Goal: Task Accomplishment & Management: Manage account settings

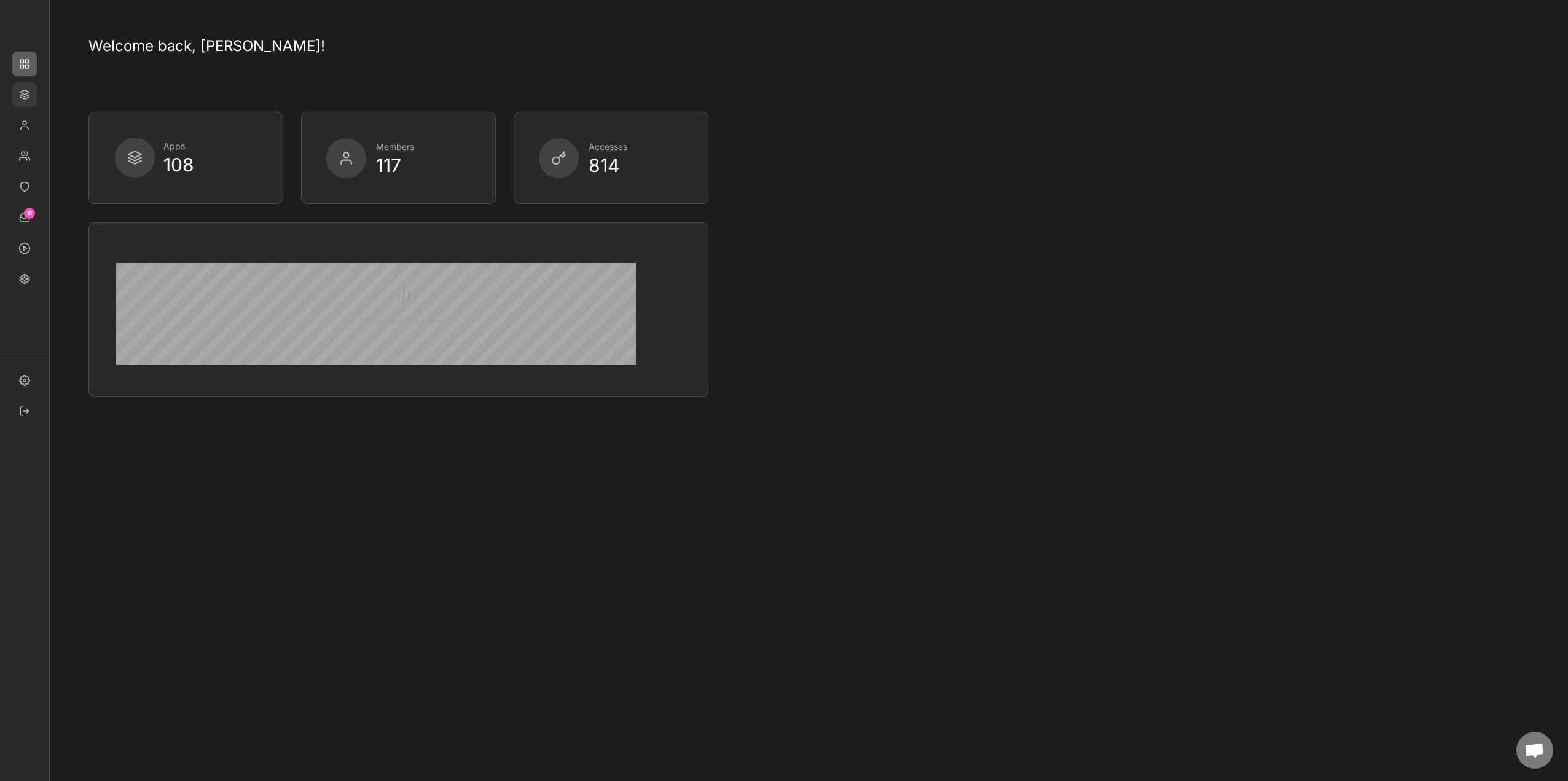
click at [29, 93] on img at bounding box center [24, 94] width 24 height 24
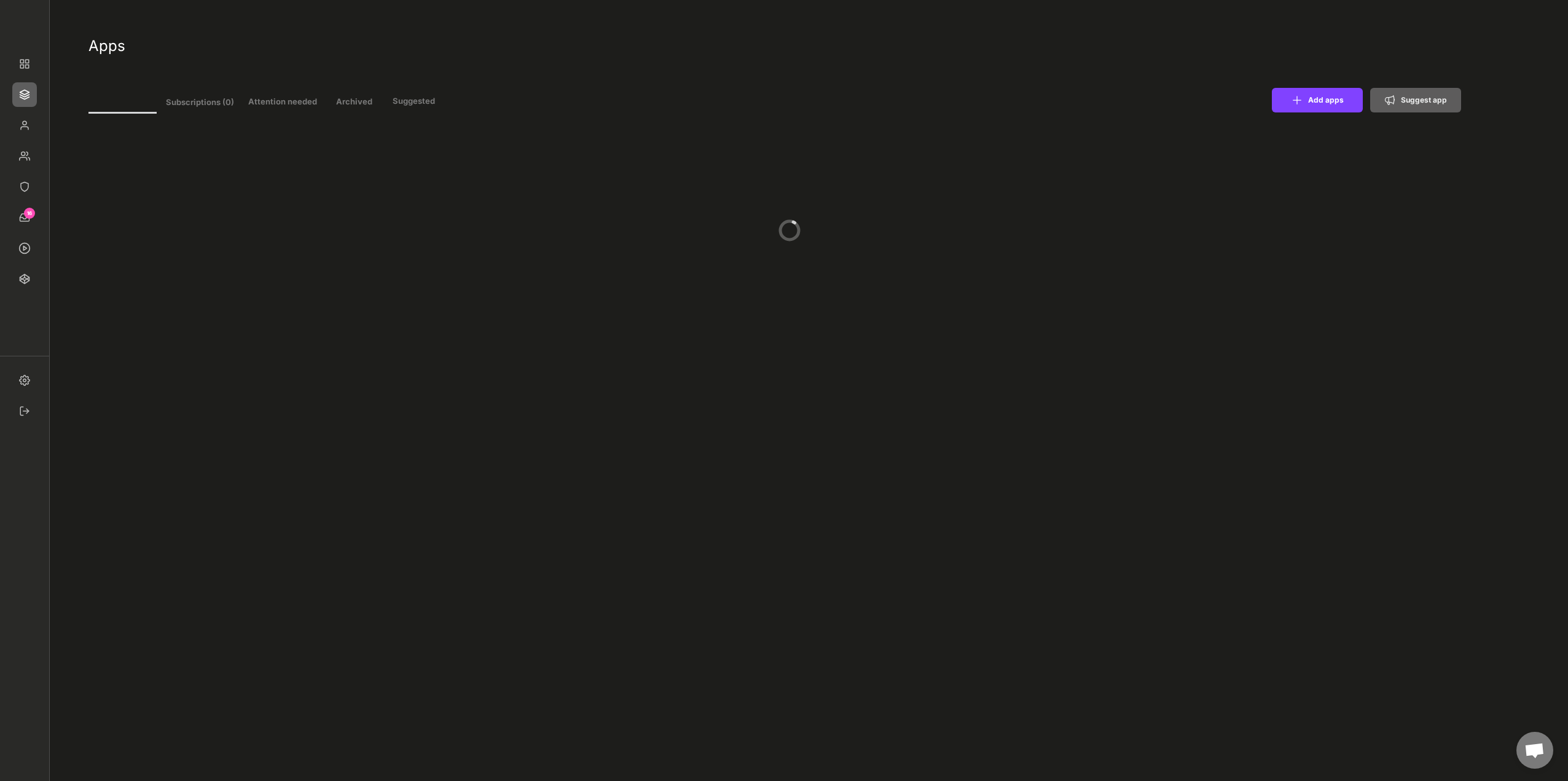
type input "11"
select select ""In review""
select select ""Managed""
select select ""In review""
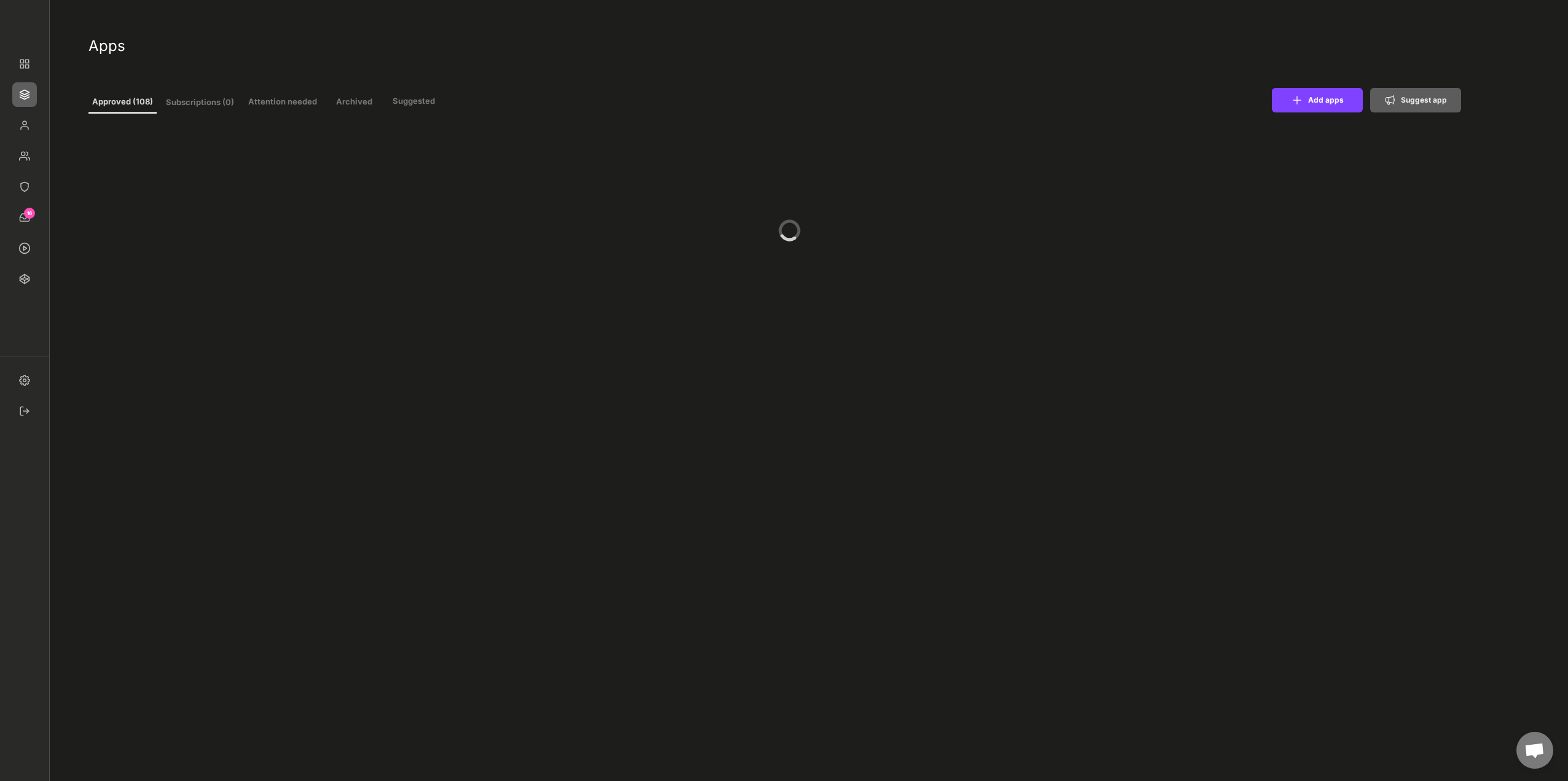
select select ""Managed""
select select ""In review""
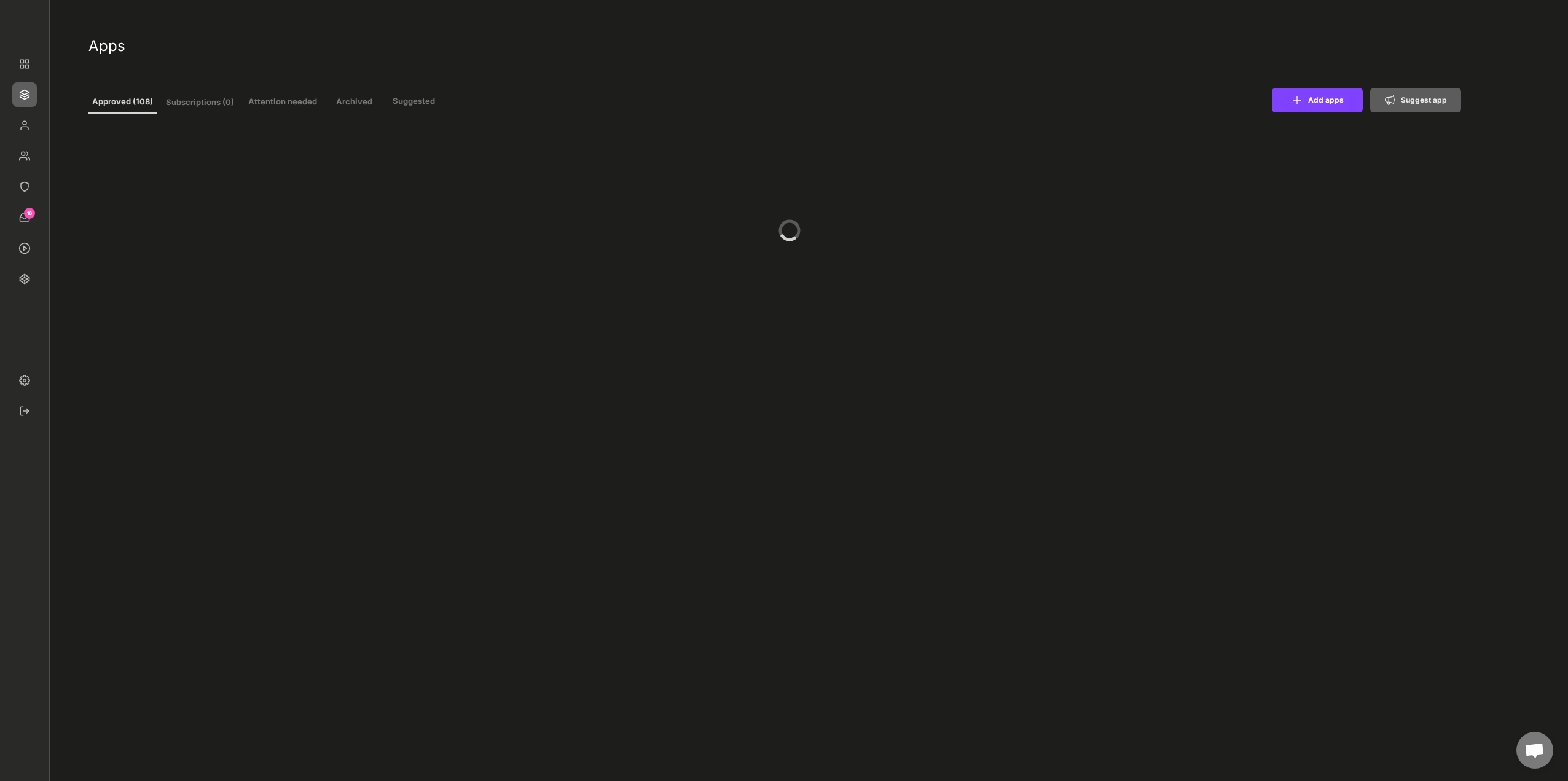
select select ""Managed""
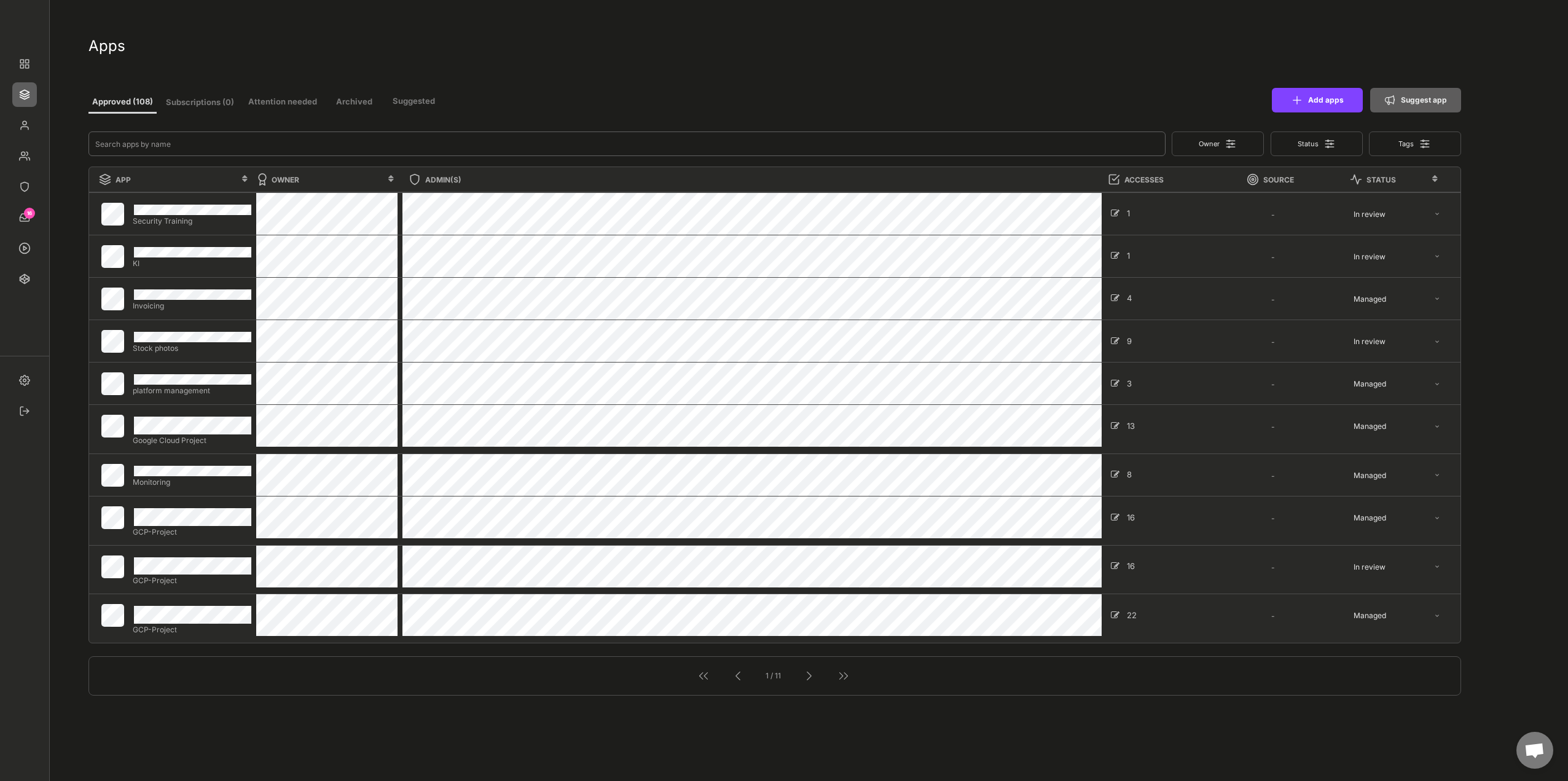
click at [260, 153] on input "input" at bounding box center [627, 144] width 1077 height 24
type input "ji"
select select ""Managed""
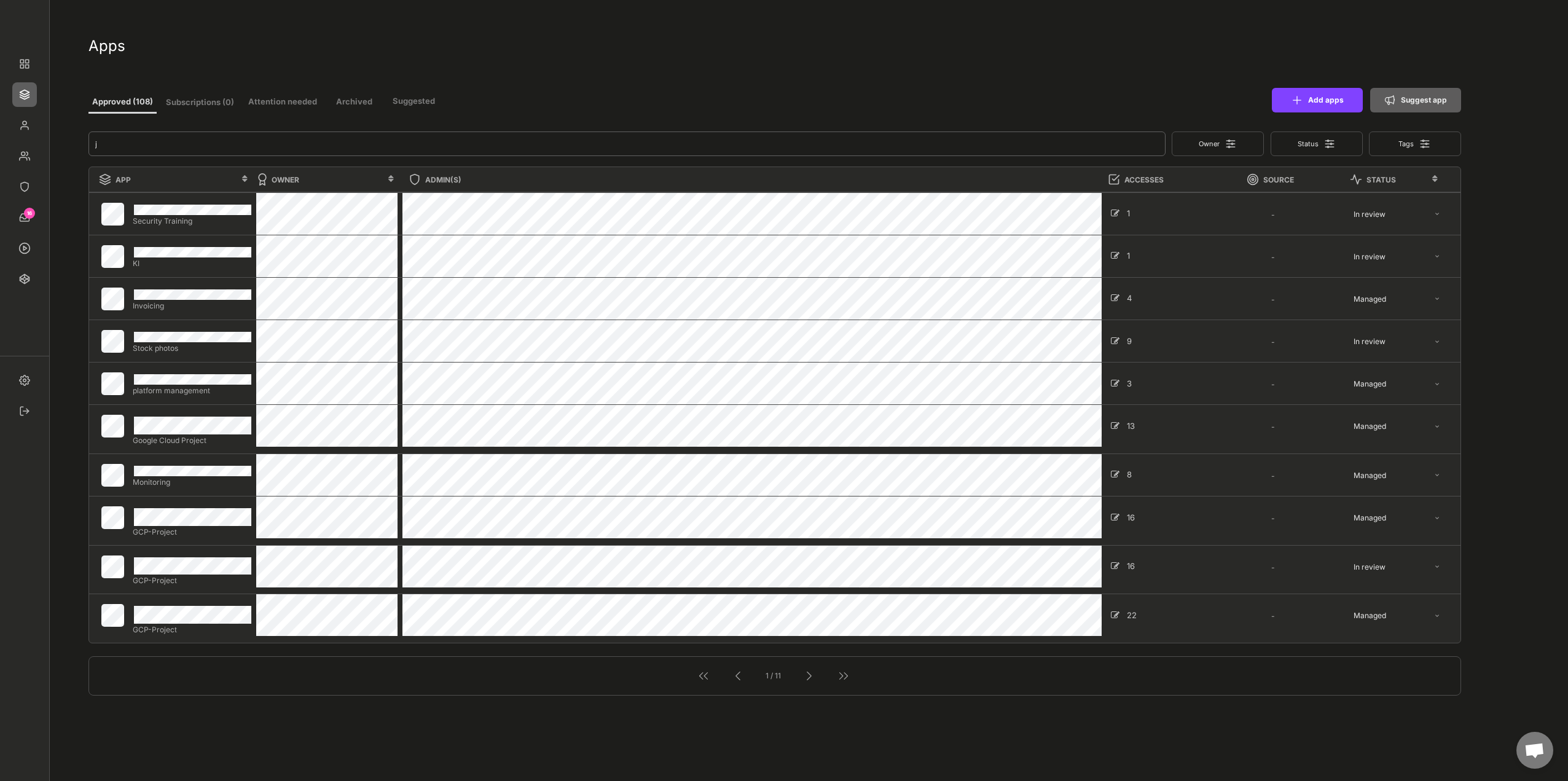
select select ""In review""
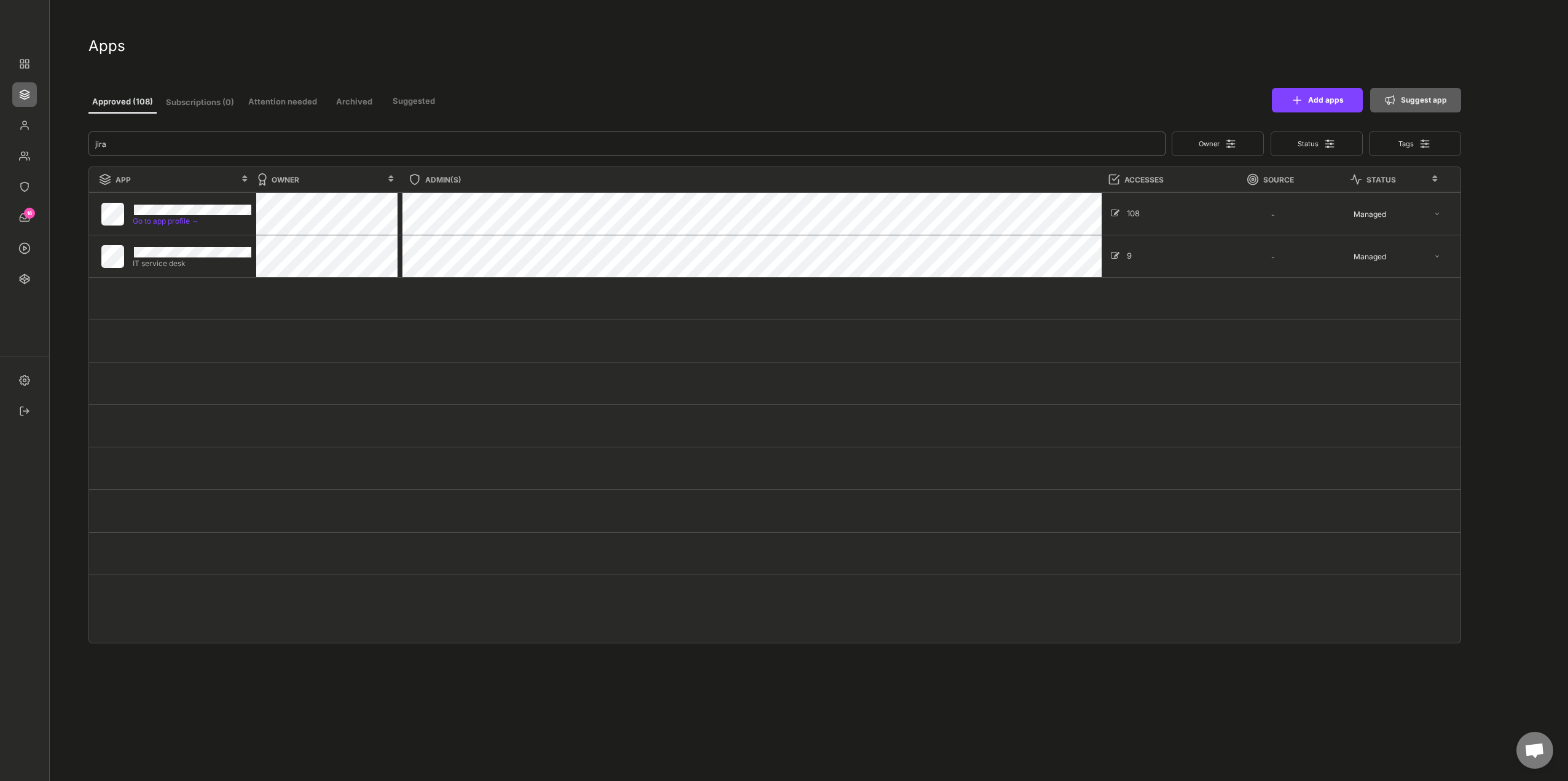
type input "jira"
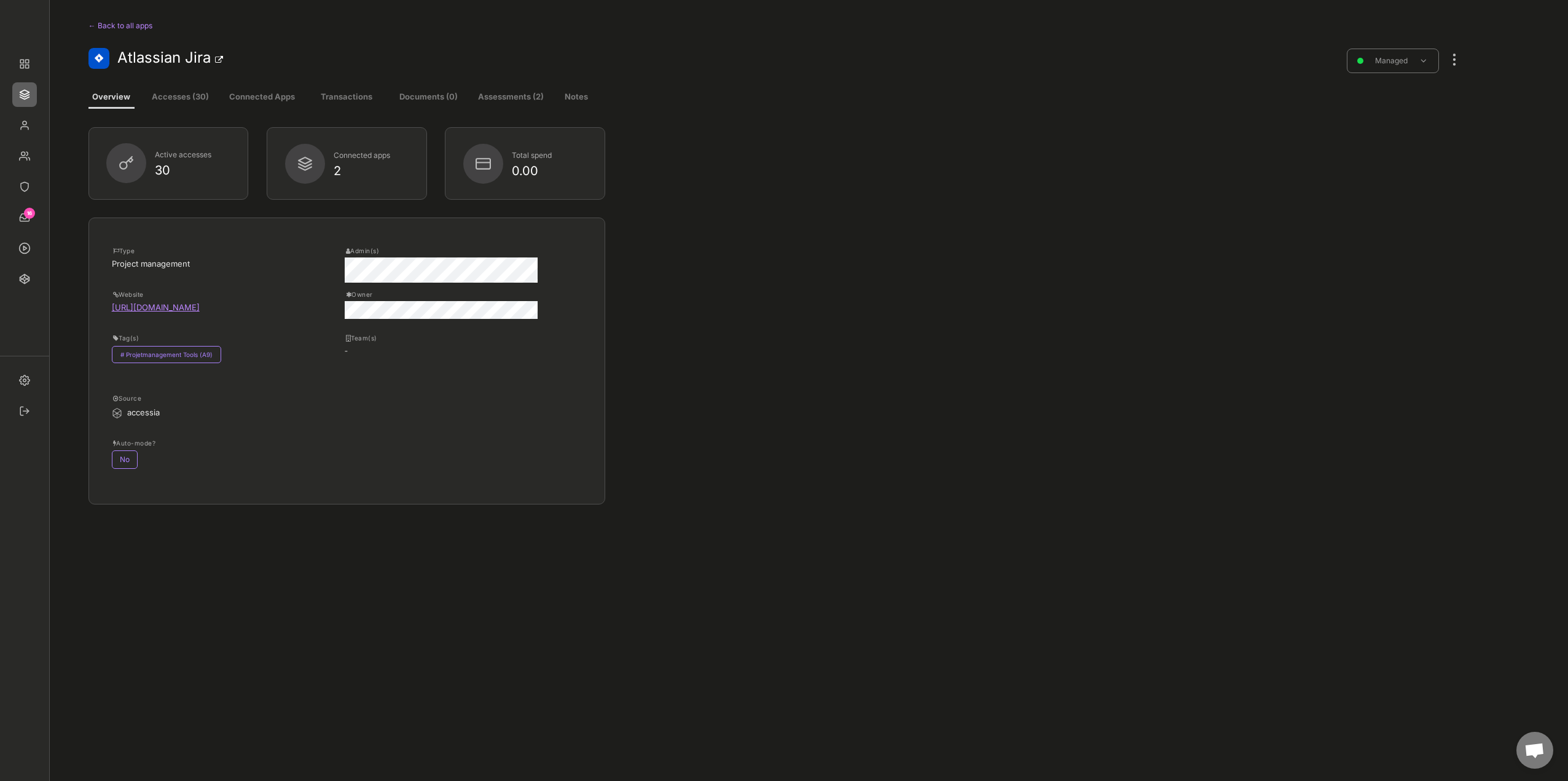
click at [189, 96] on button "Accesses (30)" at bounding box center [181, 98] width 71 height 22
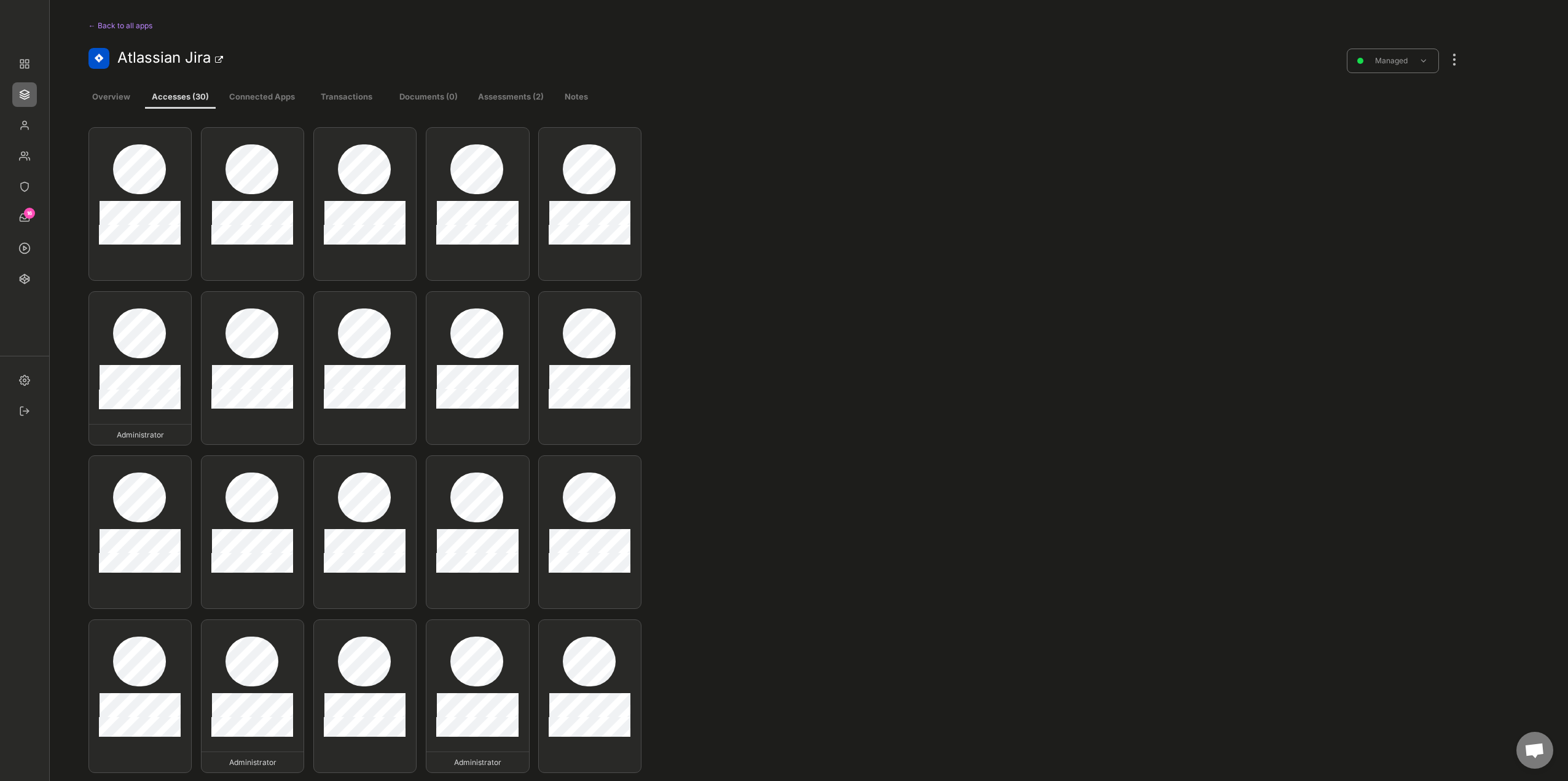
click at [1239, 267] on div "Administrator Administrator Administrator Administrator" at bounding box center [775, 619] width 1374 height 985
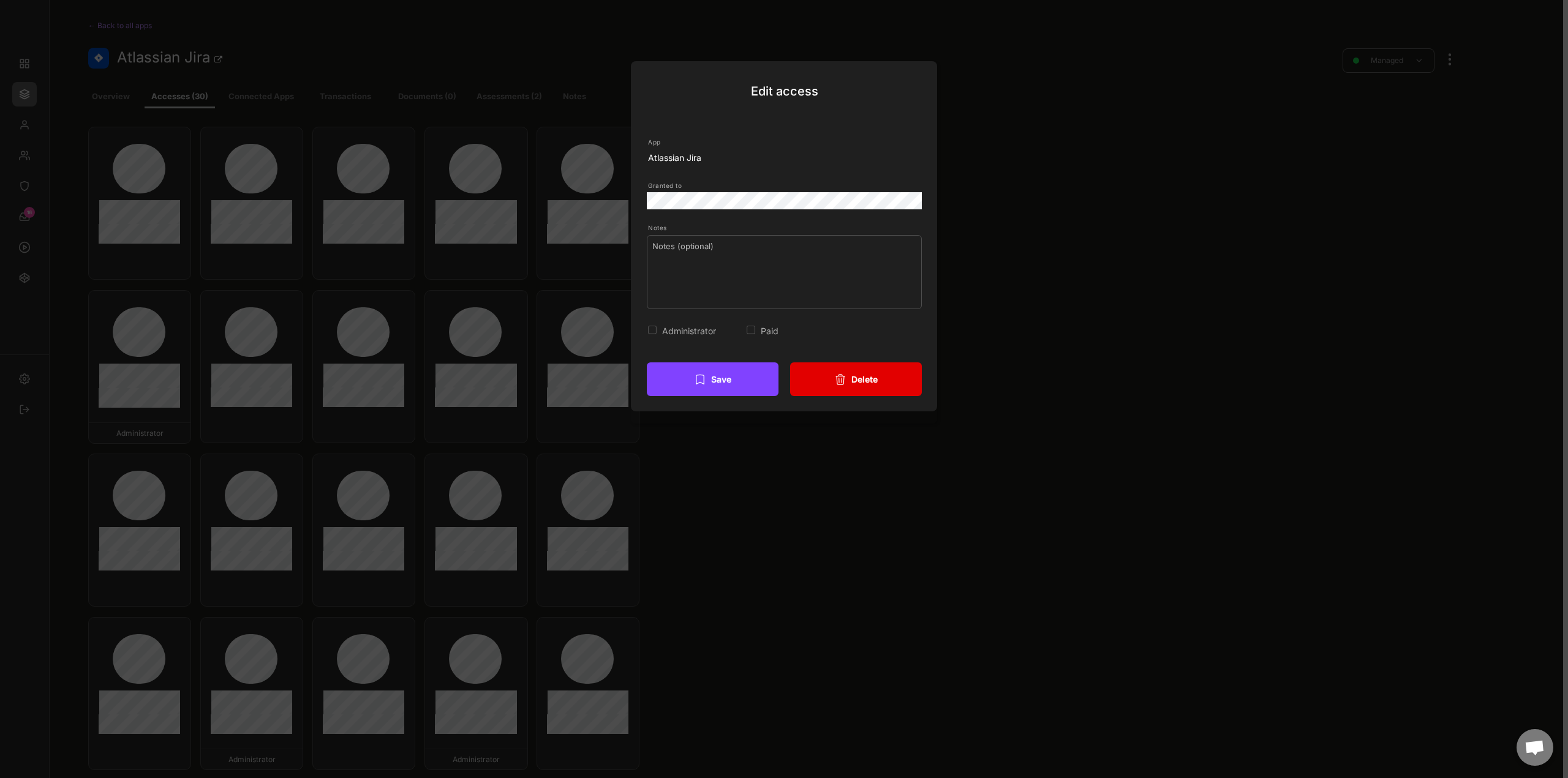
click at [886, 380] on button "Delete" at bounding box center [856, 379] width 132 height 34
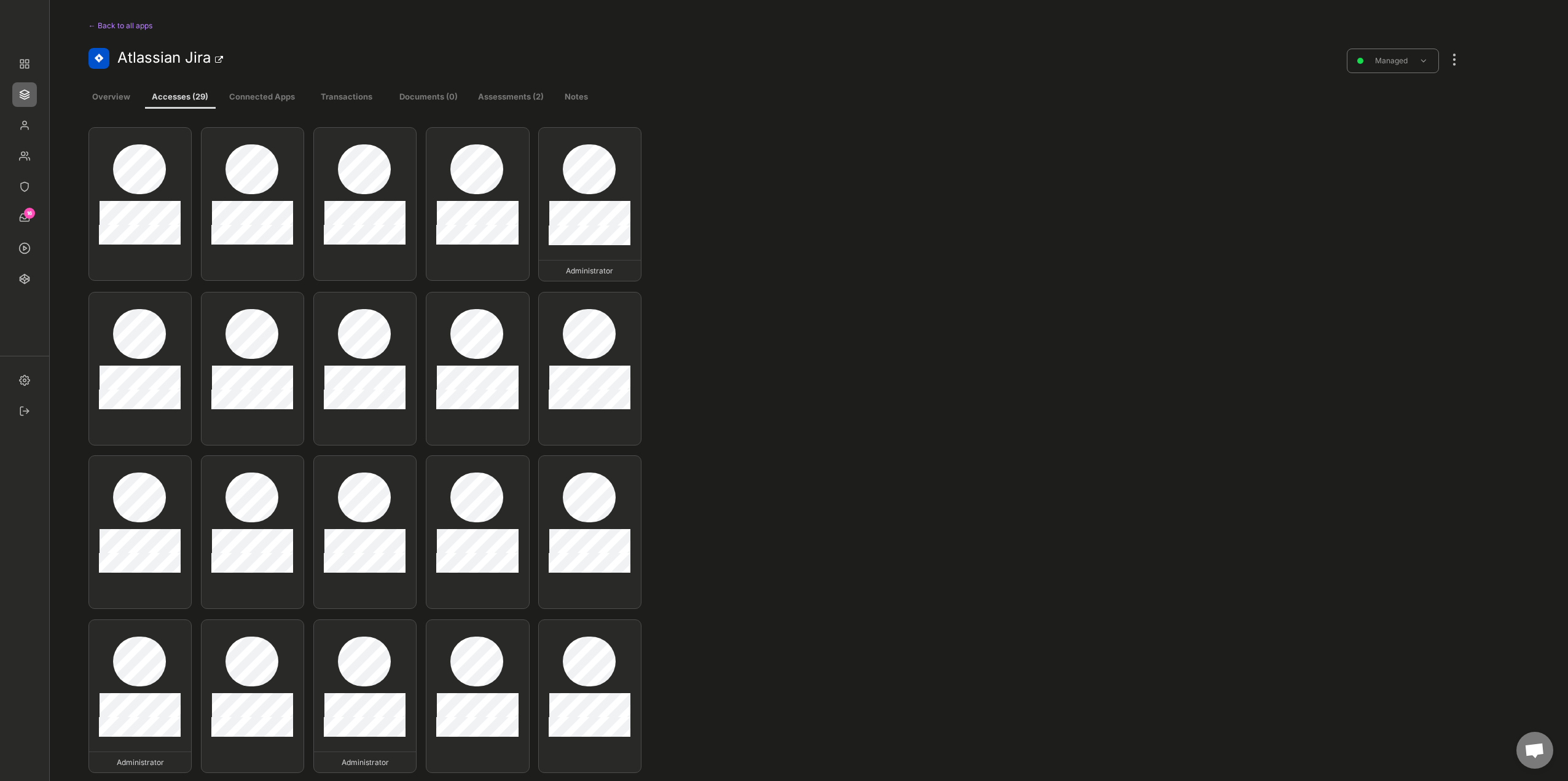
click at [1458, 54] on div at bounding box center [1454, 53] width 16 height 27
click at [1392, 206] on div "Edit existing accesses" at bounding box center [1389, 202] width 84 height 11
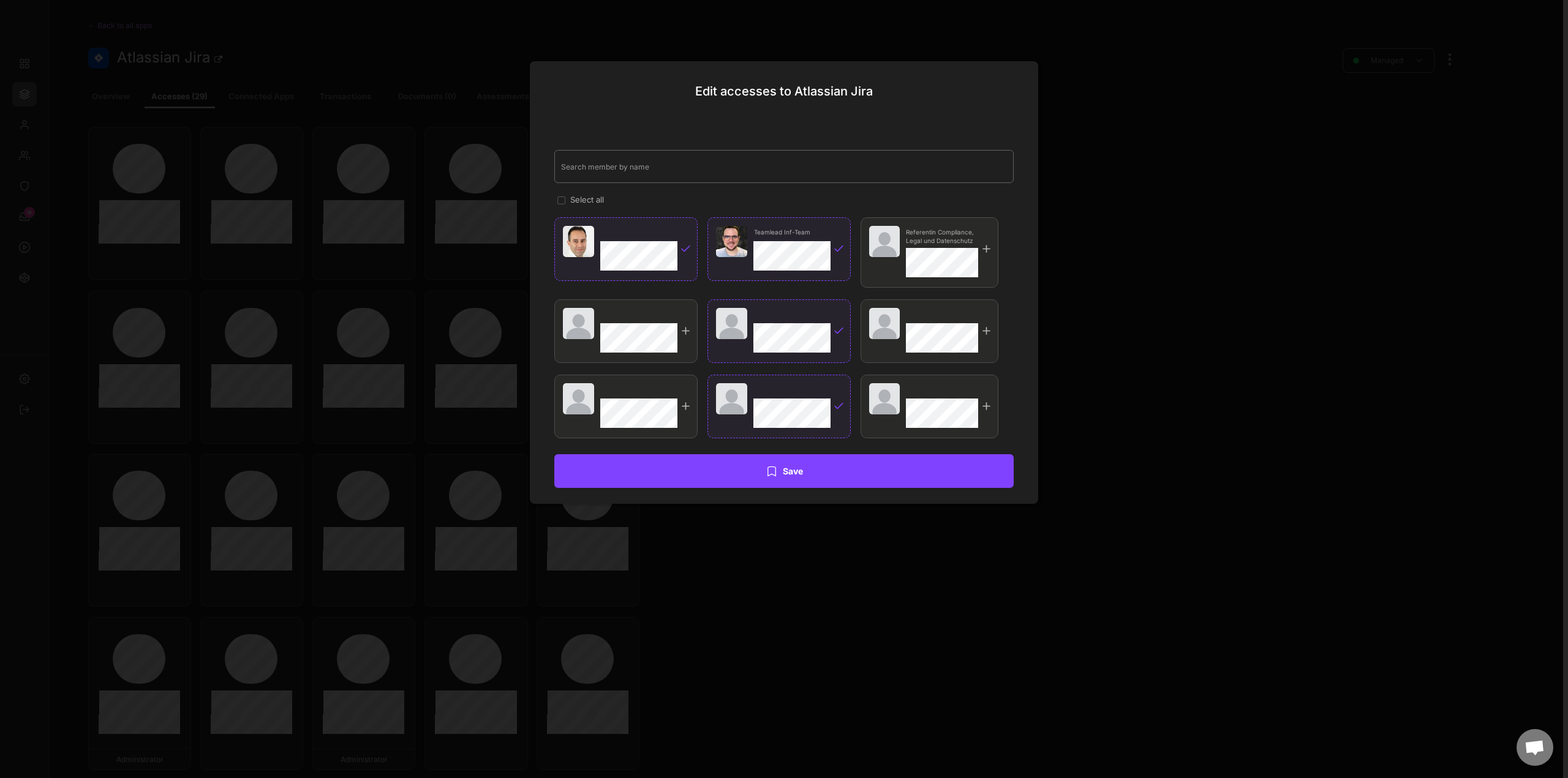
click at [681, 172] on input "input" at bounding box center [784, 166] width 459 height 33
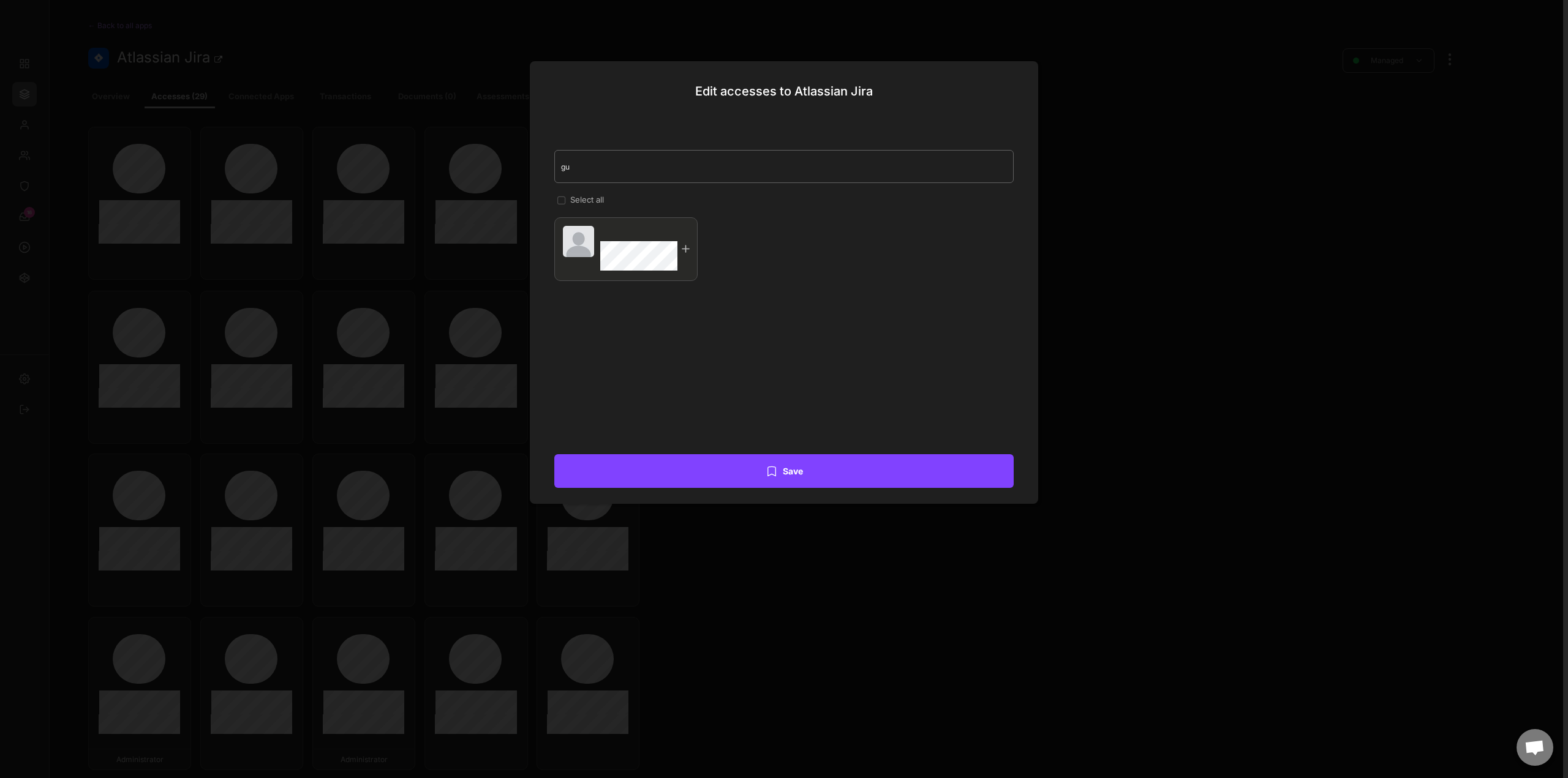
type input "gun"
drag, startPoint x: 686, startPoint y: 165, endPoint x: 559, endPoint y: 168, distance: 127.0
click at [559, 168] on input "input" at bounding box center [784, 166] width 459 height 33
type input "1a"
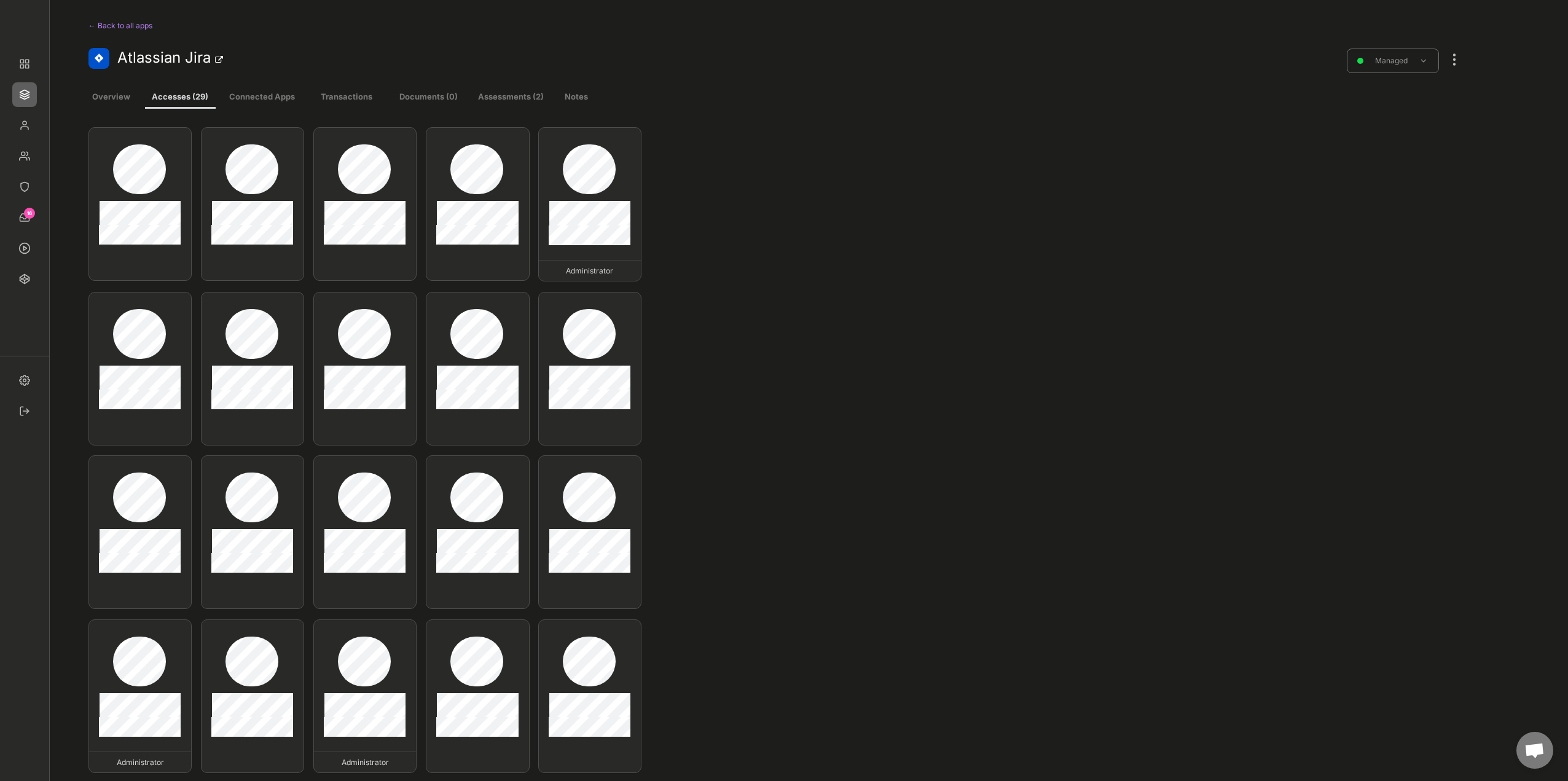
click at [1450, 56] on div at bounding box center [1454, 53] width 16 height 27
click at [1383, 206] on div "Edit existing accesses" at bounding box center [1389, 202] width 84 height 11
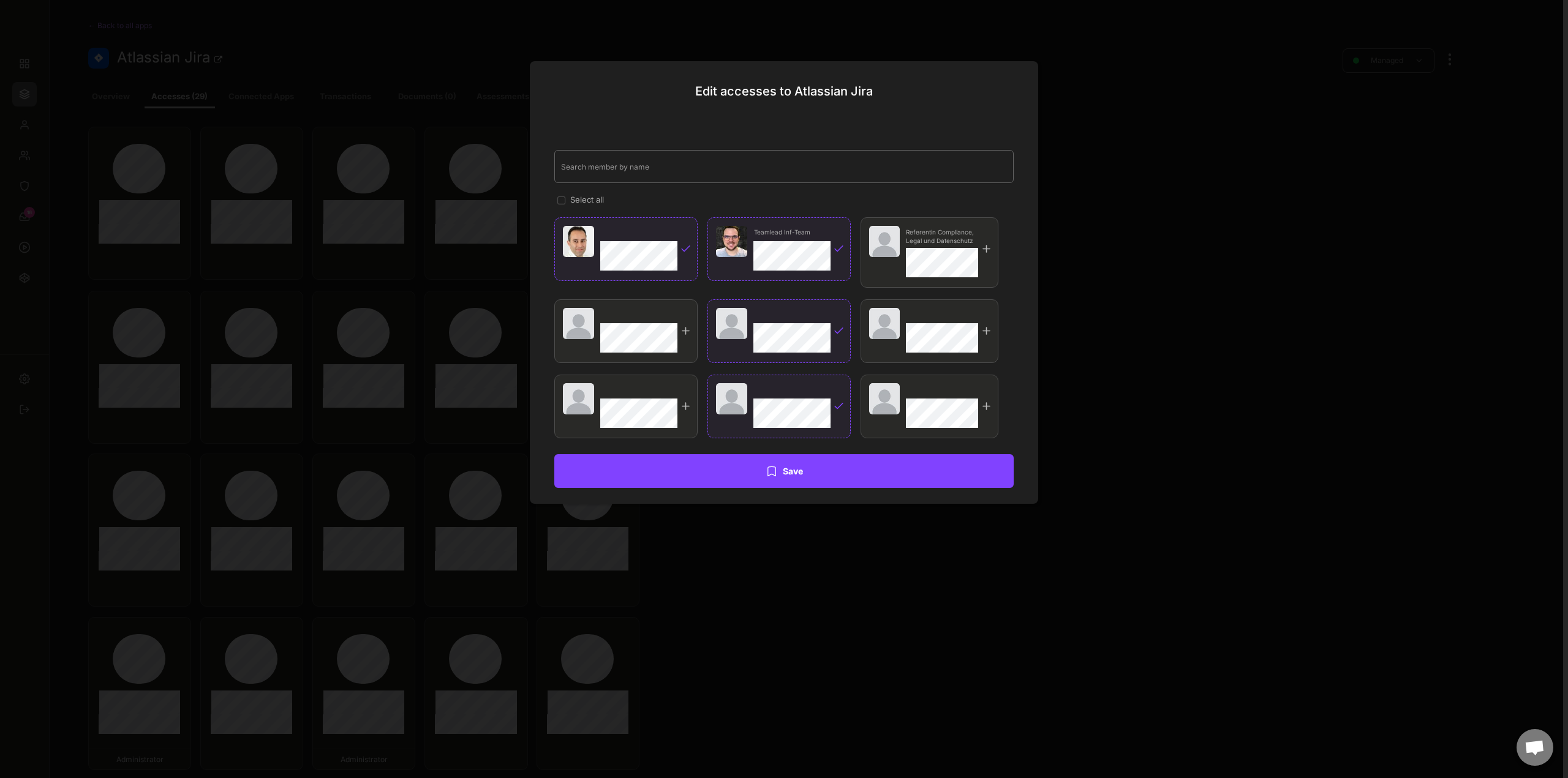
click at [649, 162] on input "input" at bounding box center [784, 166] width 459 height 33
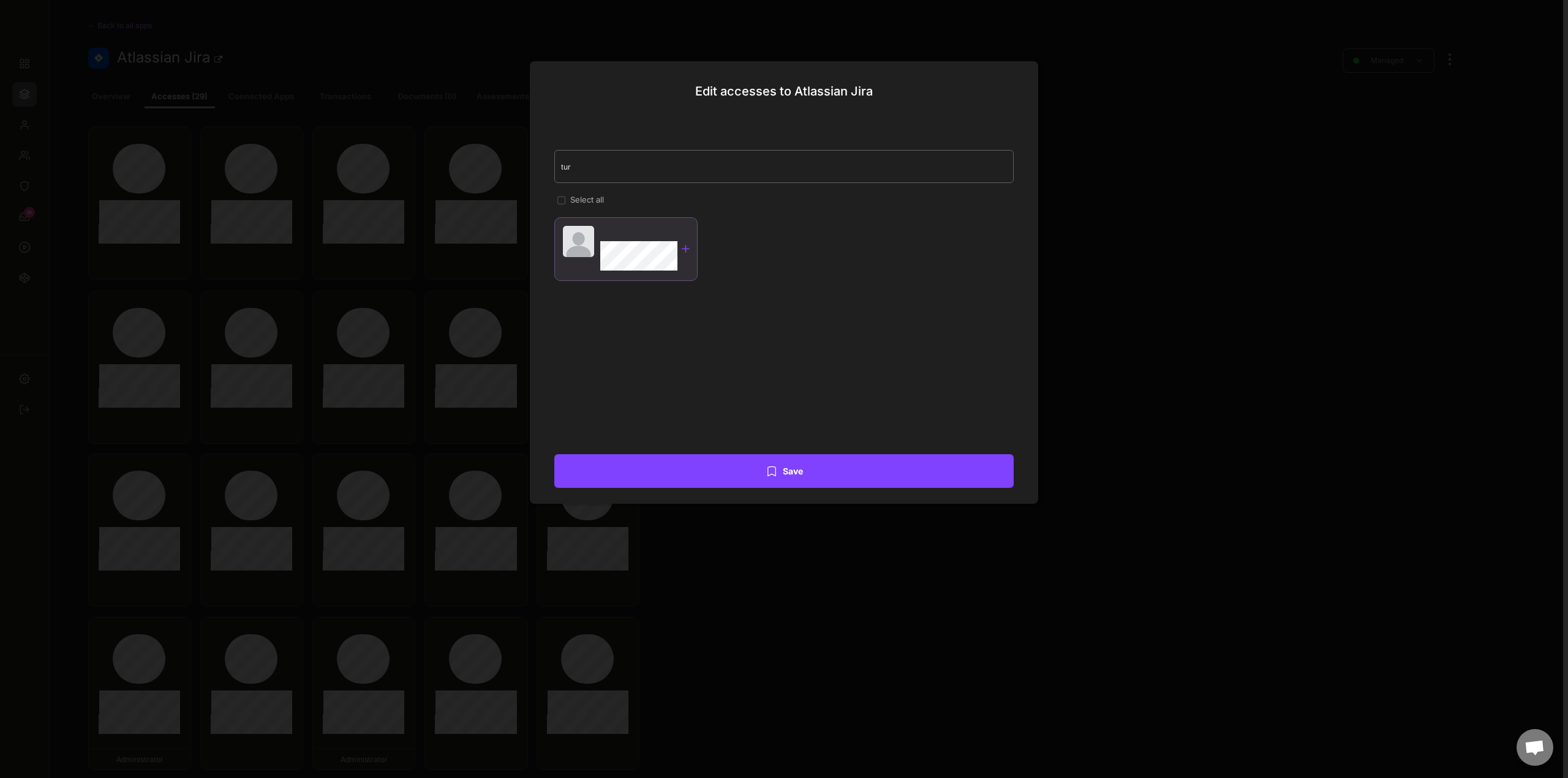
type input "tur"
click at [681, 252] on div at bounding box center [686, 249] width 12 height 12
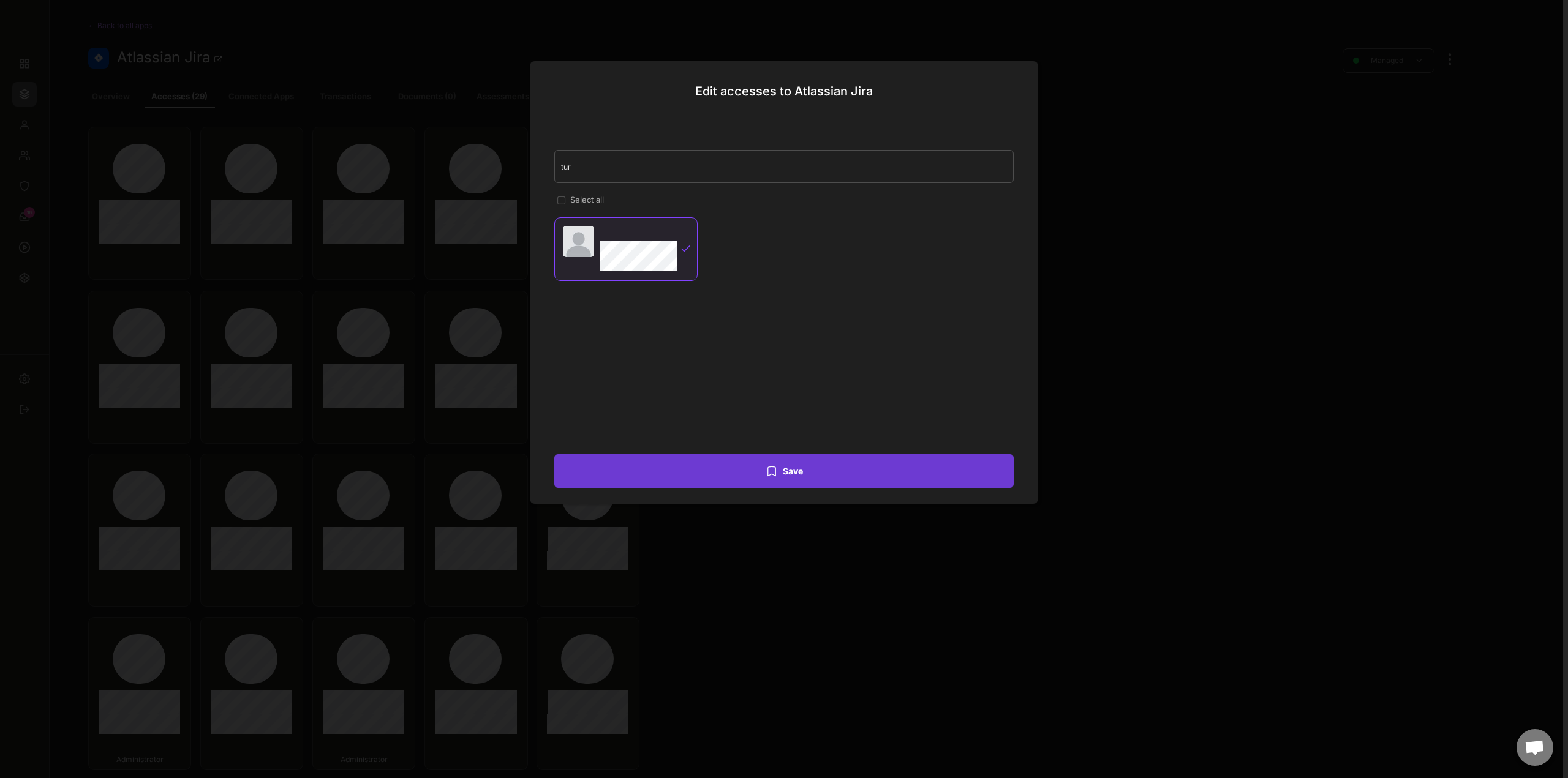
click at [789, 470] on button "Save" at bounding box center [784, 470] width 459 height 34
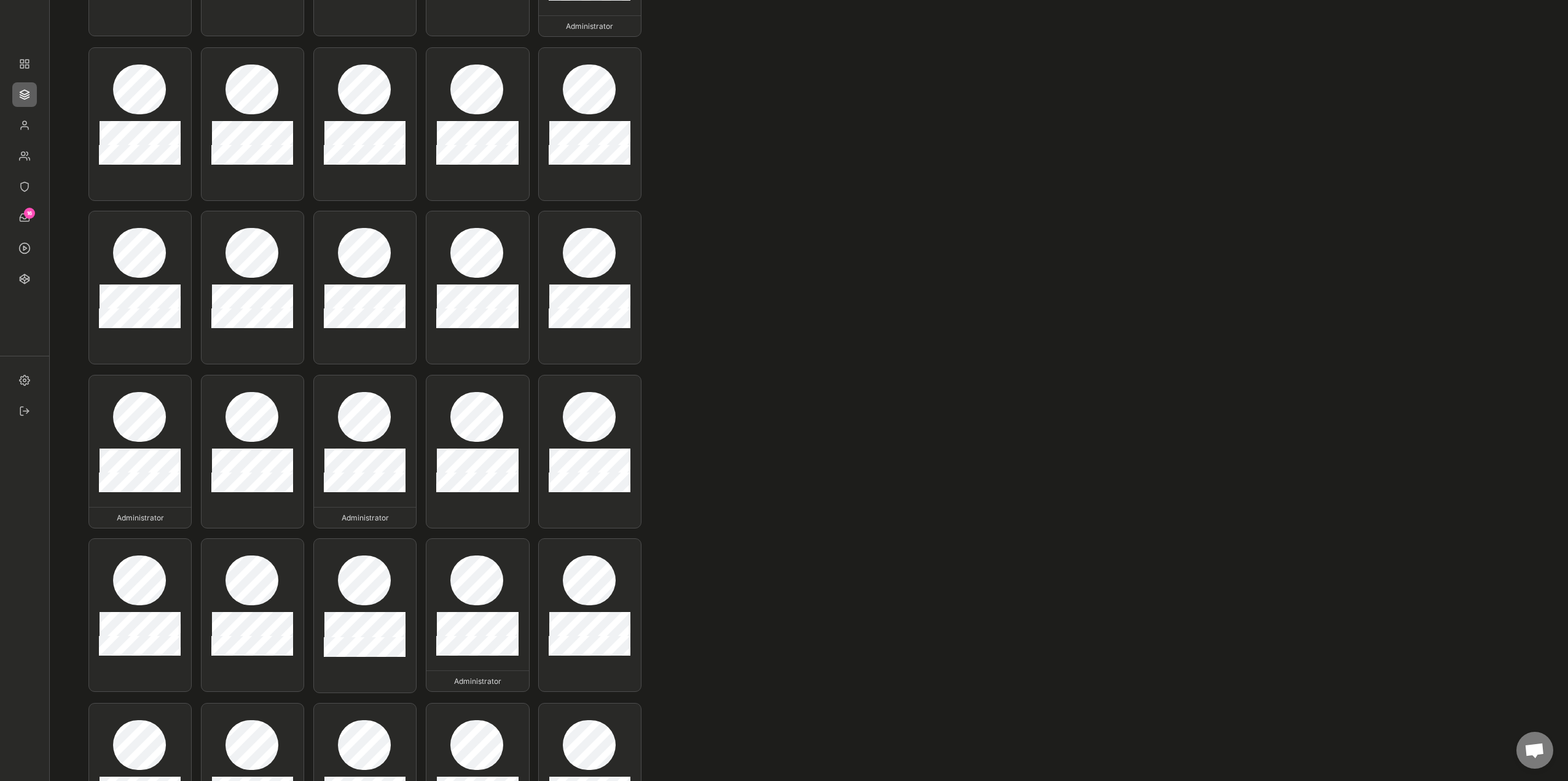
scroll to position [246, 0]
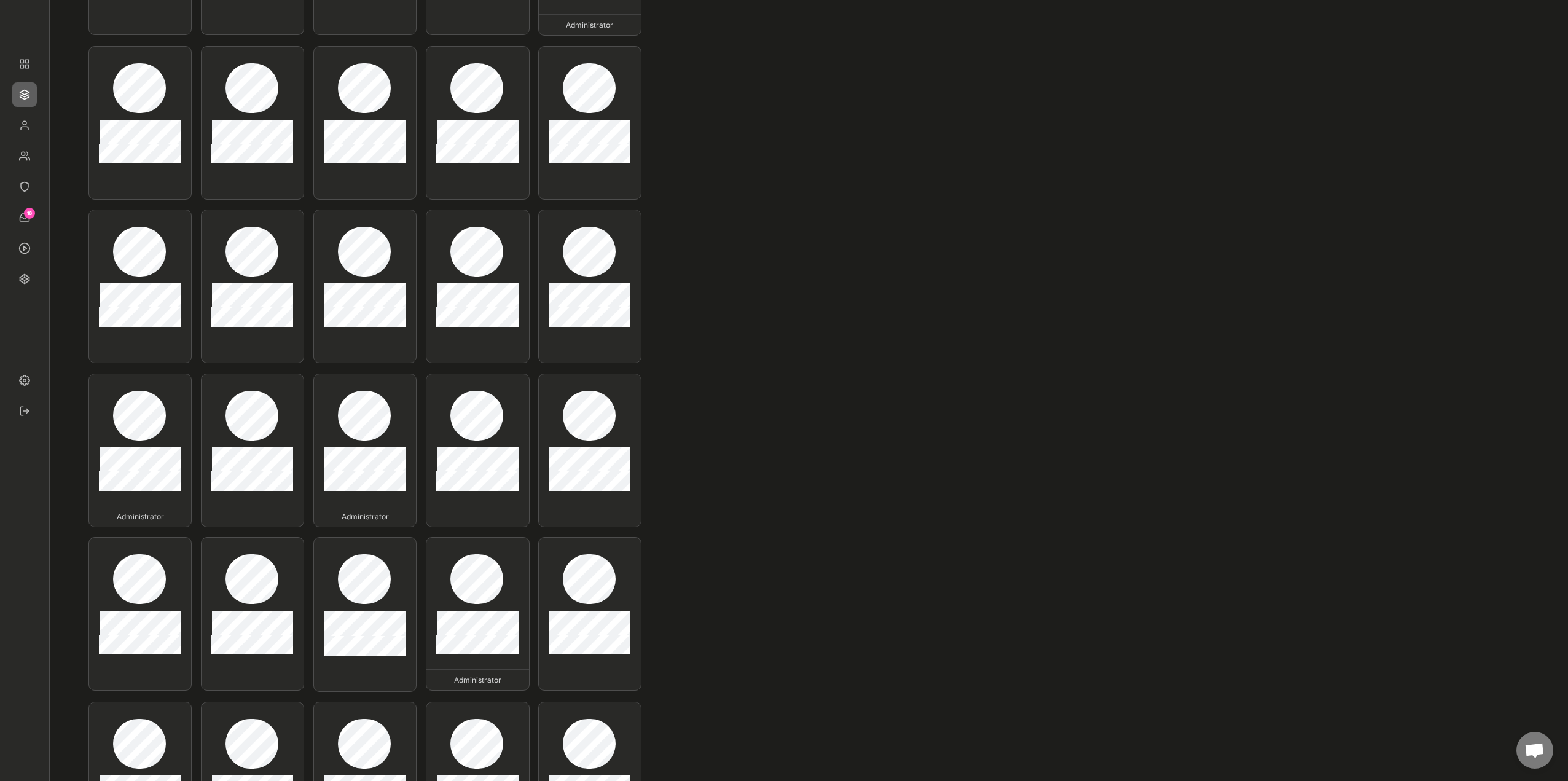
click at [1090, 422] on div "Administrator Administrator Administrator Administrator Administrator Administr…" at bounding box center [775, 374] width 1374 height 985
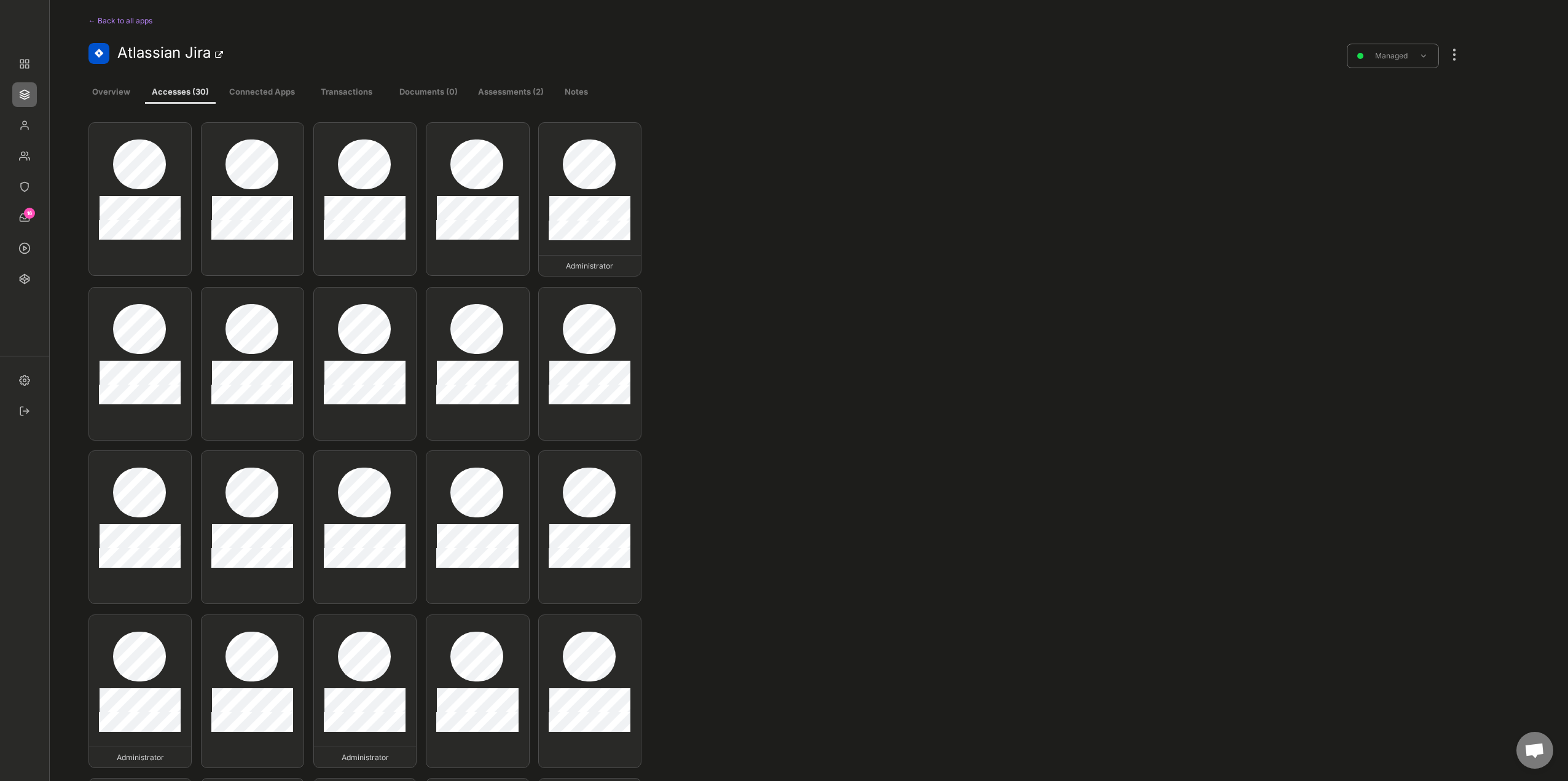
scroll to position [0, 0]
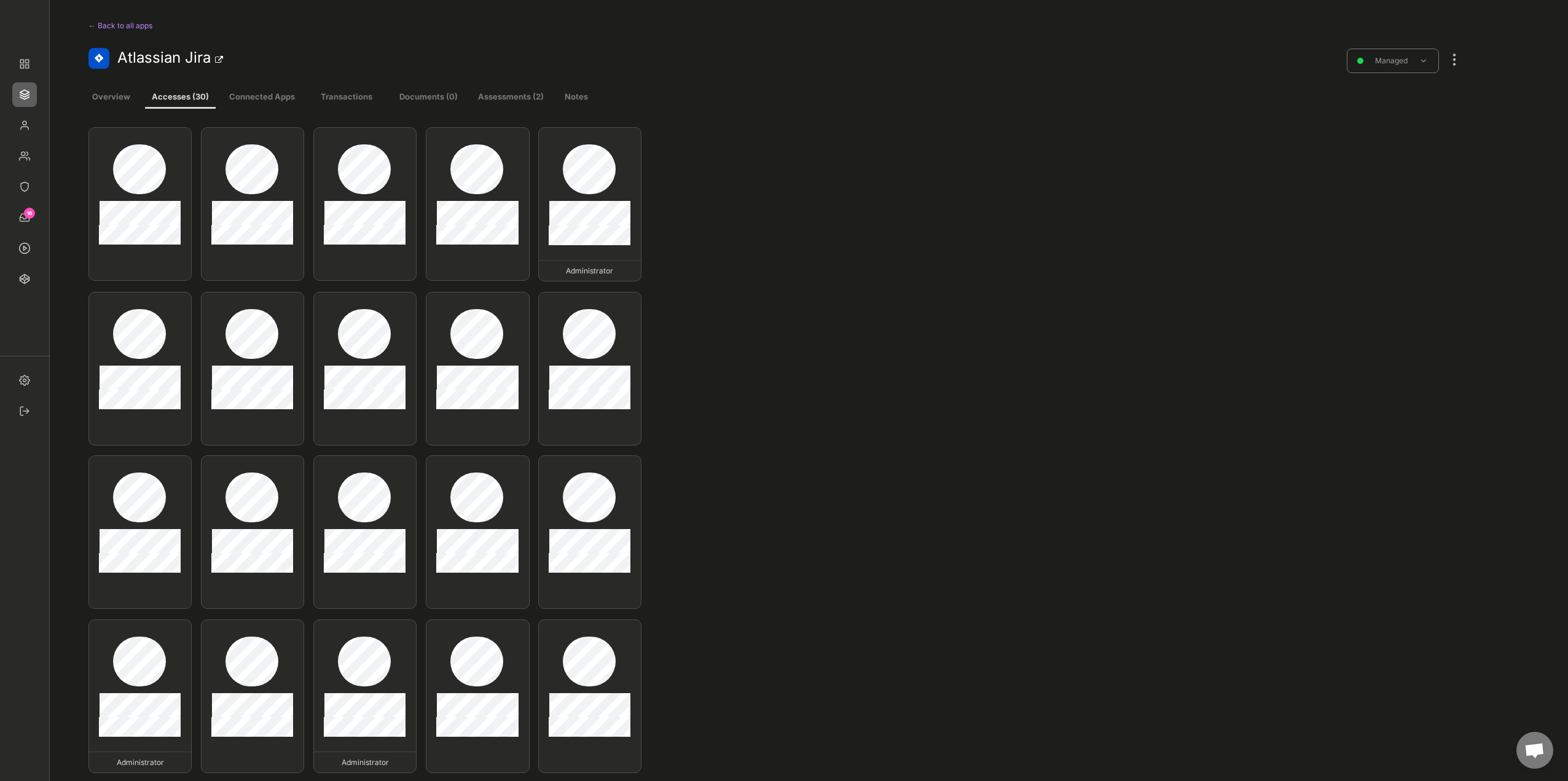
click at [1460, 61] on div at bounding box center [1454, 53] width 16 height 27
click at [1400, 209] on div "Edit existing accesses" at bounding box center [1381, 202] width 122 height 24
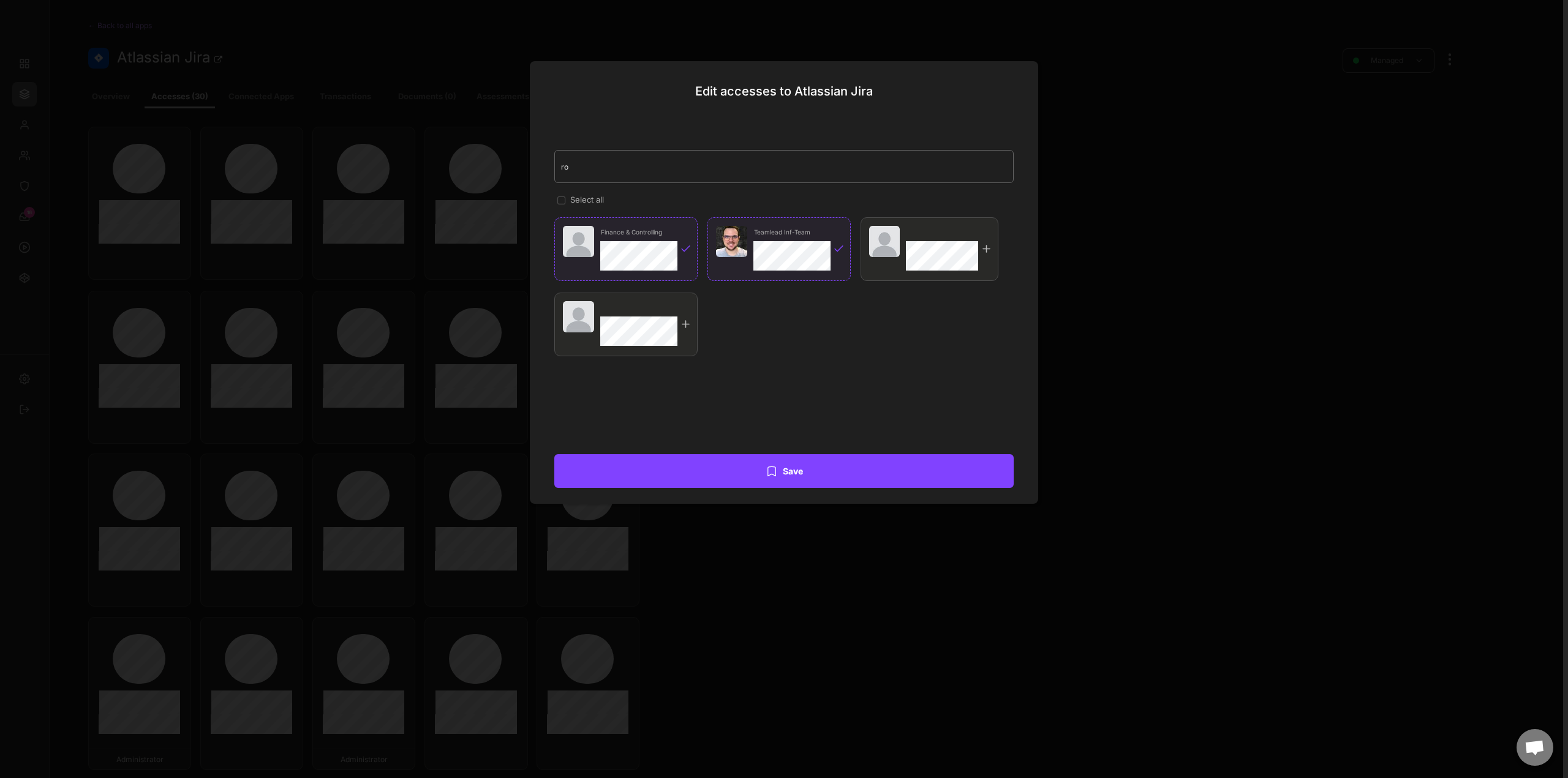
type input "r"
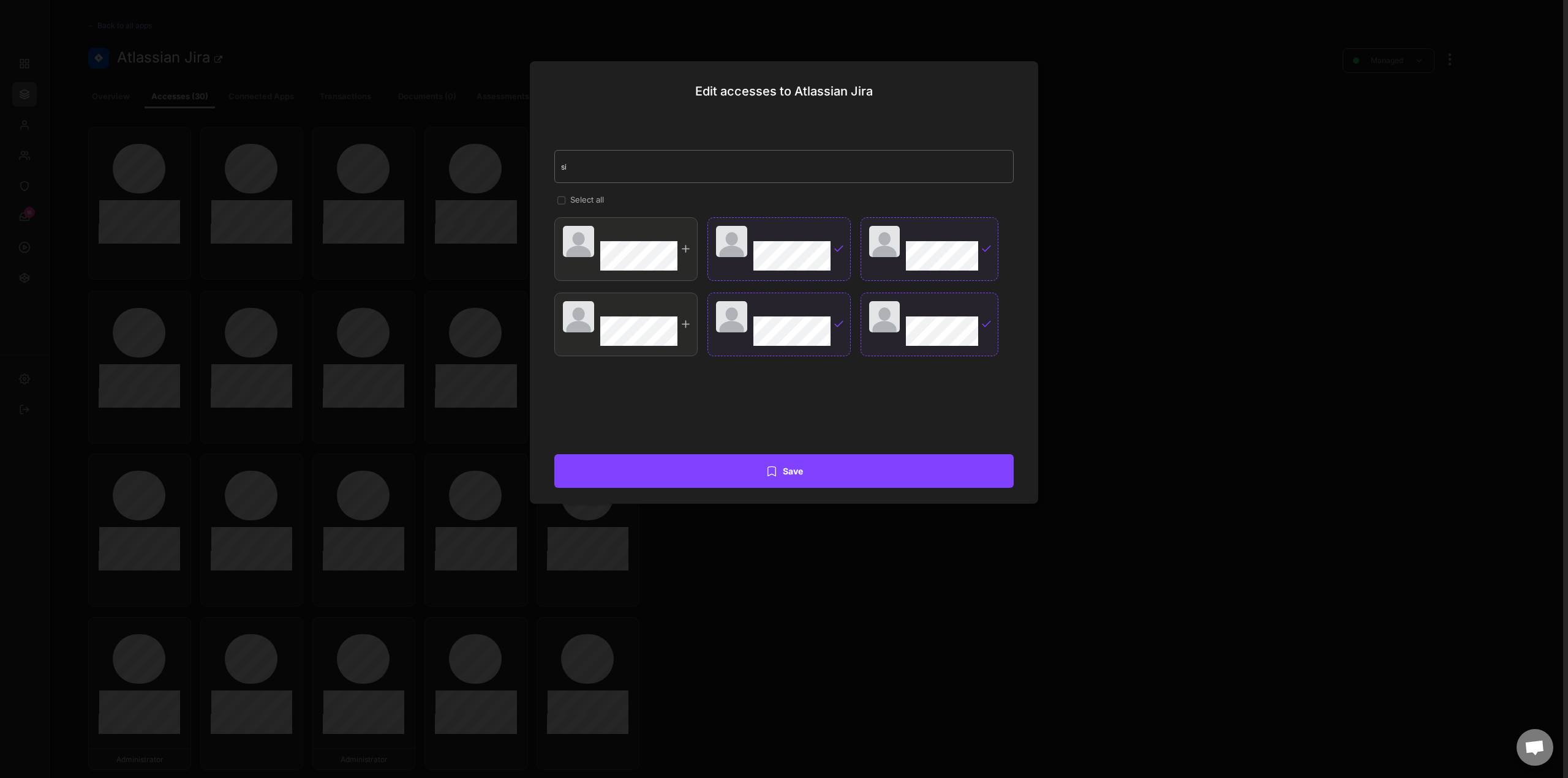
type input "sil"
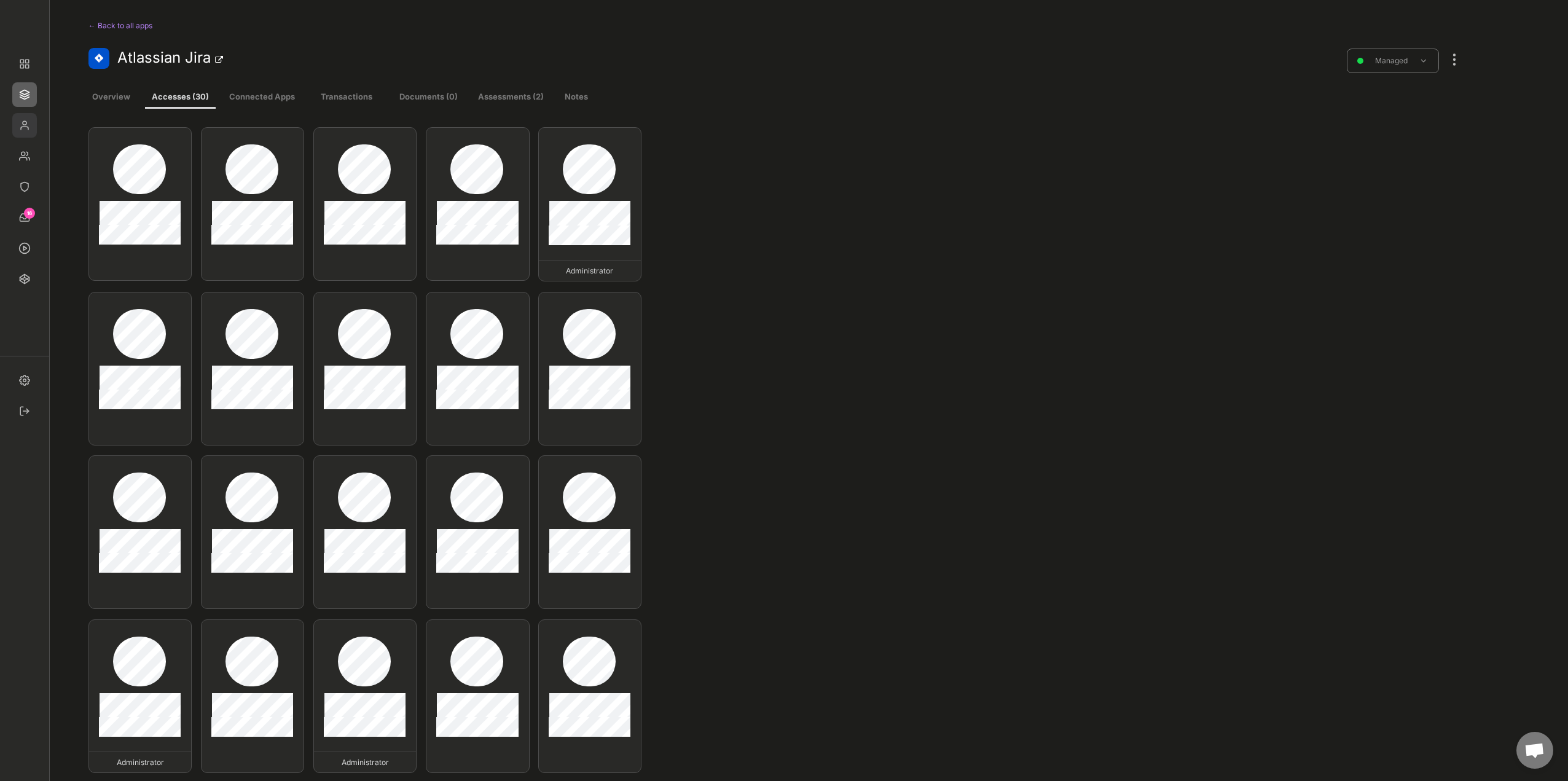
click at [19, 130] on img at bounding box center [24, 125] width 24 height 24
select select ""1348695171700984260__LOOKUP__1677493944989x739134587848360000""
select select ""1348695171700984260__LOOKUP__1665490971195x909736972885056000""
select select ""1348695171700984260__LOOKUP__1665490877502x720811215255738900""
select select ""1348695171700984260__LOOKUP__1665490968243x777252206885620500""
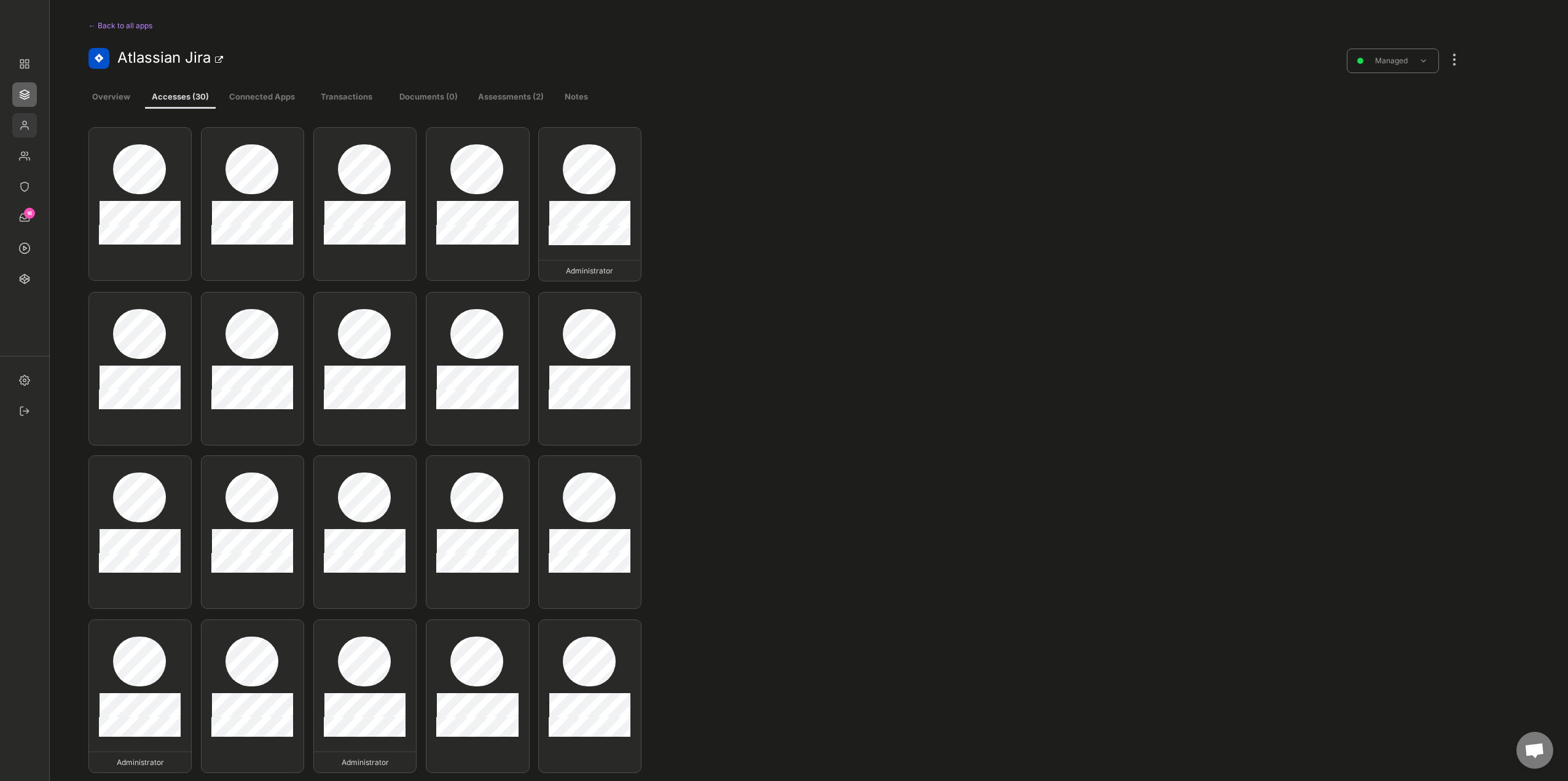
select select ""1348695171700984260__LOOKUP__1665490971195x909736972885056000""
select select ""1348695171700984260__LOOKUP__1665490670911x779929032210714000""
select select ""1348695171700984260__LOOKUP__1660121528802x892918515886457900""
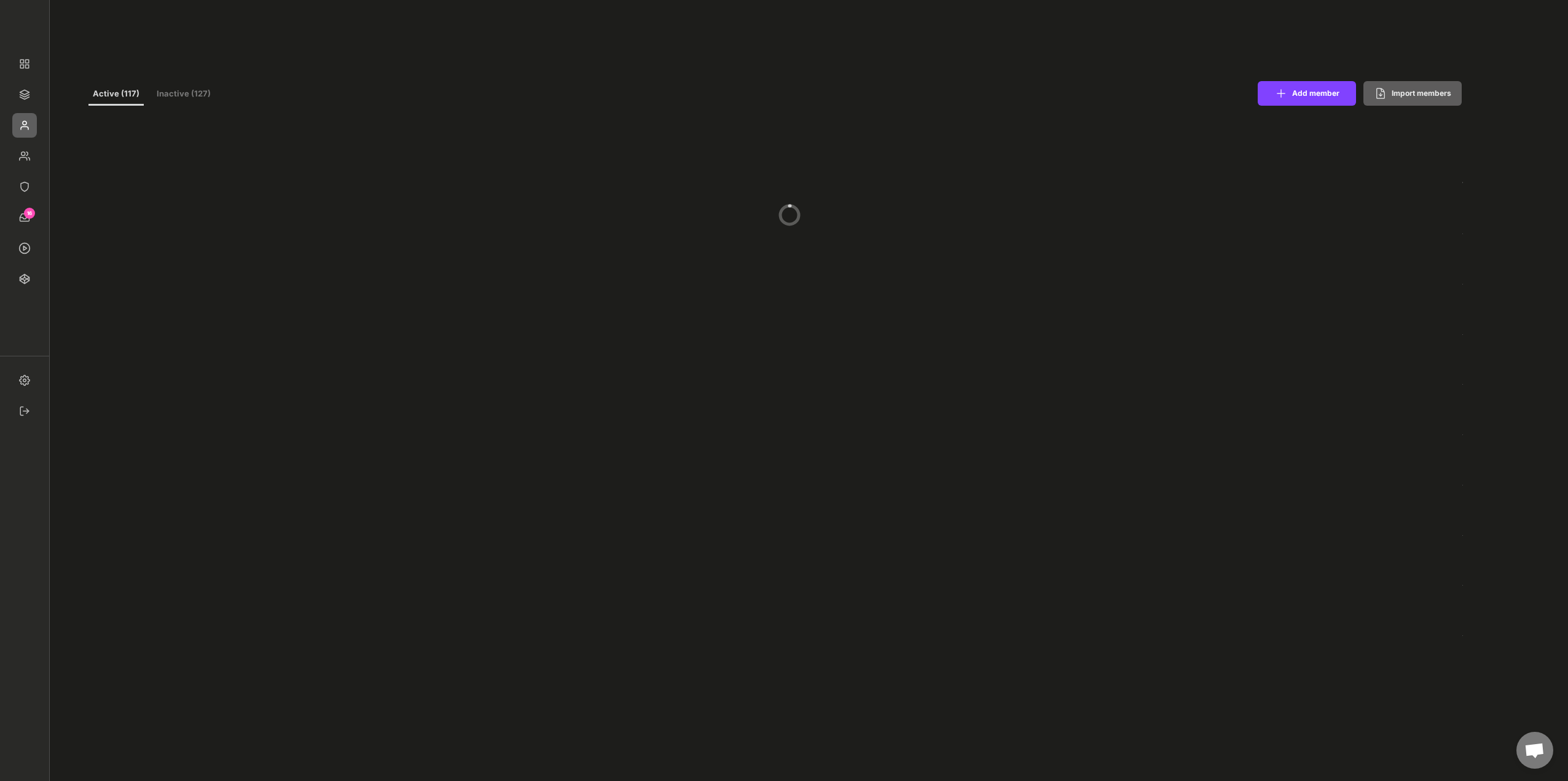
select select ""1348695171700984260__LOOKUP__1677493944989x739134587848360000""
select select ""1348695171700984260__LOOKUP__1665490971195x909736972885056000""
select select ""1348695171700984260__LOOKUP__1665490877502x720811215255738900""
select select ""1348695171700984260__LOOKUP__1665490968243x777252206885620500""
select select ""1348695171700984260__LOOKUP__1665490971195x909736972885056000""
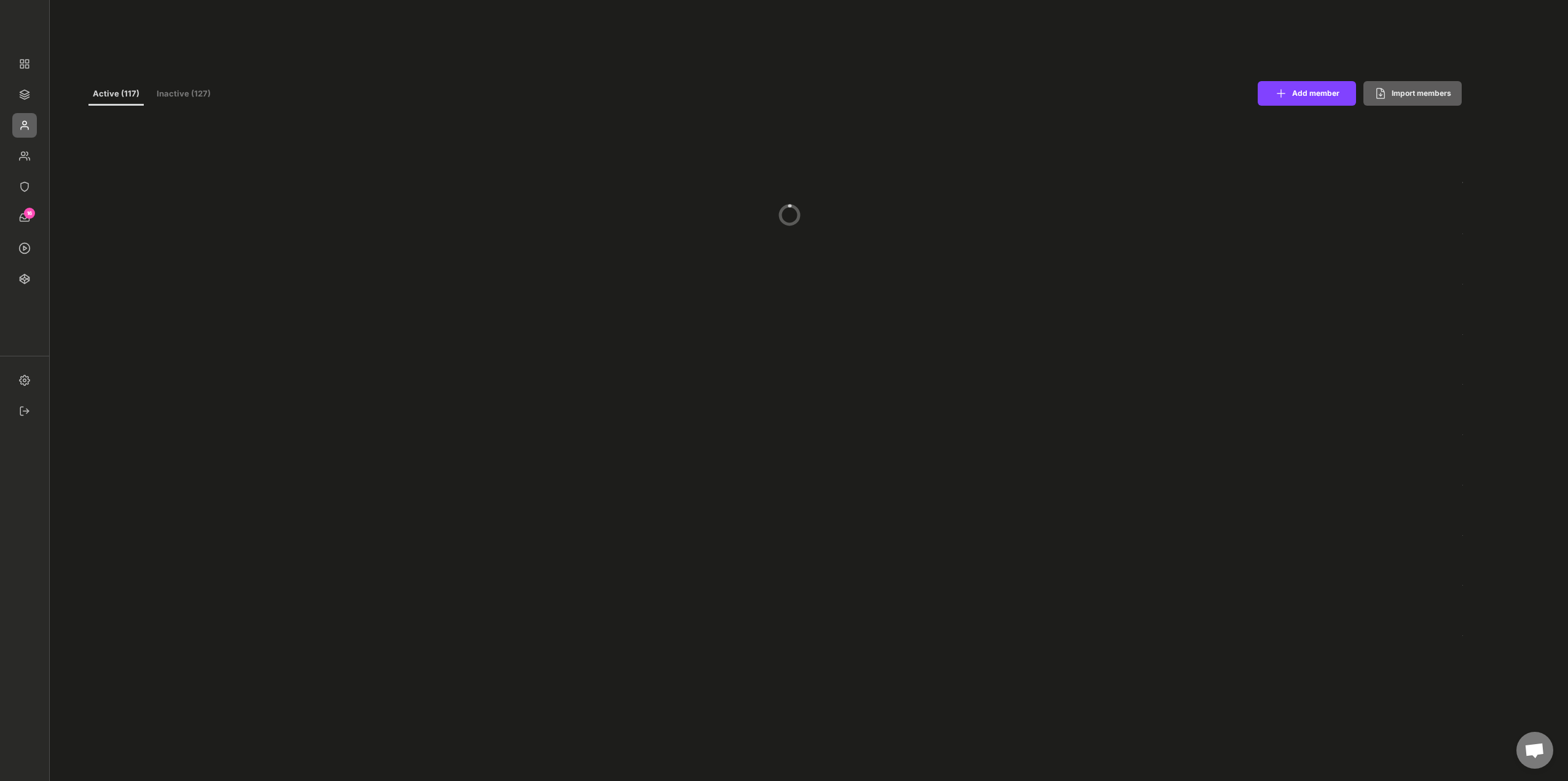
select select ""1348695171700984260__LOOKUP__1665490670911x779929032210714000""
select select ""1348695171700984260__LOOKUP__1660121528802x892918515886457900""
select select ""1348695171700984260__LOOKUP__1677493944989x739134587848360000""
select select ""1348695171700984260__LOOKUP__1665490971195x909736972885056000""
select select ""1348695171700984260__LOOKUP__1665490877502x720811215255738900""
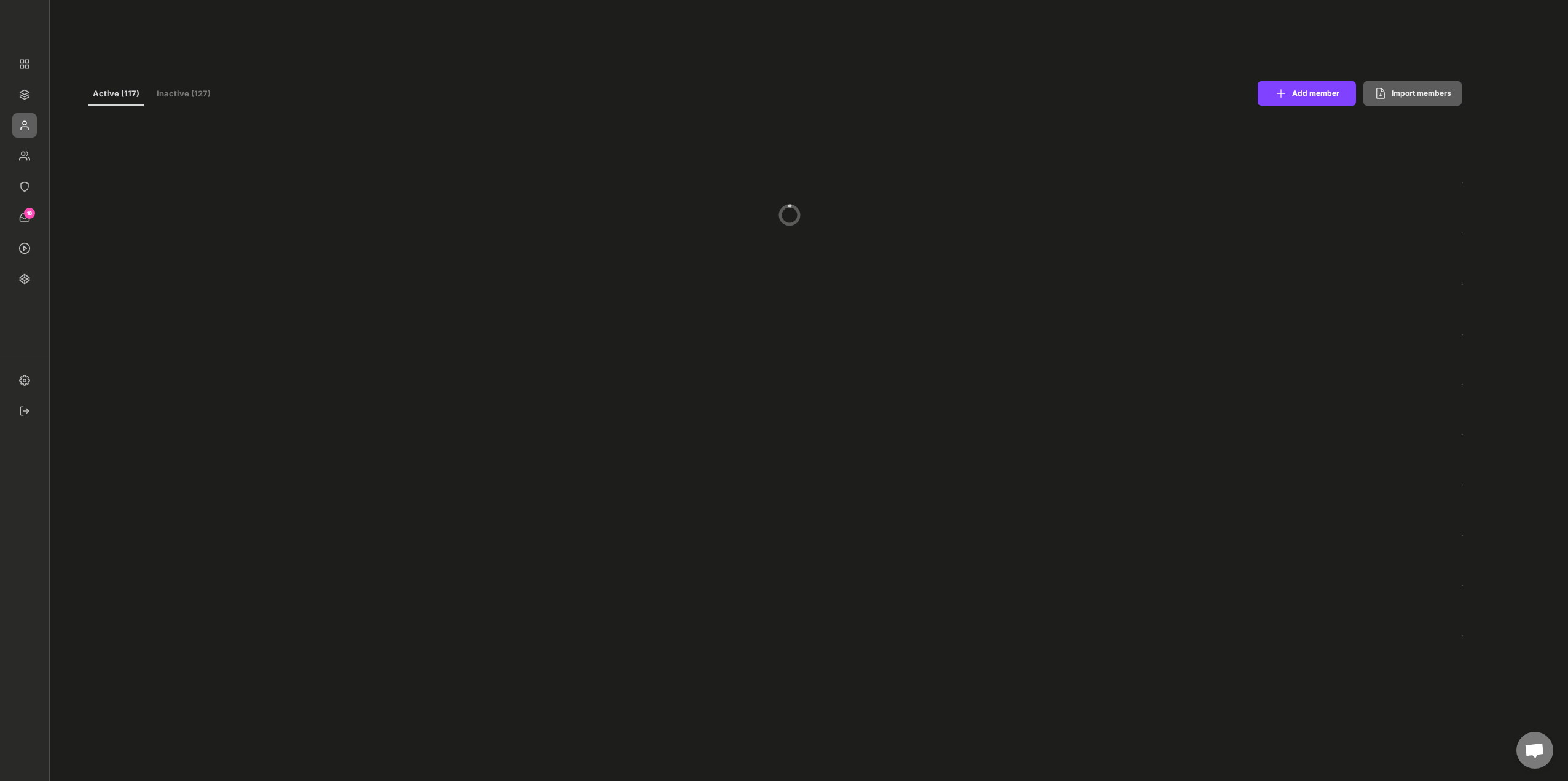
select select ""1348695171700984260__LOOKUP__1665490968243x777252206885620500""
select select ""1348695171700984260__LOOKUP__1665490971195x909736972885056000""
select select ""1348695171700984260__LOOKUP__1665490670911x779929032210714000""
select select ""1348695171700984260__LOOKUP__1660121528802x892918515886457900""
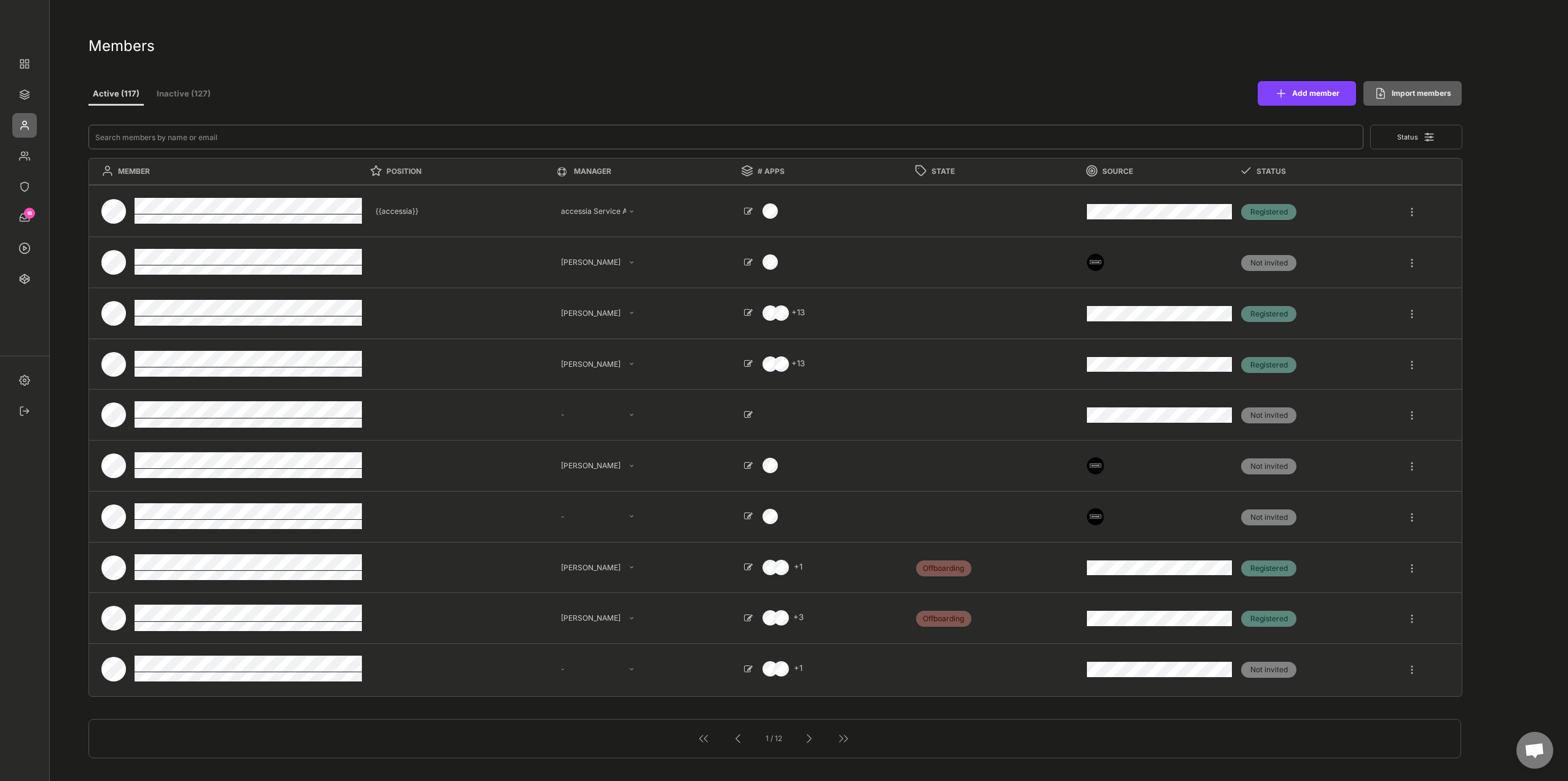
click at [262, 134] on input "input" at bounding box center [725, 137] width 1275 height 24
type input "r"
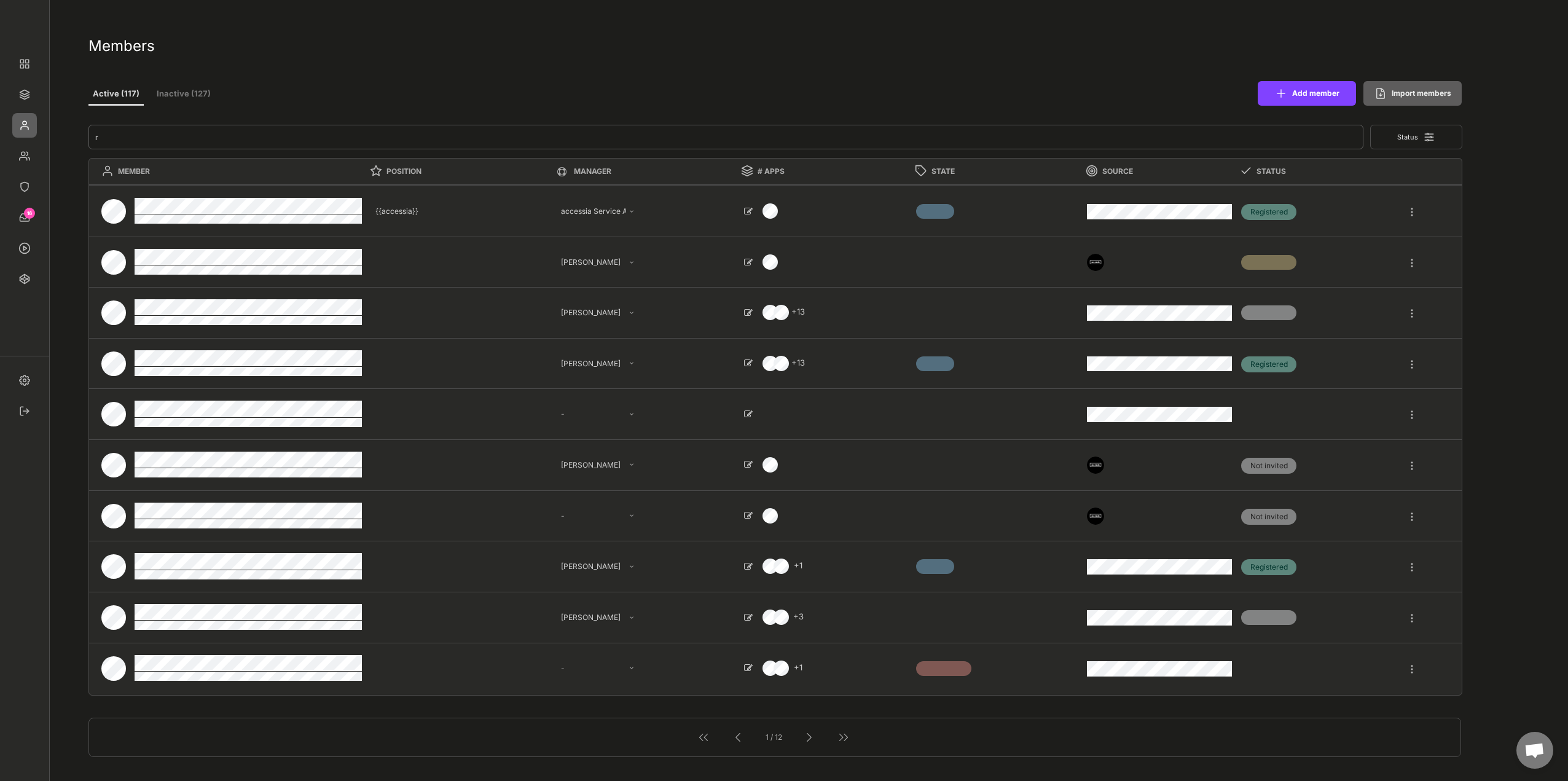
type textarea "Software Engineer"
select select ""PLACEHOLDER_1427118222253""
type textarea "Managing Director"
select select ""PLACEHOLDER_1427118222253""
type textarea "Fachexperte"
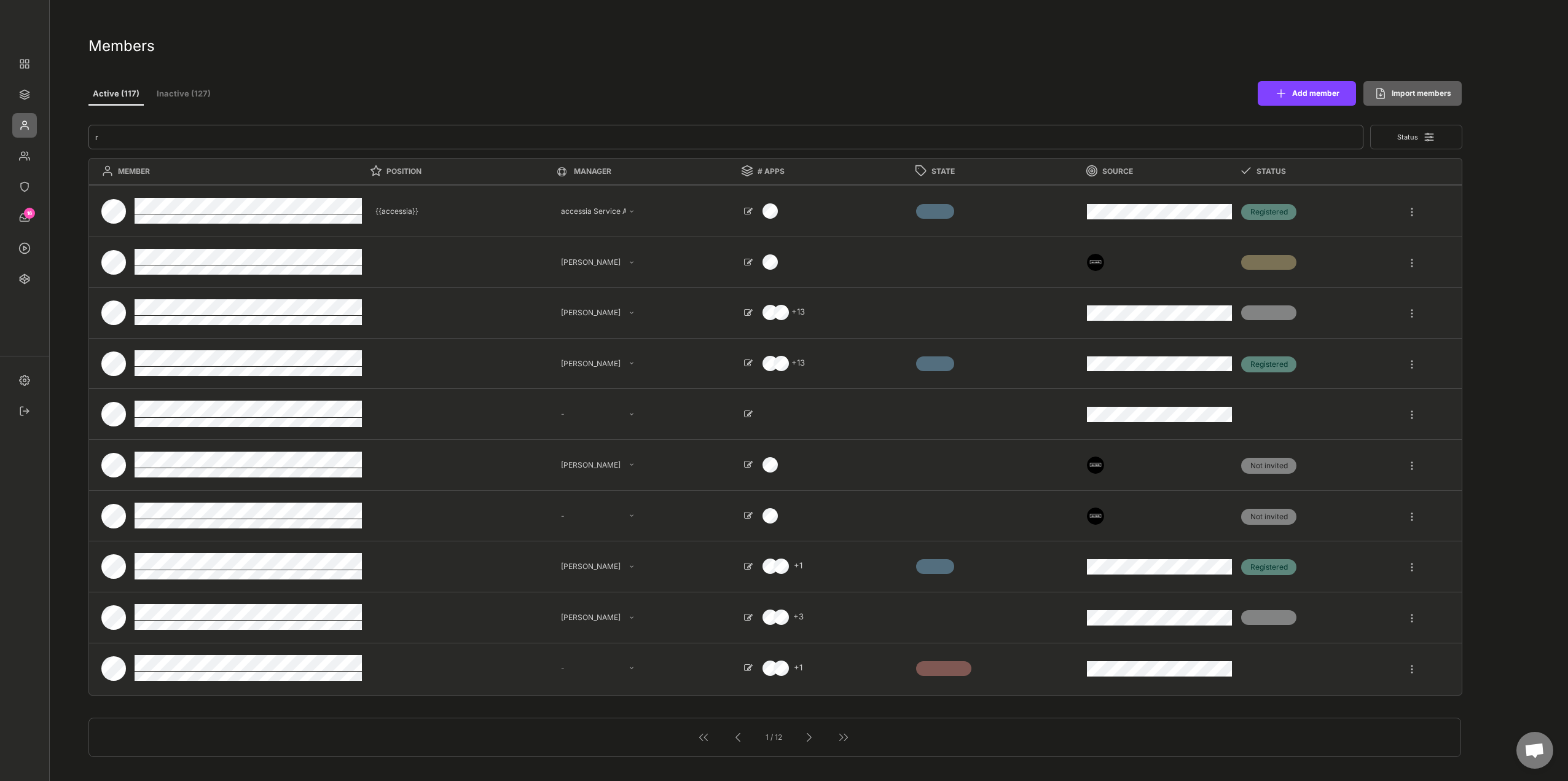
select select ""1348695171700984260__LOOKUP__1665490968243x777252206885620500""
type textarea "Finance & Controlling"
select select ""1348695171700984260__LOOKUP__1731013139252x822230069960245200""
type textarea "Teamlead Inf-Team"
select select ""PLACEHOLDER_1427118222253""
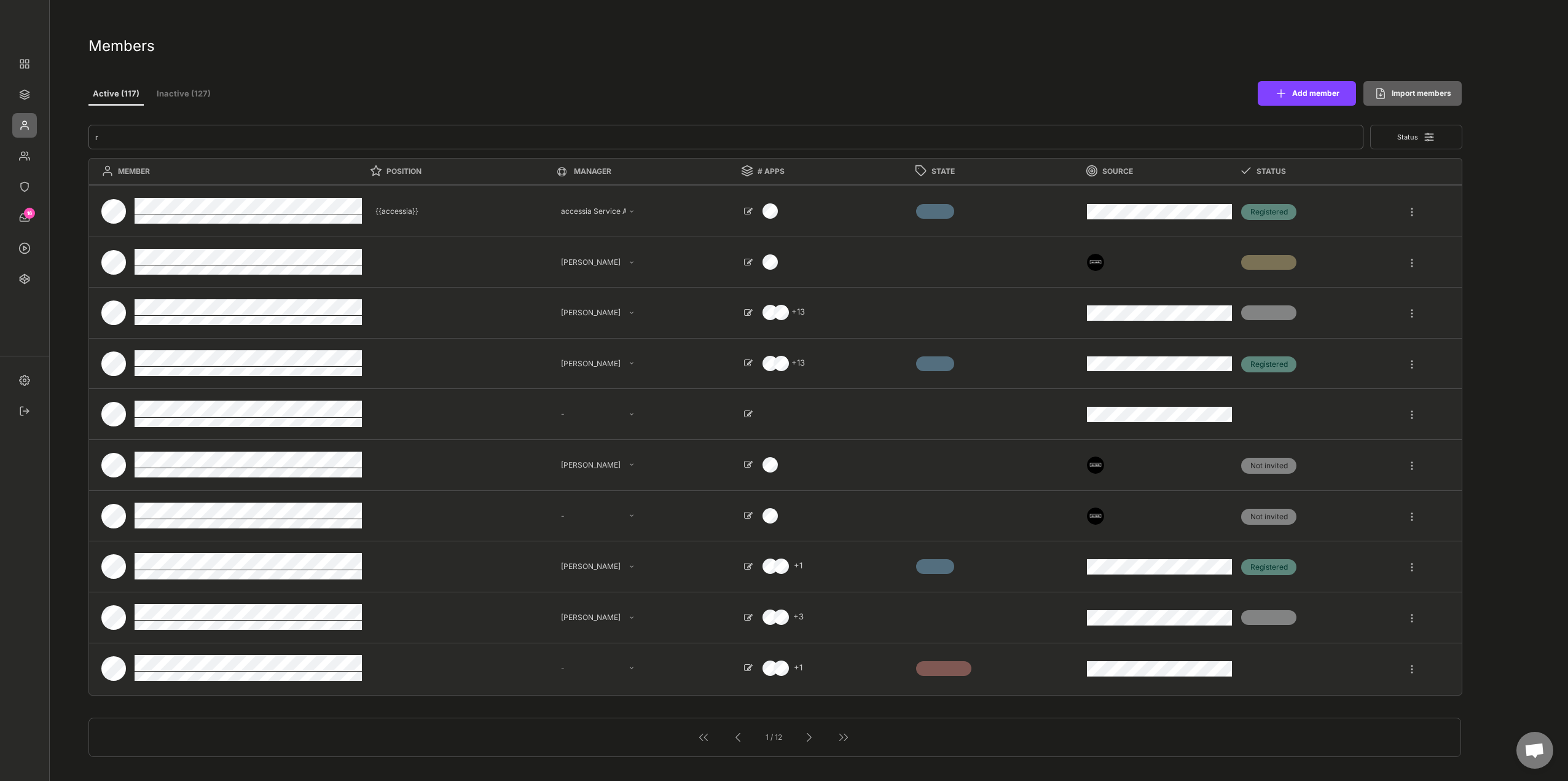
type textarea "Fachexperte Industriekaufleute"
select select ""1348695171700984260__LOOKUP__1665490968243x777252206885620500""
select select ""1348695171700984260__LOOKUP__1660121528802x892918515886457900""
type input "ro"
type textarea "Finance & Controlling"
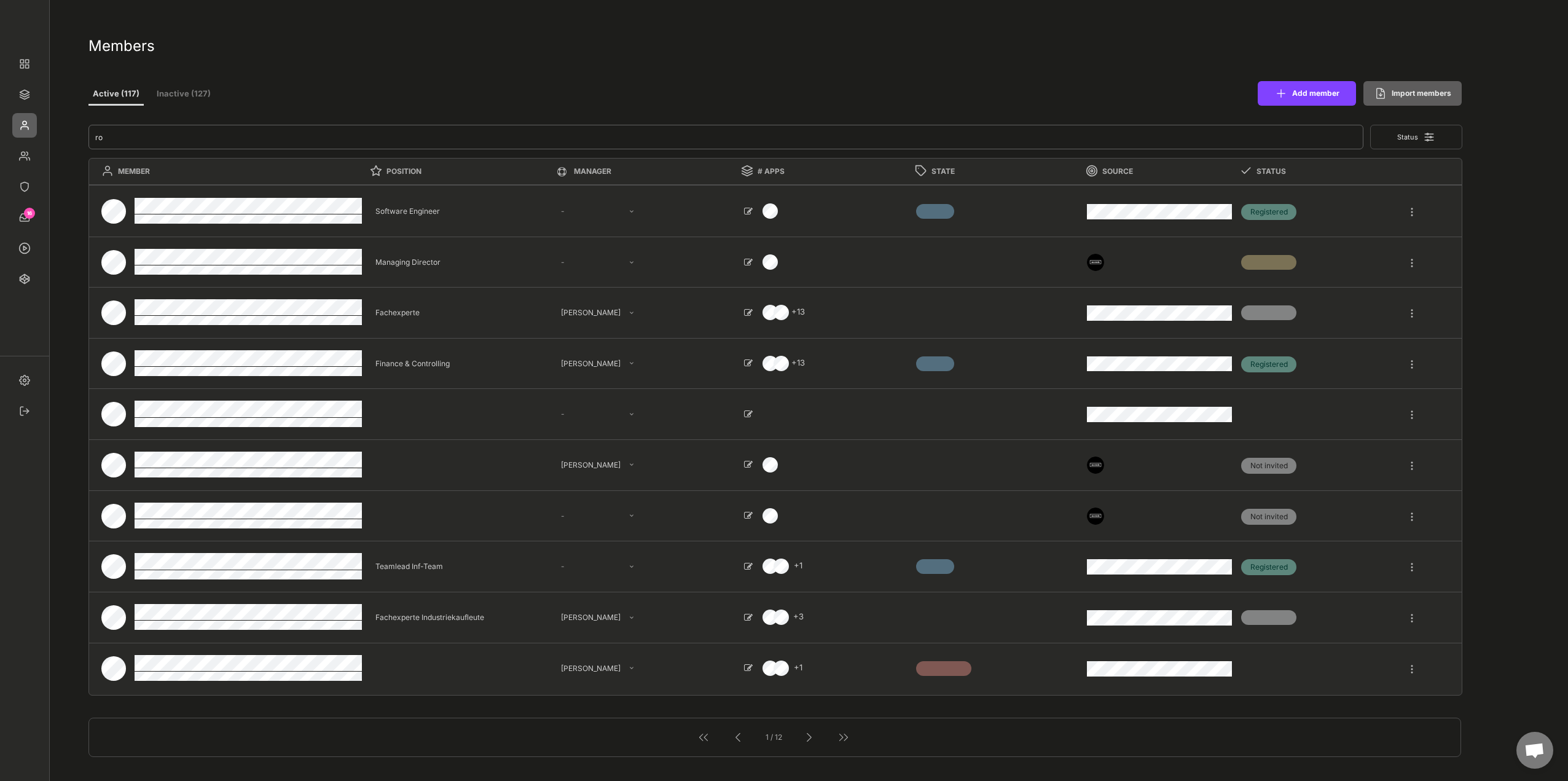
select select ""1348695171700984260__LOOKUP__1731013139252x822230069960245200""
type textarea "Teamlead Inf-Team"
select select ""PLACEHOLDER_1427118222253""
type textarea "Fachexperte"
select select ""1348695171700984260__LOOKUP__1665490968243x777252206885620500""
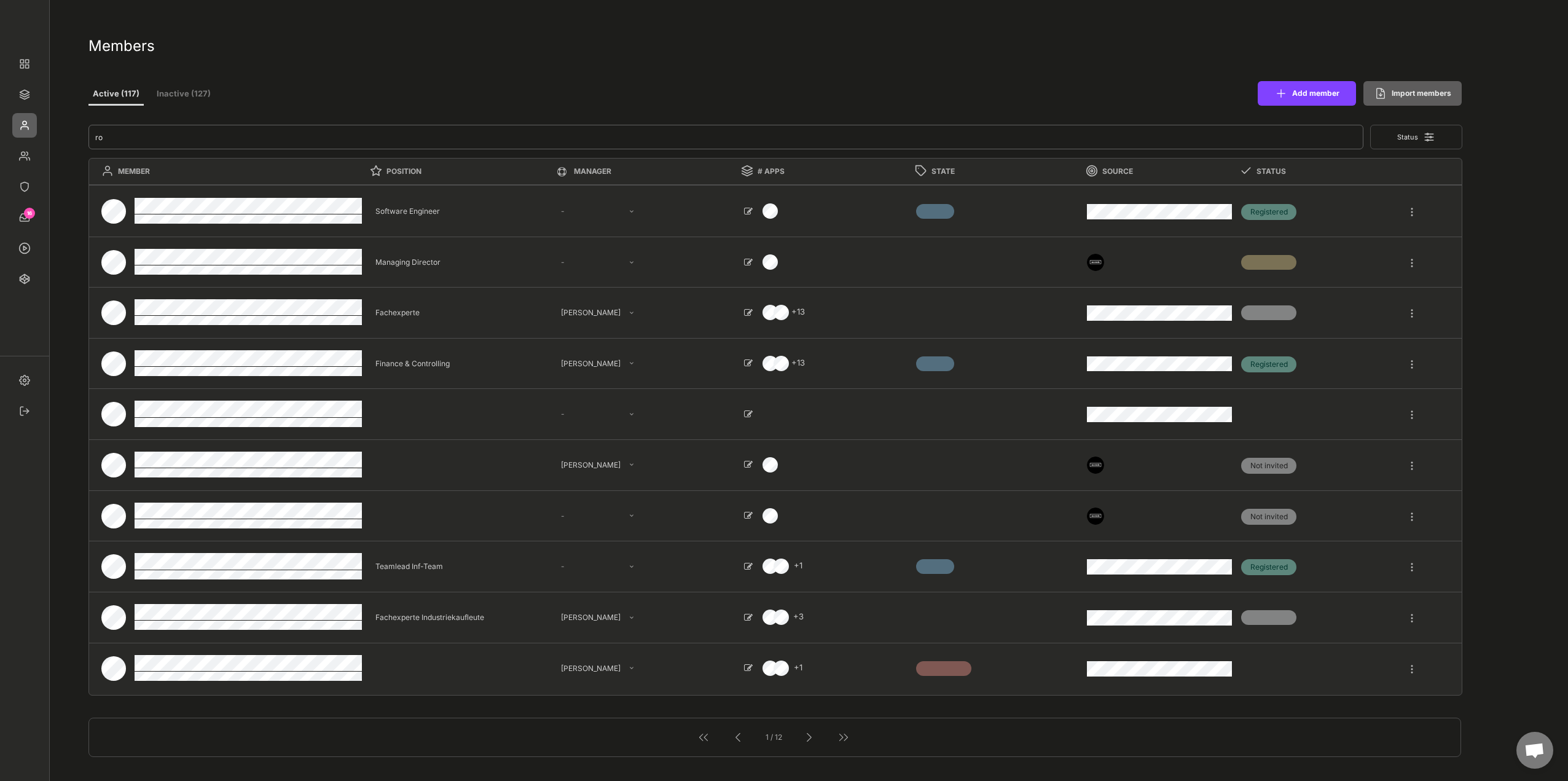
select select ""1348695171700984260__LOOKUP__1665490877502x720811215255738900""
select select ""PLACEHOLDER_1427118222253""
type textarea "Controlling"
select select ""1348695171700984260__LOOKUP__1665490671668x485458232984676160""
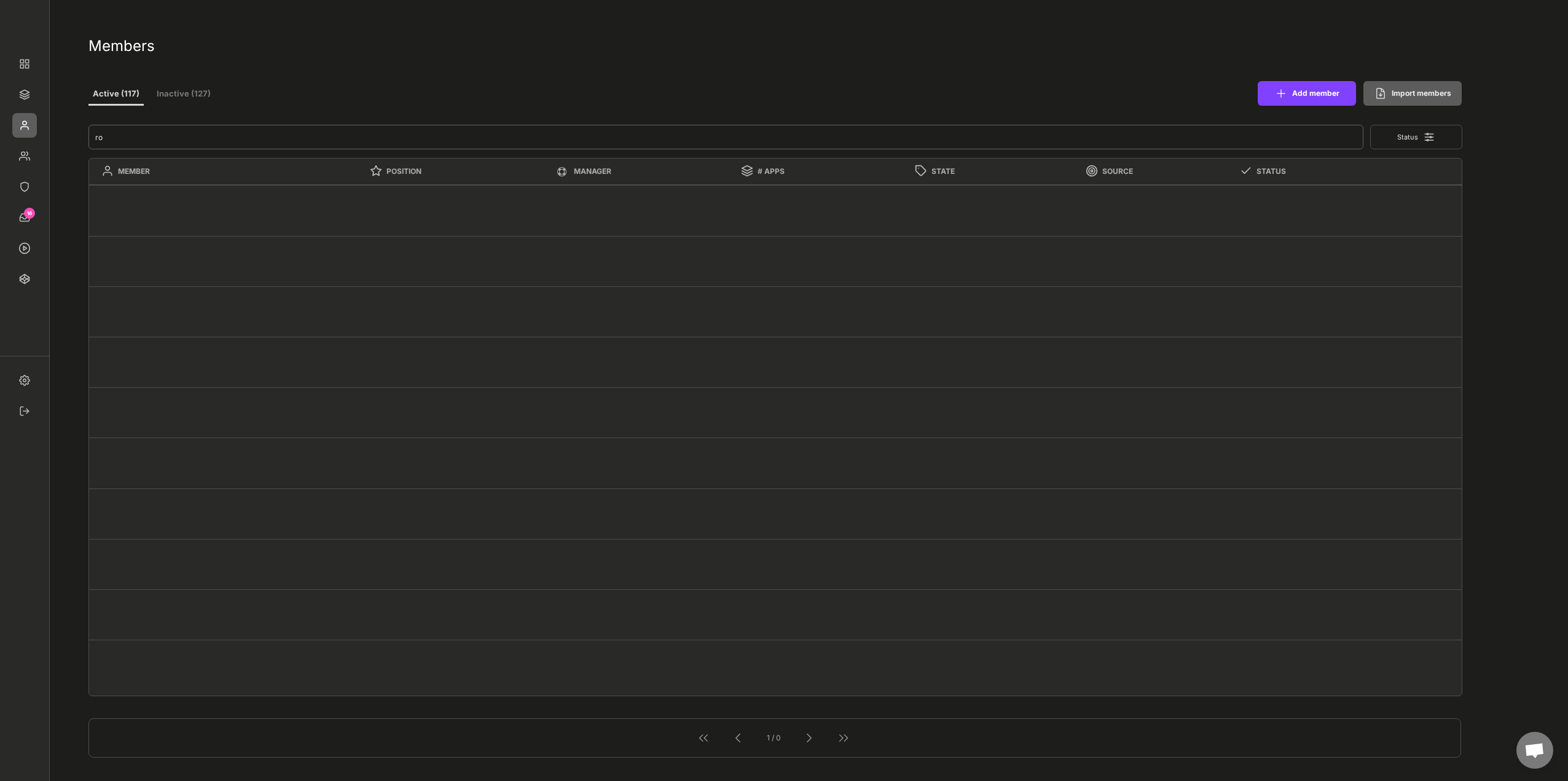
type input "r"
type textarea "Finance & Controlling"
select select ""1348695171700984260__LOOKUP__1731013139252x822230069960245200""
type textarea "Teamlead Inf-Team"
type textarea "Fachexperte"
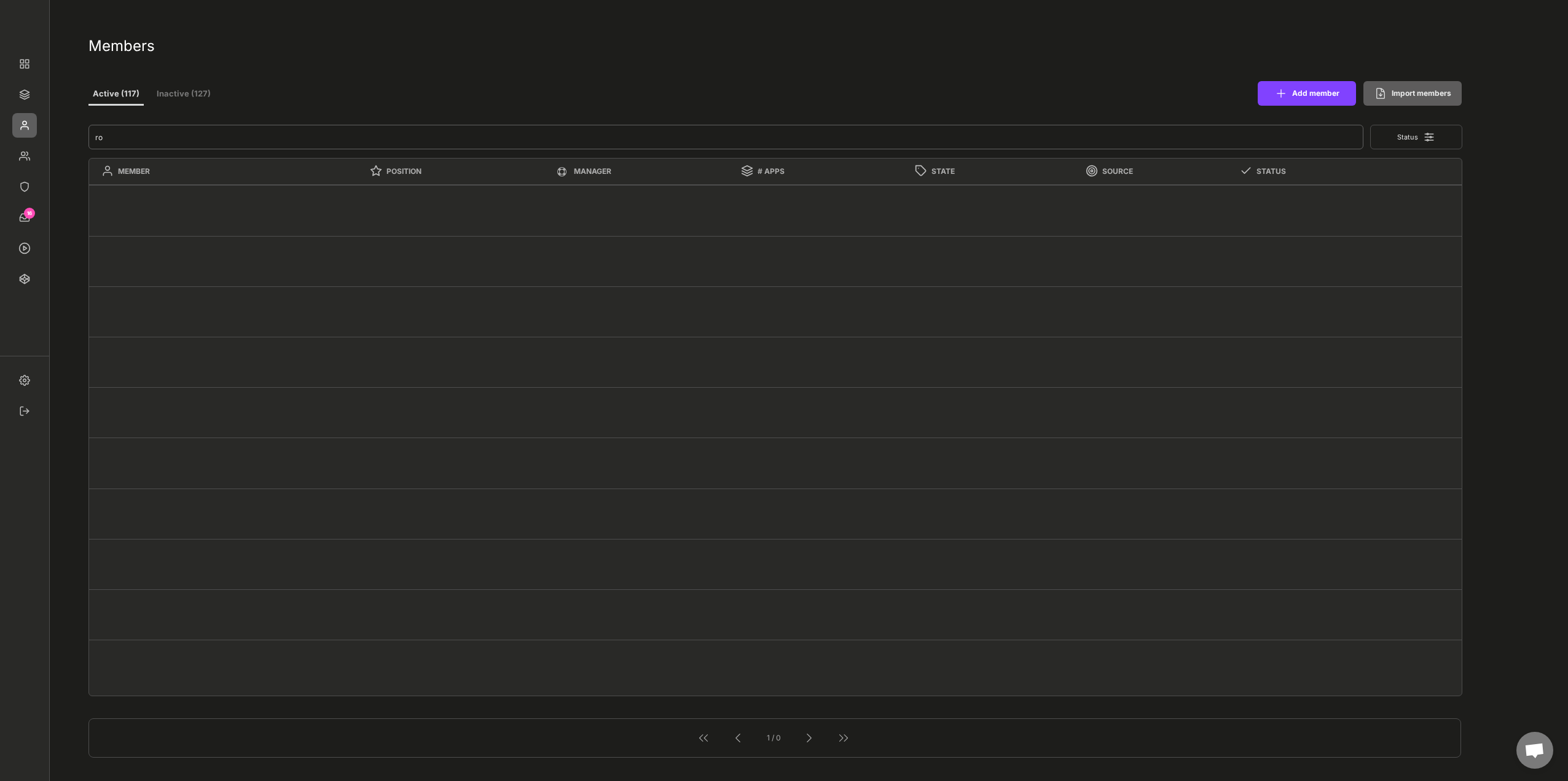
select select ""1348695171700984260__LOOKUP__1665490968243x777252206885620500""
select select ""1348695171700984260__LOOKUP__1665490877502x720811215255738900""
type textarea "Controlling"
select select ""1348695171700984260__LOOKUP__1665490671668x485458232984676160""
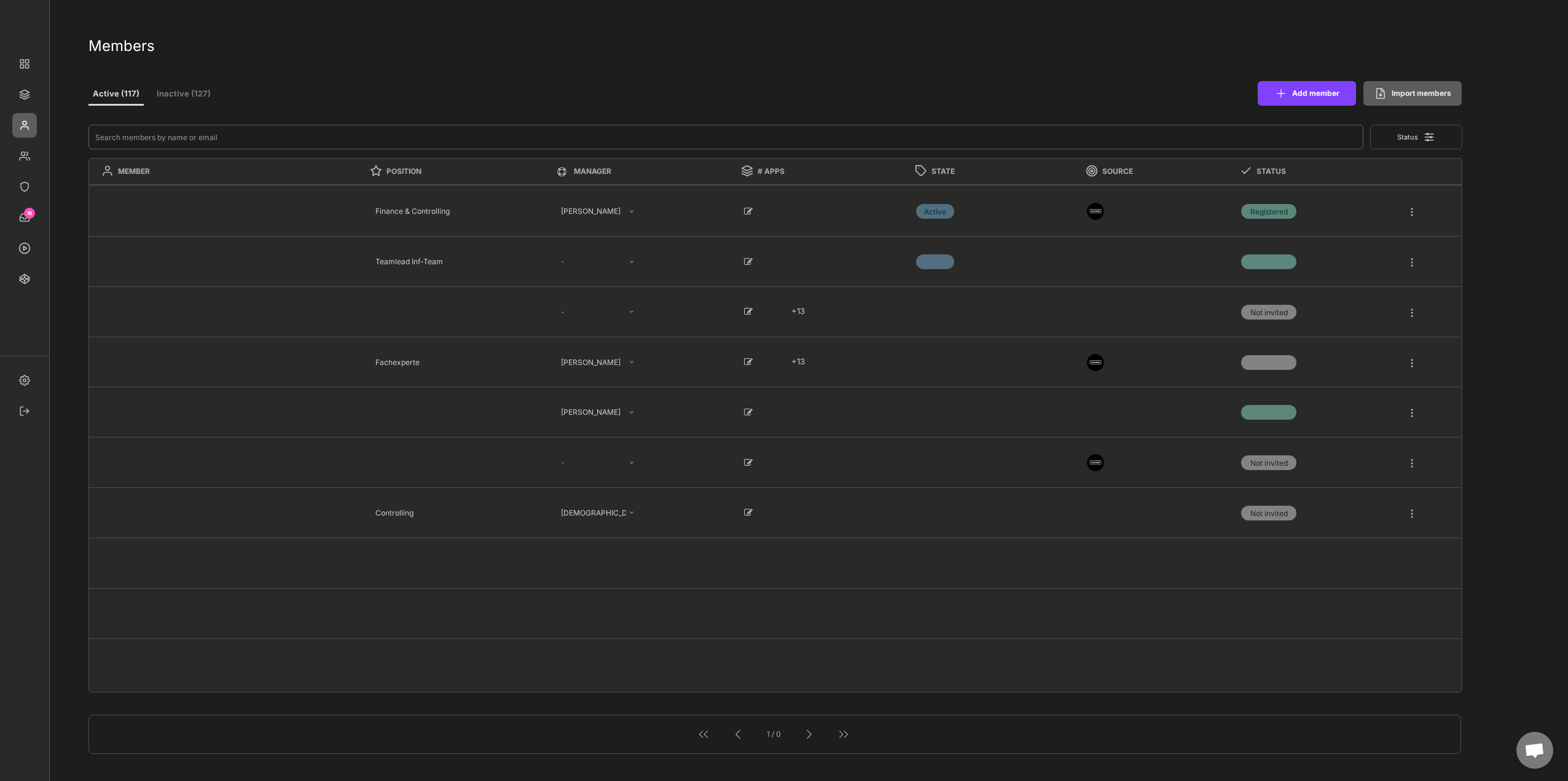
select select ""PLACEHOLDER_1427118222253""
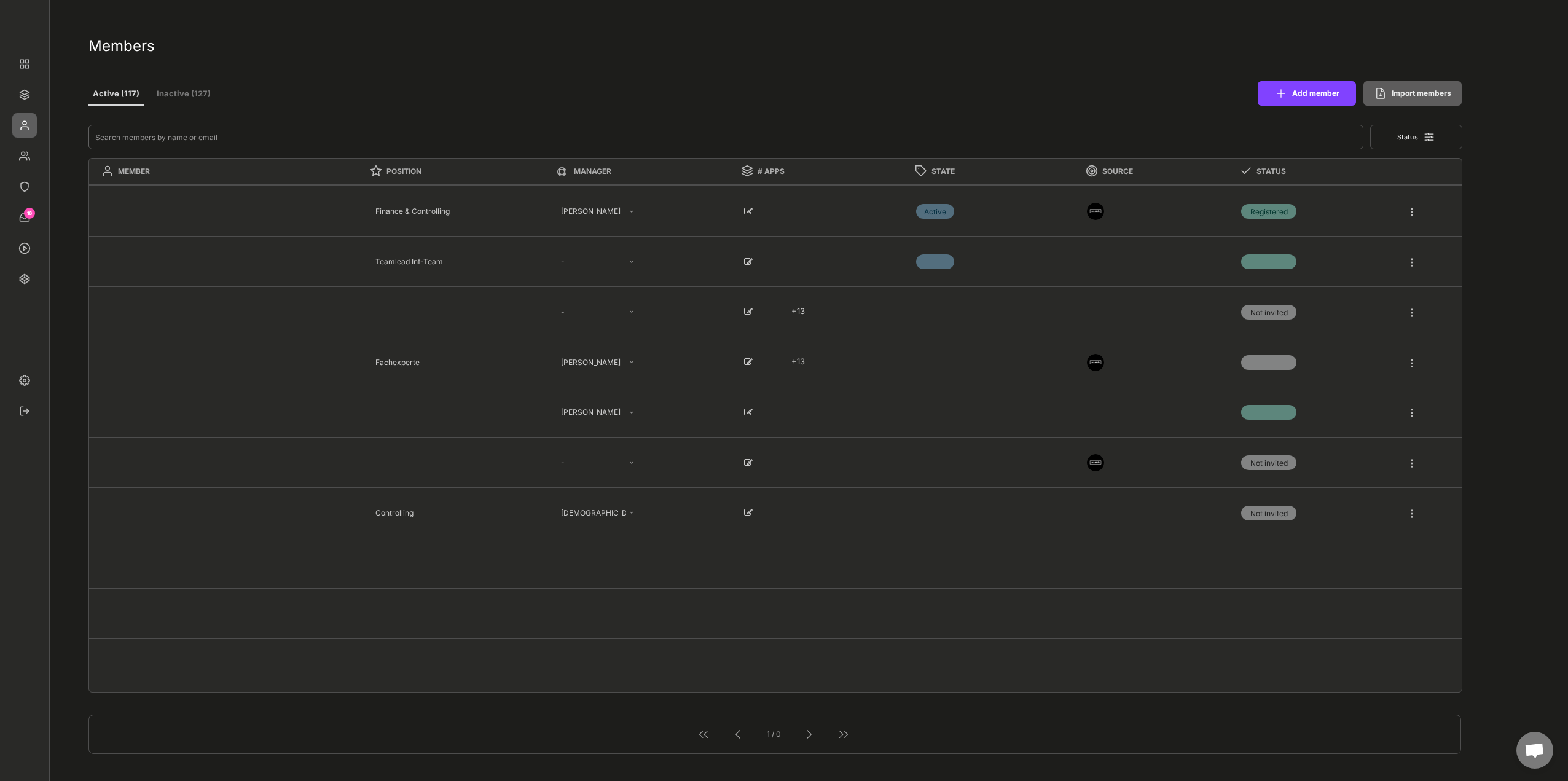
select select ""PLACEHOLDER_1427118222253""
type input "s"
type textarea "Software Engineer"
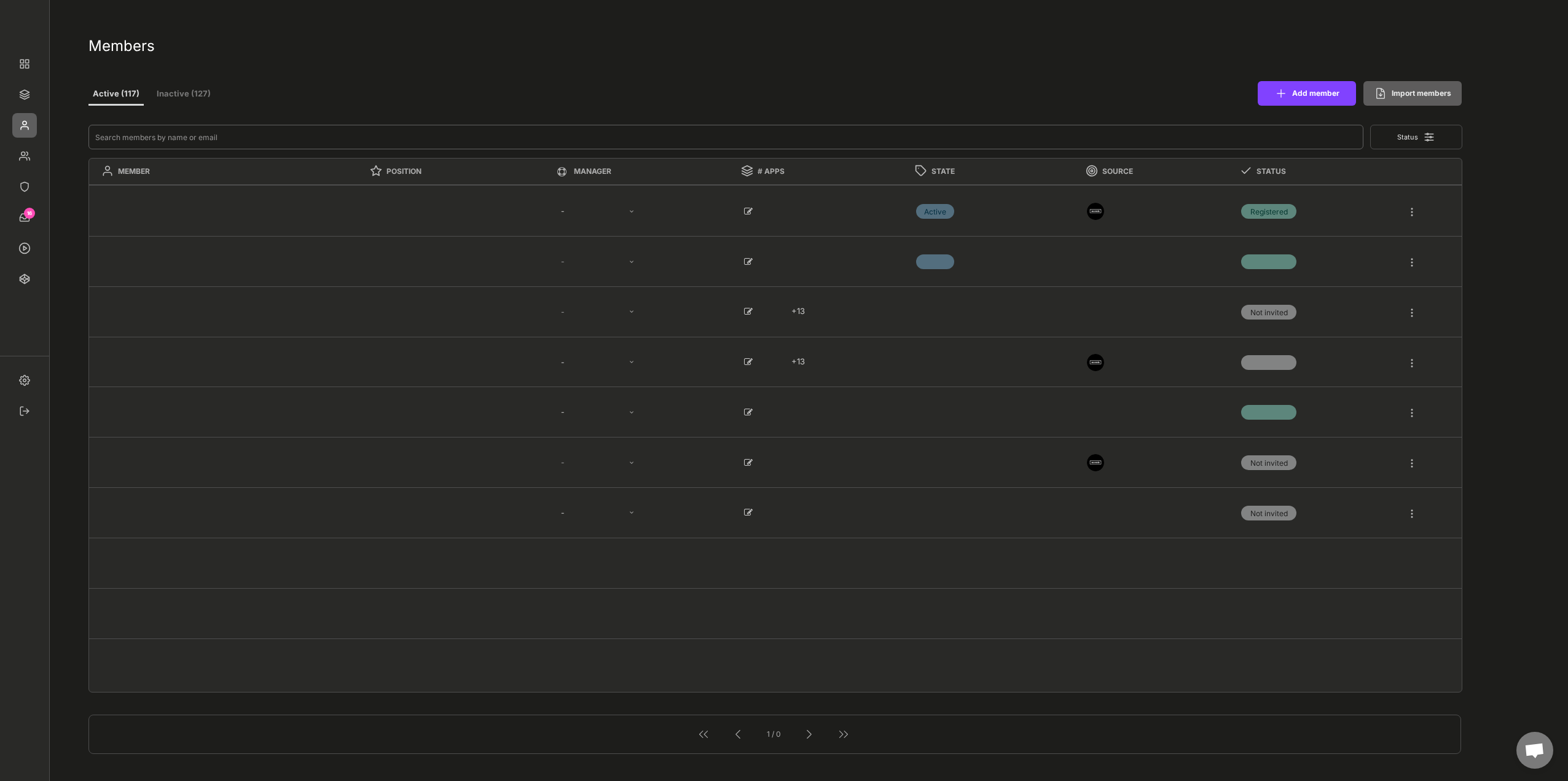
type textarea "Managing Director"
type textarea "Fachexperte"
select select ""1348695171700984260__LOOKUP__1665490968243x777252206885620500""
type textarea "Finance & Controlling"
select select ""1348695171700984260__LOOKUP__1731013139252x822230069960245200""
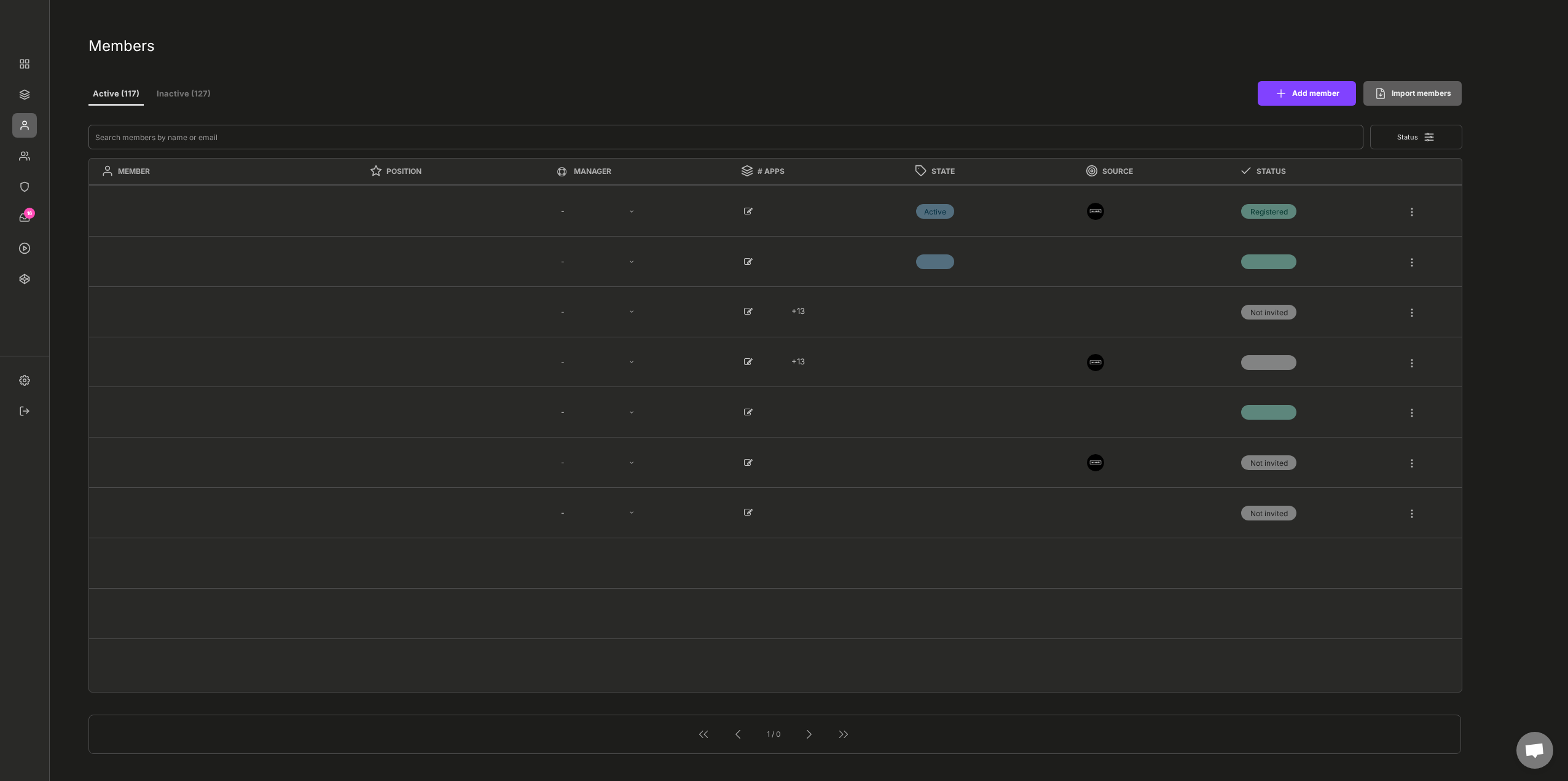
select select ""1348695171700984260__LOOKUP__1665490971195x909736972885056000""
type textarea "Teamlead Inf-Team"
type textarea "Fachexperte Industriekaufleute"
select select ""1348695171700984260__LOOKUP__1665490968243x777252206885620500""
select select ""1348695171700984260__LOOKUP__1660121528802x892918515886457900""
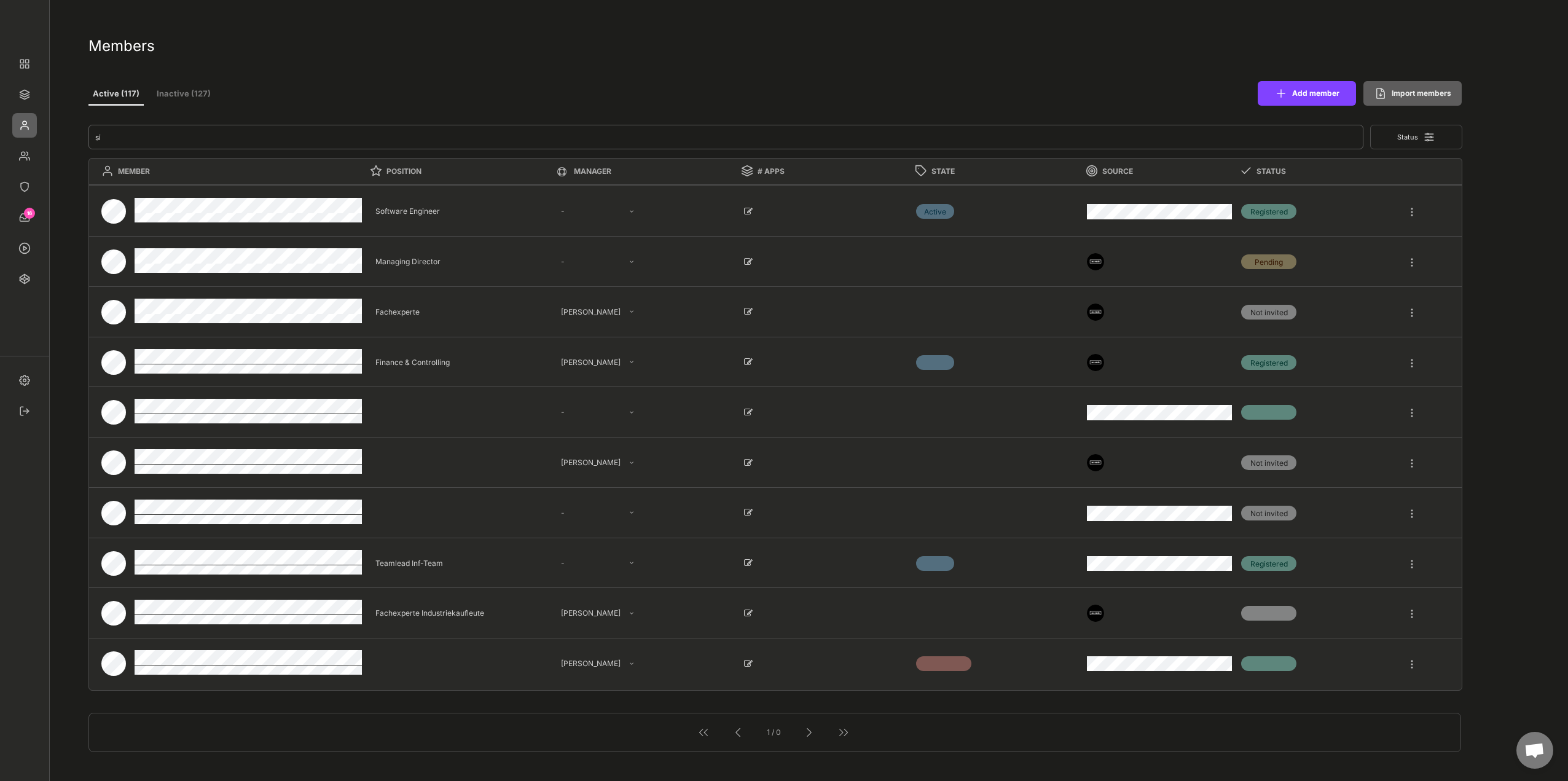
type input "sil"
select select ""1348695171700984260__LOOKUP__1665490670911x779929032210714000""
select select ""PLACEHOLDER_1427118222253""
select select ""1348695171700984260__LOOKUP__1665490671942x173420294850716200""
select select ""PLACEHOLDER_1427118222253""
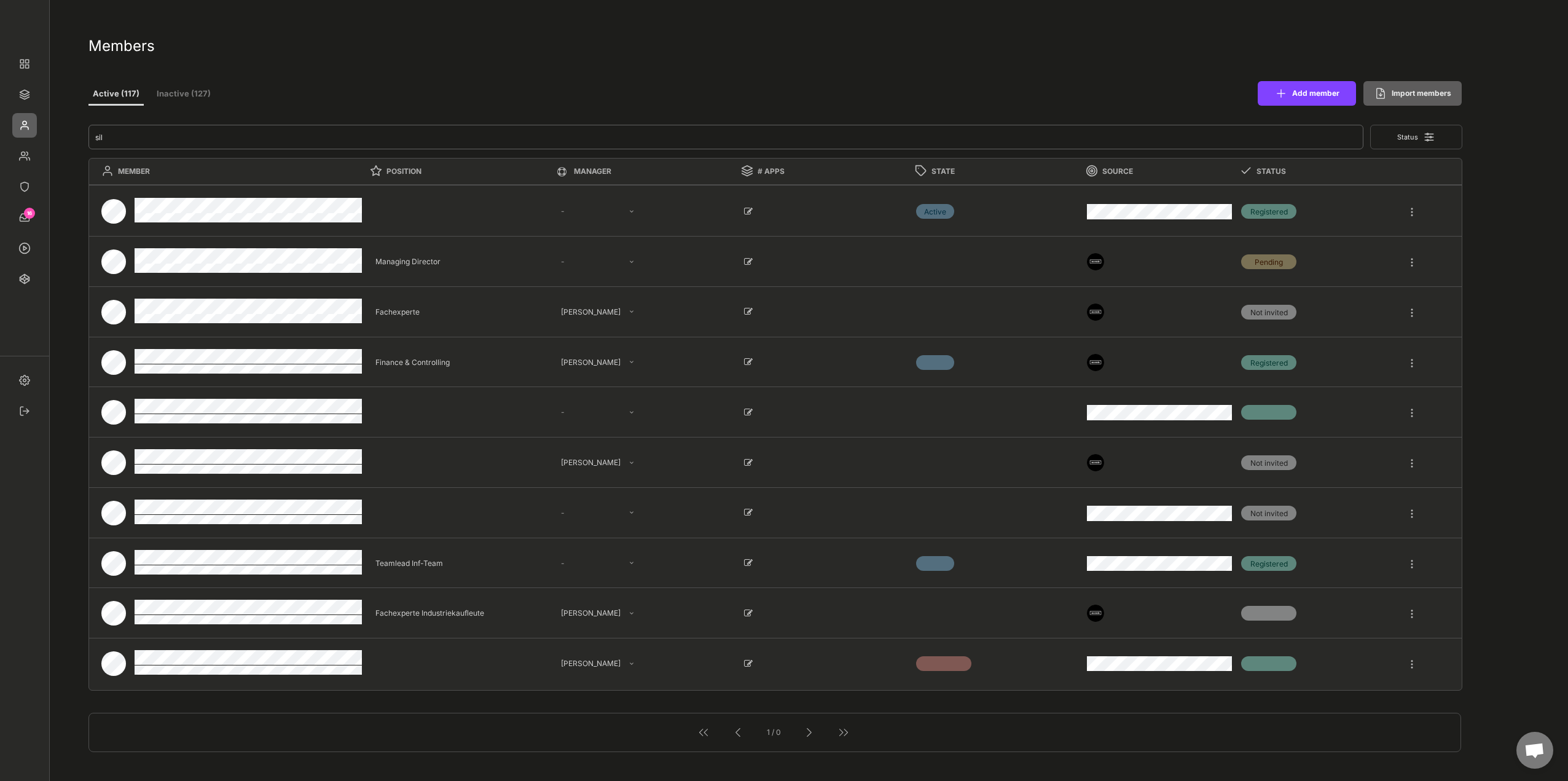
select select ""PLACEHOLDER_1427118222253""
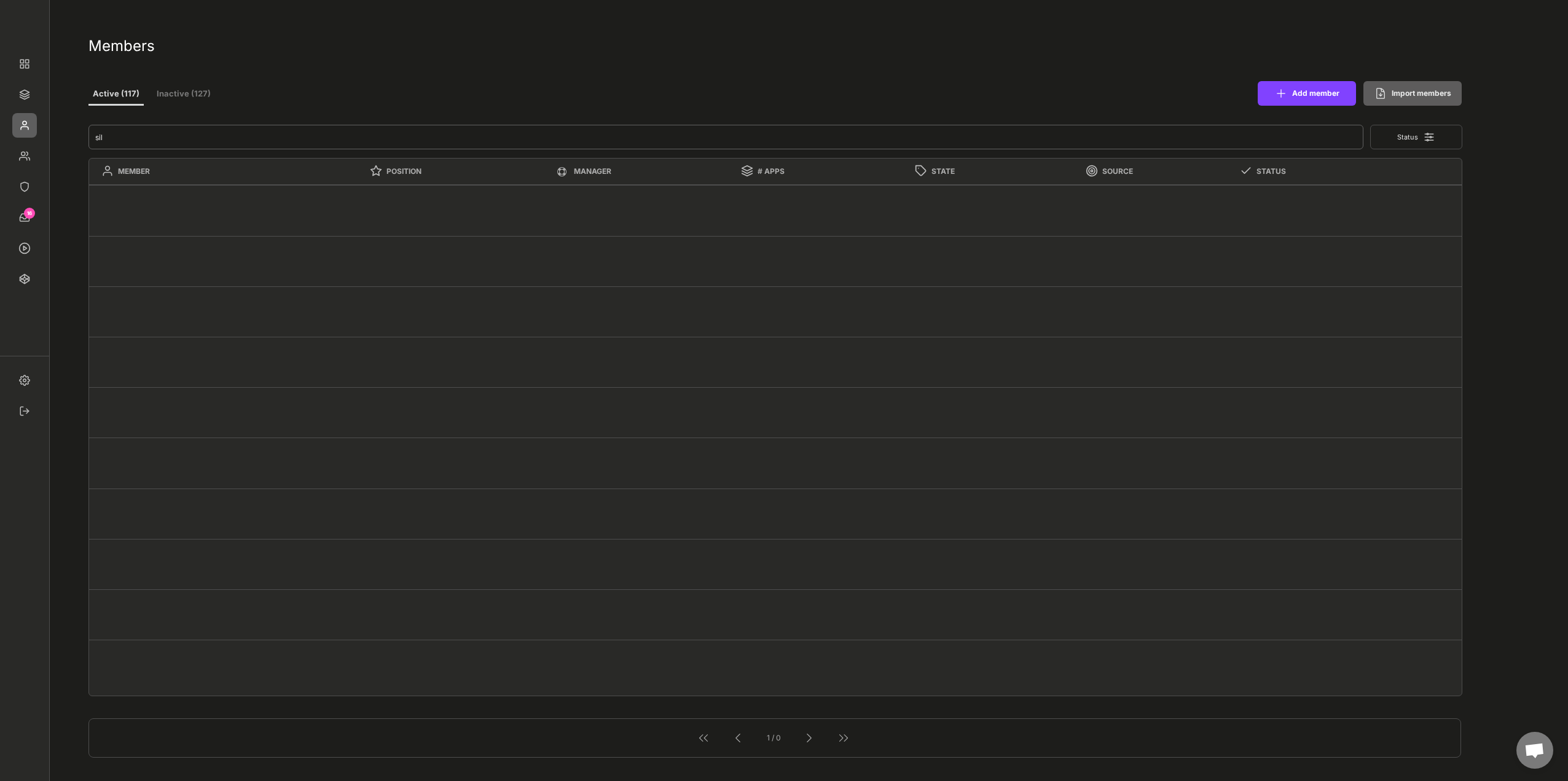
type input "si"
select select ""1348695171700984260__LOOKUP__1665490670911x779929032210714000""
select select ""1348695171700984260__LOOKUP__1665490671942x173420294850716200""
type input "s"
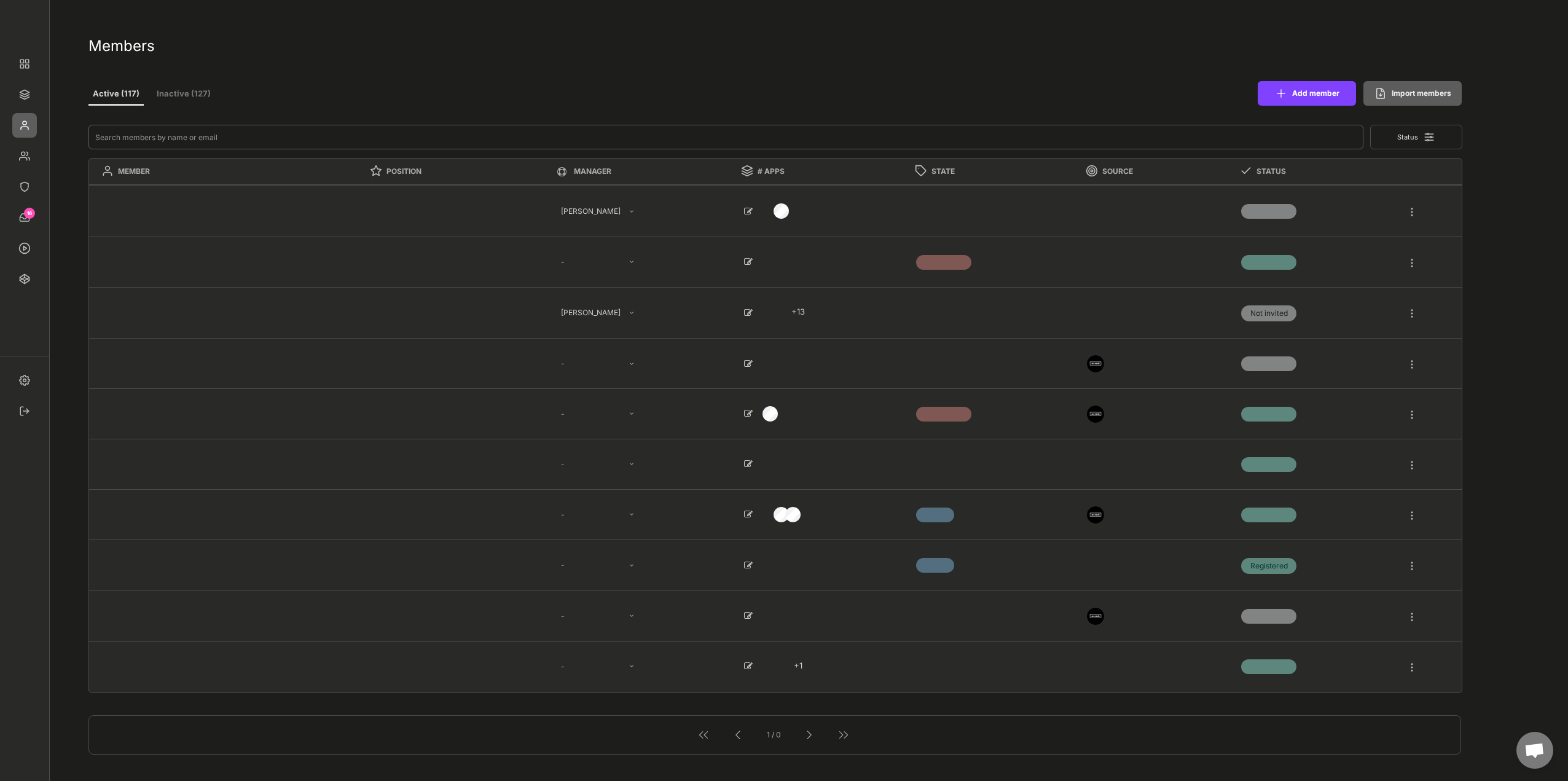
select select ""PLACEHOLDER_1427118222253""
select select ""1348695171700984260__LOOKUP__1665490670911x779929032210714000""
select select ""PLACEHOLDER_1427118222253""
type textarea "Fachexperte"
select select ""1348695171700984260__LOOKUP__1665490968243x777252206885620500""
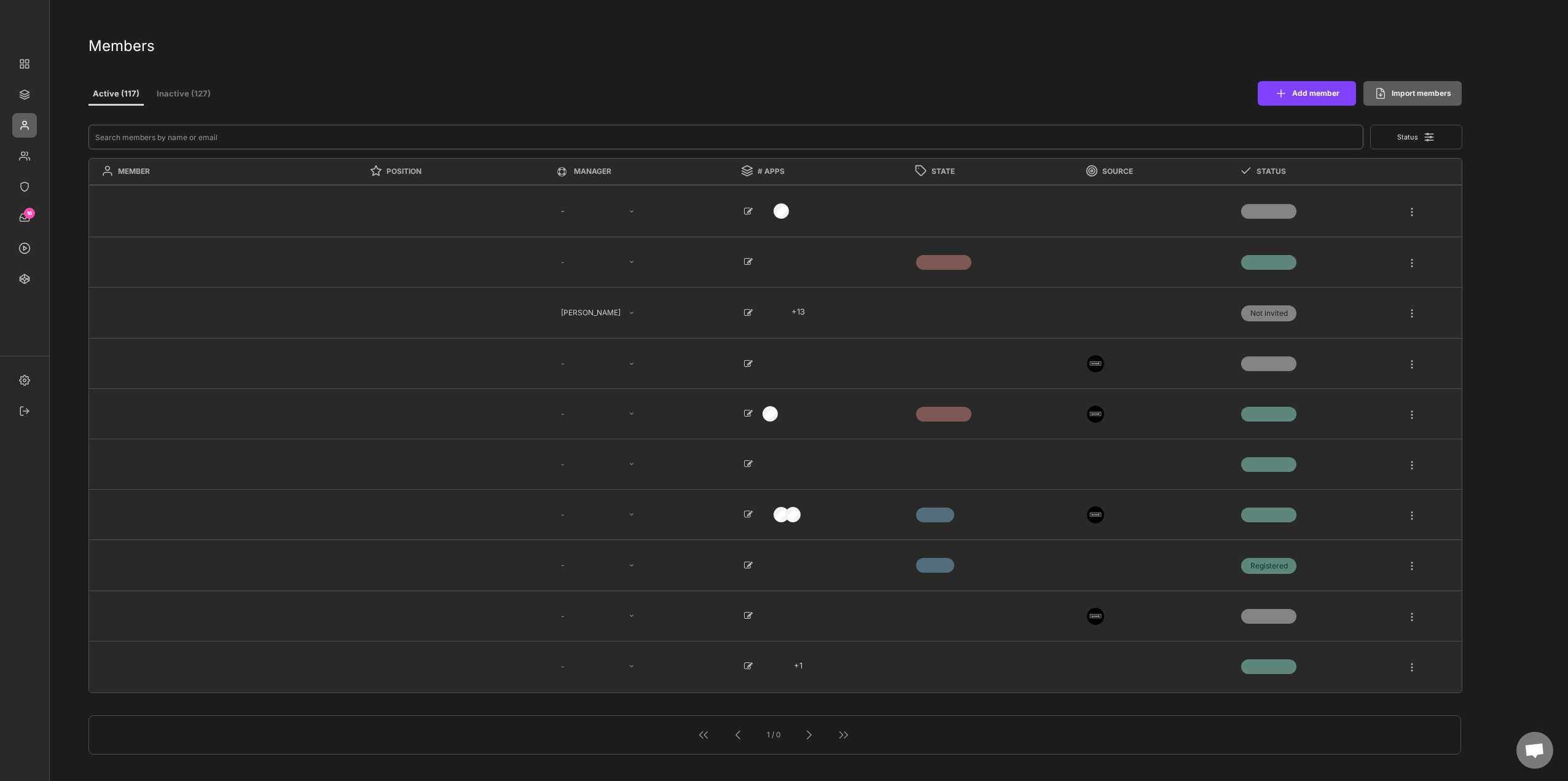
select select ""1348695171700984260__LOOKUP__1660121528802x892918515886457900""
type textarea "MD"
select select ""1348695171700984260__LOOKUP__1660121528802x892918515886457900""
select select ""1348695171700984260__LOOKUP__1665490968243x777252206885620500""
select select ""1348695171700984260__LOOKUP__1665490670911x779929032210714000""
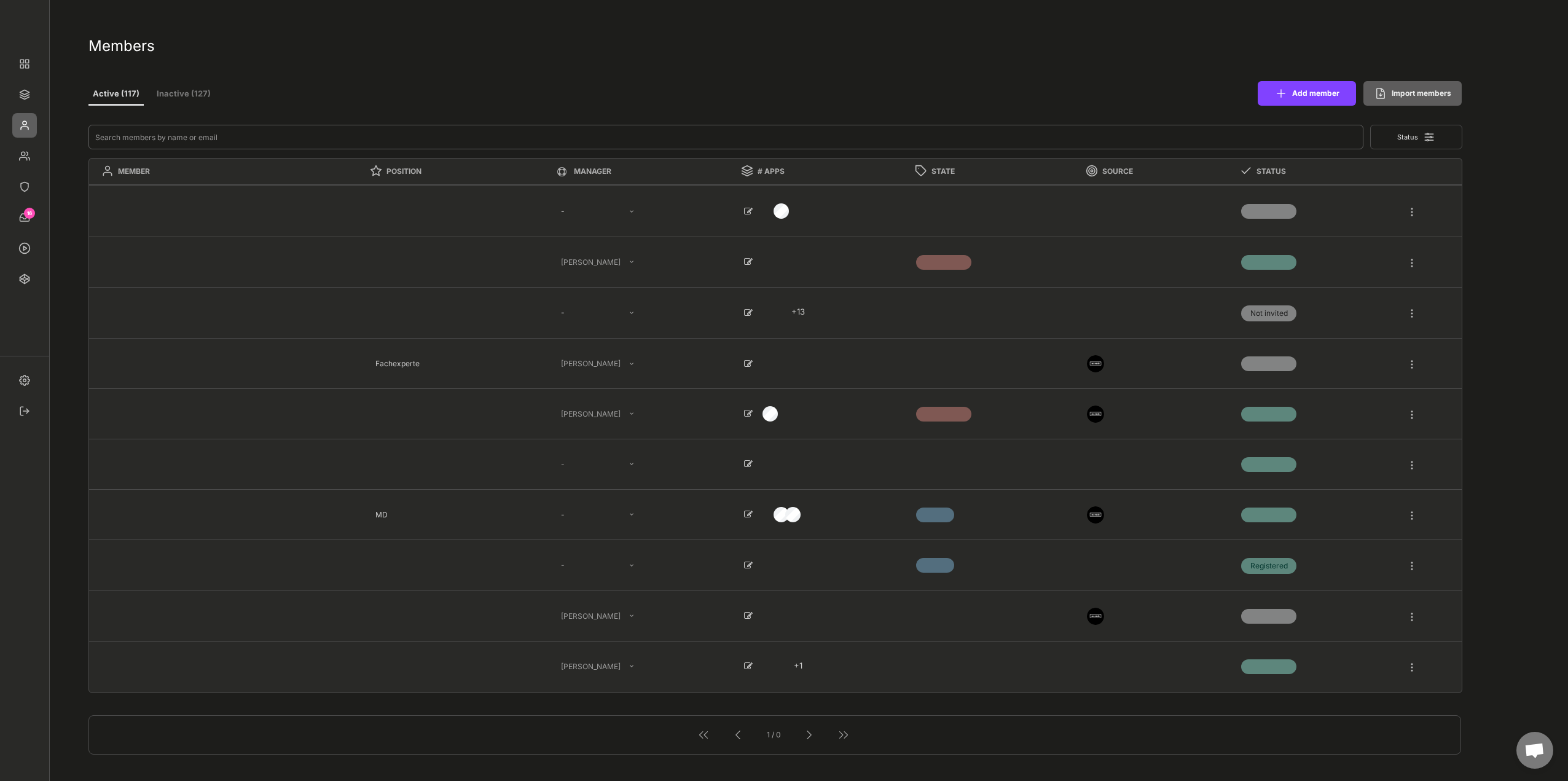
type textarea "Fachexperte"
select select ""1348695171700984260__LOOKUP__1665490968243x777252206885620500""
select select ""1348695171700984260__LOOKUP__1660121528802x892918515886457900""
type textarea "MD"
select select ""1348695171700984260__LOOKUP__1660121528802x892918515886457900""
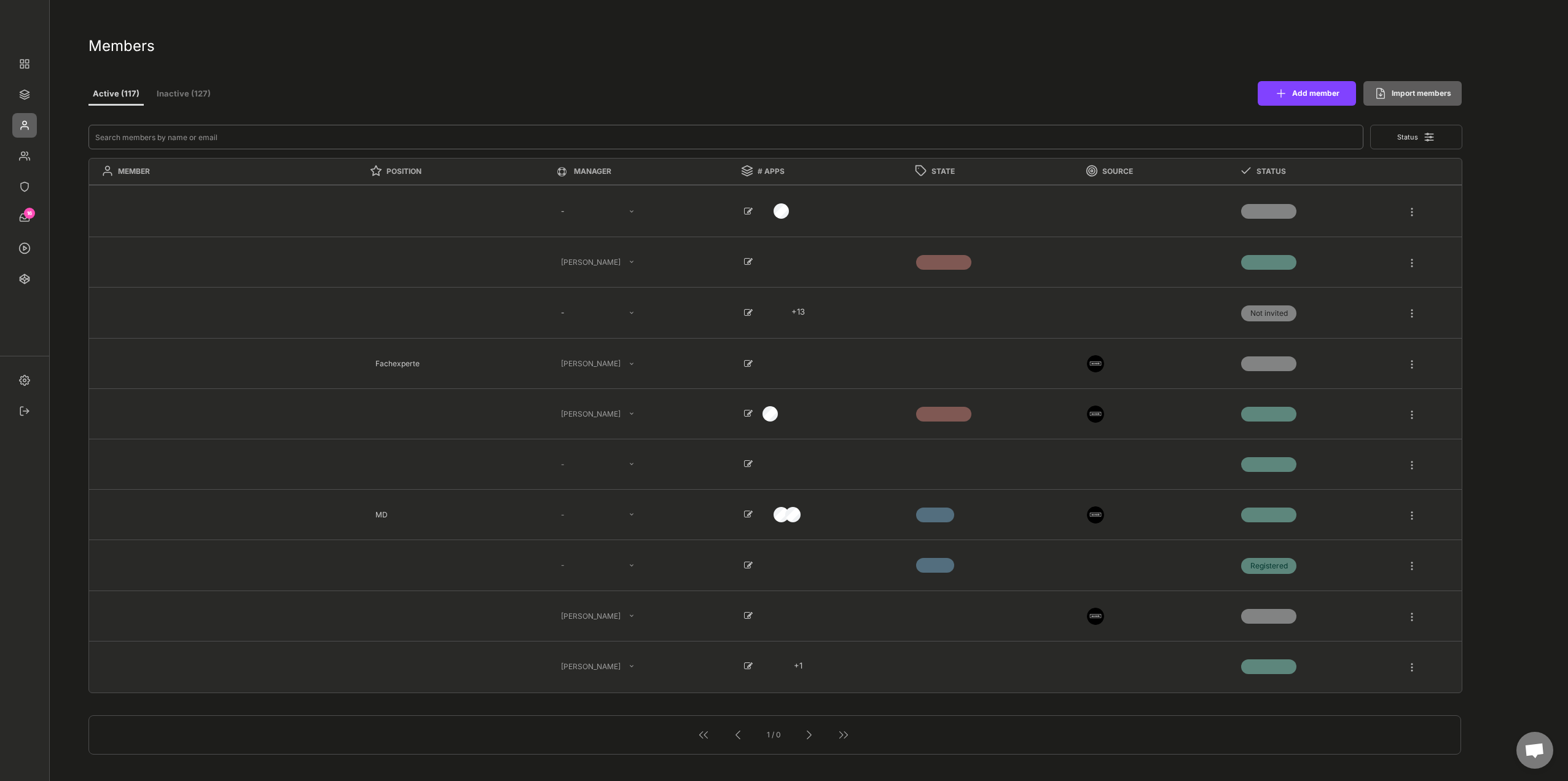
select select ""1348695171700984260__LOOKUP__1665490968243x777252206885620500""
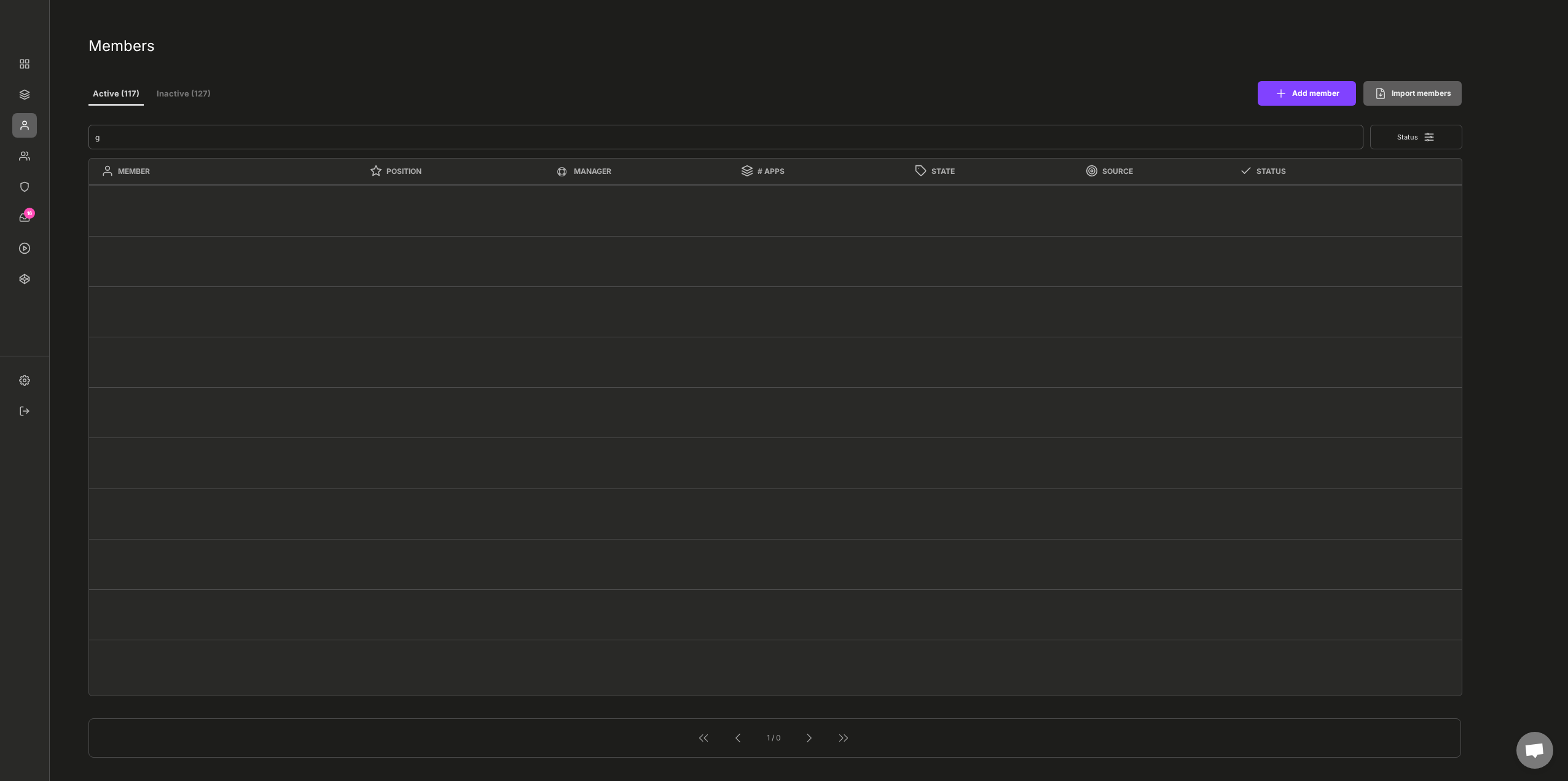
type input "gu"
type textarea "Software Engineer"
select select ""PLACEHOLDER_1427118222253""
type textarea "Key Account Management"
select select ""1348695171700984260__LOOKUP__1665490671668x485458232984676160""
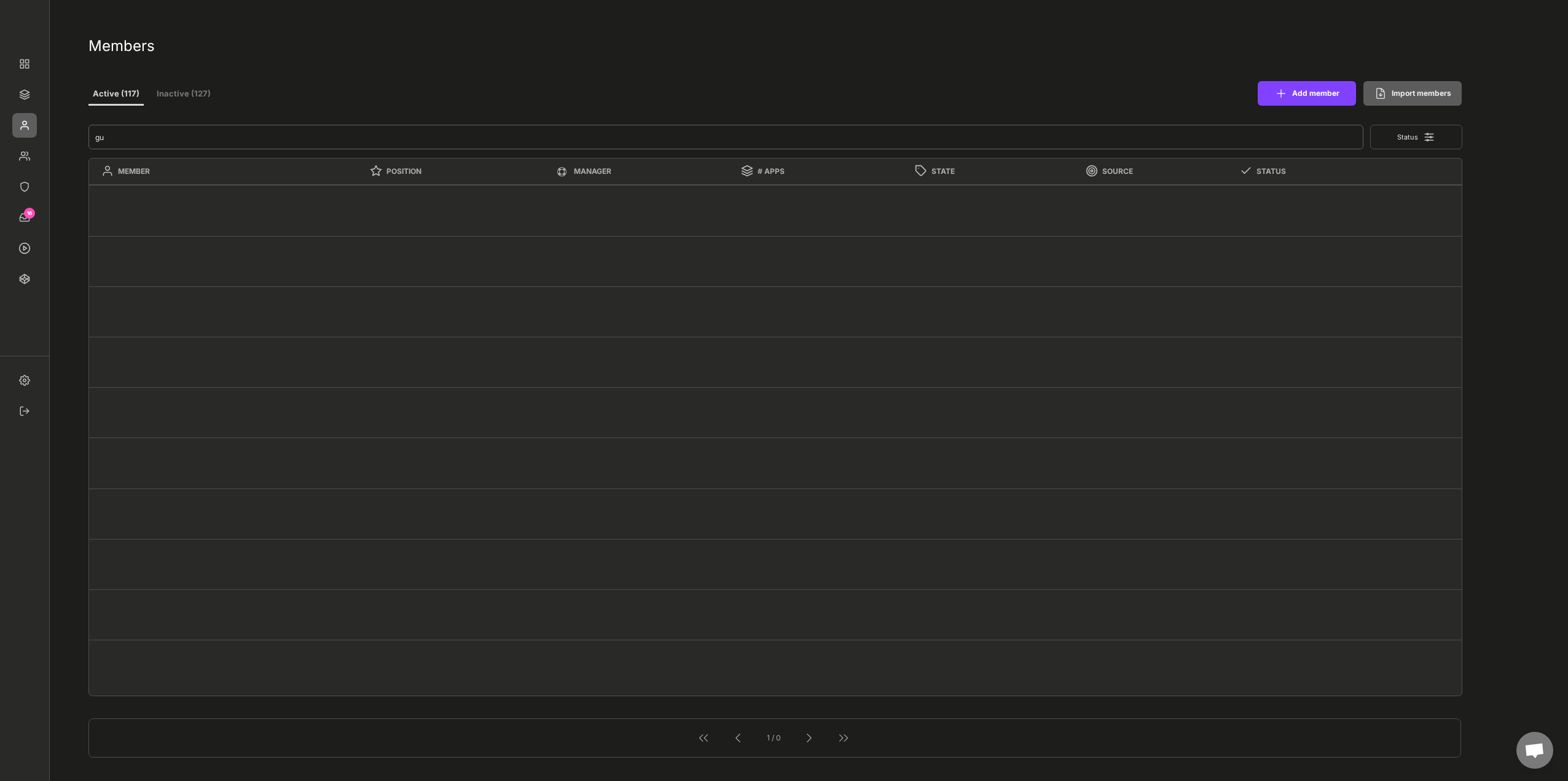
select select ""PLACEHOLDER_1427118222253""
select select ""1348695171700984260__LOOKUP__1665490671668x485458232984676160""
select select ""PLACEHOLDER_1427118222253""
type textarea "Fachexperte Metall"
type input "gun"
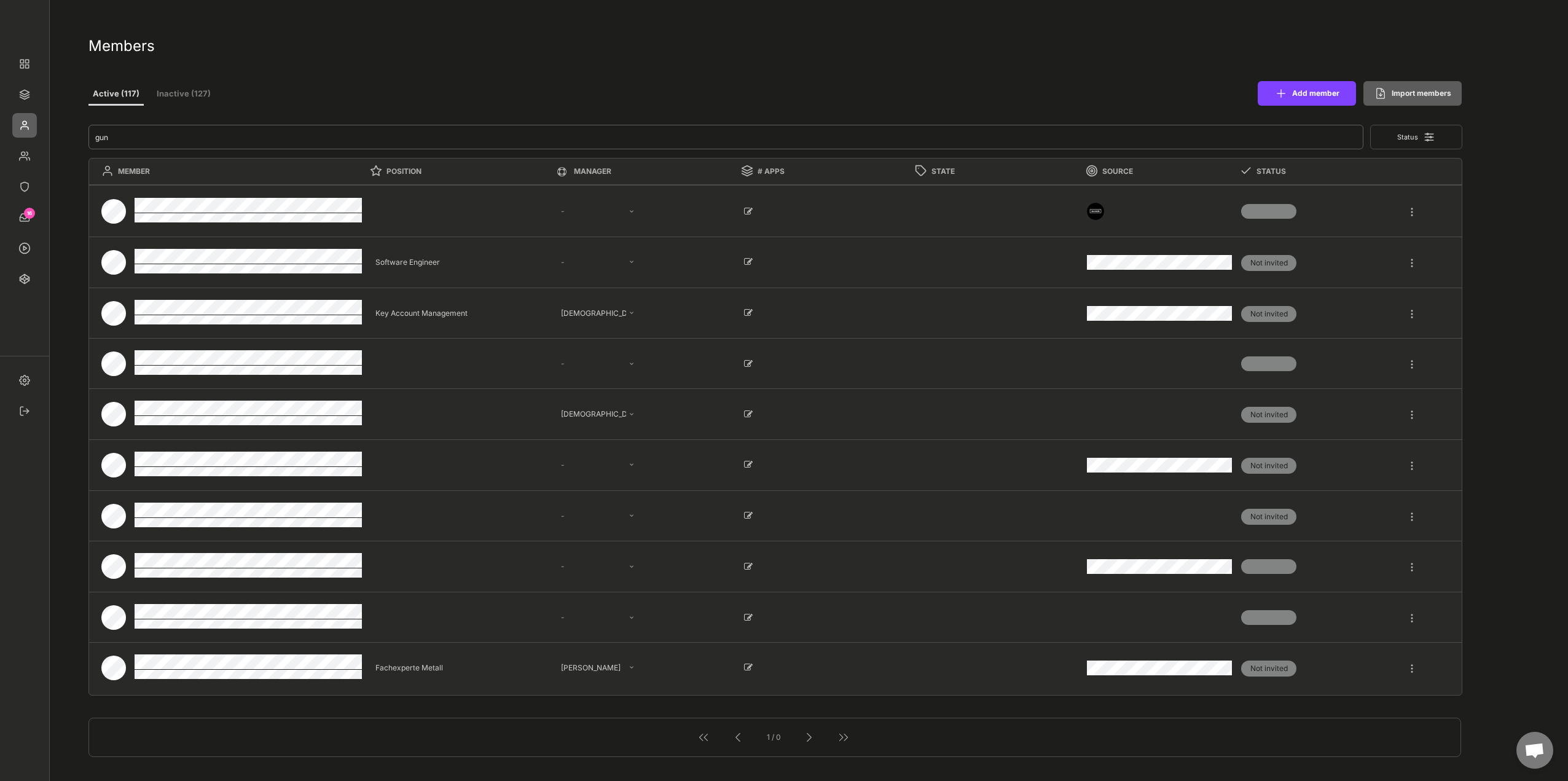
select select ""PLACEHOLDER_1427118222253""
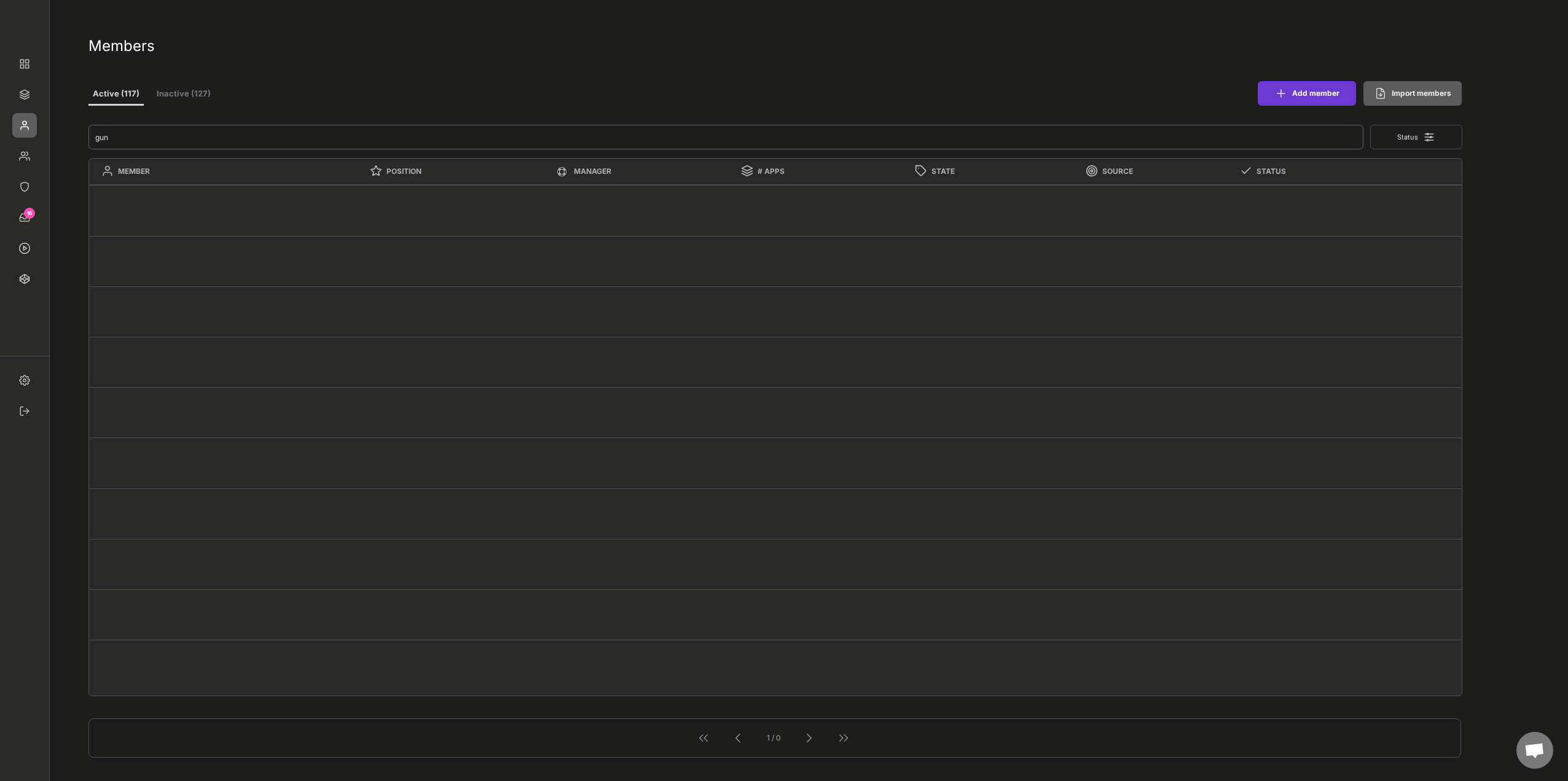
type input "gun"
click at [1297, 95] on button "Add member" at bounding box center [1307, 93] width 99 height 24
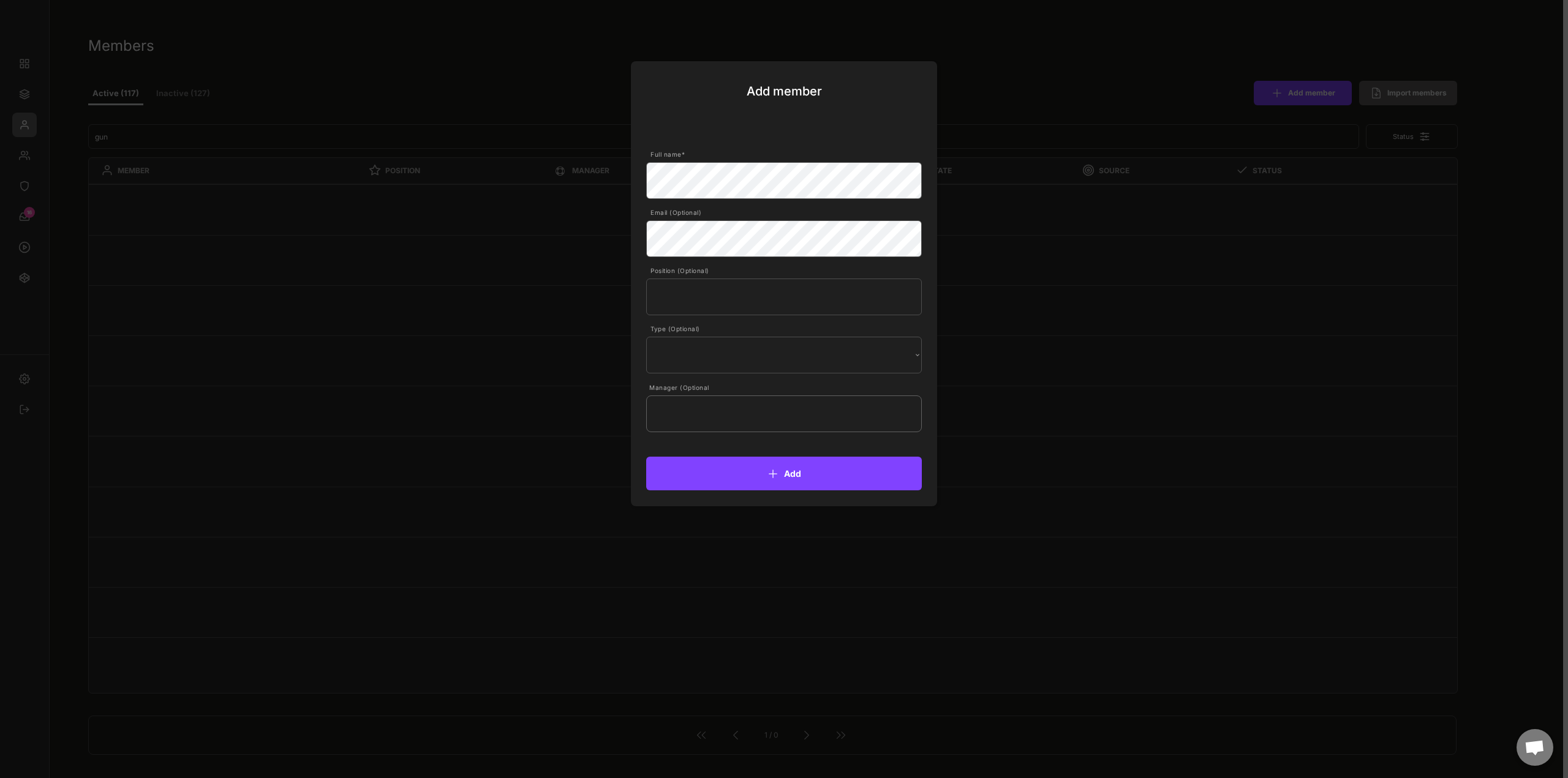
click at [891, 411] on input "text" at bounding box center [784, 414] width 276 height 37
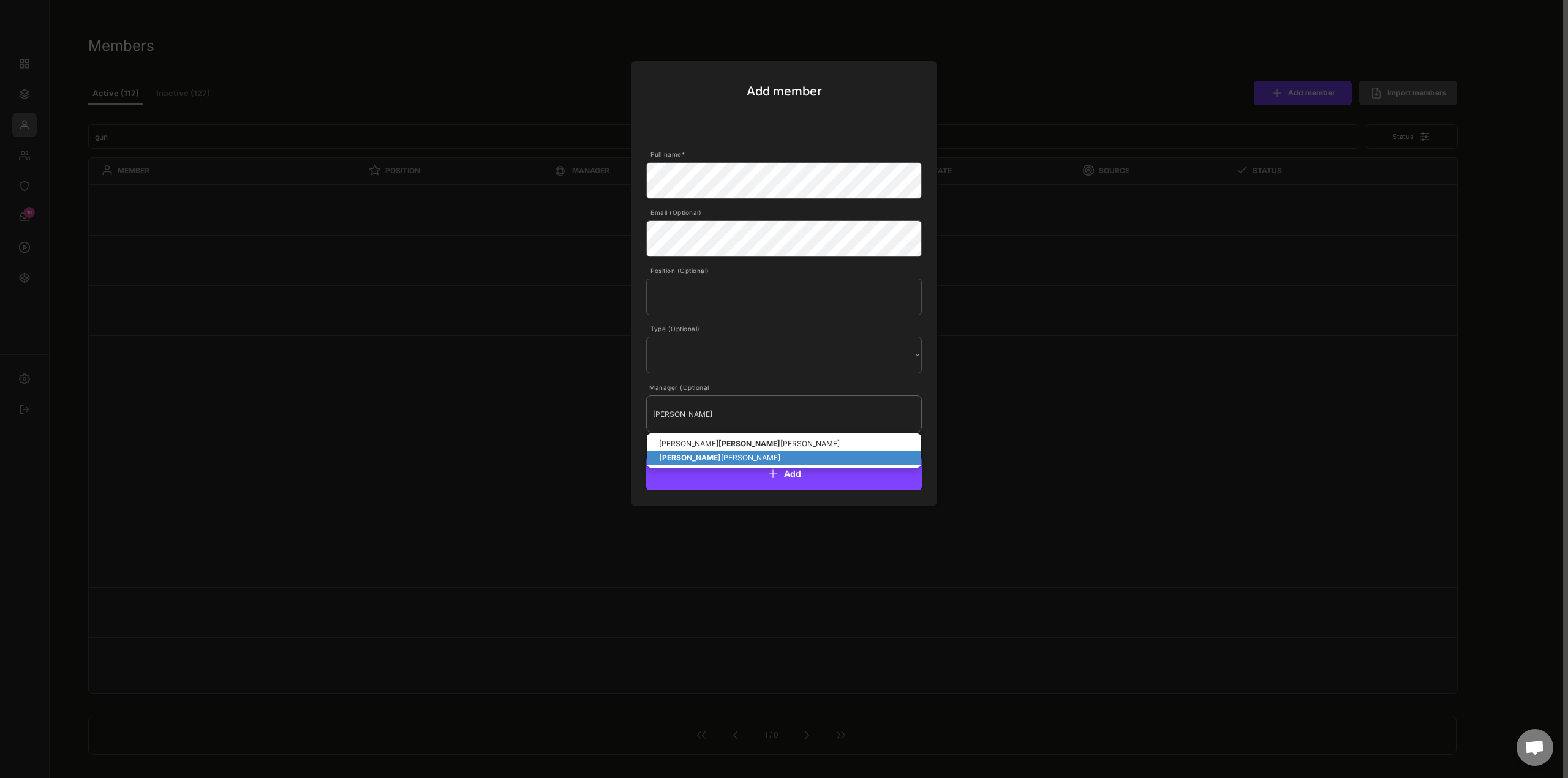
click at [710, 451] on p "Lenn art Mohr" at bounding box center [784, 457] width 274 height 14
type input "Lennart Mohr"
drag, startPoint x: 734, startPoint y: 414, endPoint x: 588, endPoint y: 400, distance: 146.7
click at [588, 400] on body "Members Active (117) Inactive (127) Add member Import members Status MEMBER POS…" at bounding box center [784, 389] width 1568 height 778
click at [719, 446] on strong "Lenn" at bounding box center [750, 444] width 62 height 9
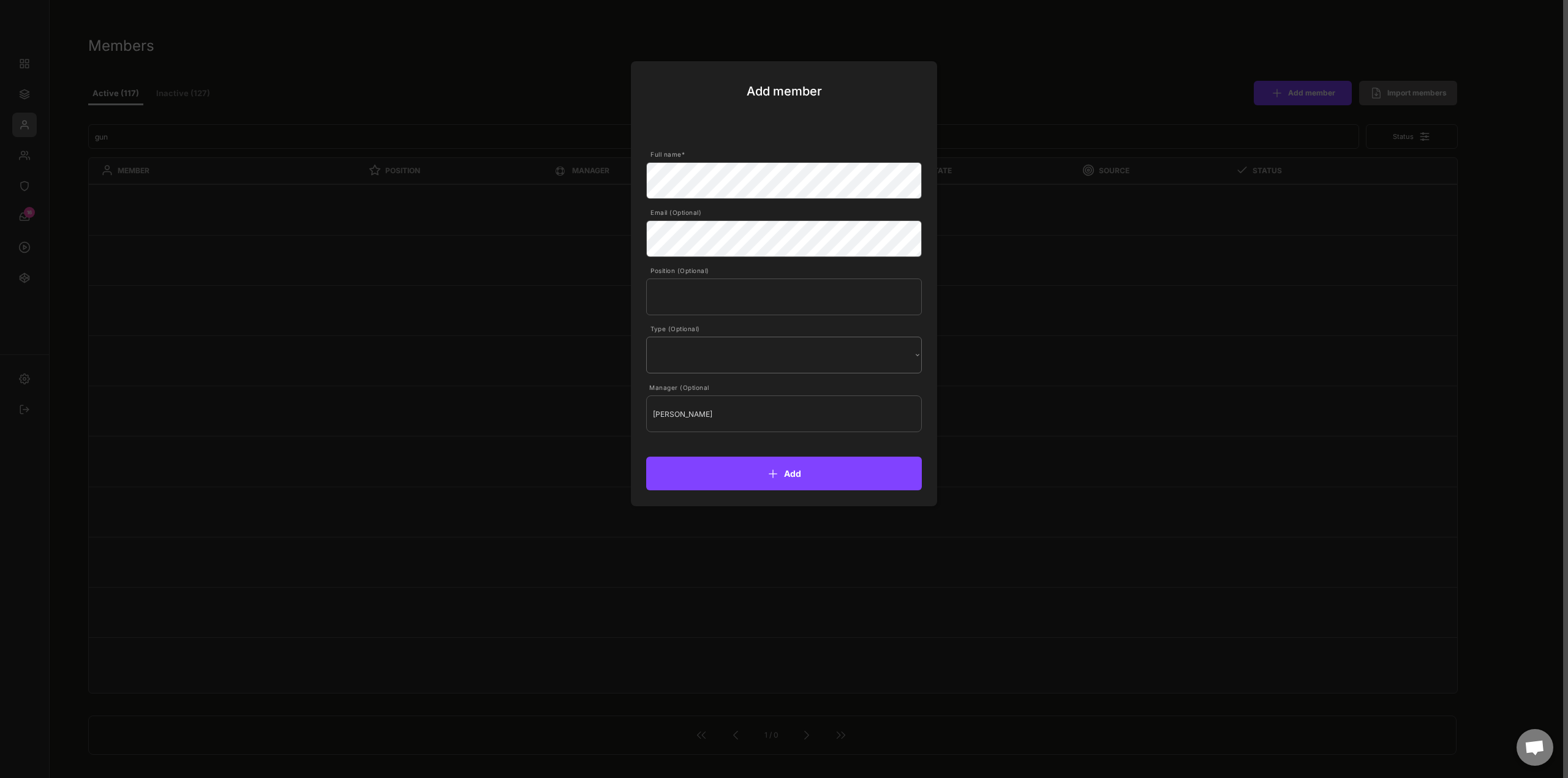
type input "Marcel Lennartz"
click at [0, 0] on select "Internal External" at bounding box center [0, 0] width 0 height 0
click at [803, 476] on button "Add" at bounding box center [784, 473] width 276 height 34
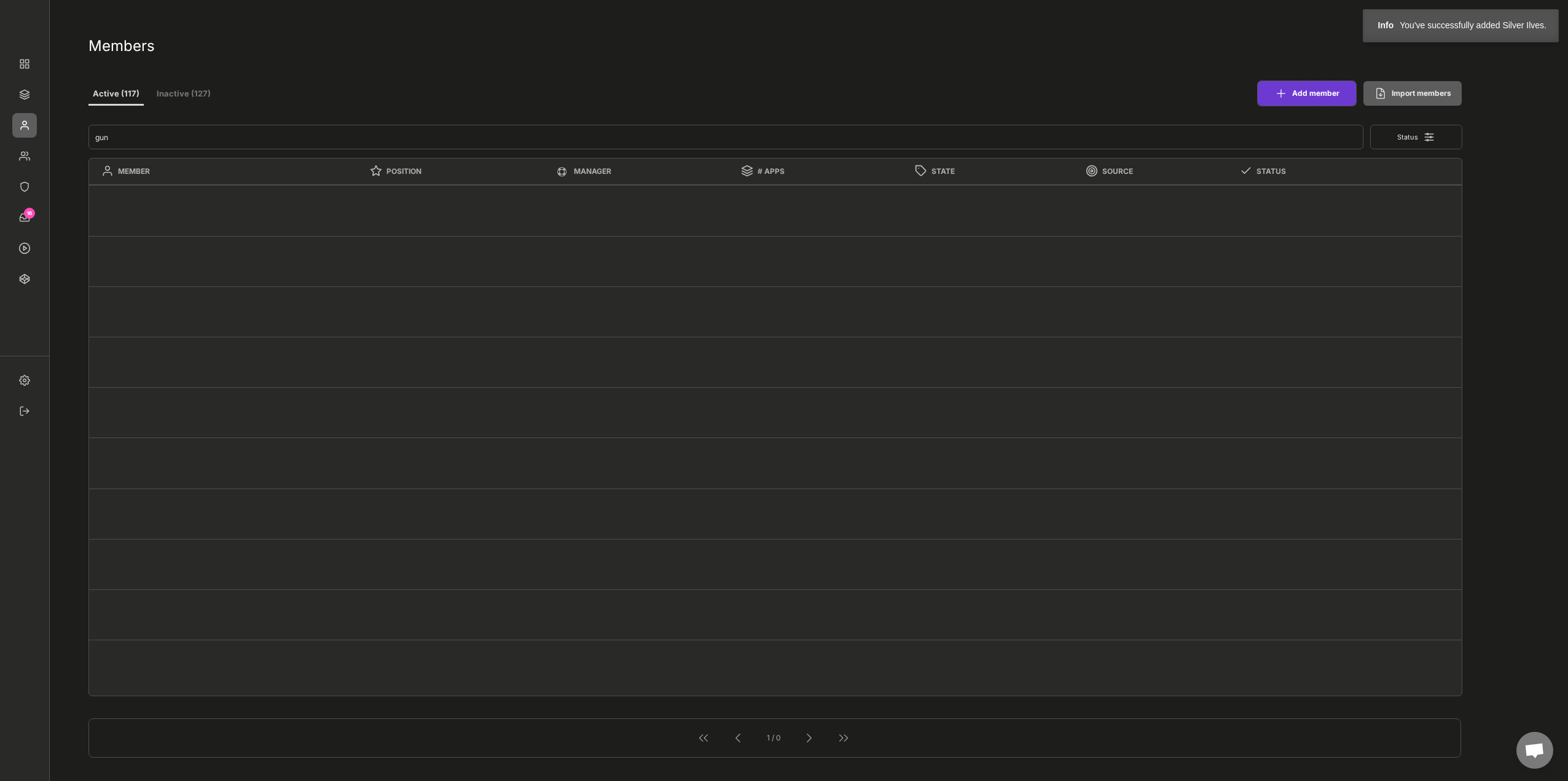
click at [1311, 98] on button "Add member" at bounding box center [1307, 93] width 99 height 24
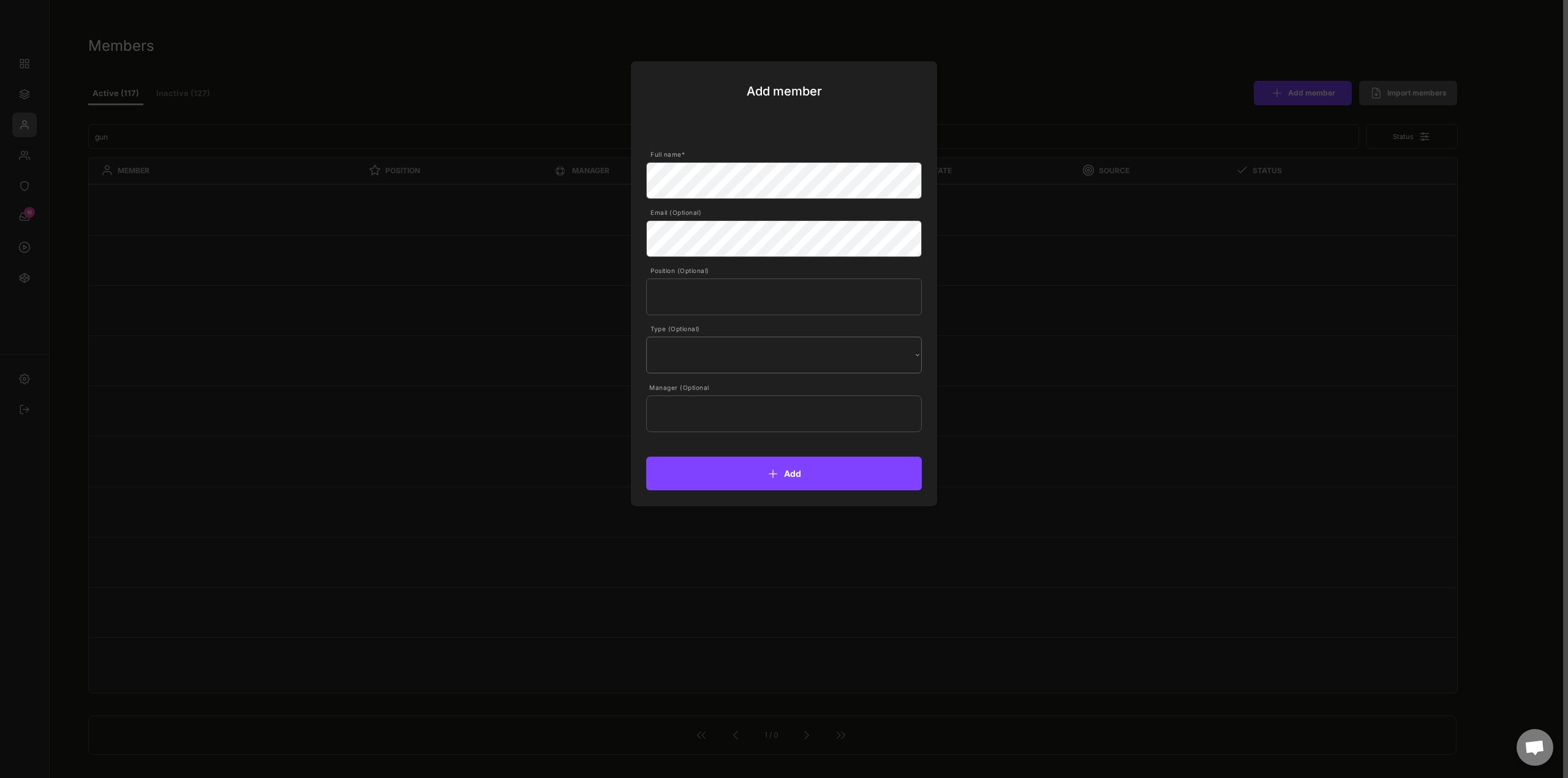
click at [0, 0] on select "Internal External" at bounding box center [0, 0] width 0 height 0
select select ""External""
click at [0, 0] on select "Internal External" at bounding box center [0, 0] width 0 height 0
click at [748, 418] on input "text" at bounding box center [784, 414] width 276 height 37
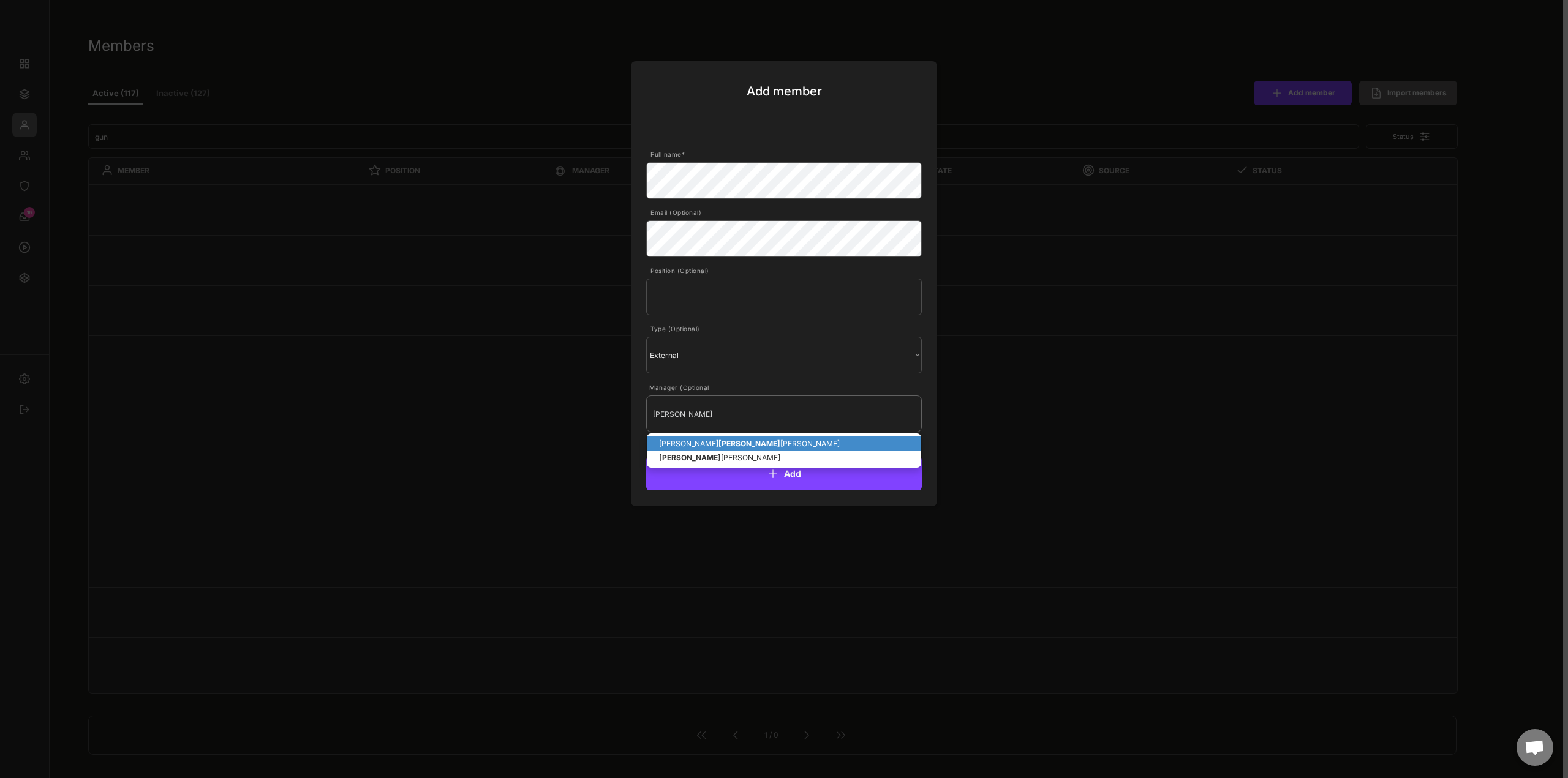
click at [739, 441] on p "Marcel Lenn artz" at bounding box center [784, 444] width 274 height 14
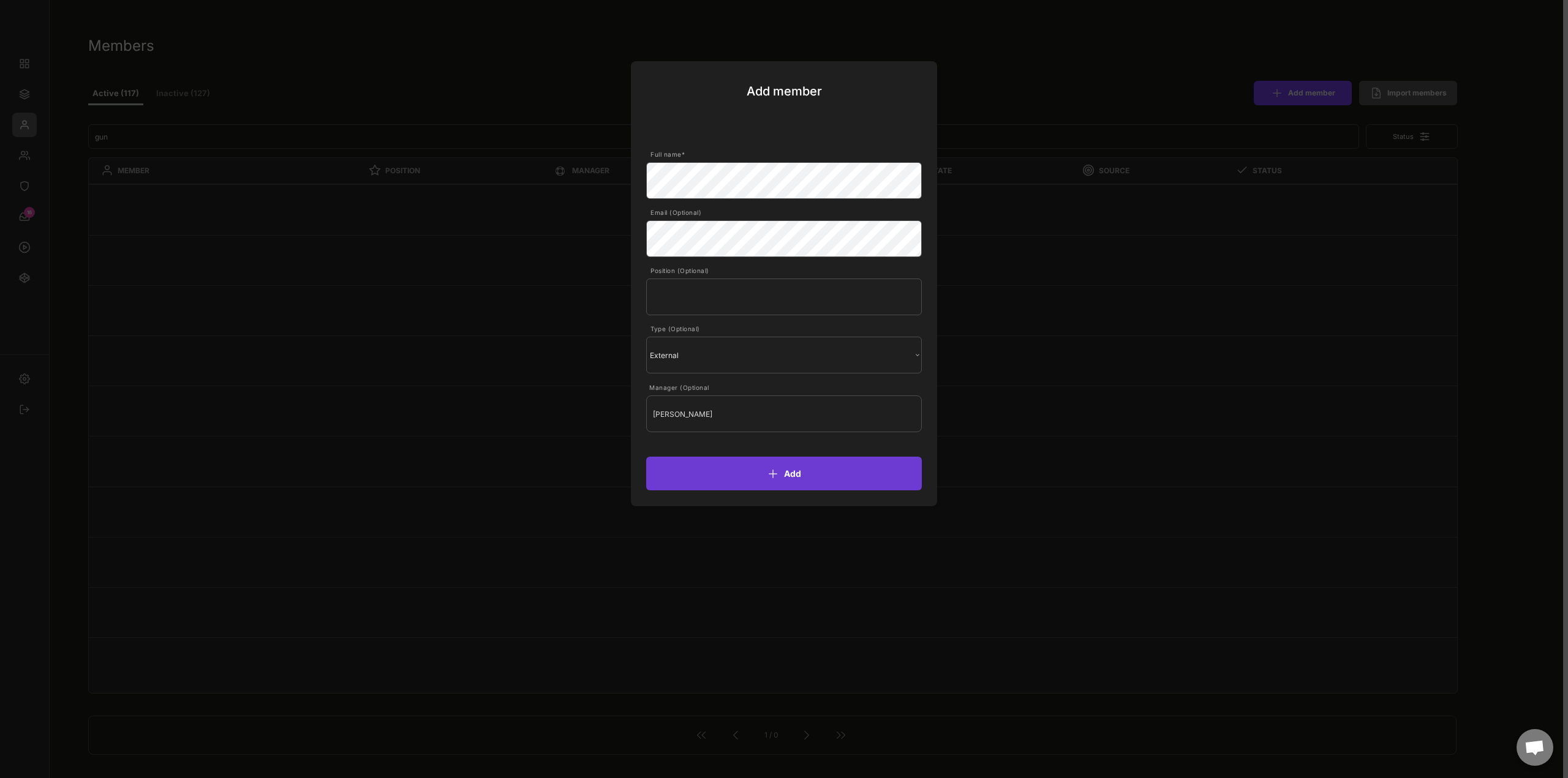
type input "Marcel Lennartz"
click at [767, 481] on button "Add" at bounding box center [784, 473] width 276 height 34
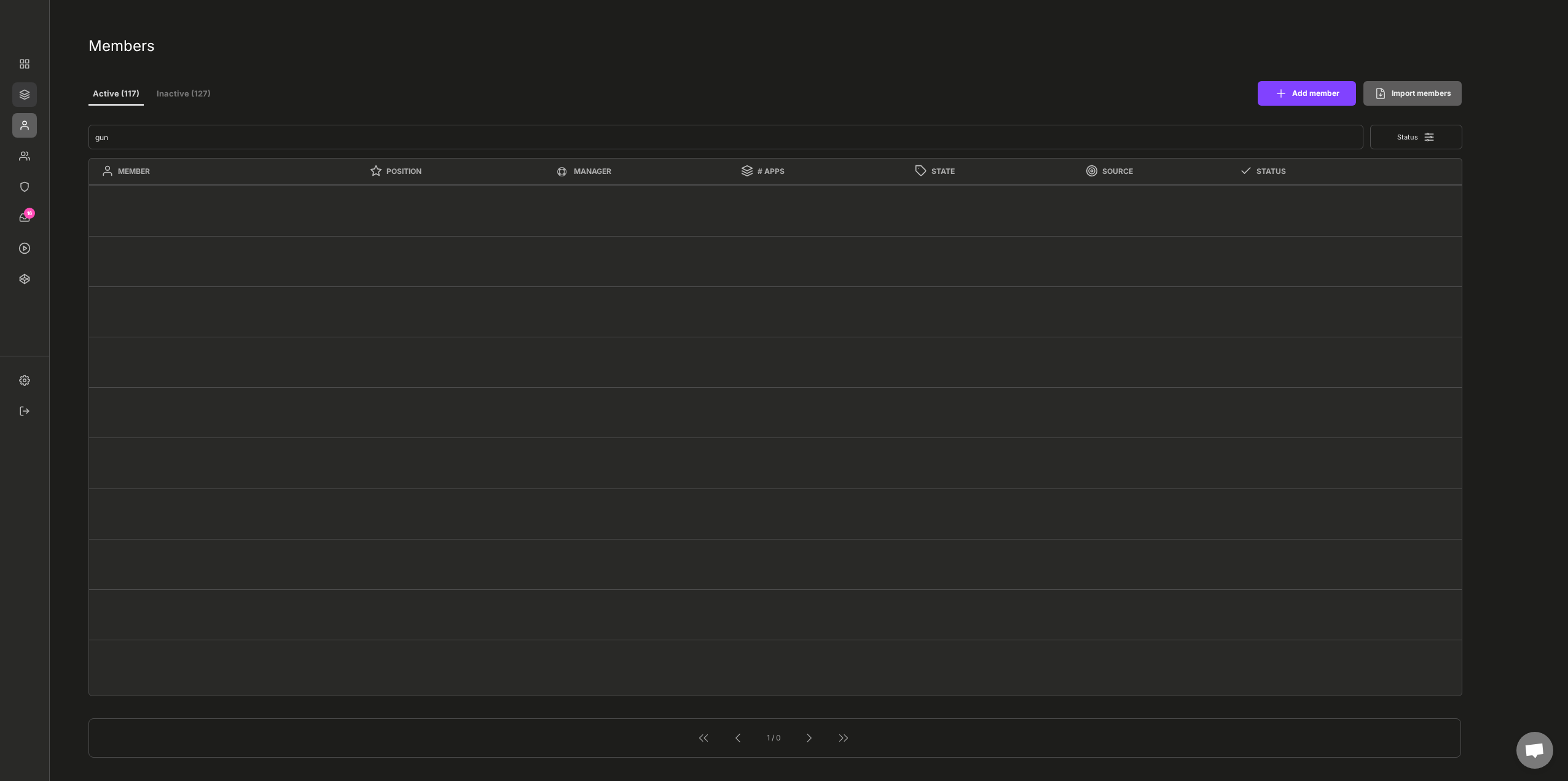
drag, startPoint x: 26, startPoint y: 93, endPoint x: 250, endPoint y: 144, distance: 229.7
click at [26, 93] on img at bounding box center [24, 94] width 24 height 24
select select ""Managed""
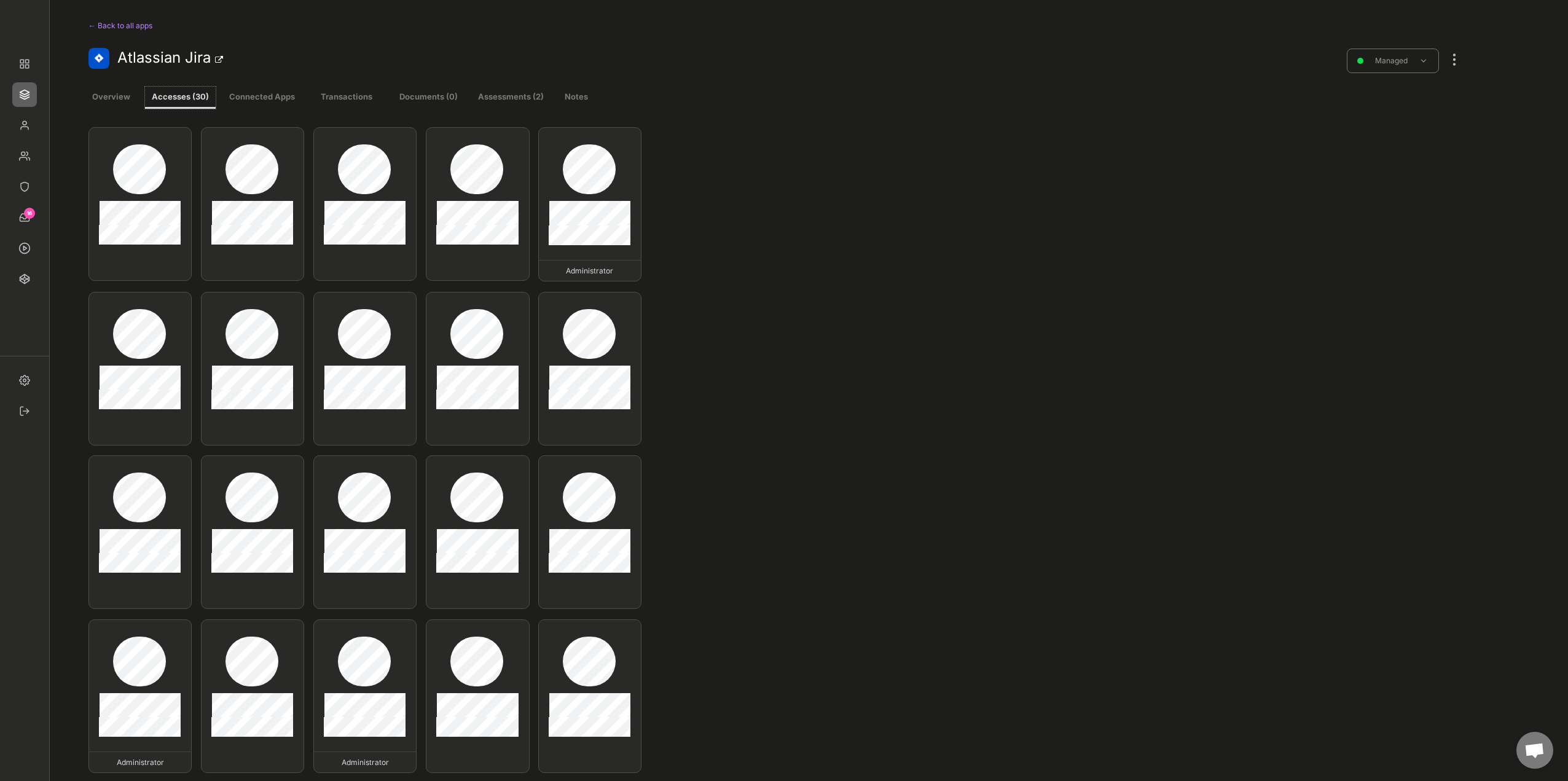
click at [188, 92] on button "Accesses (30)" at bounding box center [181, 98] width 71 height 22
click at [1458, 54] on div at bounding box center [1454, 53] width 16 height 27
click at [1377, 201] on div "Edit existing accesses" at bounding box center [1389, 202] width 84 height 11
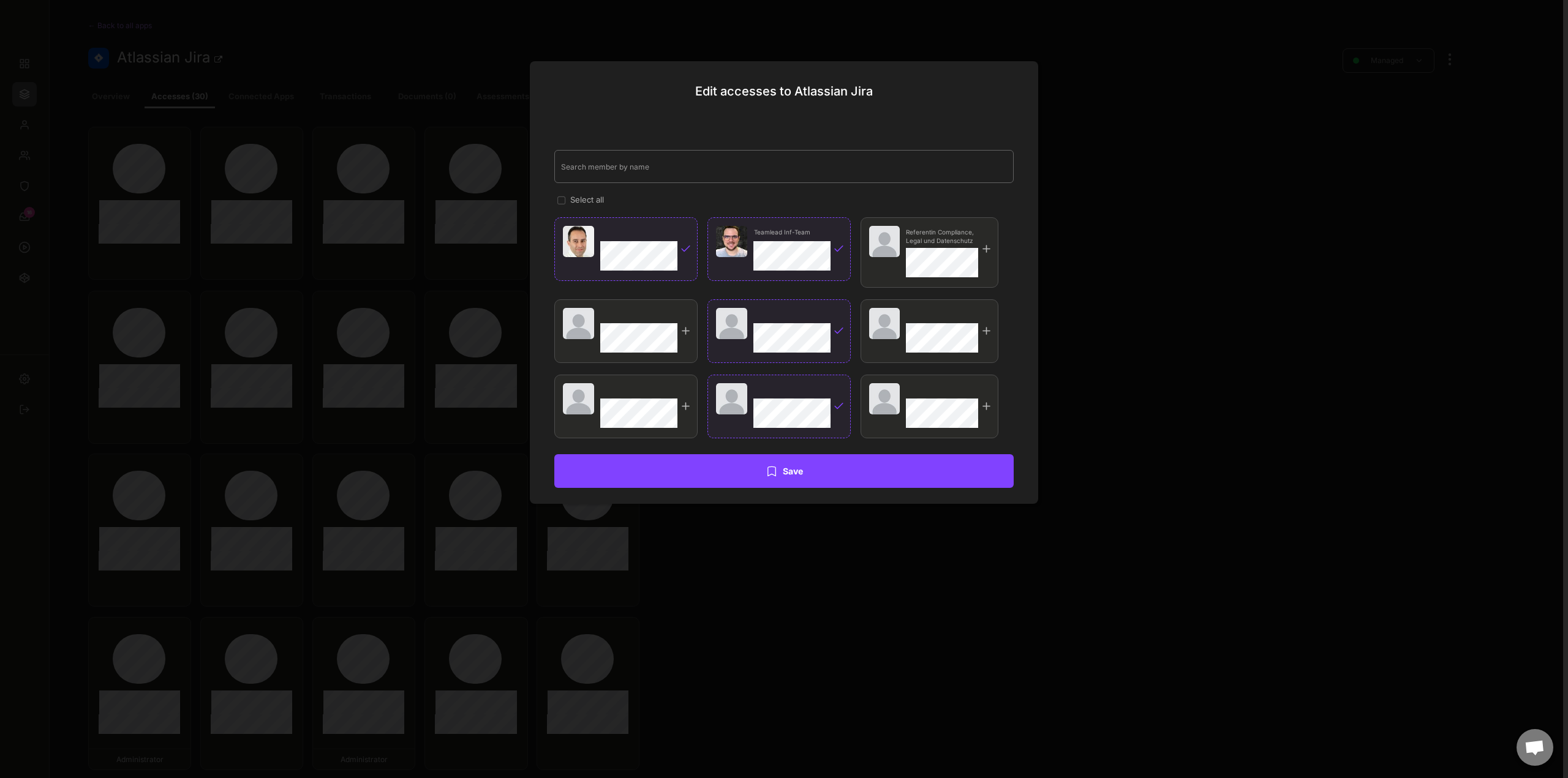
click at [645, 177] on input "input" at bounding box center [784, 166] width 459 height 33
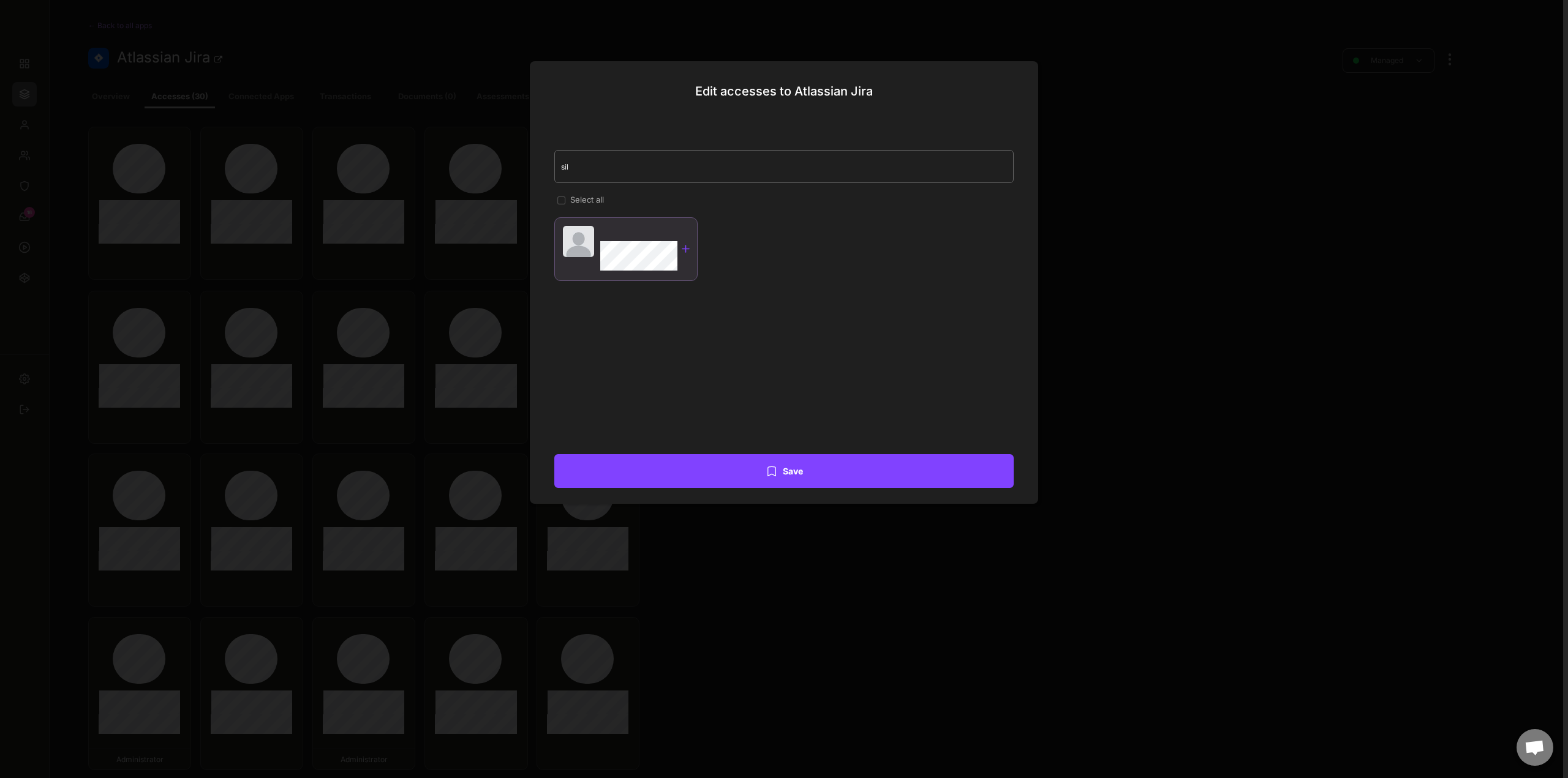
click at [687, 248] on div at bounding box center [686, 249] width 12 height 12
click at [660, 172] on input "input" at bounding box center [784, 166] width 459 height 33
click at [691, 253] on div at bounding box center [686, 249] width 12 height 12
drag, startPoint x: 655, startPoint y: 172, endPoint x: 552, endPoint y: 175, distance: 103.0
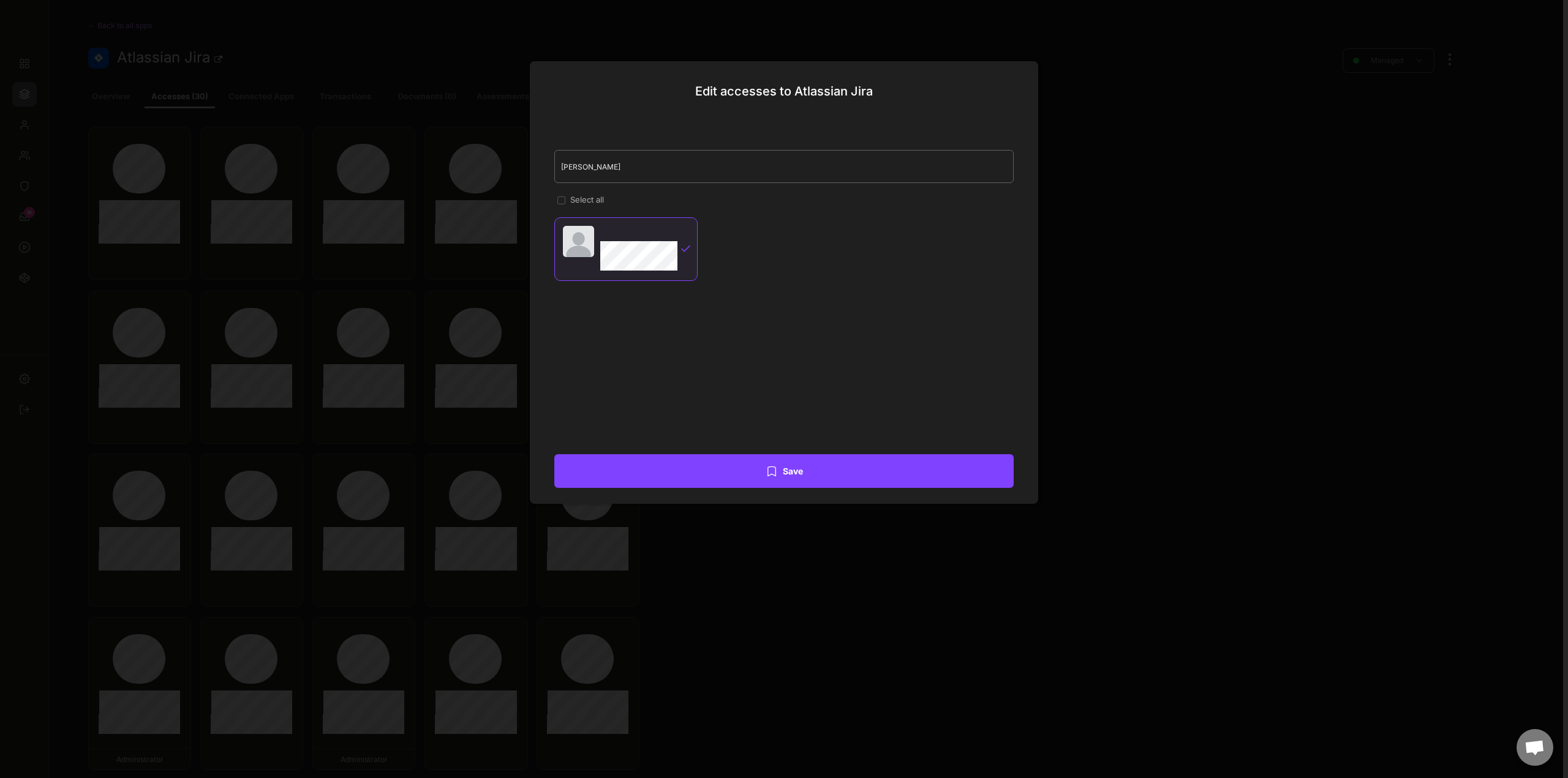
click at [552, 175] on div "Edit accesses to Atlassian Jira Select all Teamlead Inf-Team Teamlead Inf-Team …" at bounding box center [784, 283] width 509 height 443
type input "gu"
click at [1253, 342] on div at bounding box center [784, 389] width 1568 height 778
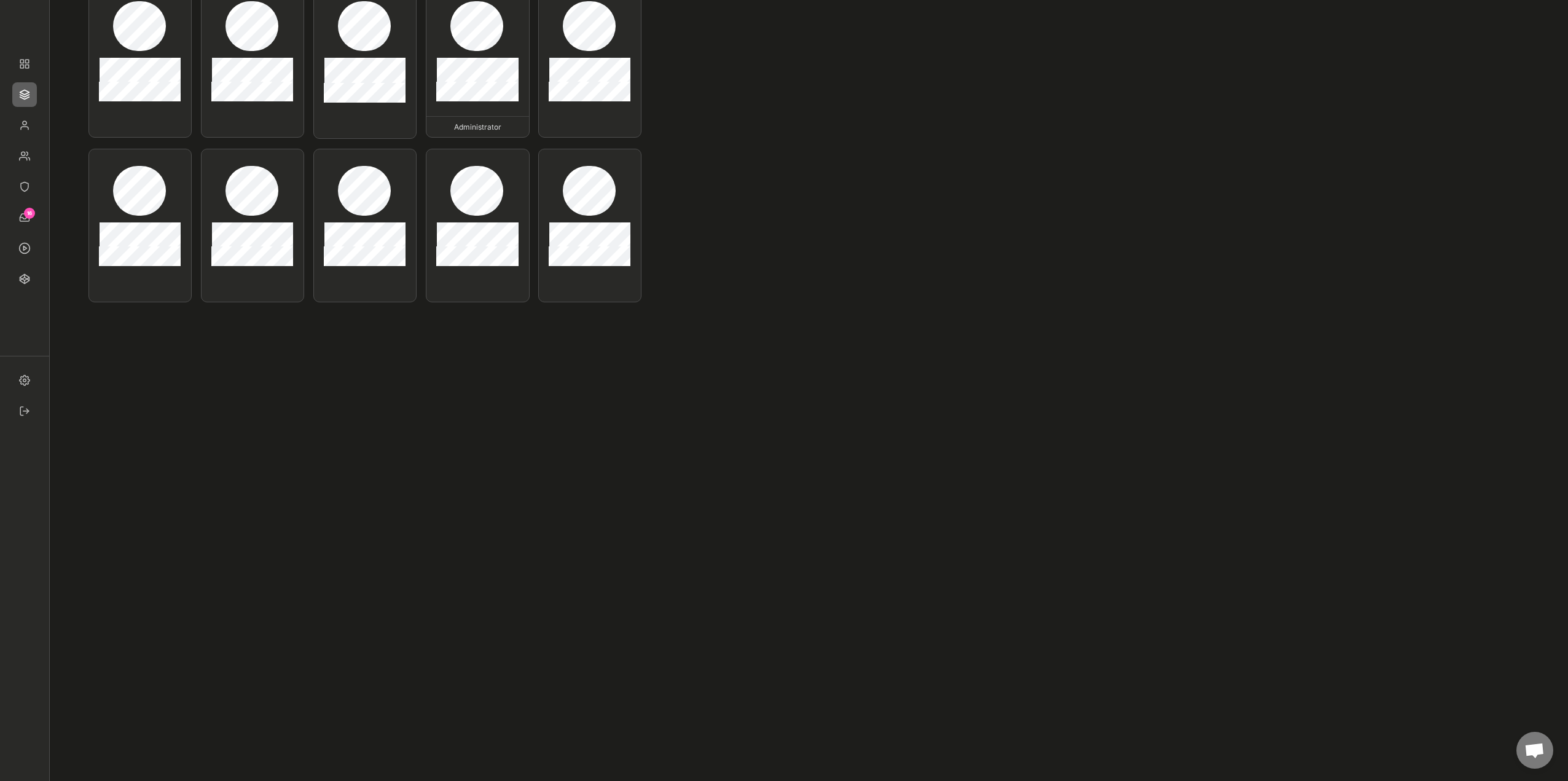
scroll to position [554, 0]
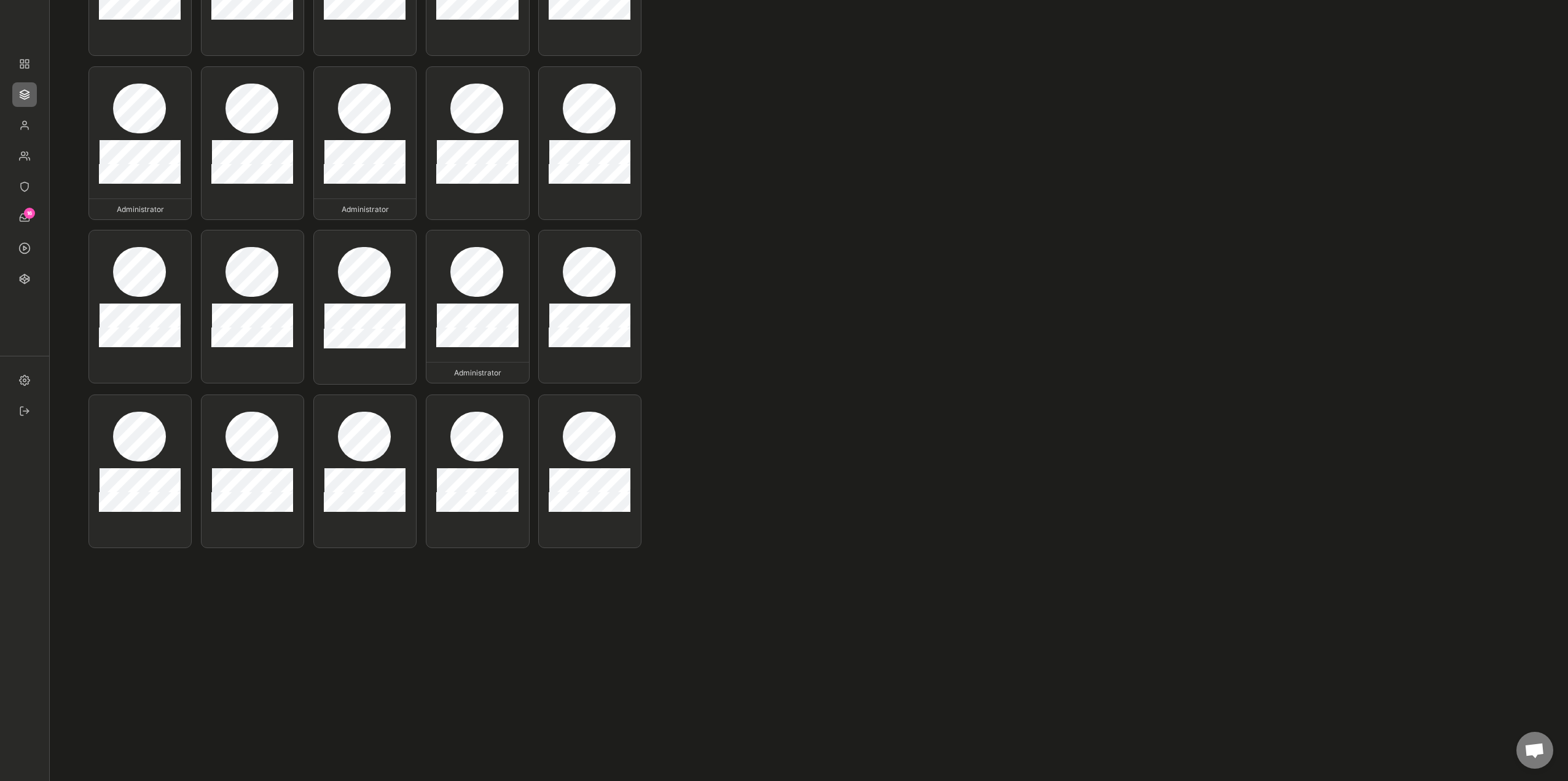
click at [38, 124] on div "16" at bounding box center [24, 181] width 49 height 338
click at [31, 126] on img at bounding box center [24, 125] width 24 height 24
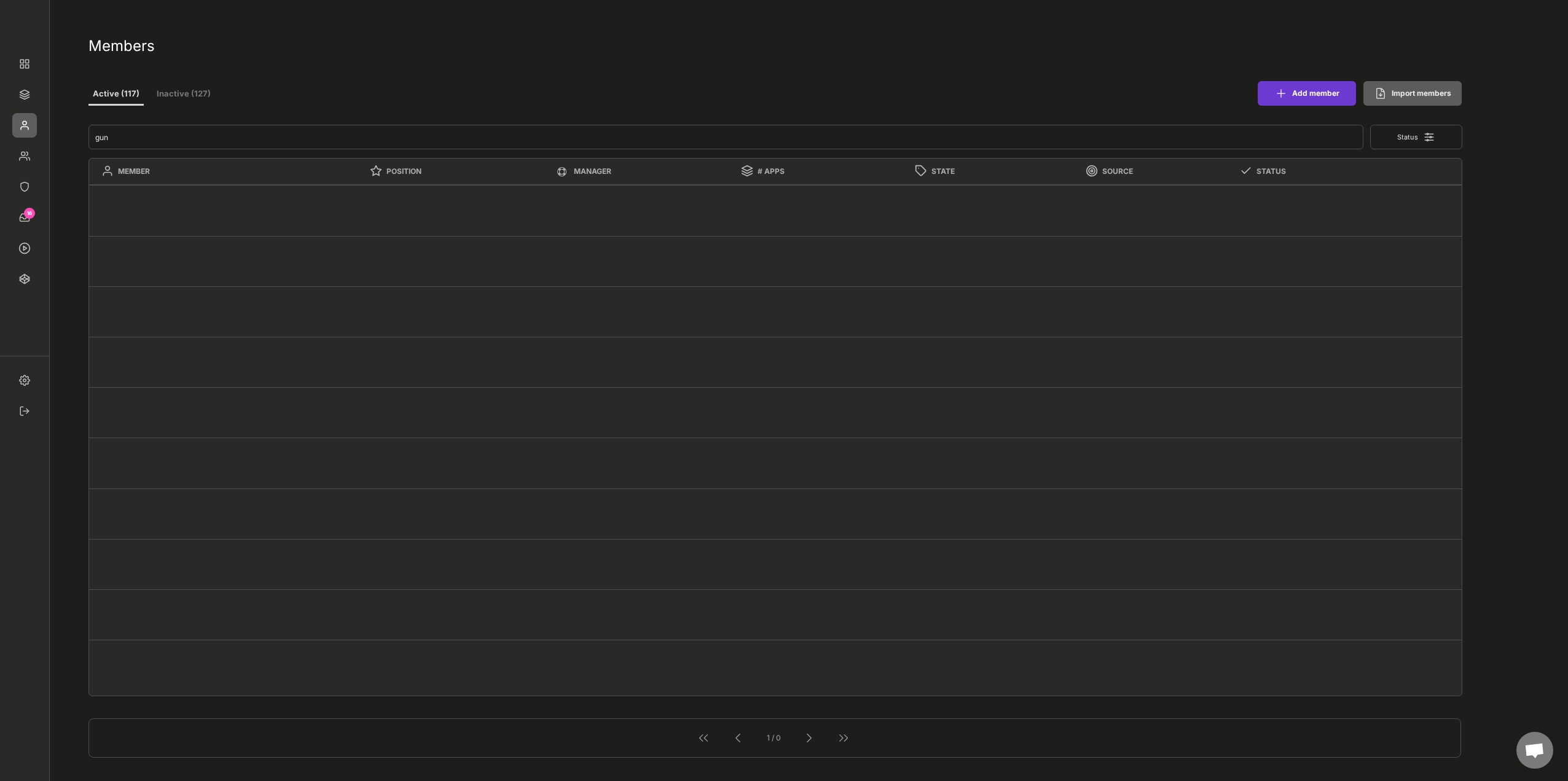
click at [1336, 87] on button "Add member" at bounding box center [1307, 93] width 99 height 24
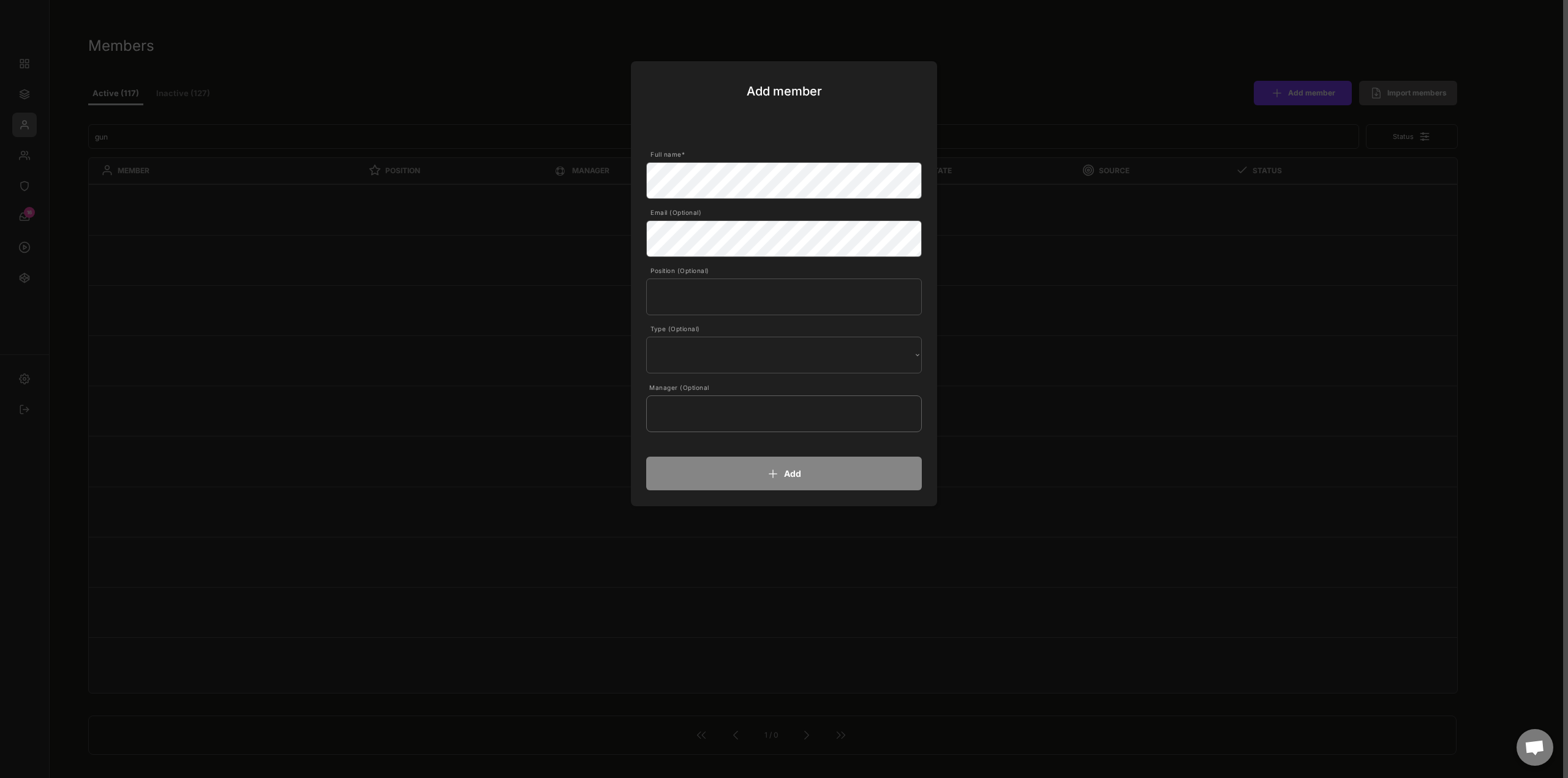
click at [793, 408] on input "text" at bounding box center [784, 414] width 276 height 37
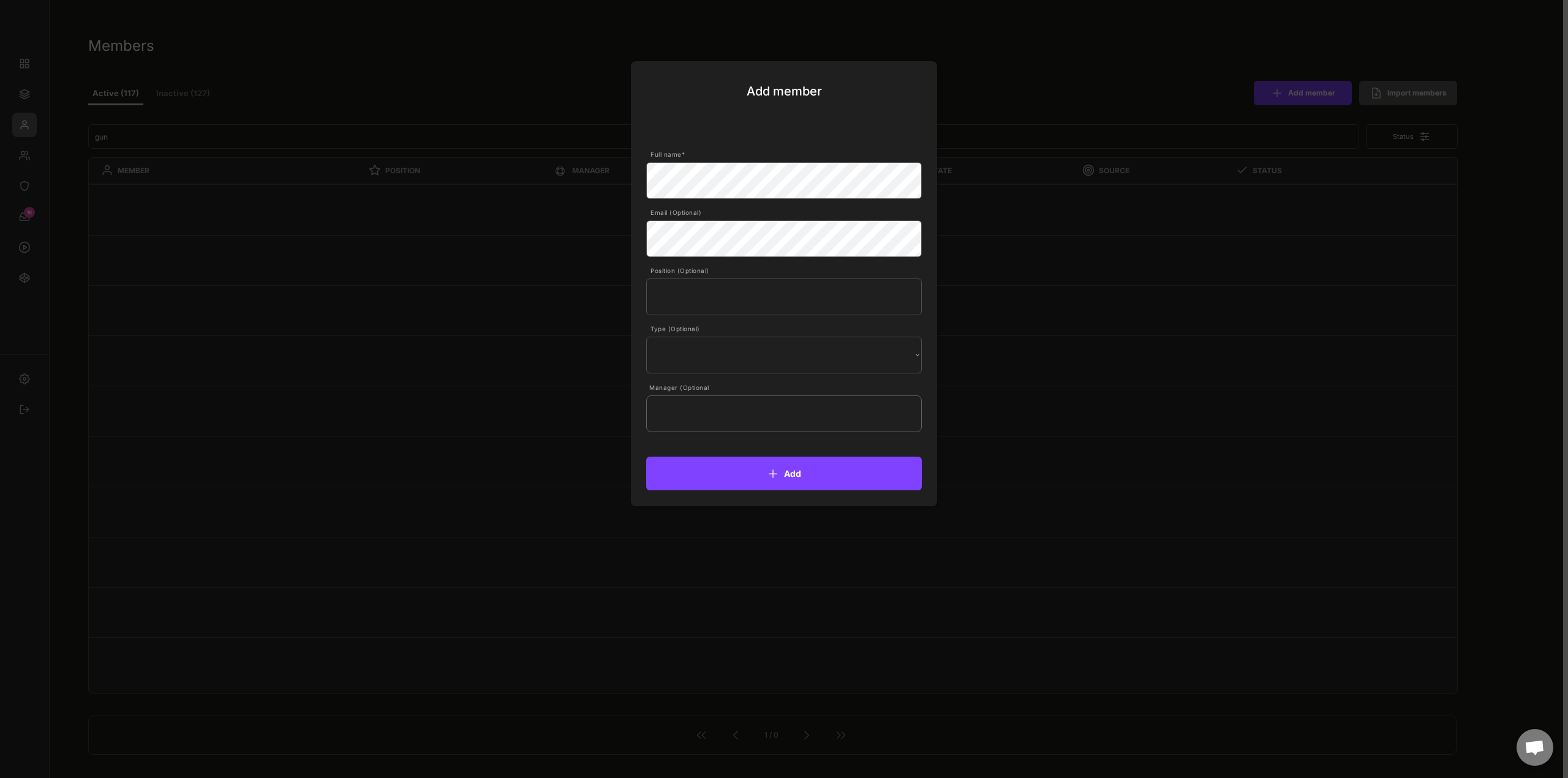
click at [740, 410] on input "text" at bounding box center [784, 414] width 276 height 37
click at [0, 0] on select "Internal External" at bounding box center [0, 0] width 0 height 0
select select ""External""
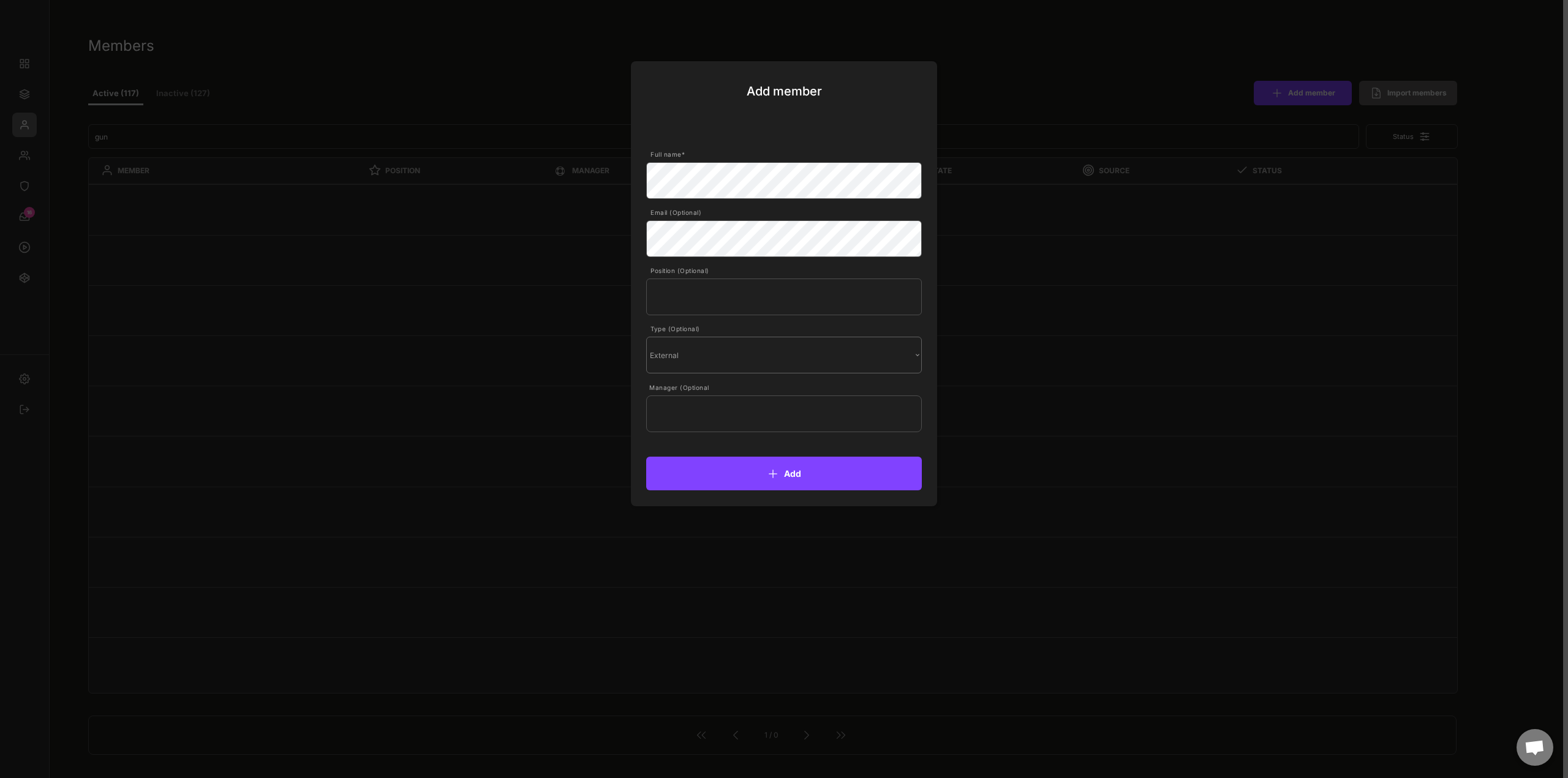
click at [0, 0] on select "Internal External" at bounding box center [0, 0] width 0 height 0
click at [744, 414] on input "text" at bounding box center [784, 414] width 276 height 37
click at [717, 445] on p "Marcel Lennartz" at bounding box center [784, 444] width 274 height 14
type input "Marcel Lennartz"
click at [780, 477] on button "Add" at bounding box center [784, 473] width 276 height 34
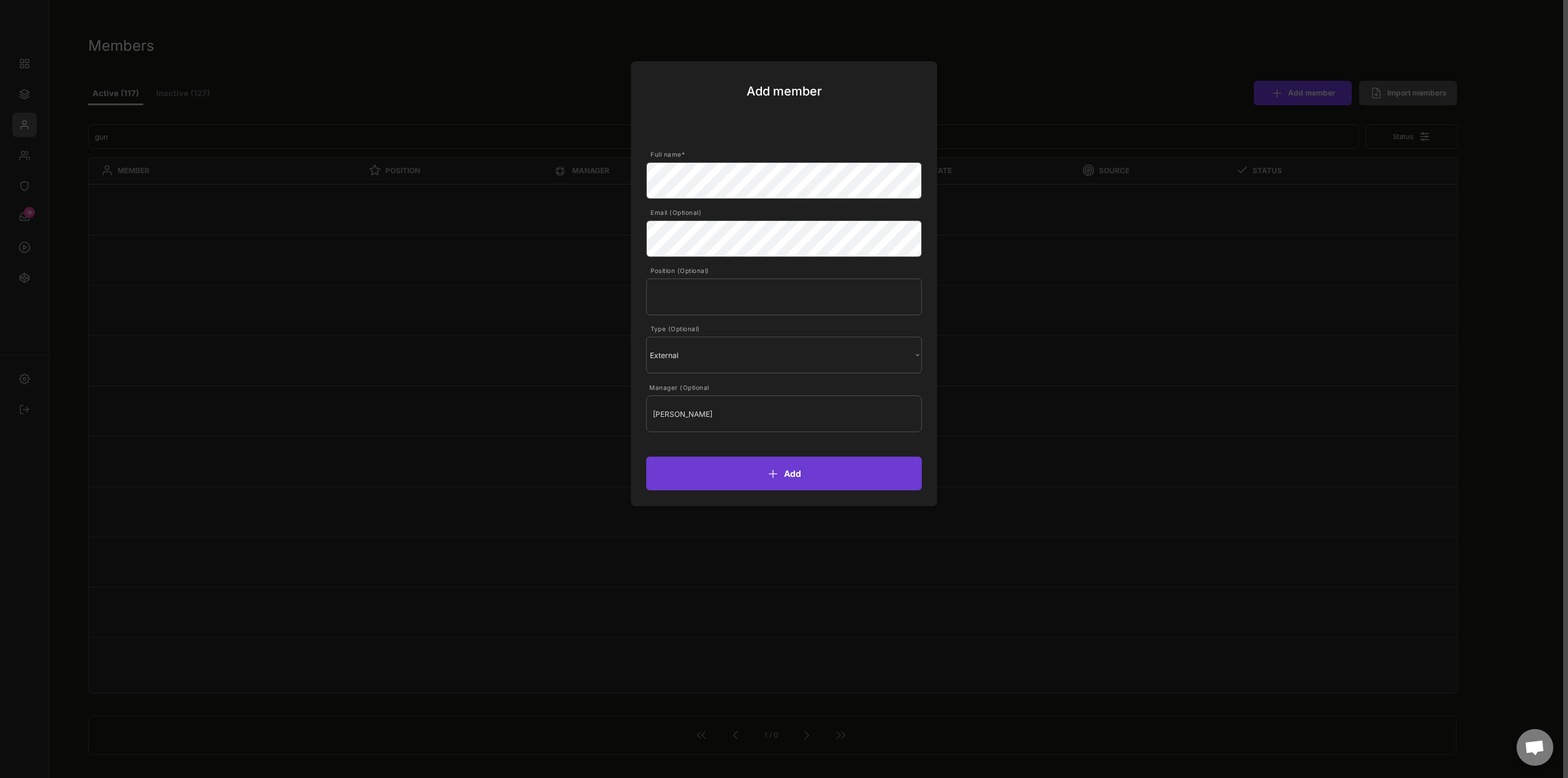
select select ""1348695171700984260__LOOKUP__1660121528802x892918515886457900""
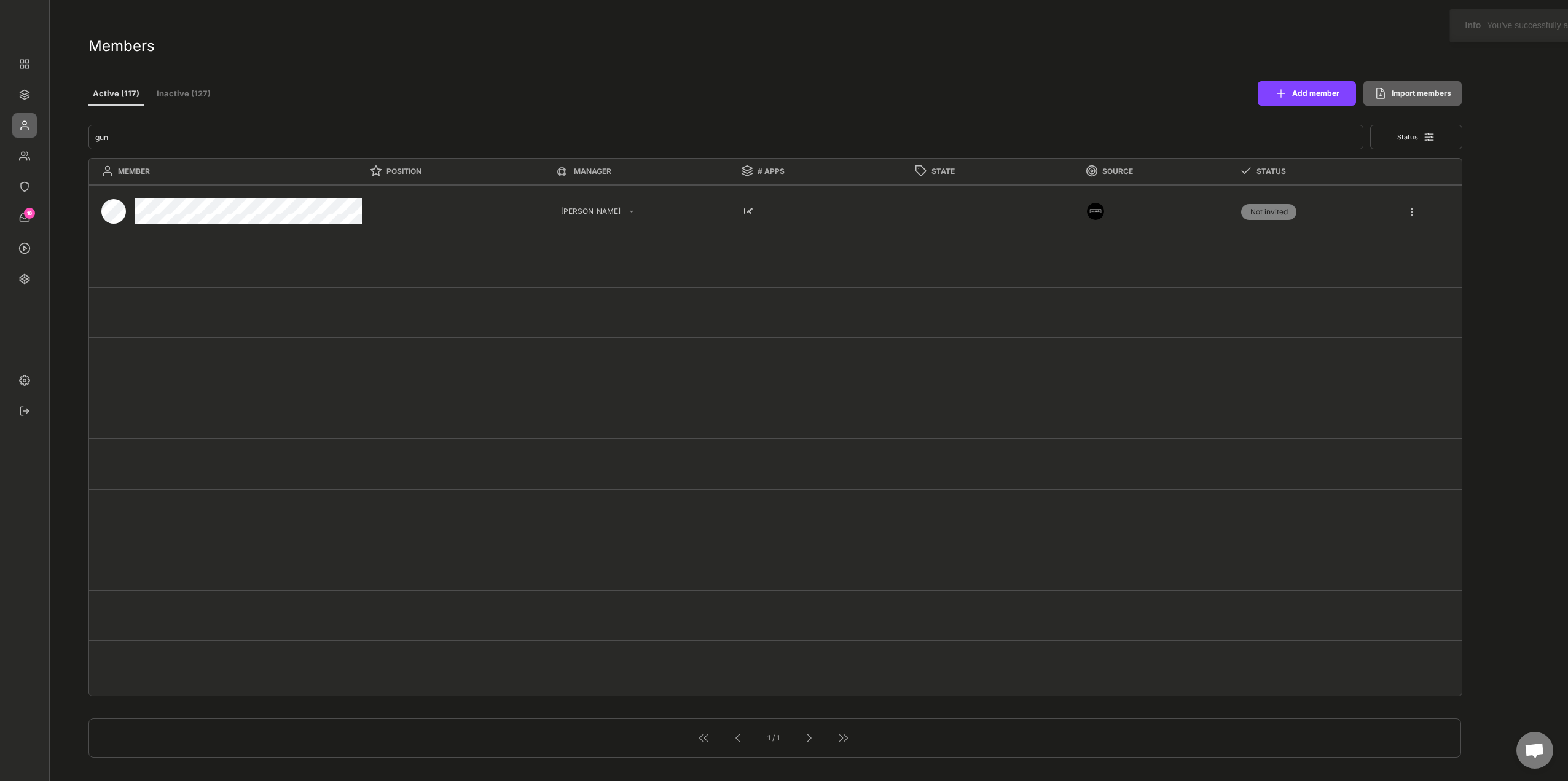
click at [24, 107] on div "16" at bounding box center [24, 181] width 49 height 338
click at [32, 97] on img at bounding box center [24, 94] width 24 height 24
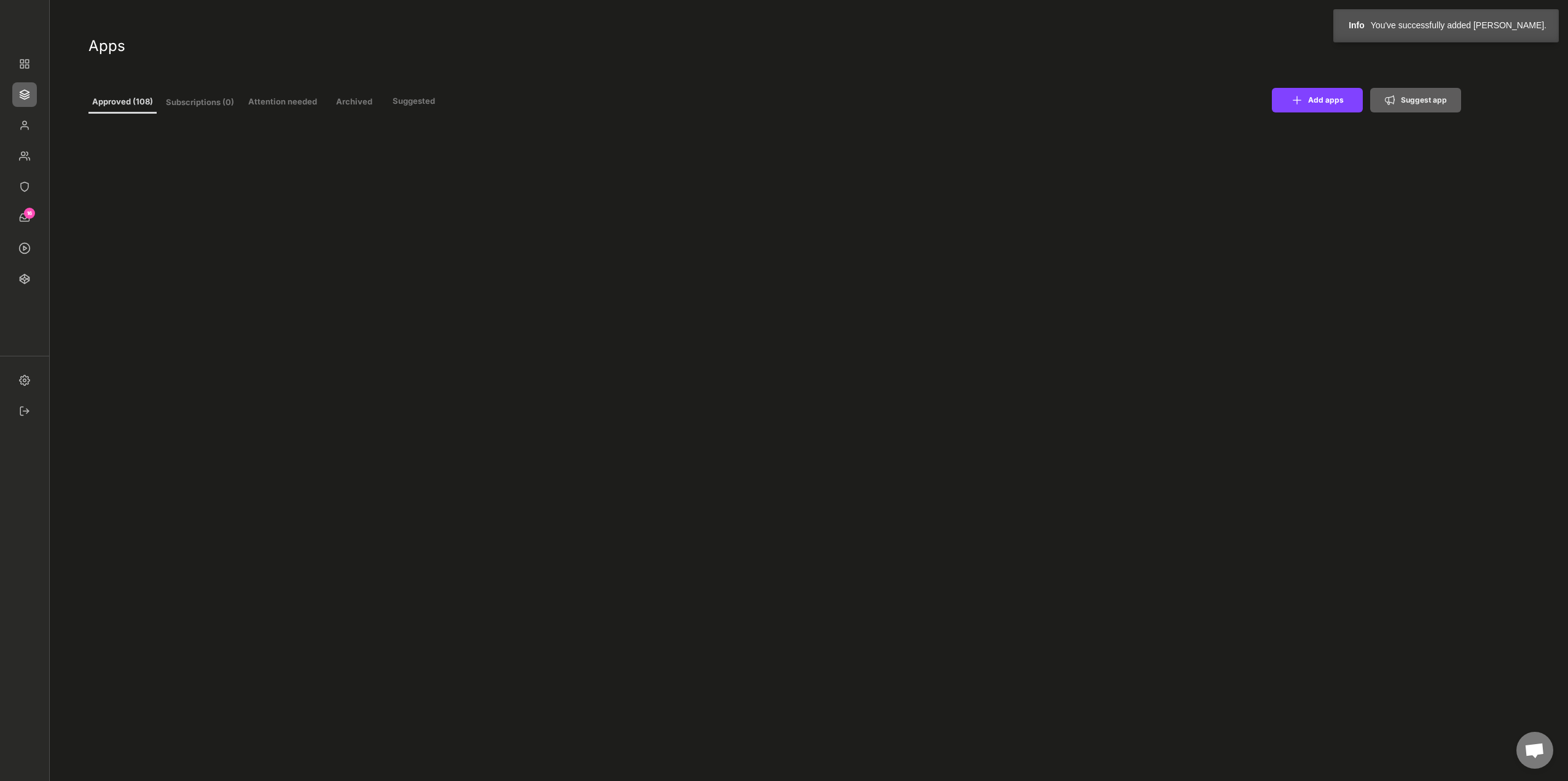
click at [206, 104] on button "Subscriptions (0)" at bounding box center [200, 104] width 68 height 22
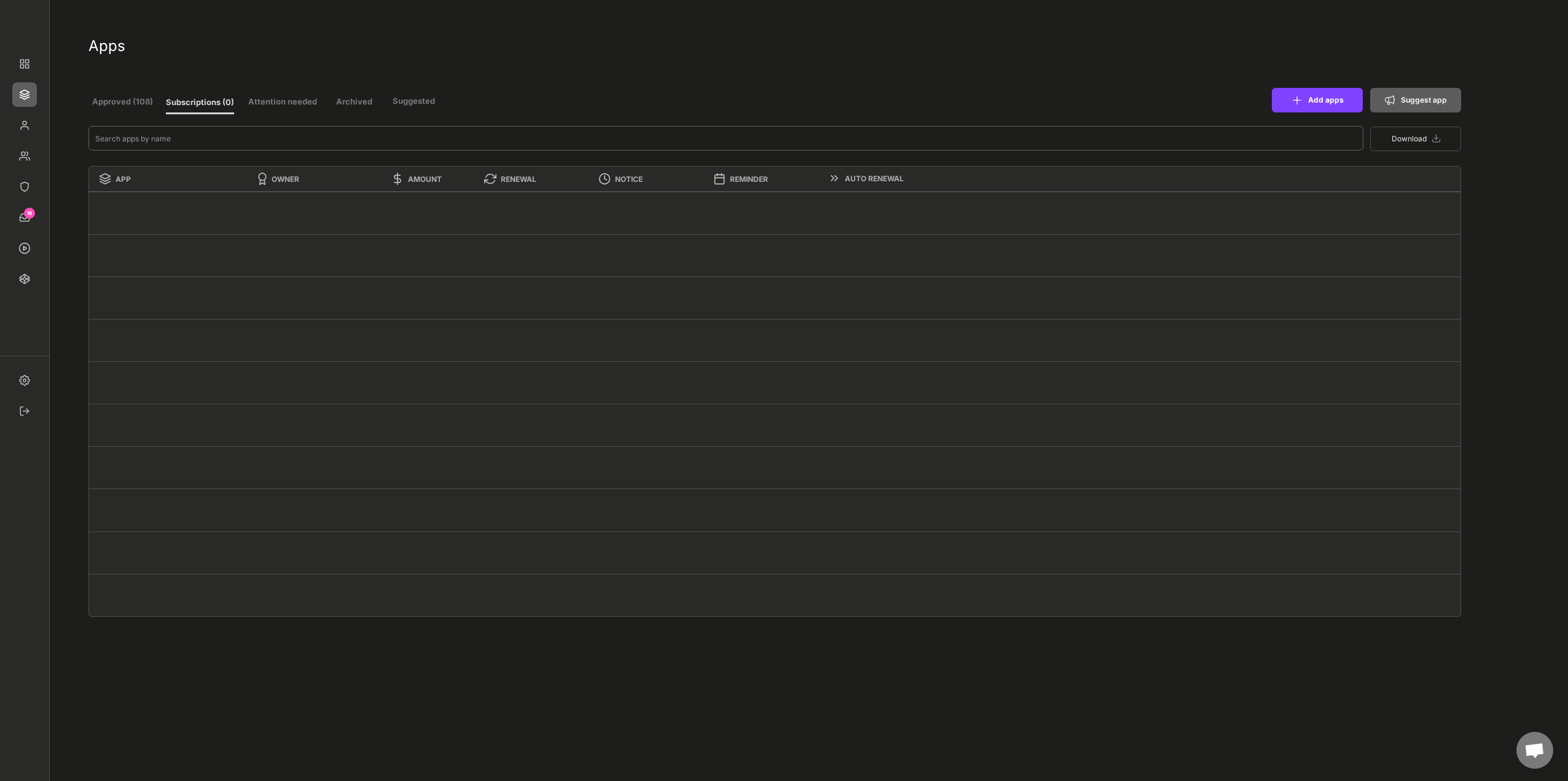
click at [156, 145] on input "input" at bounding box center [725, 138] width 1275 height 24
type input "jira"
click at [132, 101] on button "Approved (108)" at bounding box center [122, 103] width 68 height 22
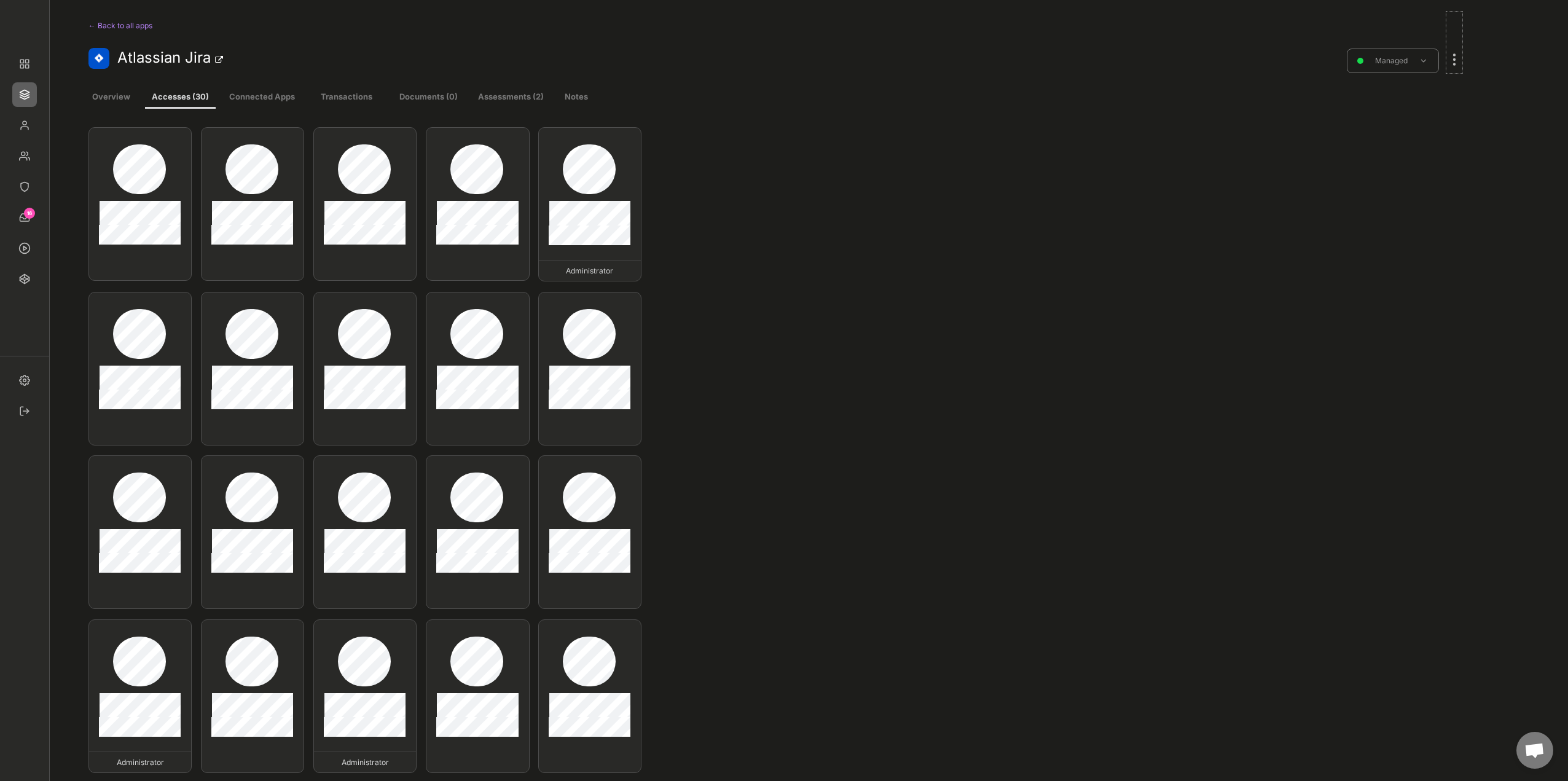
click at [1452, 61] on div at bounding box center [1454, 53] width 16 height 27
click at [1394, 209] on div "Edit existing accesses" at bounding box center [1381, 202] width 122 height 24
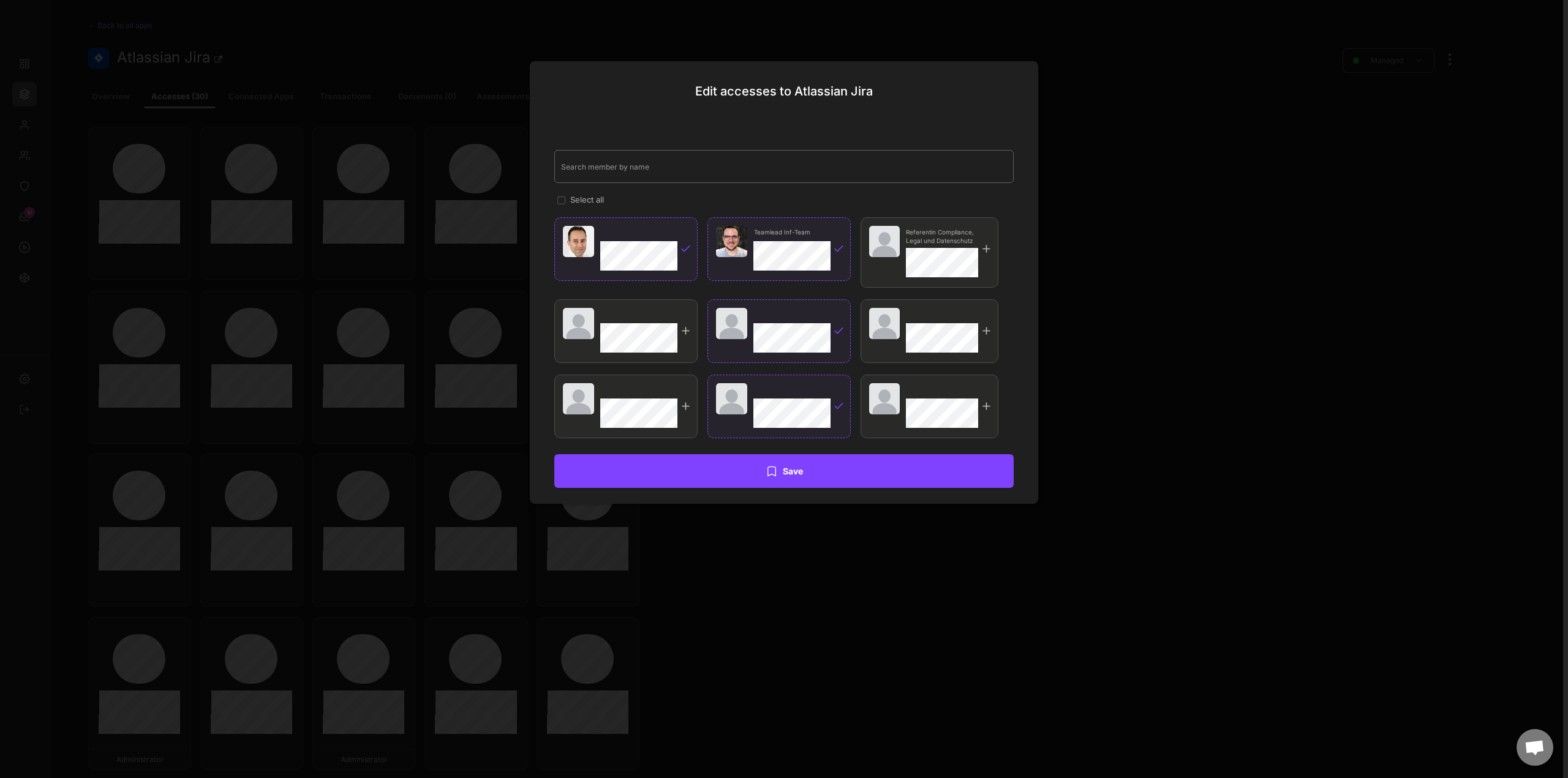
click at [664, 173] on input "input" at bounding box center [784, 166] width 459 height 33
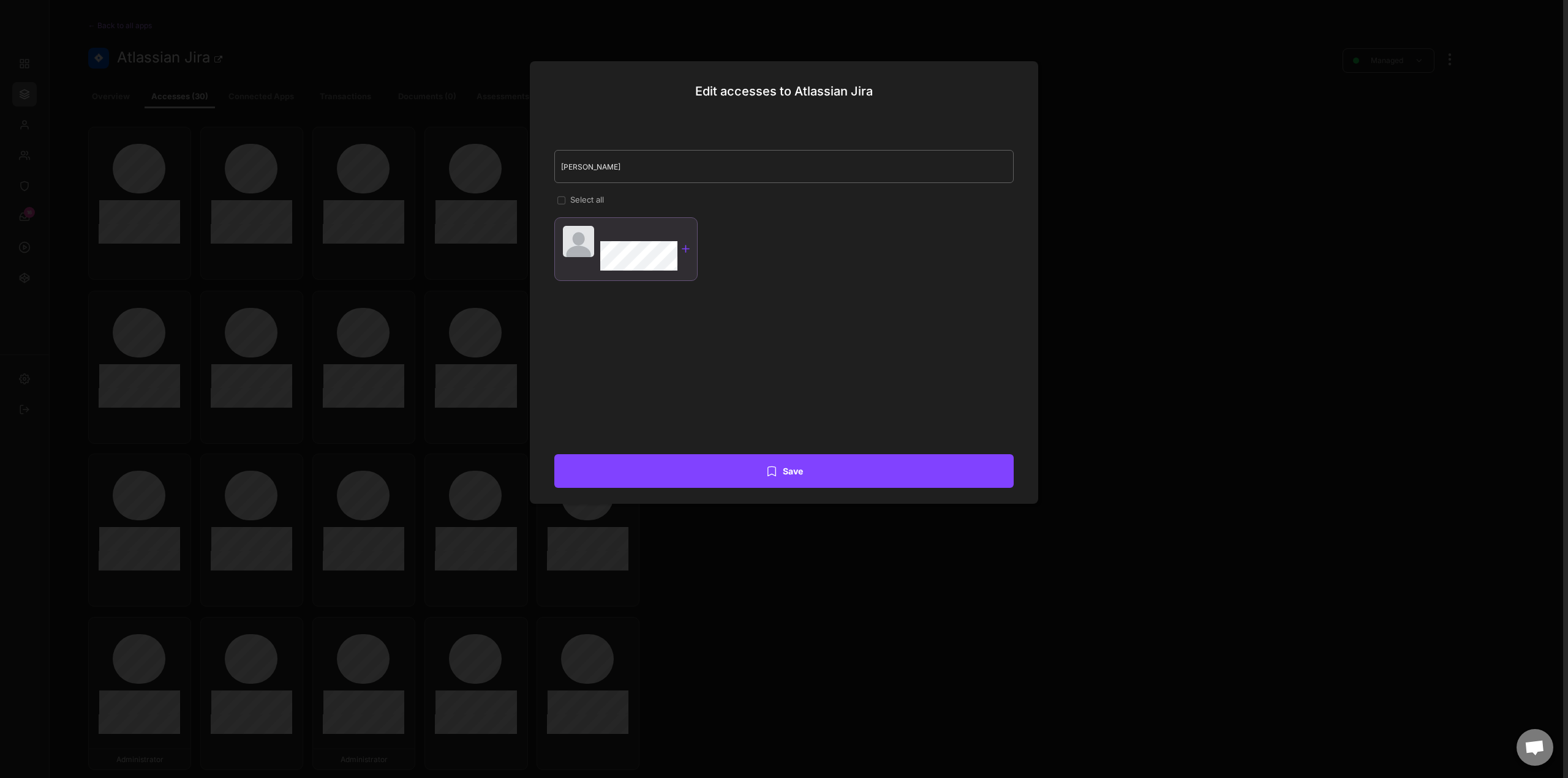
type input "gunn"
click at [681, 251] on div at bounding box center [686, 249] width 12 height 12
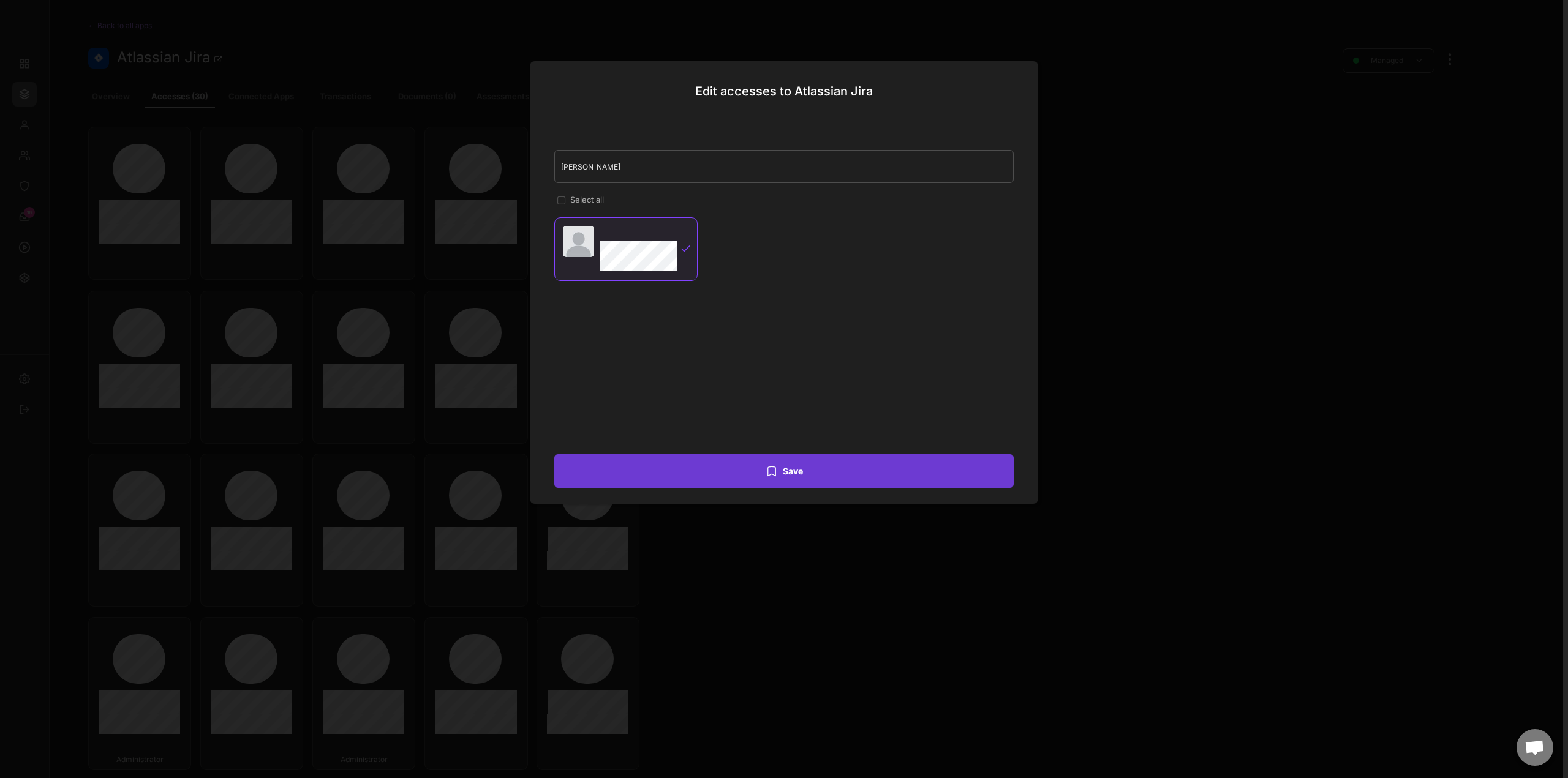
click at [789, 475] on button "Save" at bounding box center [784, 470] width 459 height 34
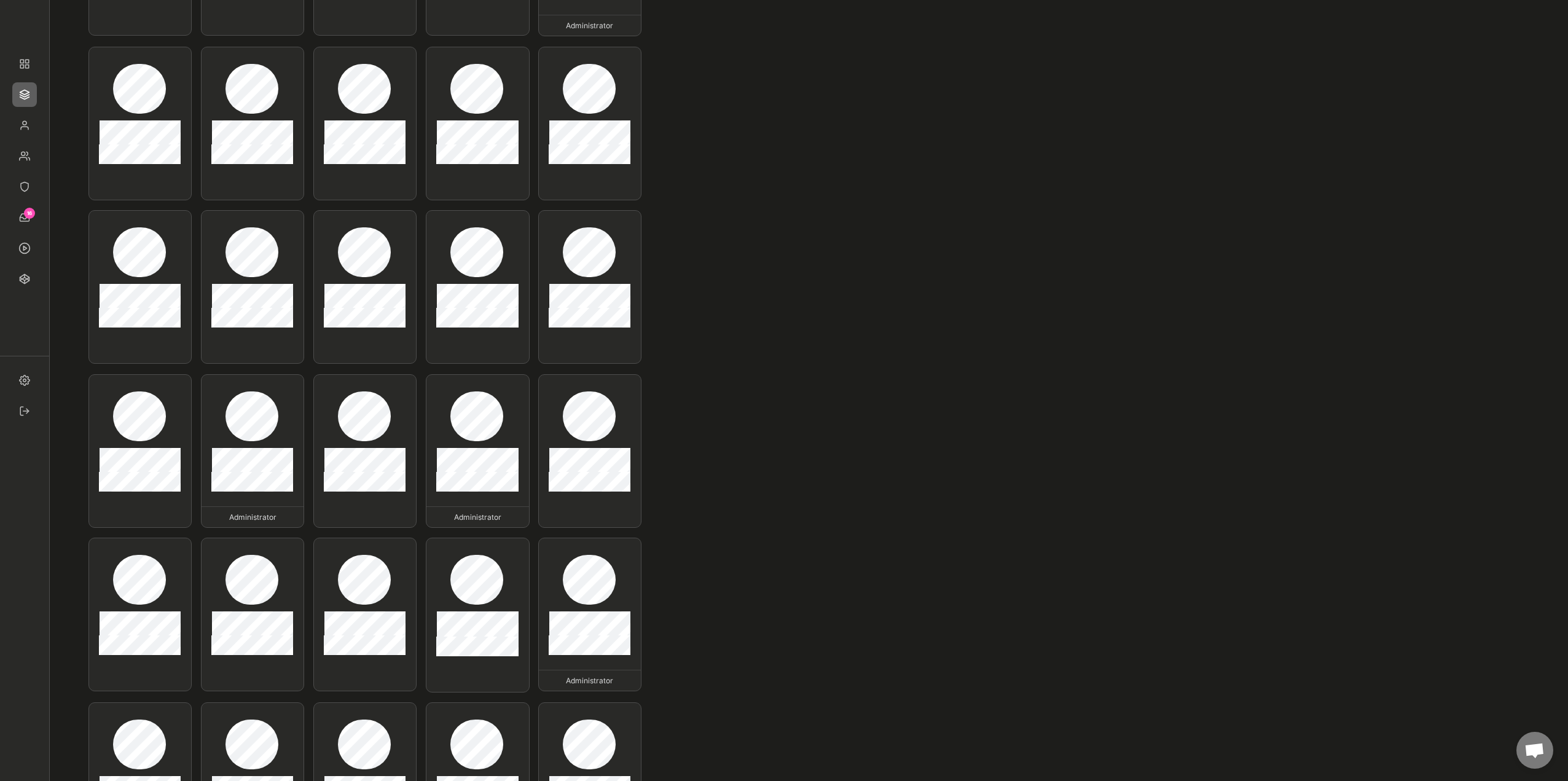
scroll to position [246, 0]
type input "Atlassian Jira"
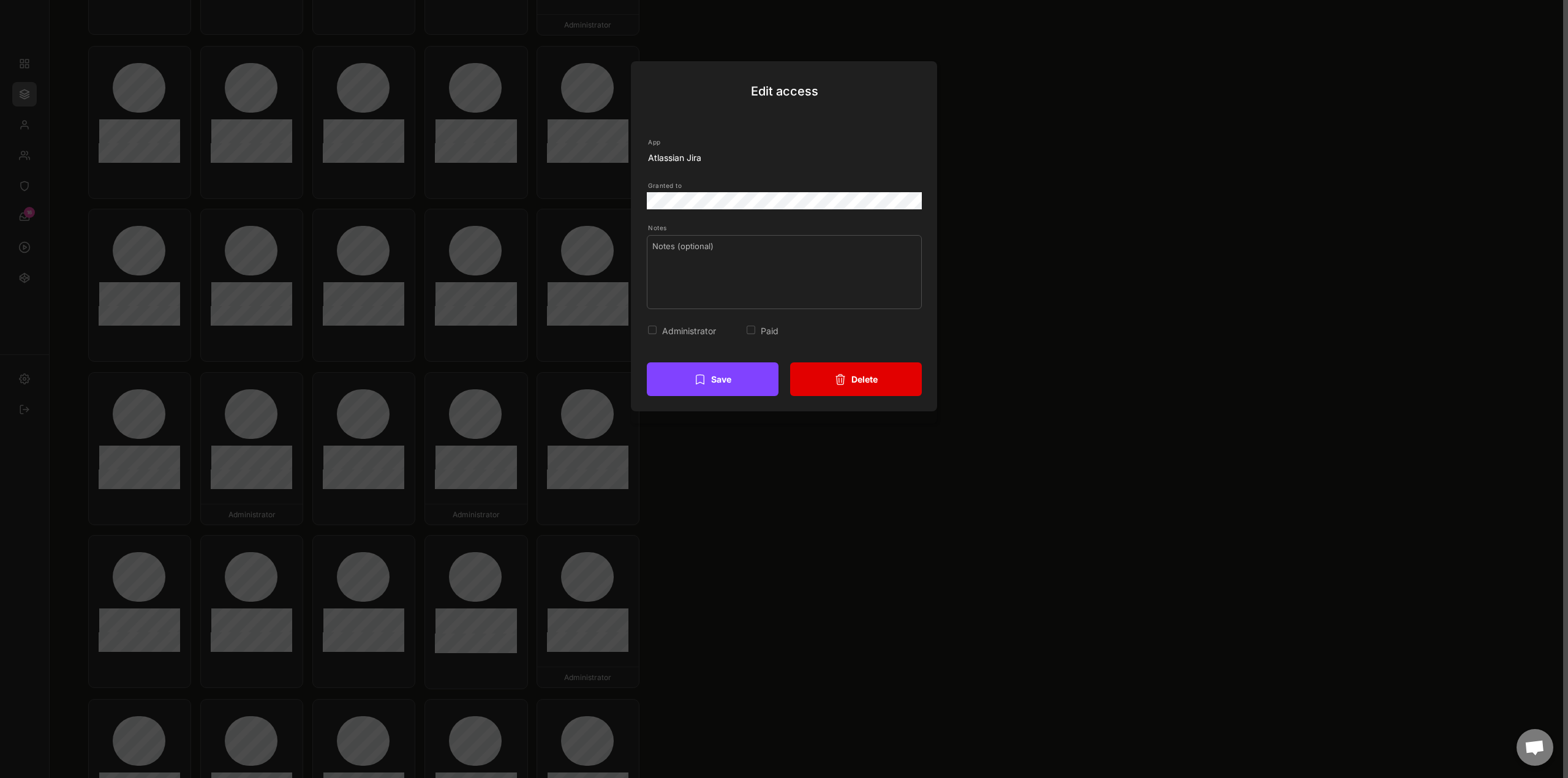
click at [867, 383] on button "Delete" at bounding box center [856, 379] width 132 height 34
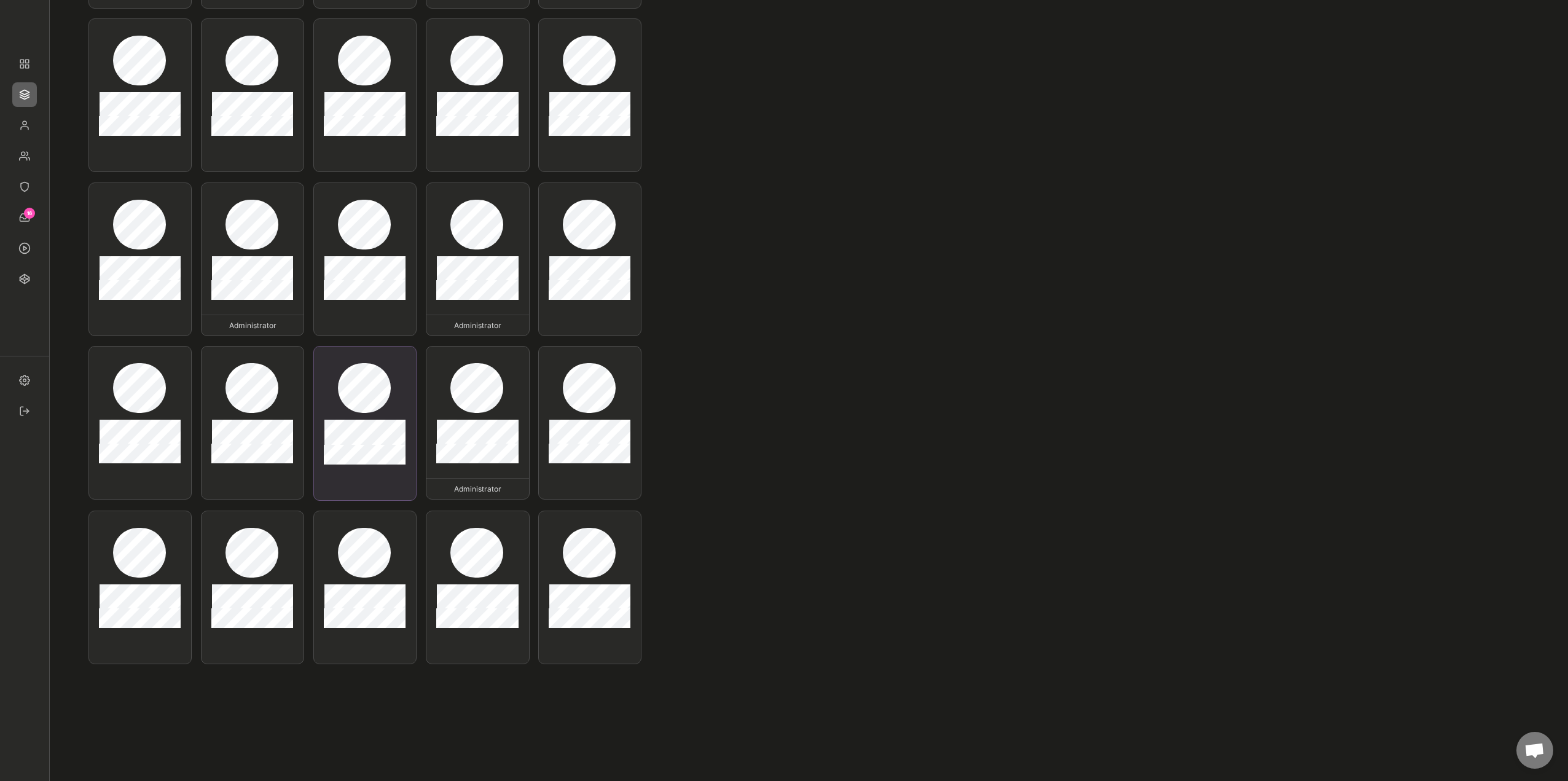
scroll to position [430, 0]
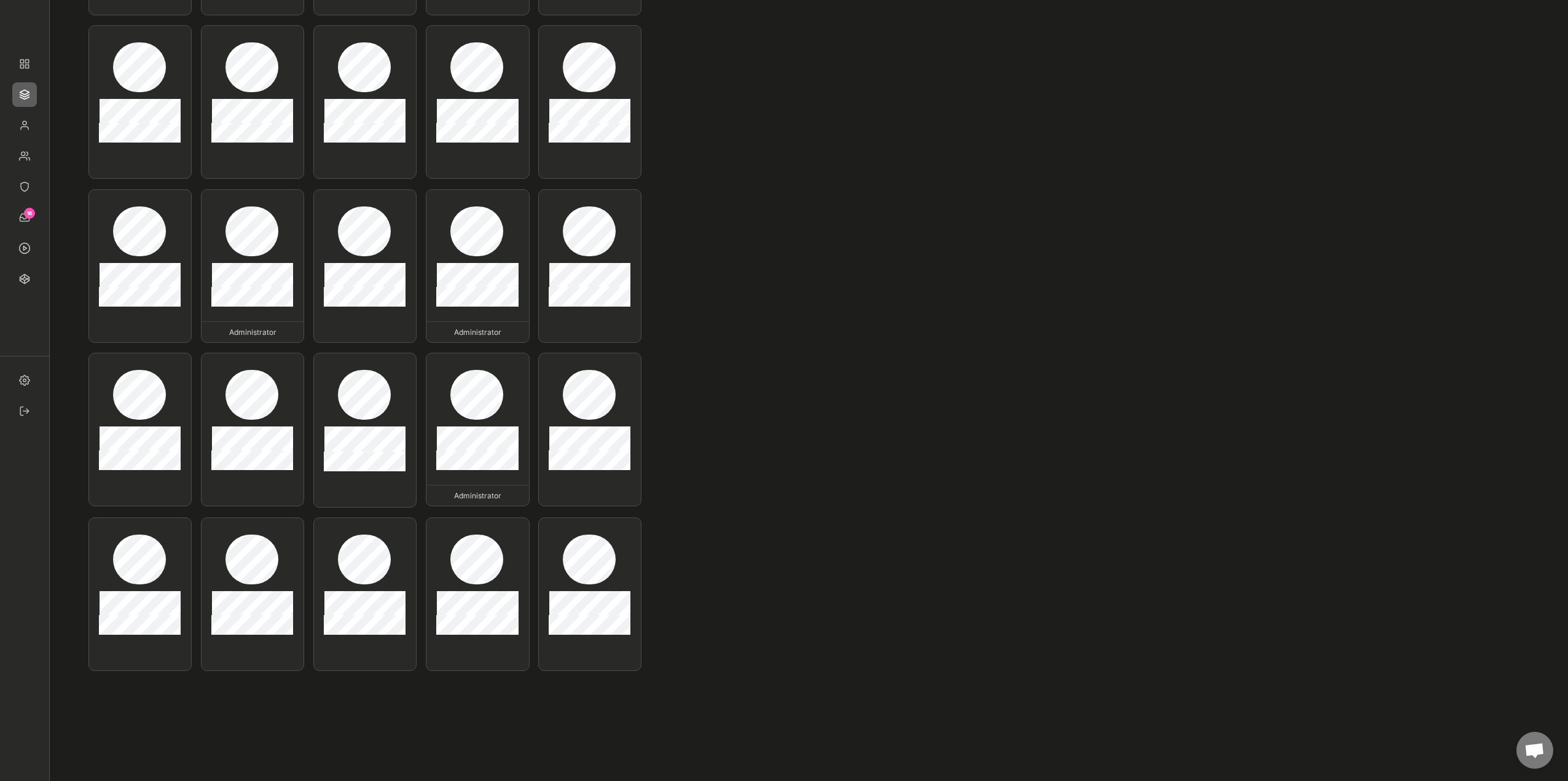
click at [816, 460] on div "Administrator Administrator Administrator Administrator Administrator Administr…" at bounding box center [775, 189] width 1374 height 985
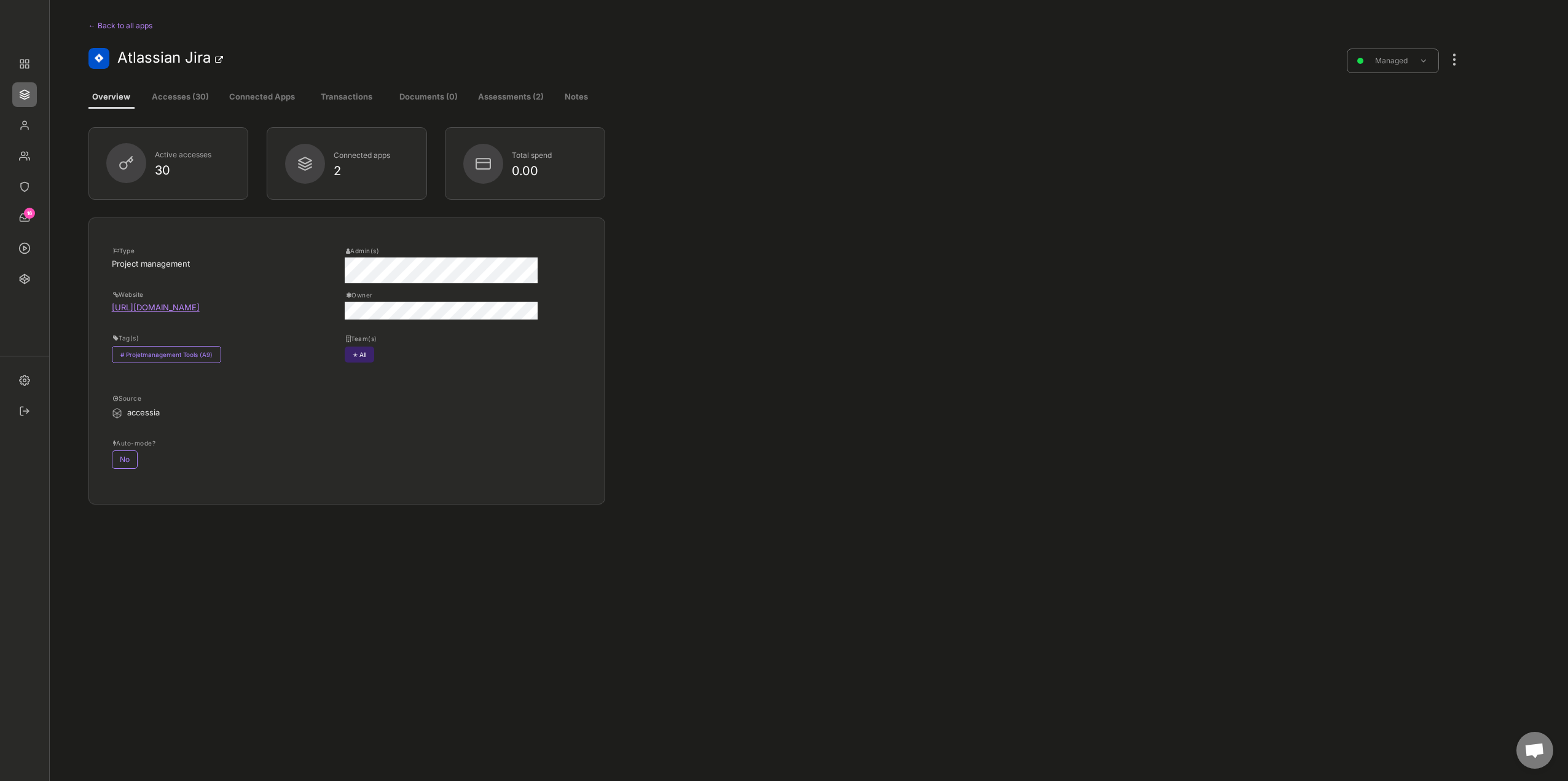
click at [193, 92] on button "Accesses (30)" at bounding box center [181, 98] width 71 height 22
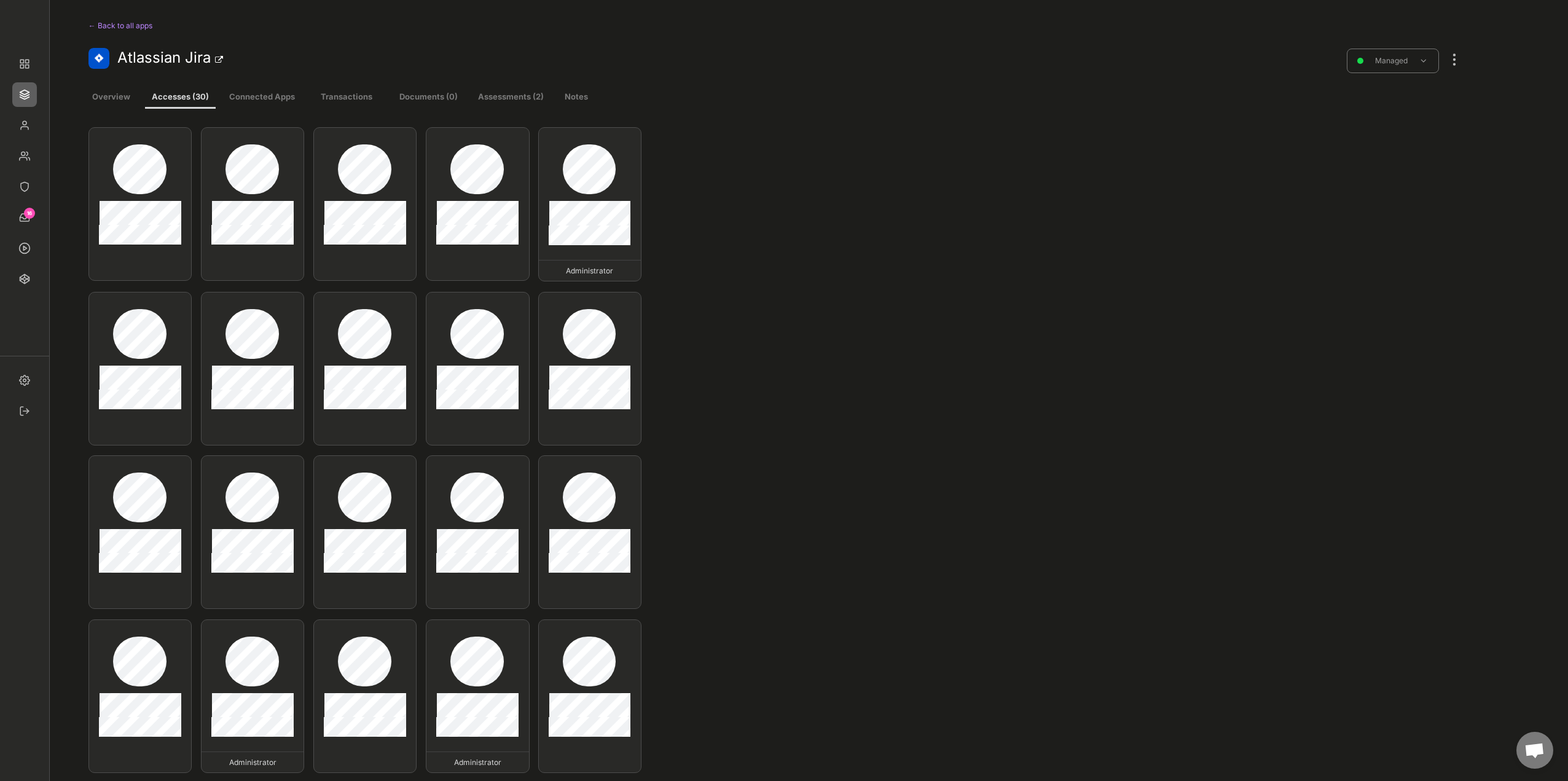
click at [1453, 61] on div at bounding box center [1454, 53] width 16 height 27
click at [1387, 211] on div "Edit existing accesses" at bounding box center [1381, 202] width 122 height 24
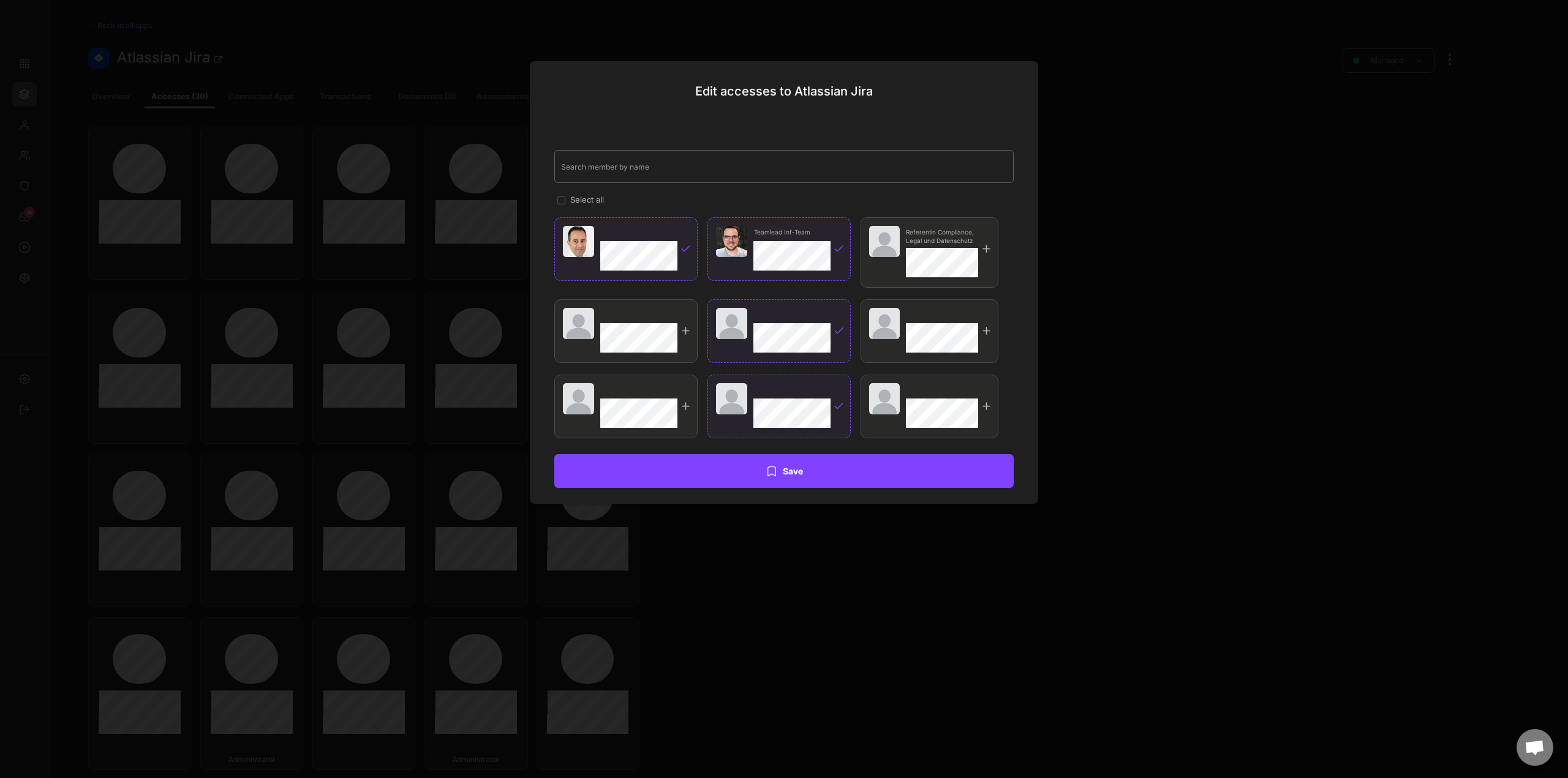
click at [642, 174] on input "input" at bounding box center [784, 166] width 459 height 33
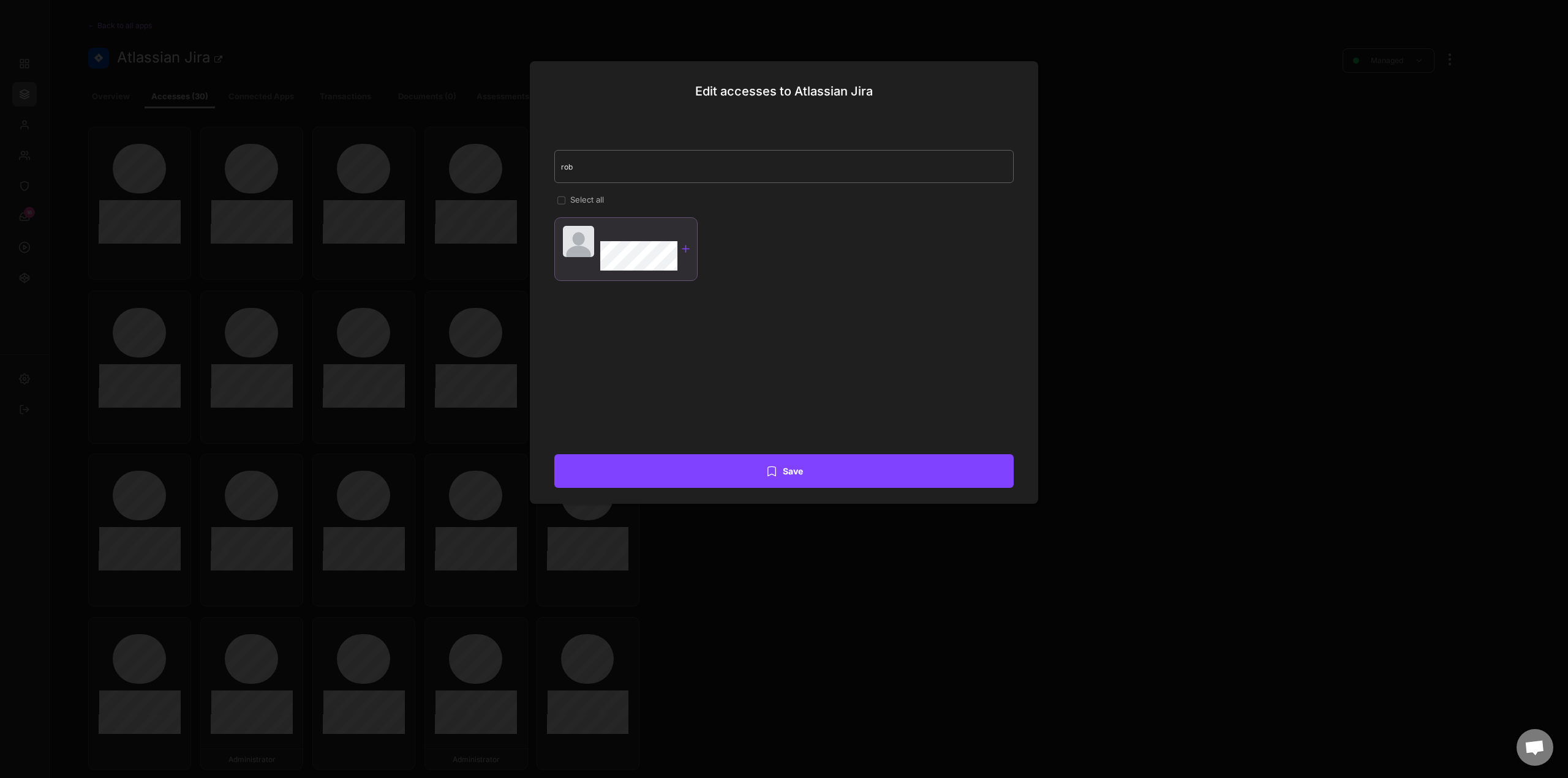
click at [687, 247] on div at bounding box center [686, 249] width 12 height 12
drag, startPoint x: 663, startPoint y: 175, endPoint x: 526, endPoint y: 173, distance: 137.0
click at [526, 173] on body "← Back to all apps Atlassian Jira Managed Overview Accesses (30) Connected Apps…" at bounding box center [784, 389] width 1568 height 778
type input "gu"
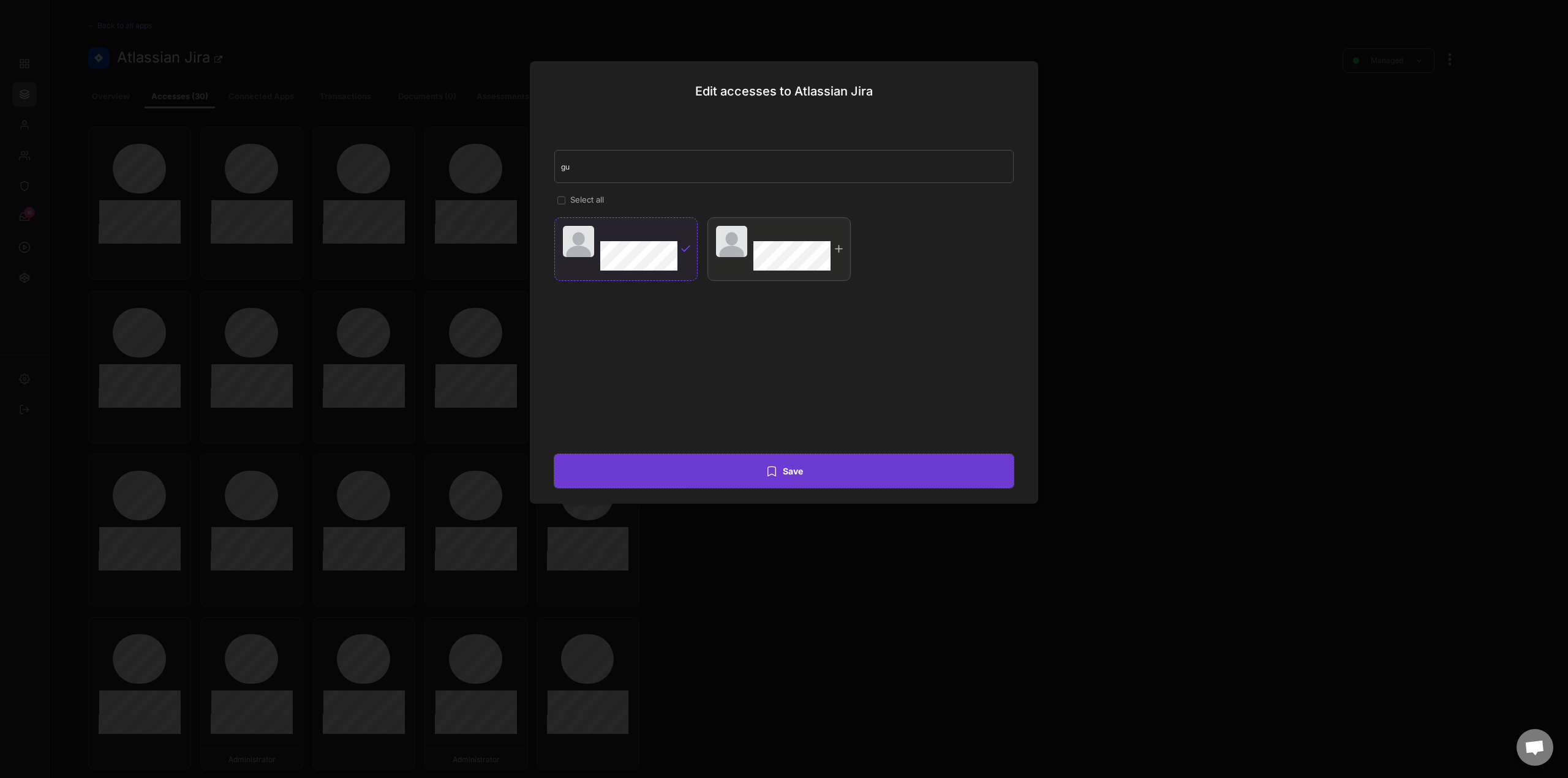
click at [801, 471] on button "Save" at bounding box center [784, 470] width 459 height 34
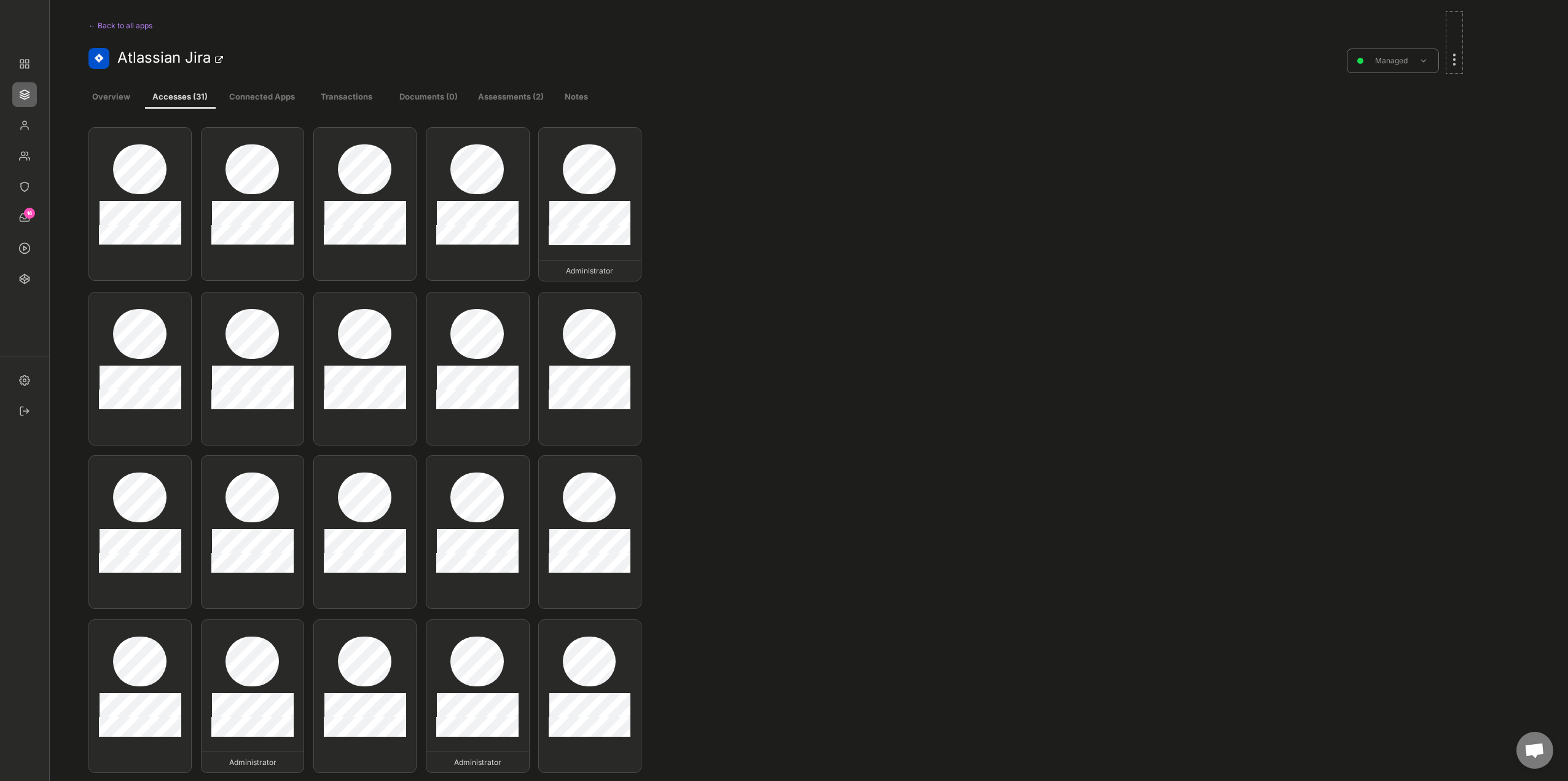
click at [1457, 54] on div at bounding box center [1454, 53] width 16 height 27
click at [1402, 204] on div "Edit existing accesses" at bounding box center [1389, 202] width 84 height 11
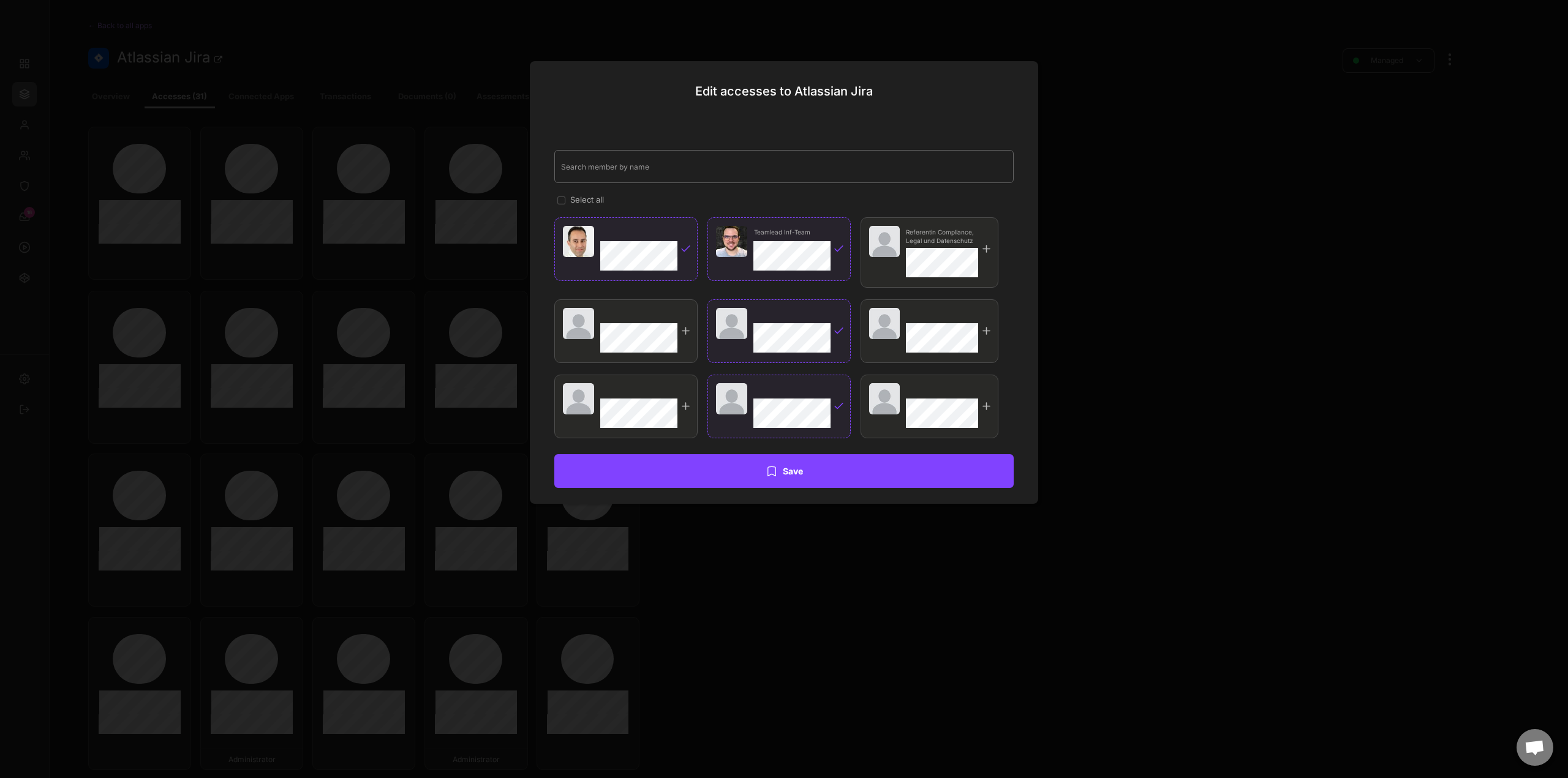
click at [613, 172] on input "input" at bounding box center [784, 166] width 459 height 33
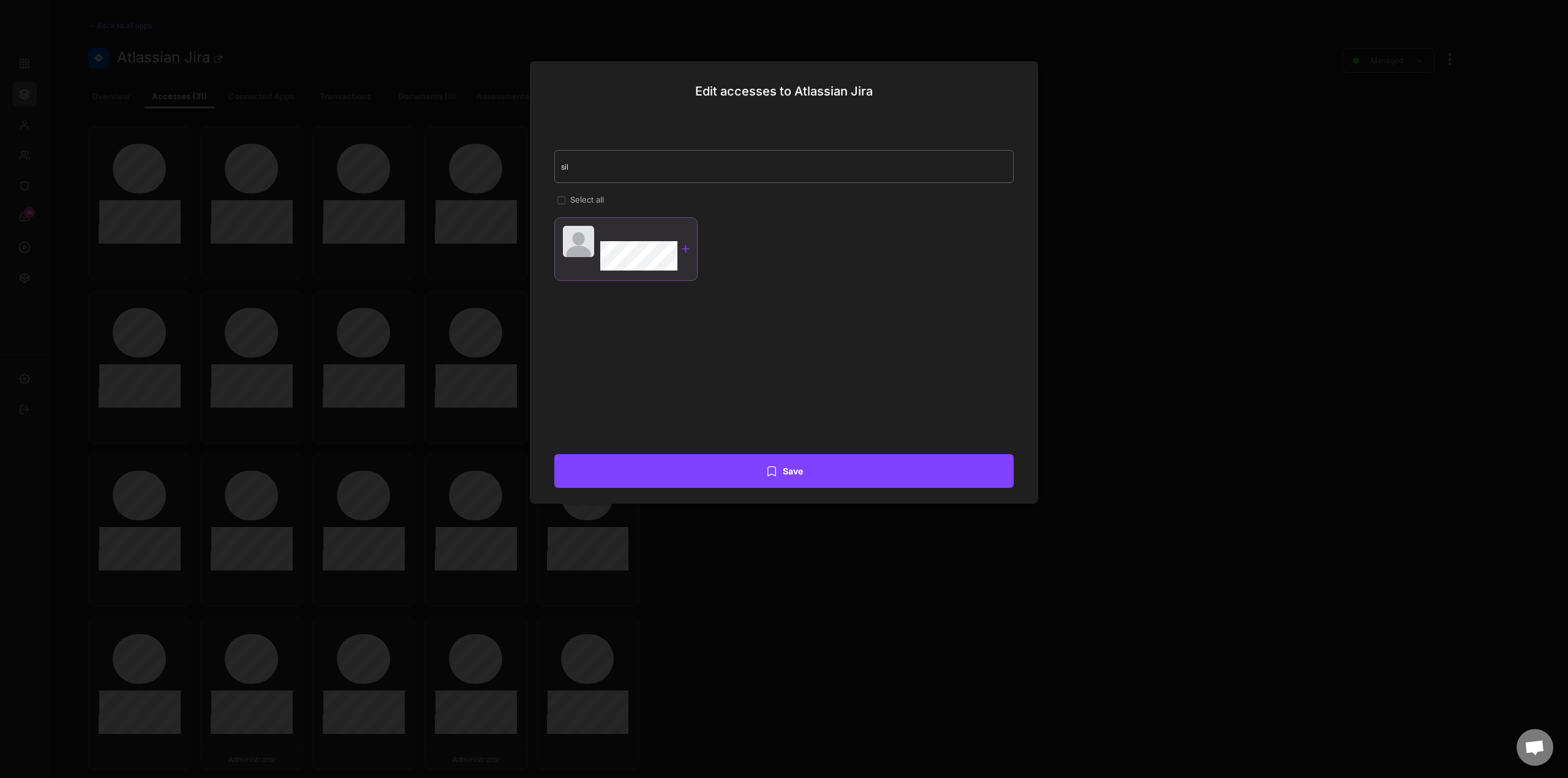
click at [686, 250] on div at bounding box center [686, 249] width 12 height 12
drag, startPoint x: 634, startPoint y: 168, endPoint x: 514, endPoint y: 164, distance: 120.1
click at [514, 164] on body "← Back to all apps Atlassian Jira Managed Overview Accesses (31) Connected Apps…" at bounding box center [784, 389] width 1568 height 778
click at [624, 182] on input "input" at bounding box center [784, 166] width 459 height 33
drag, startPoint x: 628, startPoint y: 173, endPoint x: 543, endPoint y: 170, distance: 85.1
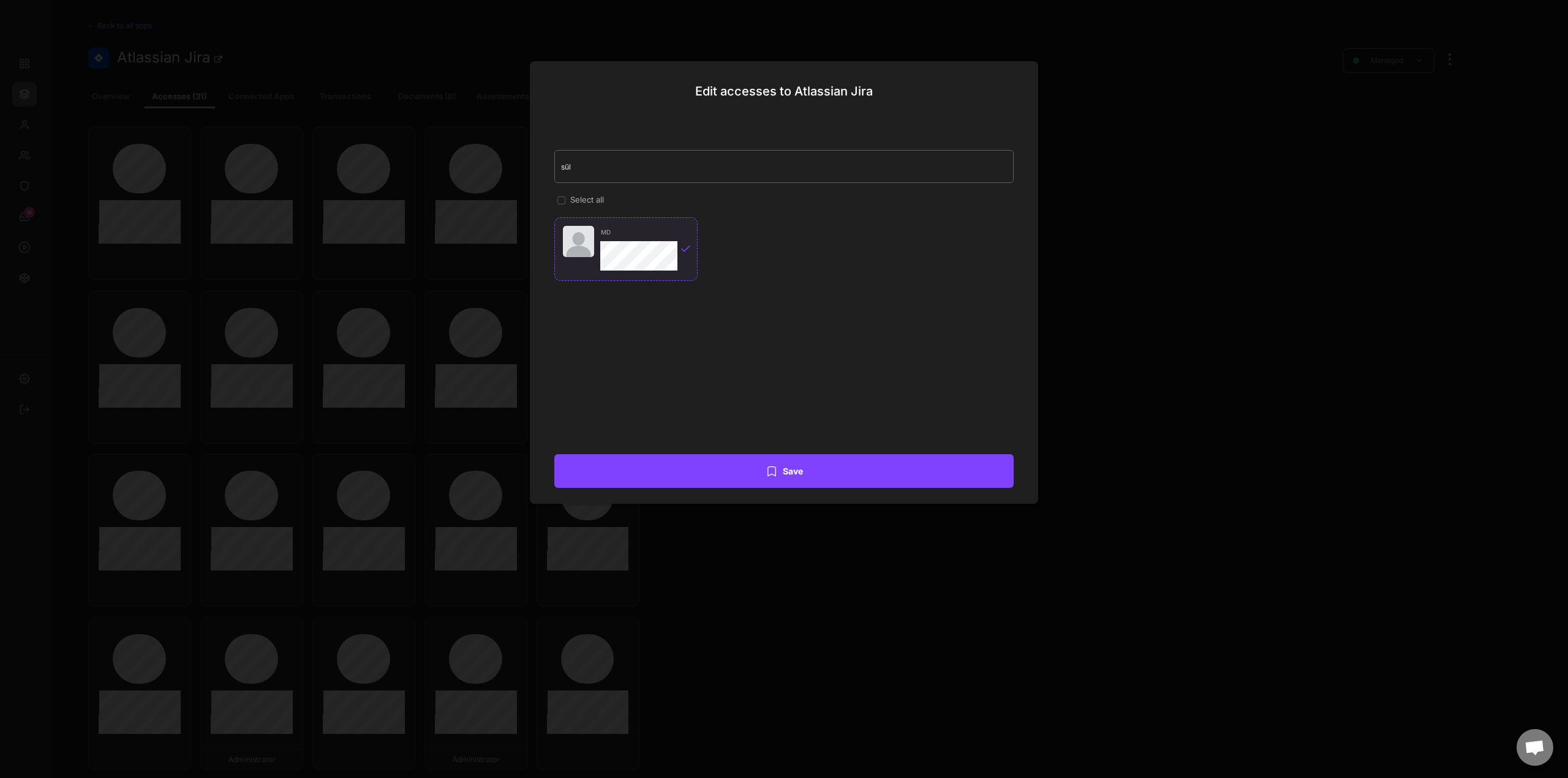
click at [544, 170] on div "Edit accesses to Atlassian Jira Select all MD Fachexperte MD Save" at bounding box center [784, 283] width 509 height 443
click at [543, 170] on div "Edit accesses to Atlassian Jira Select all MD Fachexperte MD Save" at bounding box center [784, 283] width 509 height 443
click at [678, 169] on input "input" at bounding box center [784, 166] width 459 height 33
click at [678, 168] on input "input" at bounding box center [784, 166] width 459 height 33
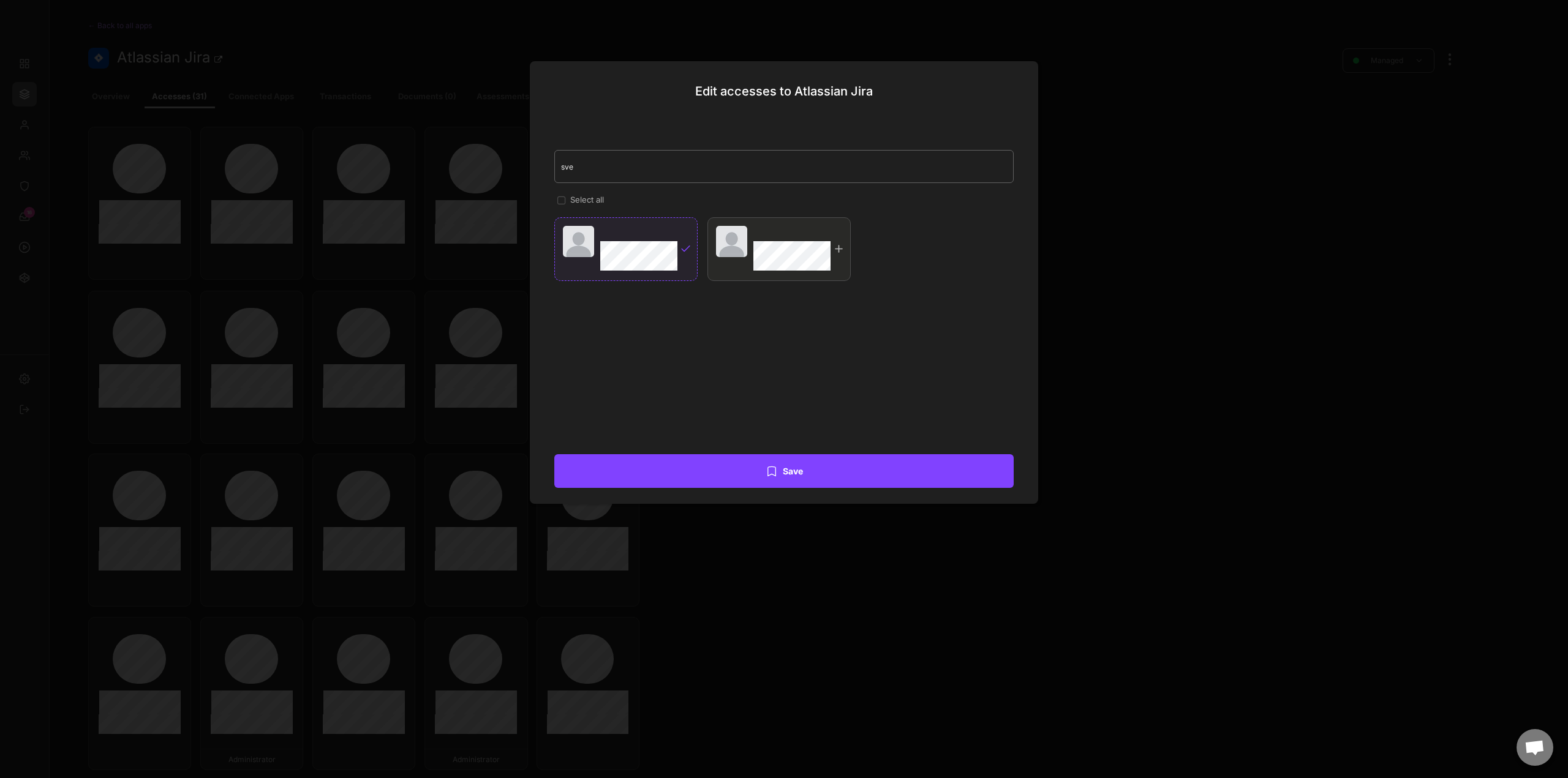
click at [678, 168] on input "input" at bounding box center [784, 166] width 459 height 33
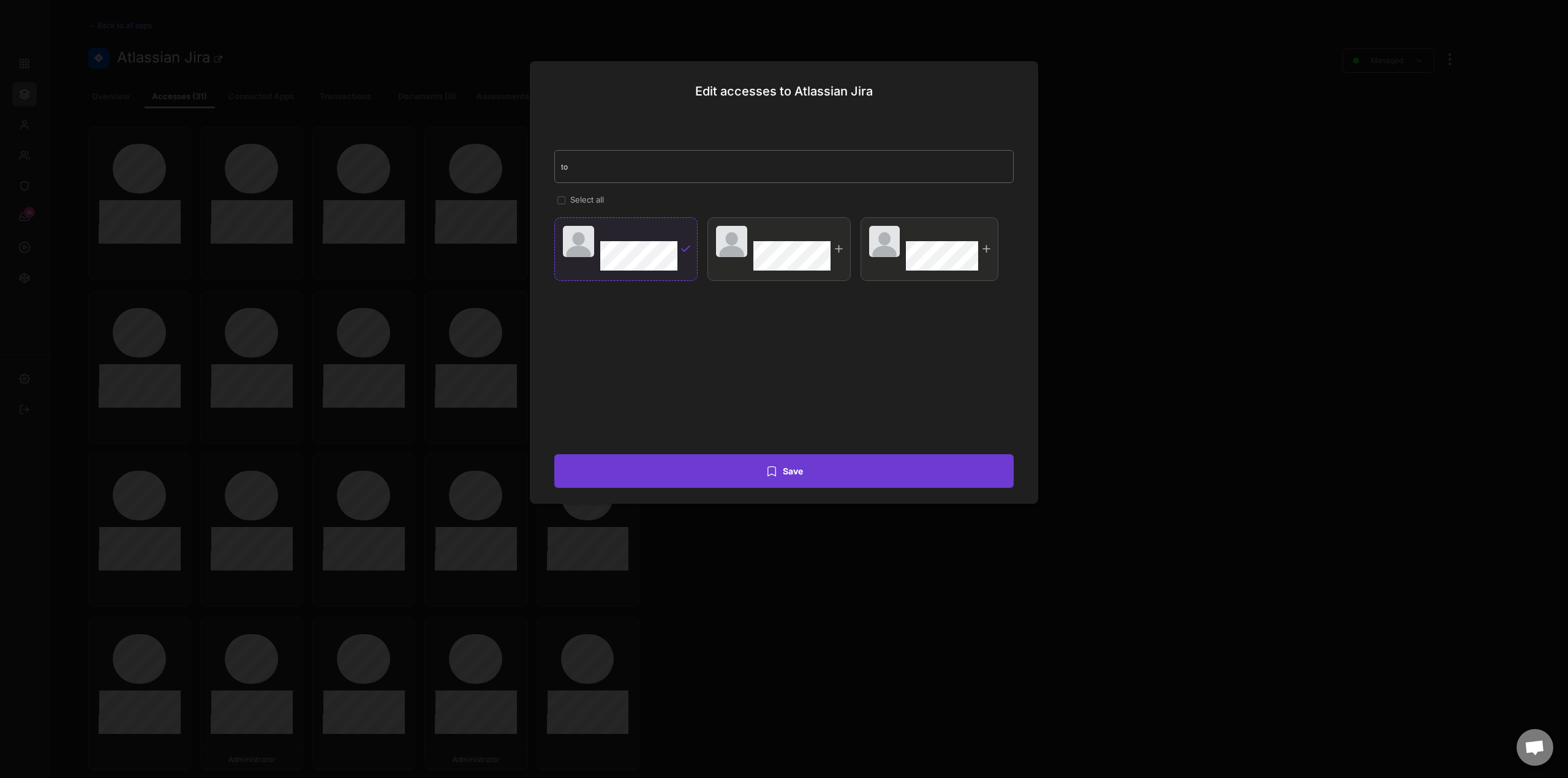
type input "to"
click at [827, 477] on button "Save" at bounding box center [784, 470] width 459 height 34
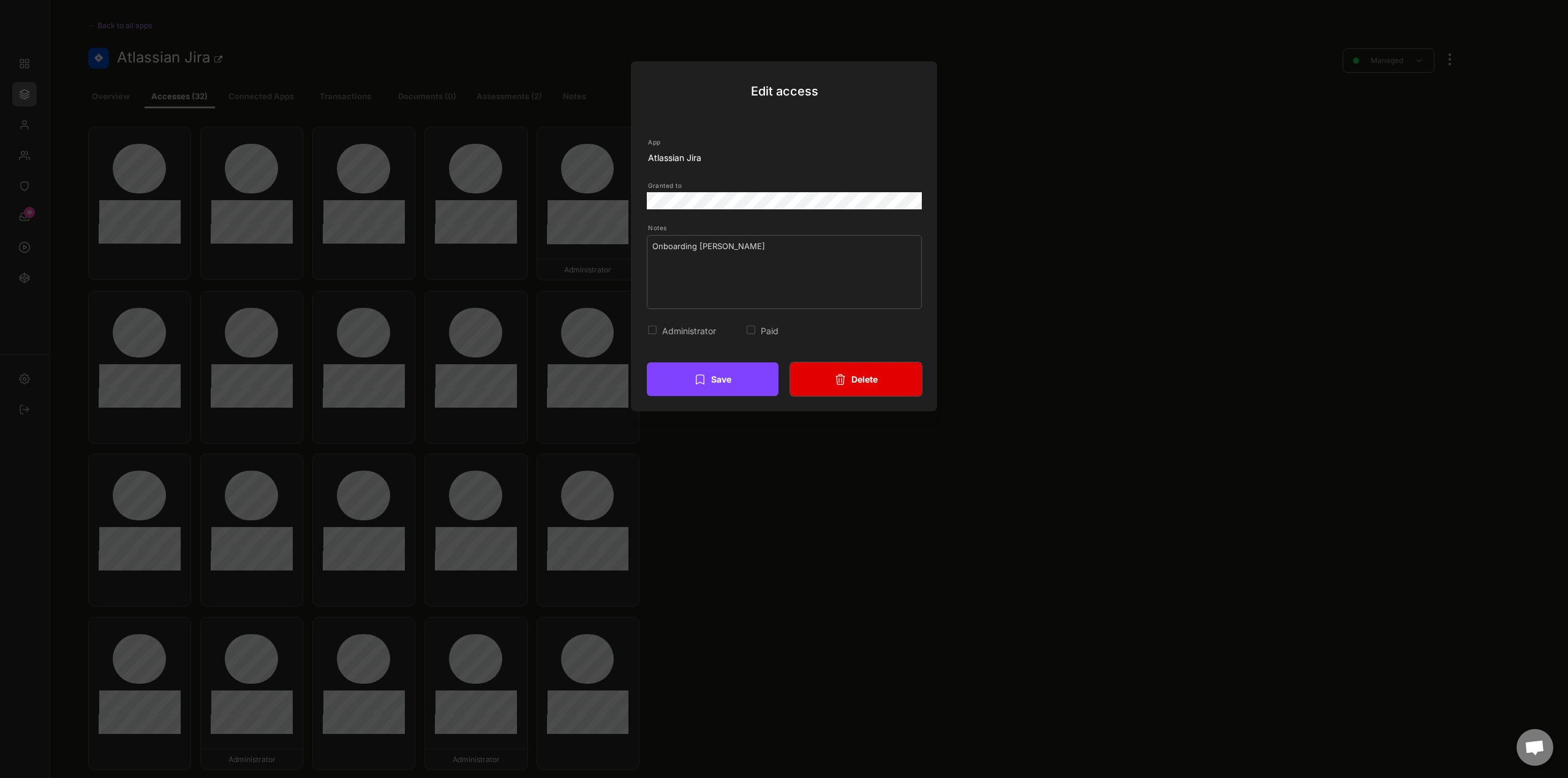
click at [869, 388] on button "Delete" at bounding box center [856, 379] width 132 height 34
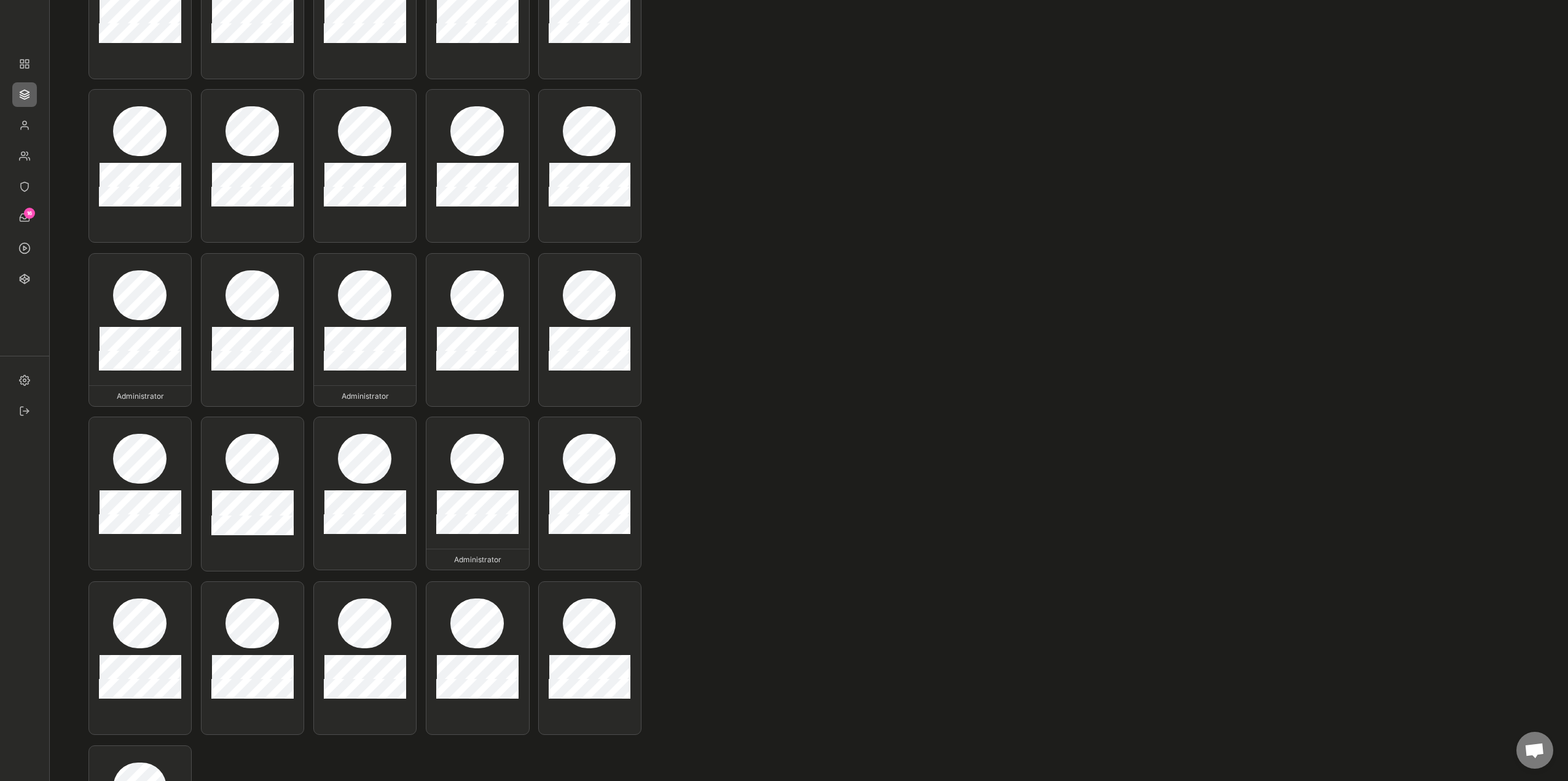
scroll to position [368, 0]
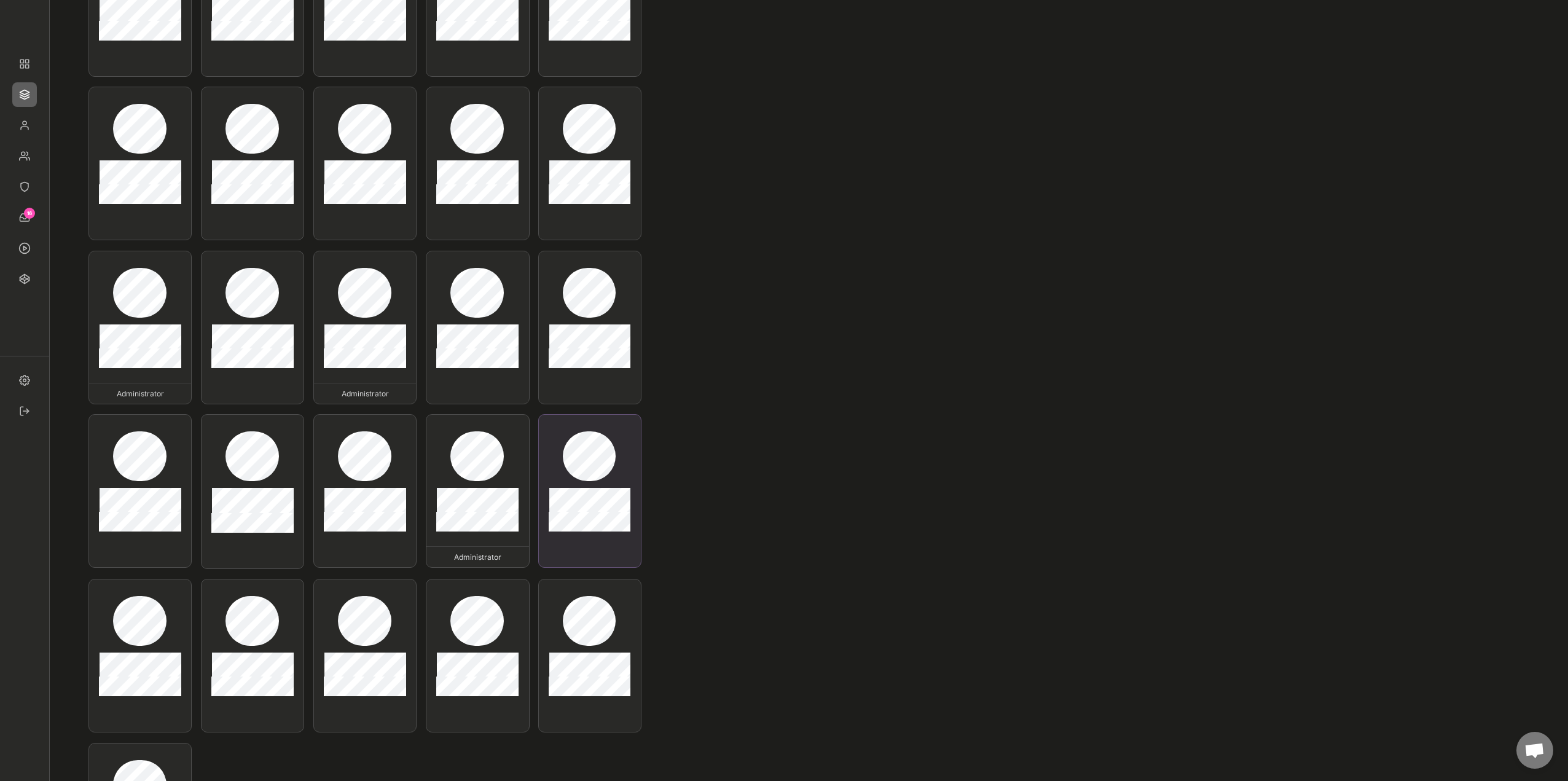
type input "Atlassian Jira"
type textarea "Onboarding [PERSON_NAME]"
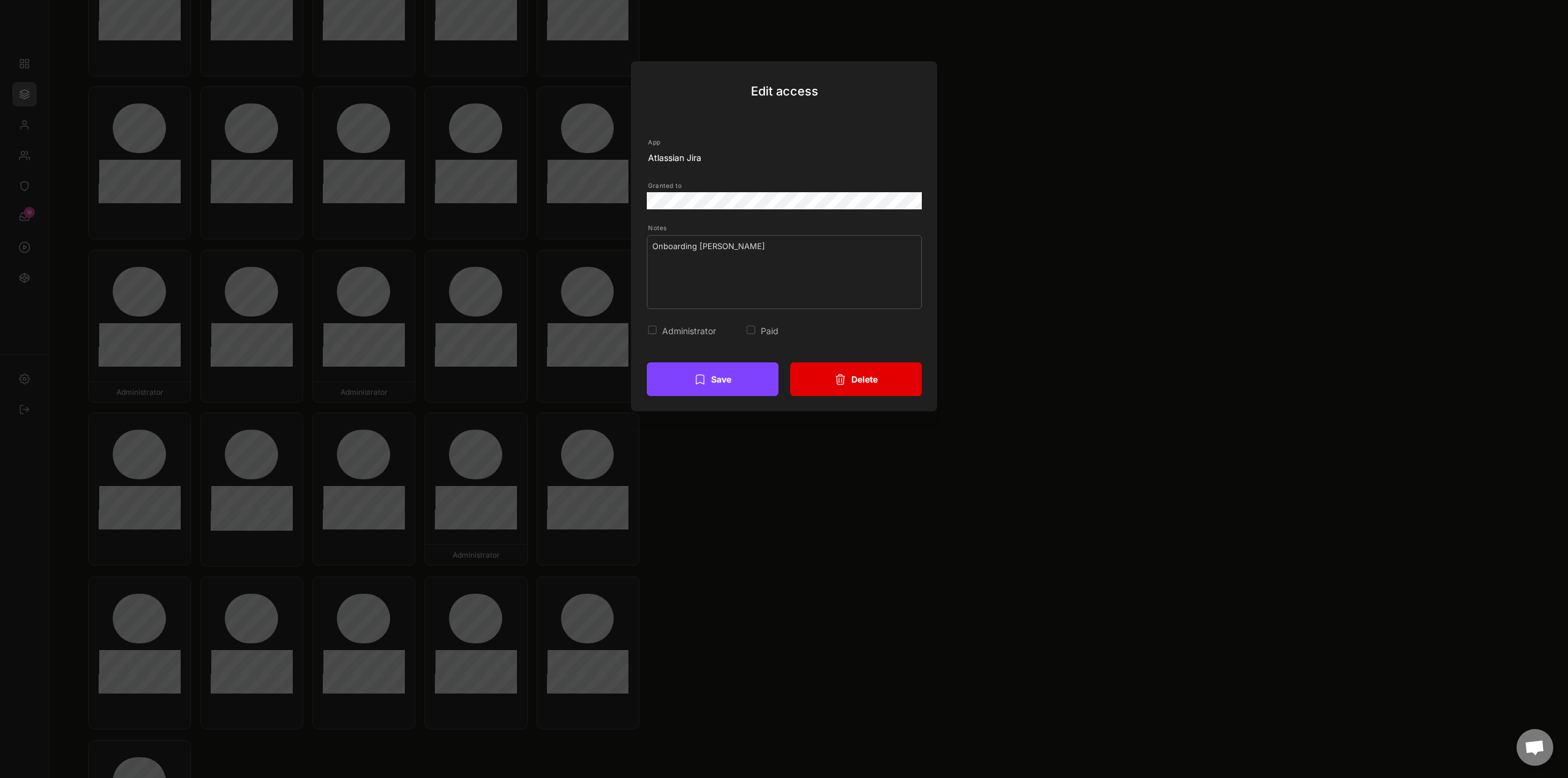
click at [838, 374] on icon at bounding box center [840, 380] width 12 height 12
click at [853, 384] on button "Delete" at bounding box center [856, 379] width 132 height 34
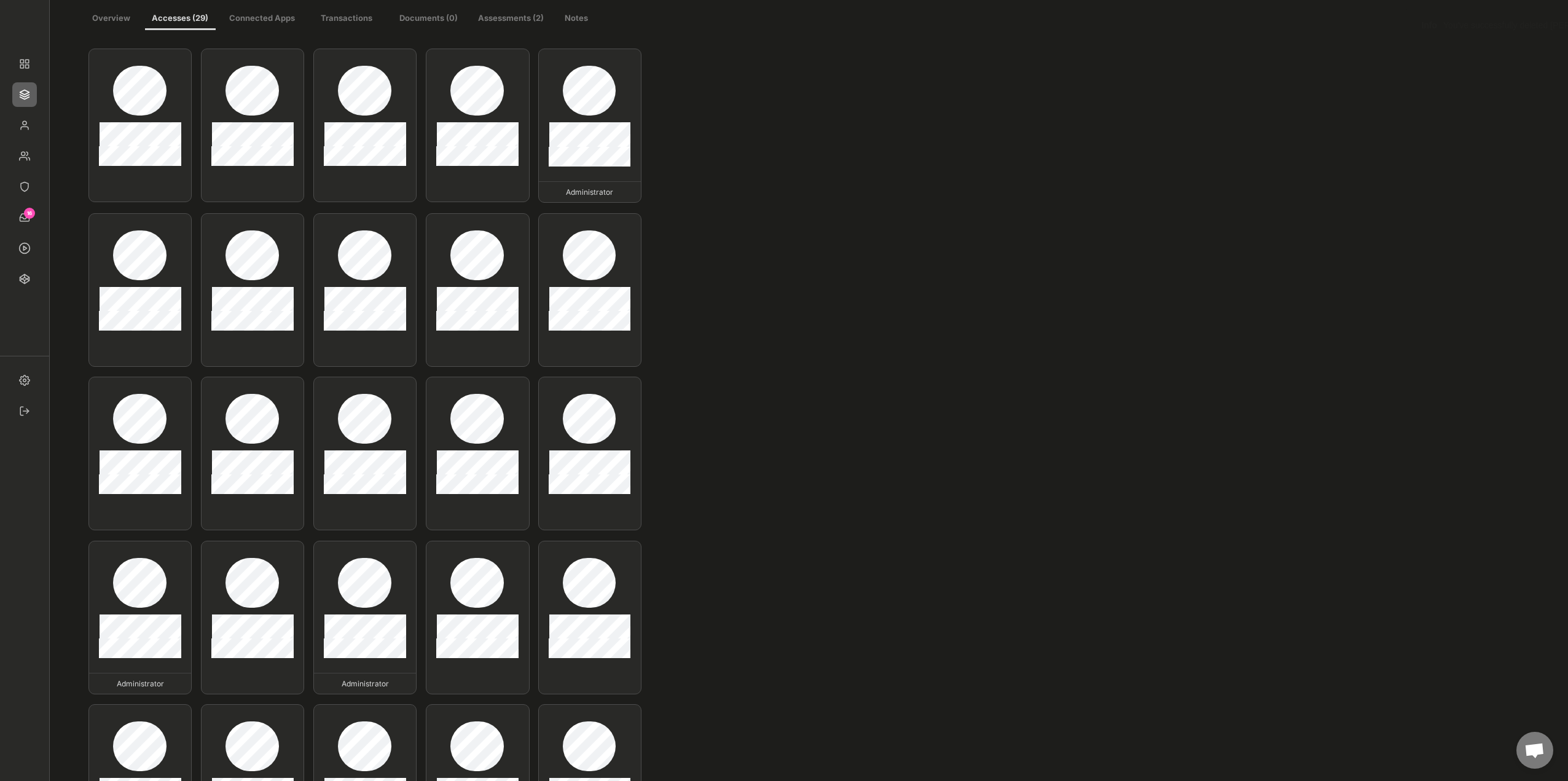
scroll to position [0, 0]
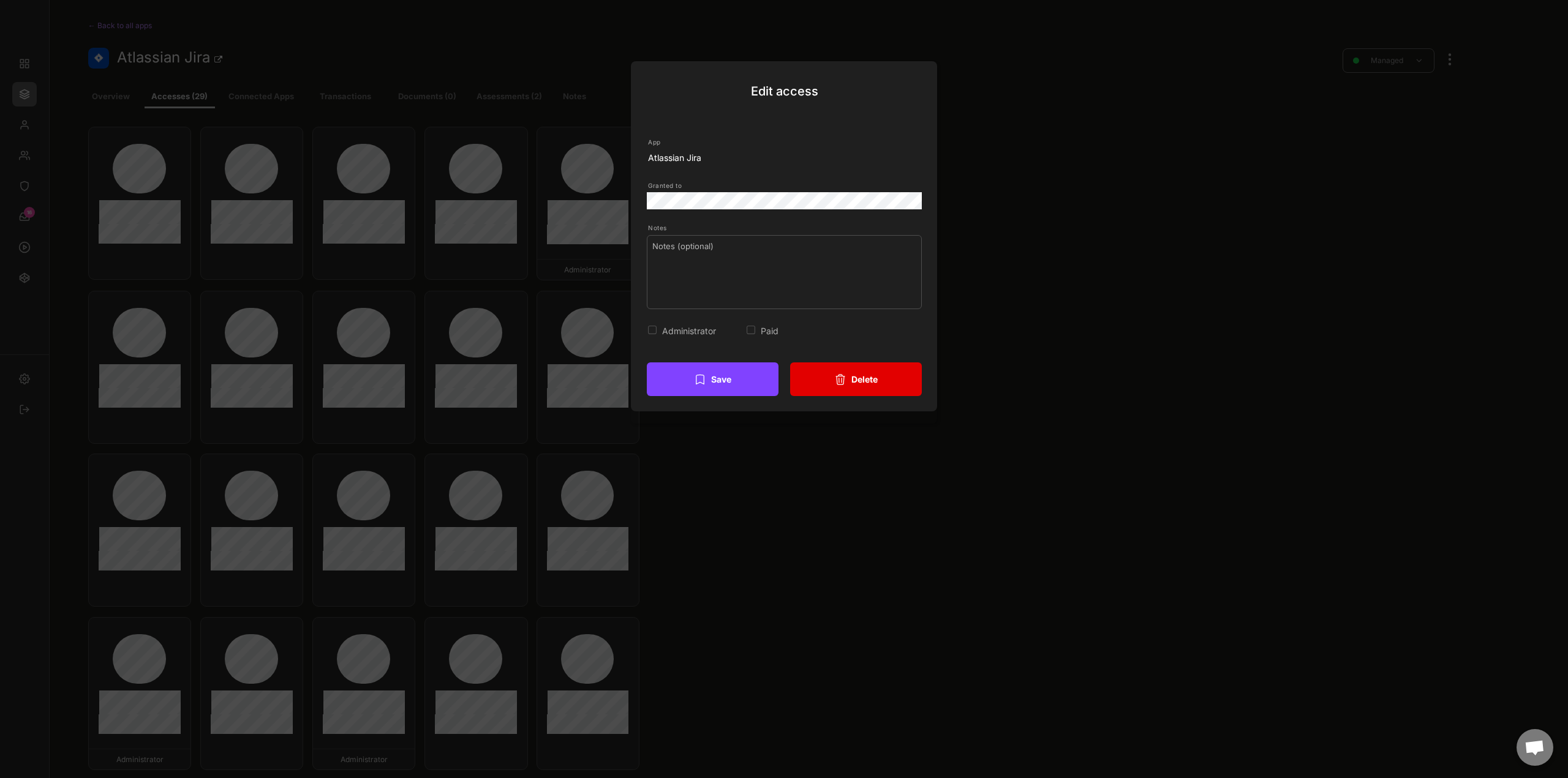
click at [865, 383] on button "Delete" at bounding box center [856, 379] width 132 height 34
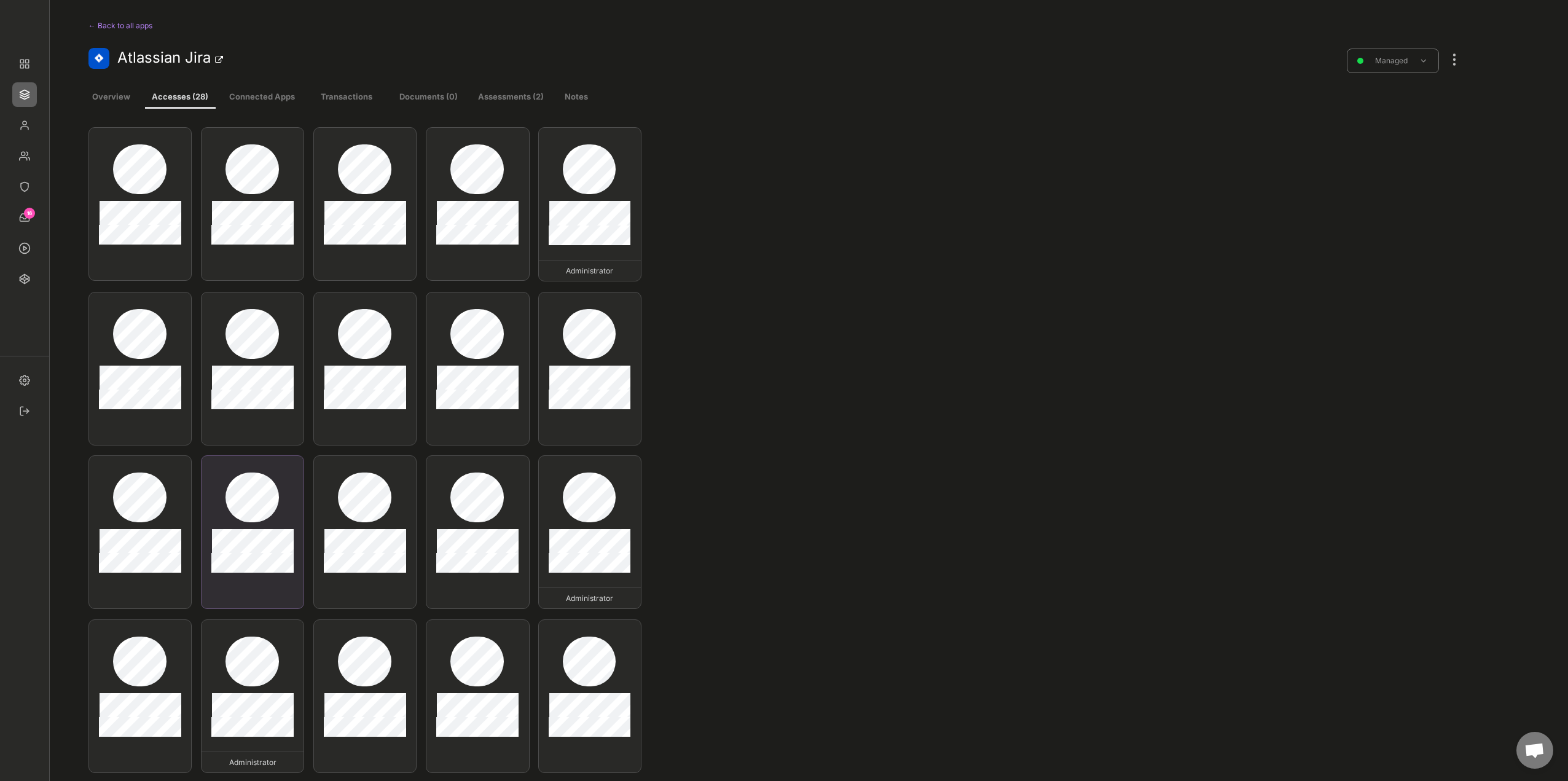
click at [268, 522] on div at bounding box center [252, 533] width 104 height 154
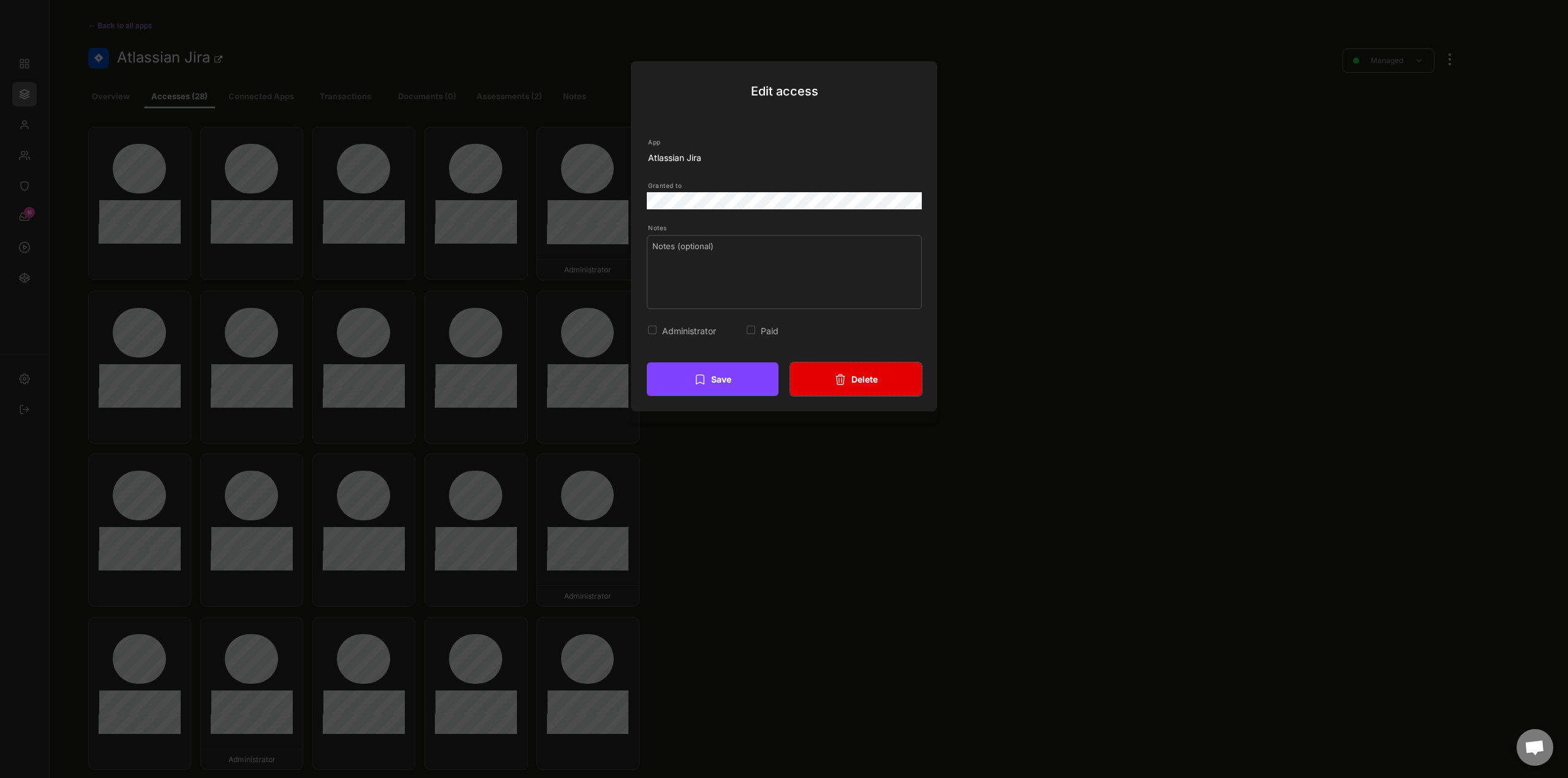
click at [884, 370] on button "Delete" at bounding box center [856, 379] width 132 height 34
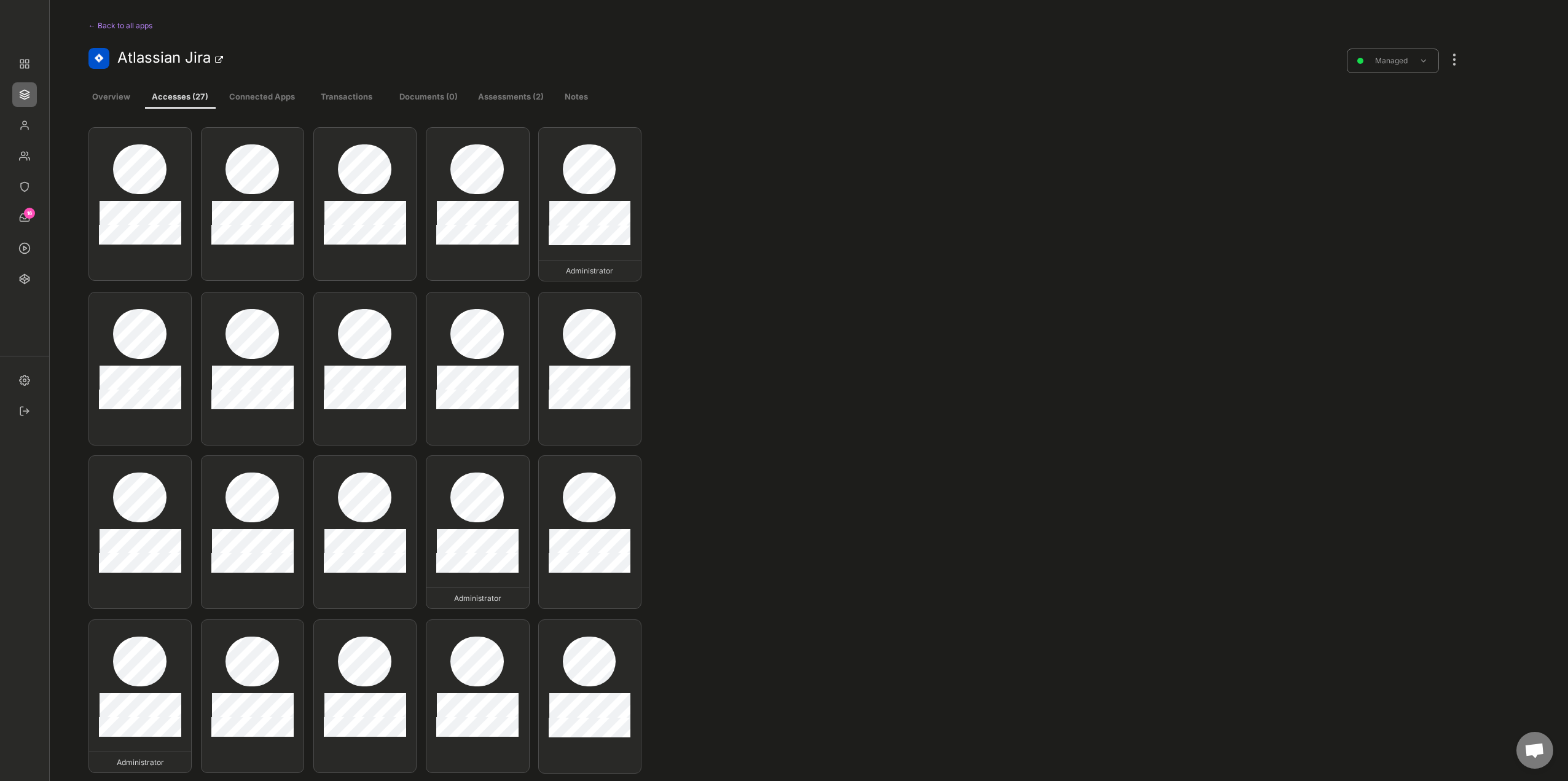
drag, startPoint x: 500, startPoint y: 94, endPoint x: 741, endPoint y: 158, distance: 249.4
click at [500, 94] on button "Assessments (2)" at bounding box center [511, 98] width 70 height 22
select select ""every_6_months""
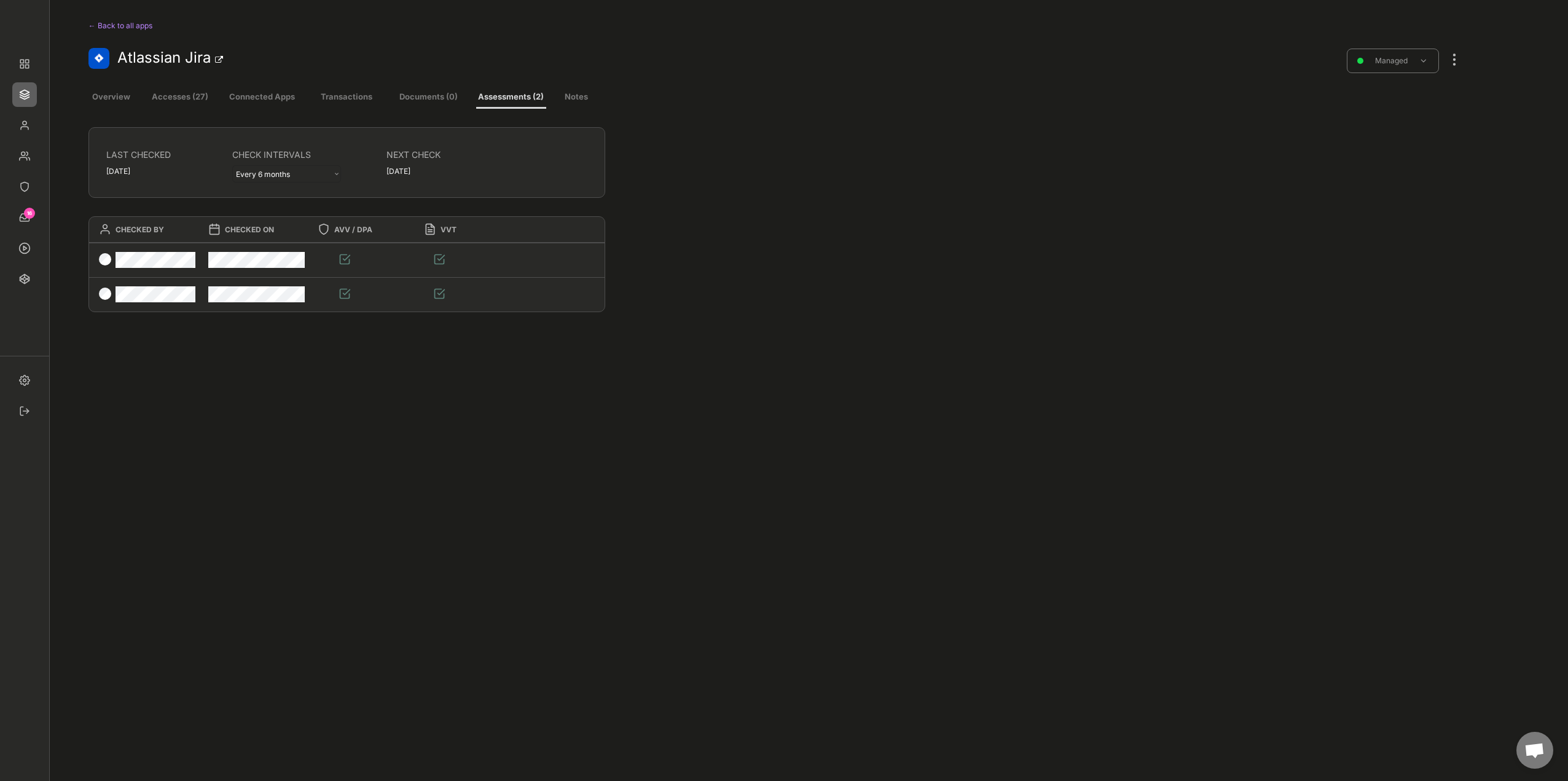
click at [1457, 62] on div at bounding box center [1454, 53] width 16 height 27
click at [1386, 271] on div "Log an assessment" at bounding box center [1387, 270] width 84 height 11
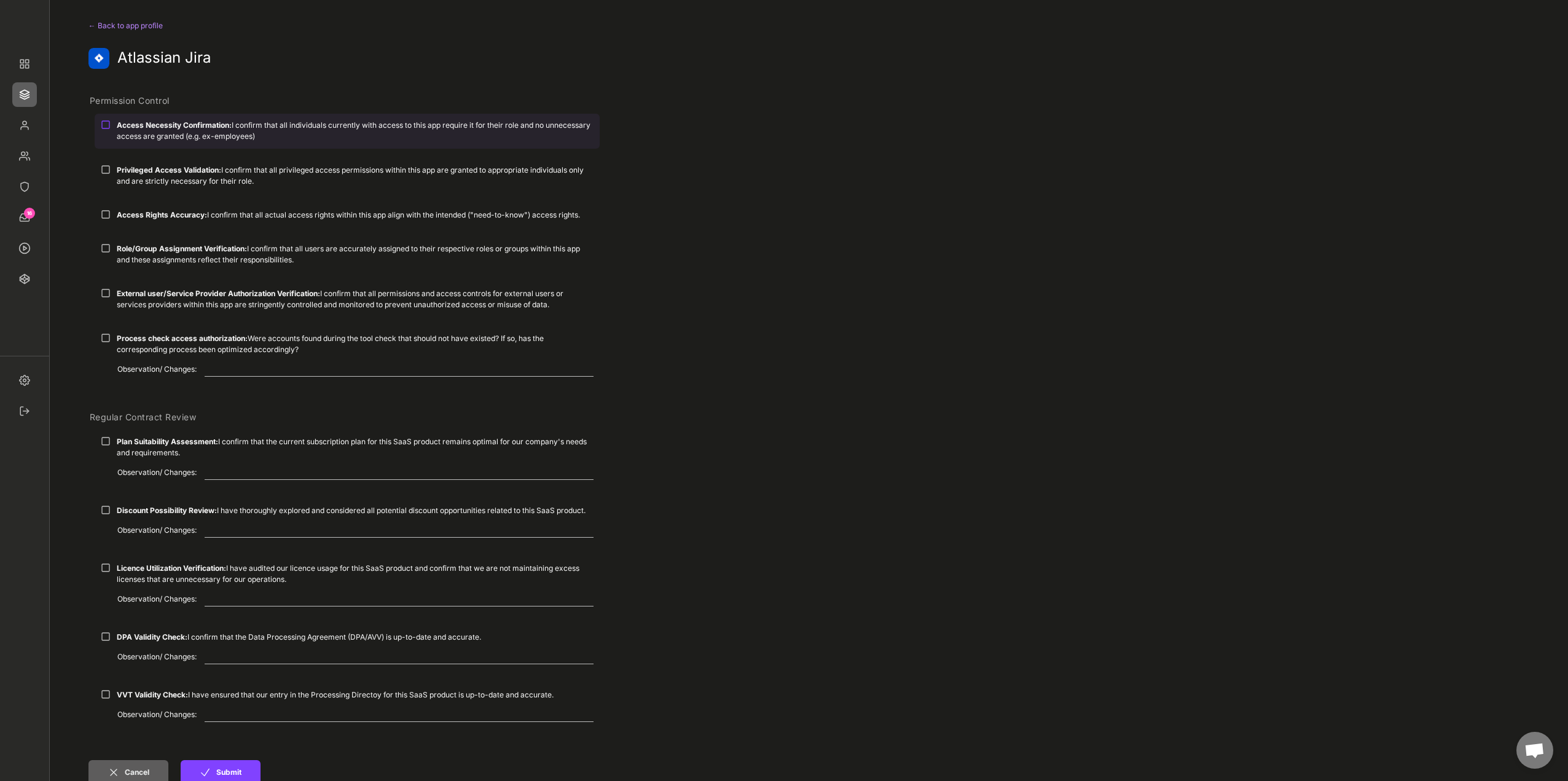
click at [140, 132] on div "Access Necessity Confirmation: I confirm that all individuals currently with ac…" at bounding box center [354, 131] width 476 height 22
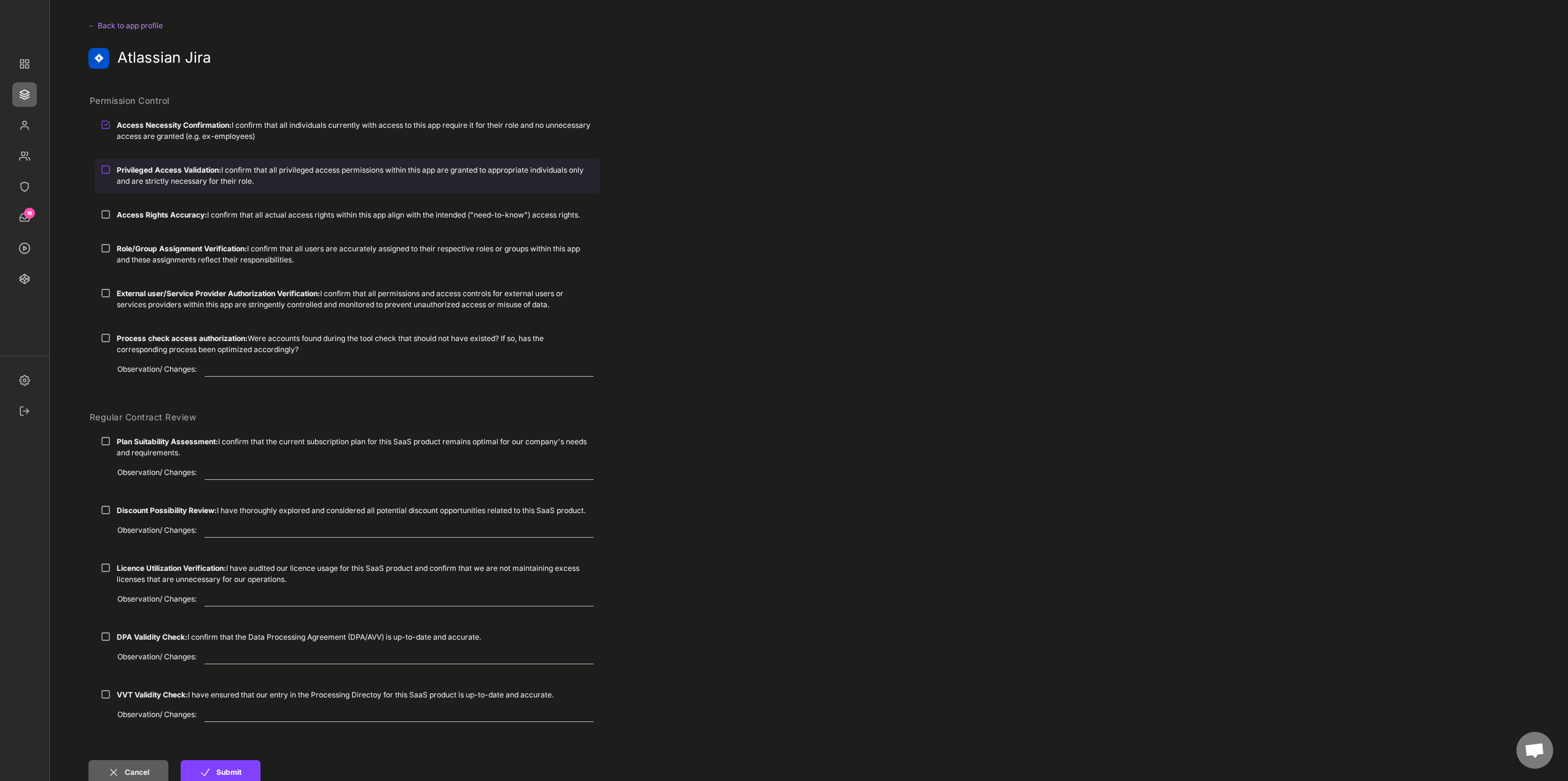
click at [160, 167] on strong "Privileged Access Validation:" at bounding box center [169, 170] width 105 height 10
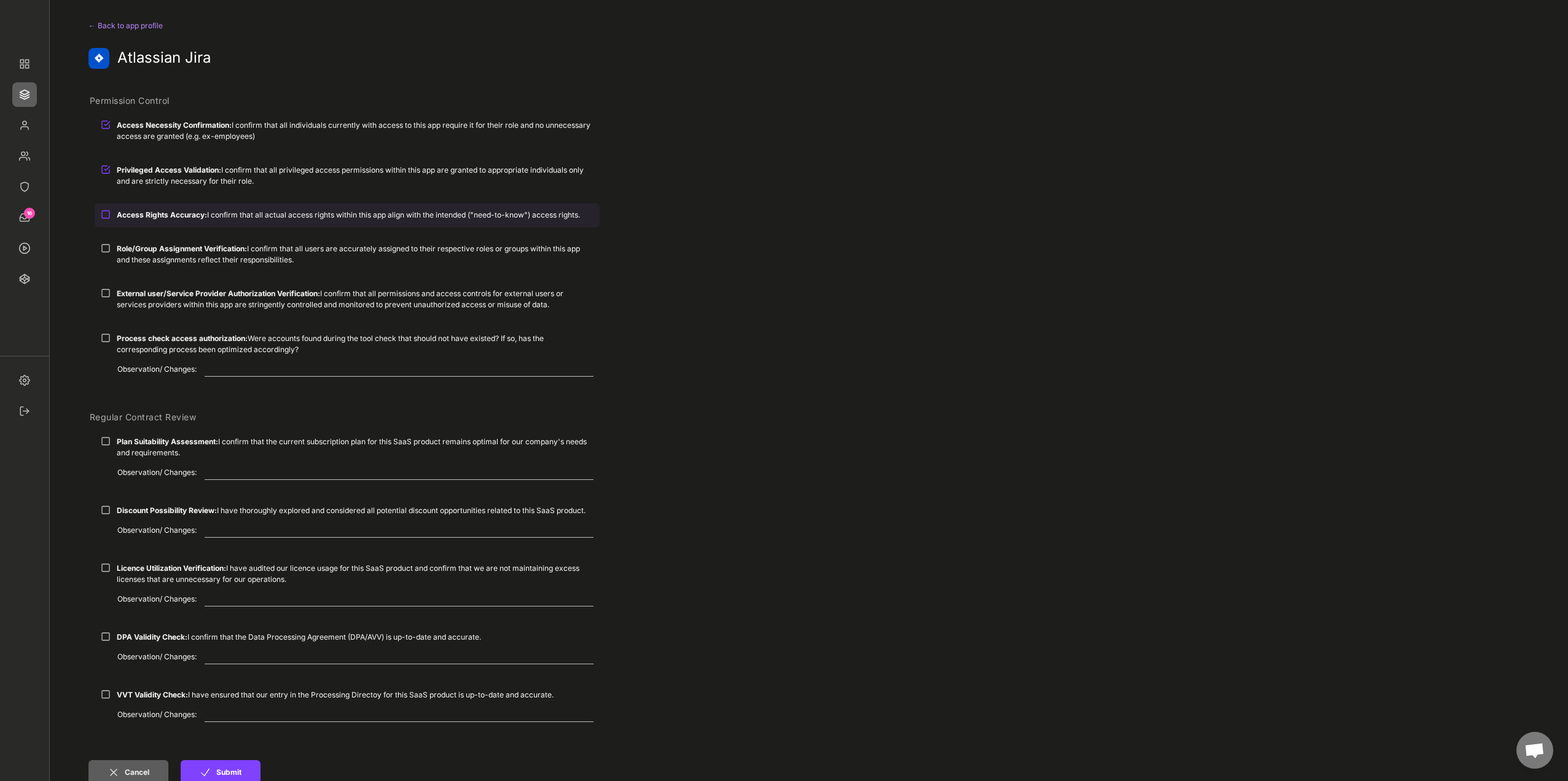
click at [166, 217] on strong "Access Rights Accuracy:" at bounding box center [162, 214] width 90 height 10
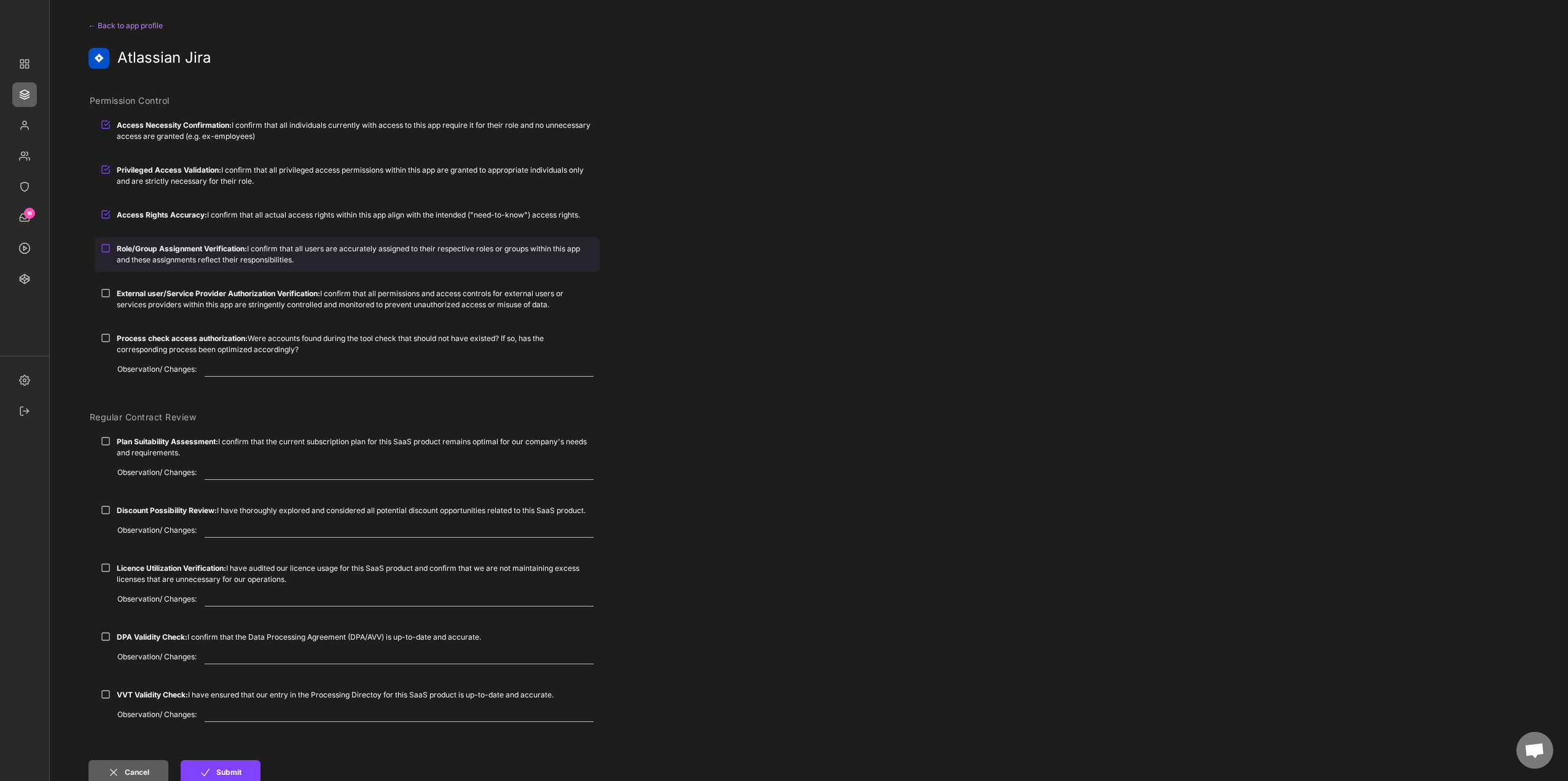
click at [165, 244] on div "Role/Group Assignment Verification: I confirm that all users are accurately ass…" at bounding box center [354, 254] width 476 height 22
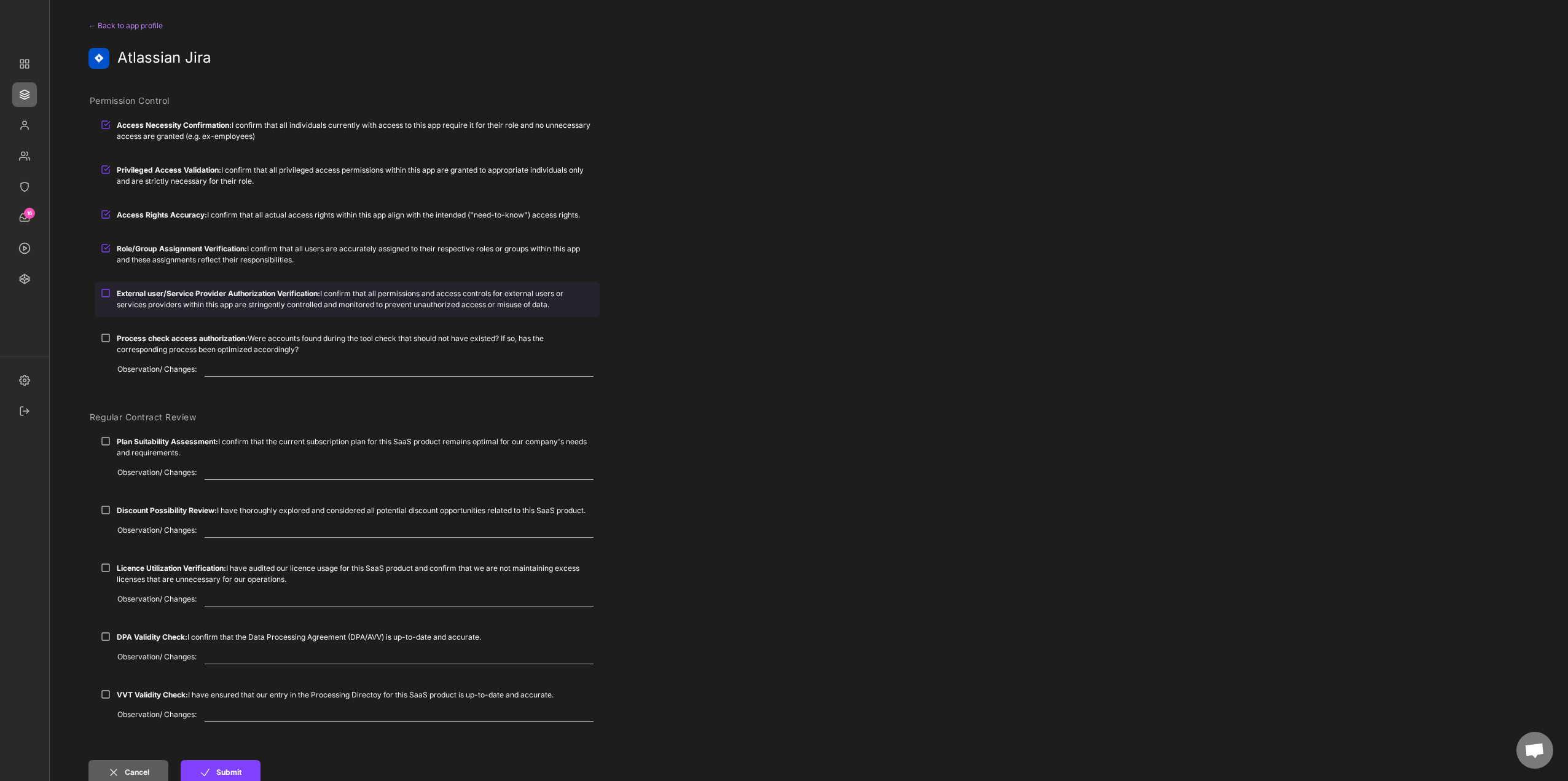
click at [186, 299] on div "External user/Service Provider Authorization Verification: I confirm that all p…" at bounding box center [354, 299] width 476 height 22
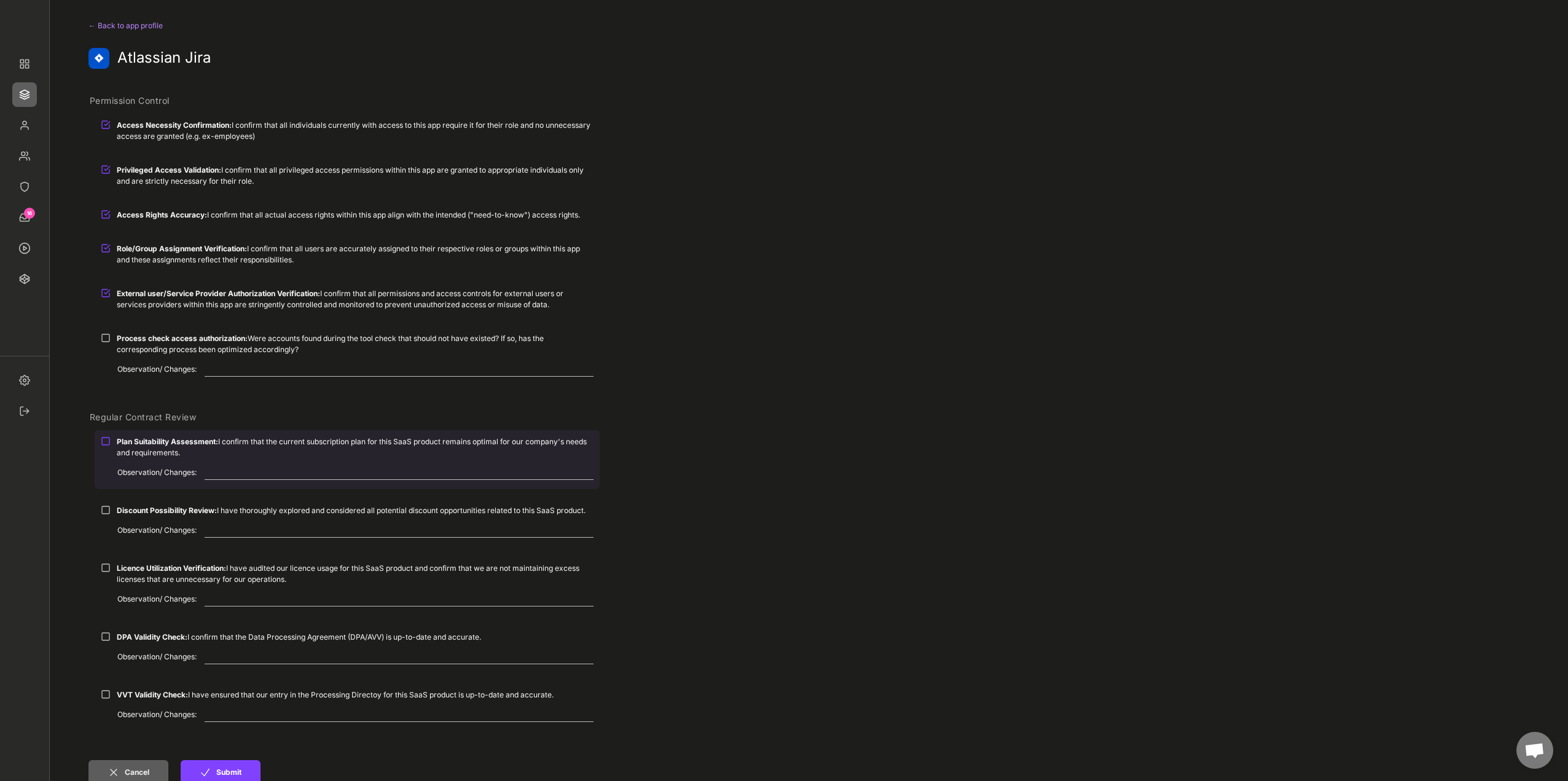
click at [201, 447] on div "Plan Suitability Assessment: I confirm that the current subscription plan for t…" at bounding box center [354, 448] width 476 height 22
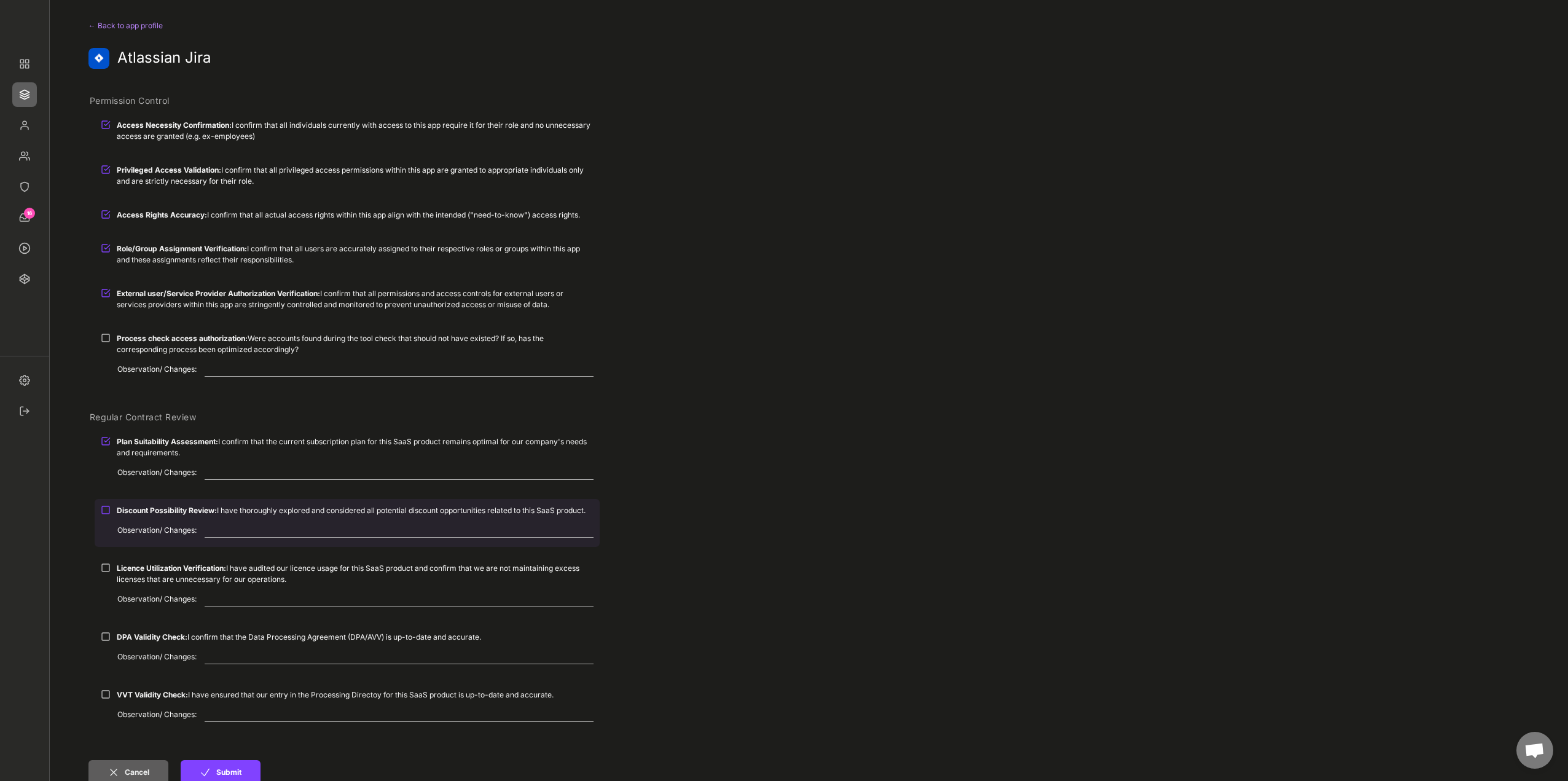
click at [177, 513] on strong "Discount Possibility Review:" at bounding box center [167, 510] width 100 height 10
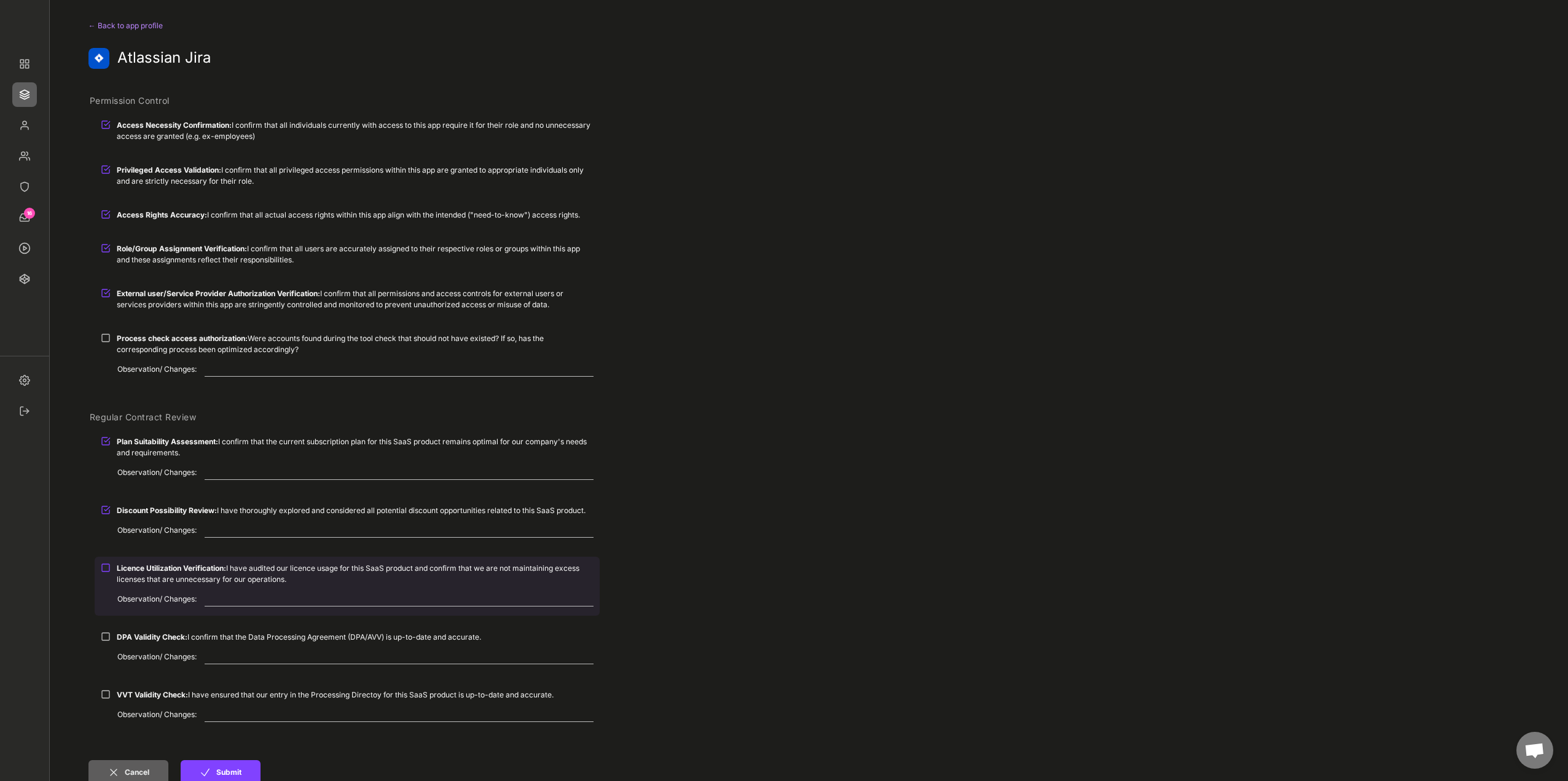
click at [163, 571] on strong "Licence Utilization Verification:" at bounding box center [171, 568] width 110 height 10
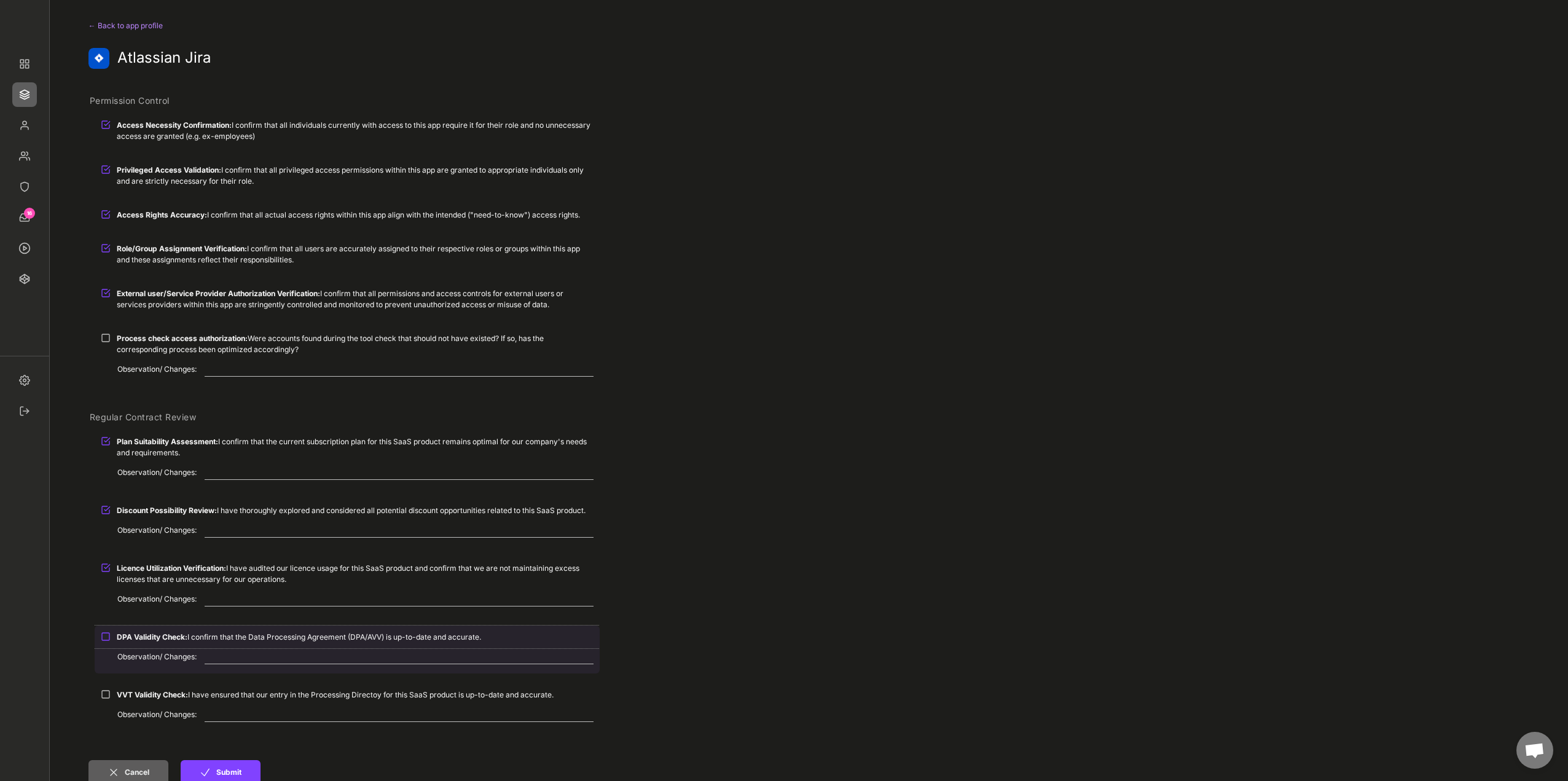
click at [166, 638] on strong "DPA Validity Check:" at bounding box center [152, 637] width 71 height 10
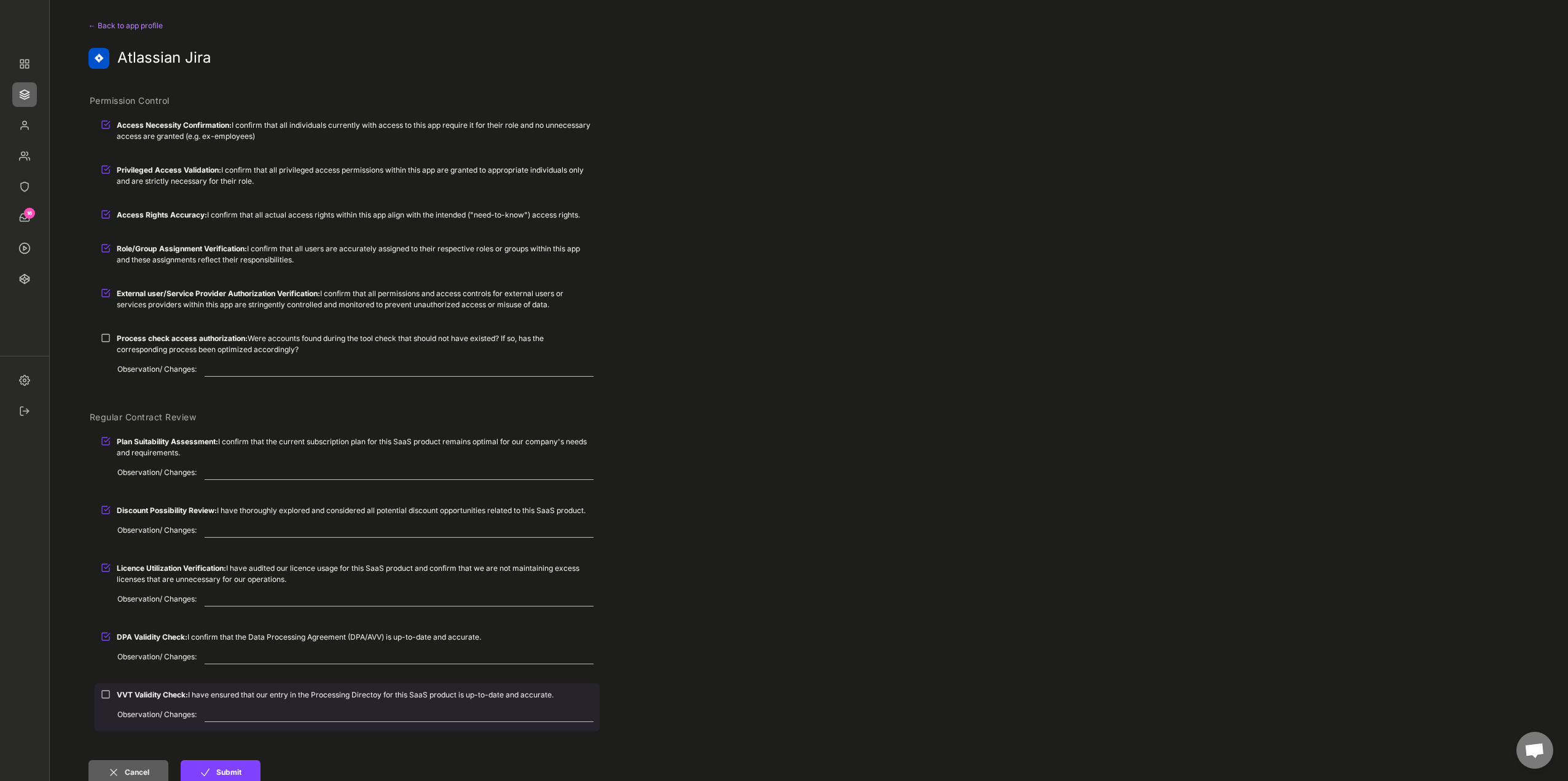
click at [171, 714] on div "Observation/ Changes:" at bounding box center [161, 715] width 87 height 9
click at [143, 694] on strong "VVT Validity Check:" at bounding box center [152, 695] width 71 height 10
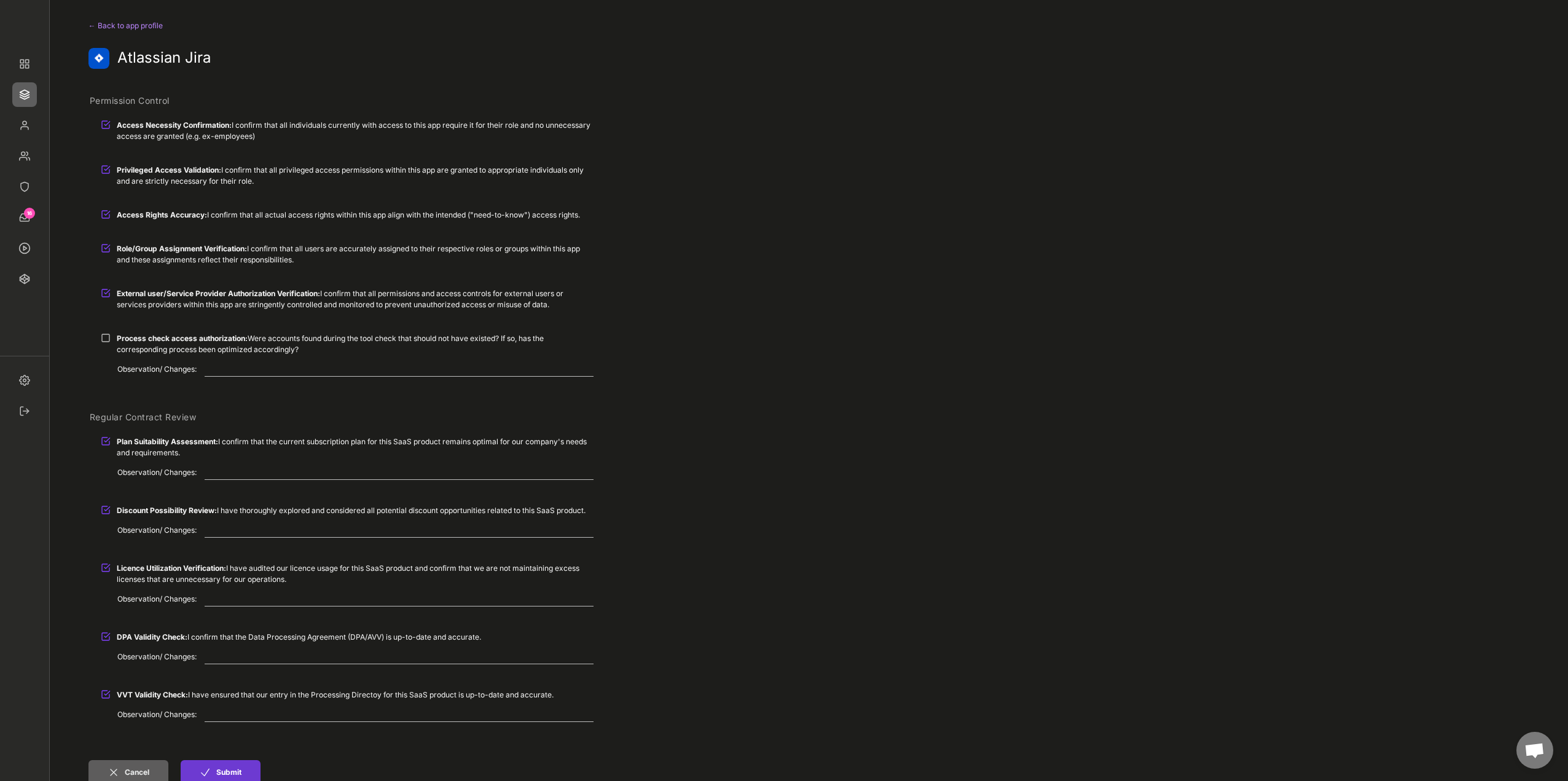
click at [216, 771] on button "Submit" at bounding box center [220, 772] width 80 height 24
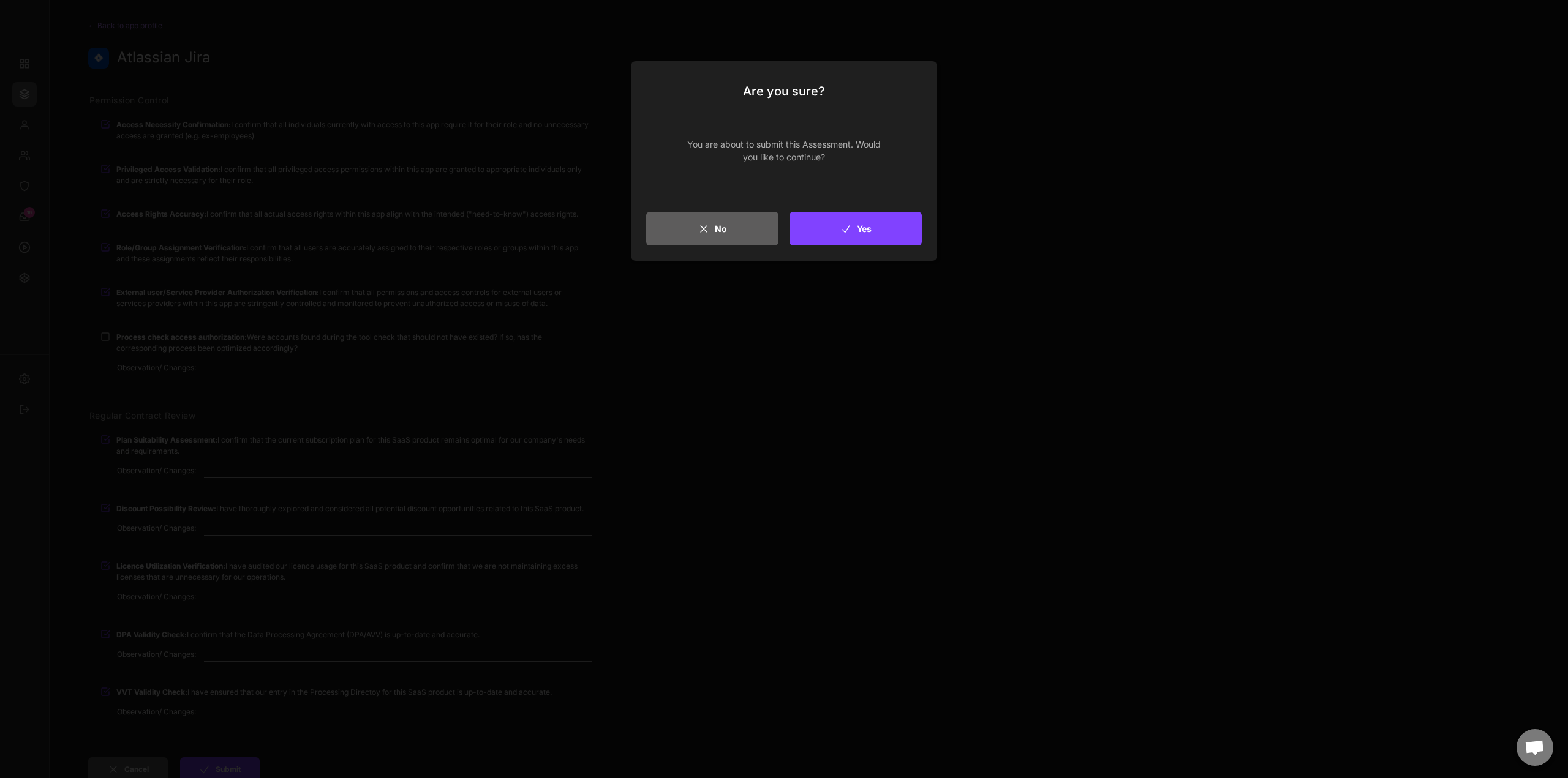
click at [870, 226] on button "Yes" at bounding box center [856, 228] width 133 height 34
